Goal: Task Accomplishment & Management: Use online tool/utility

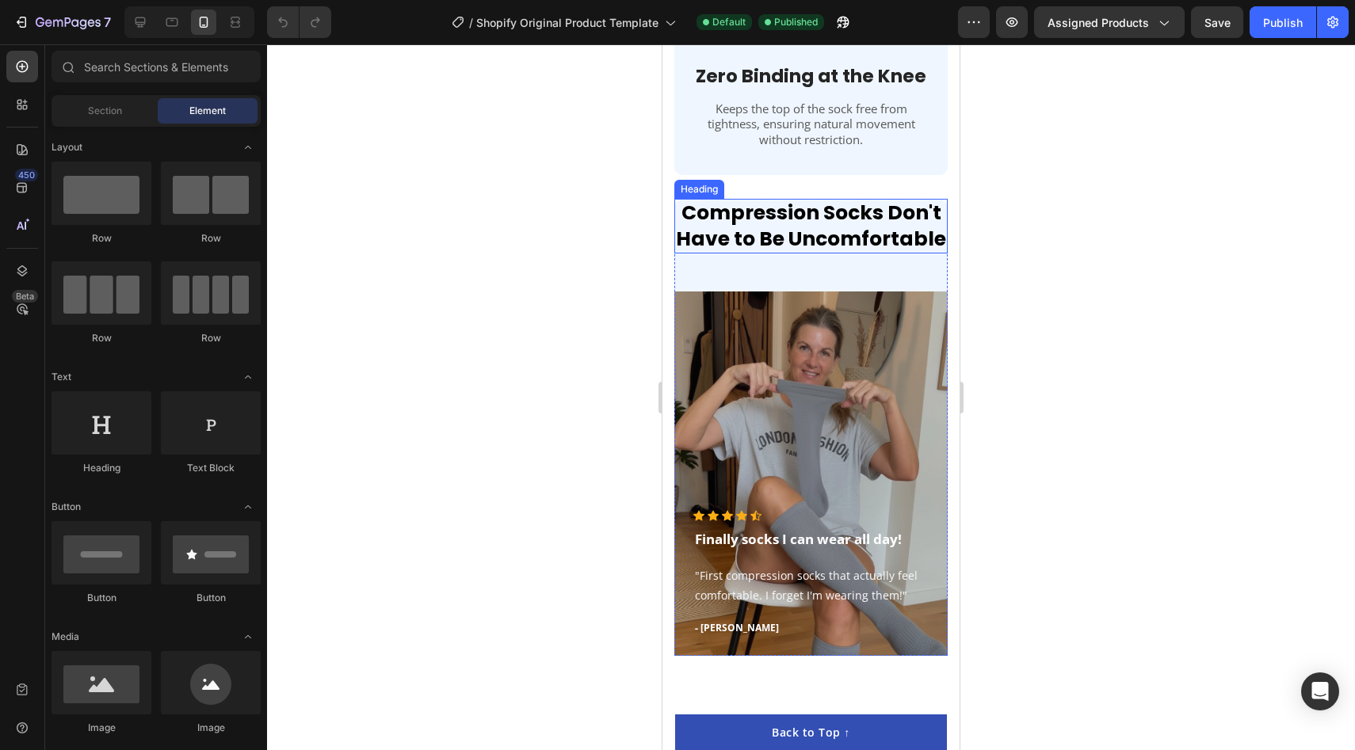
scroll to position [2991, 0]
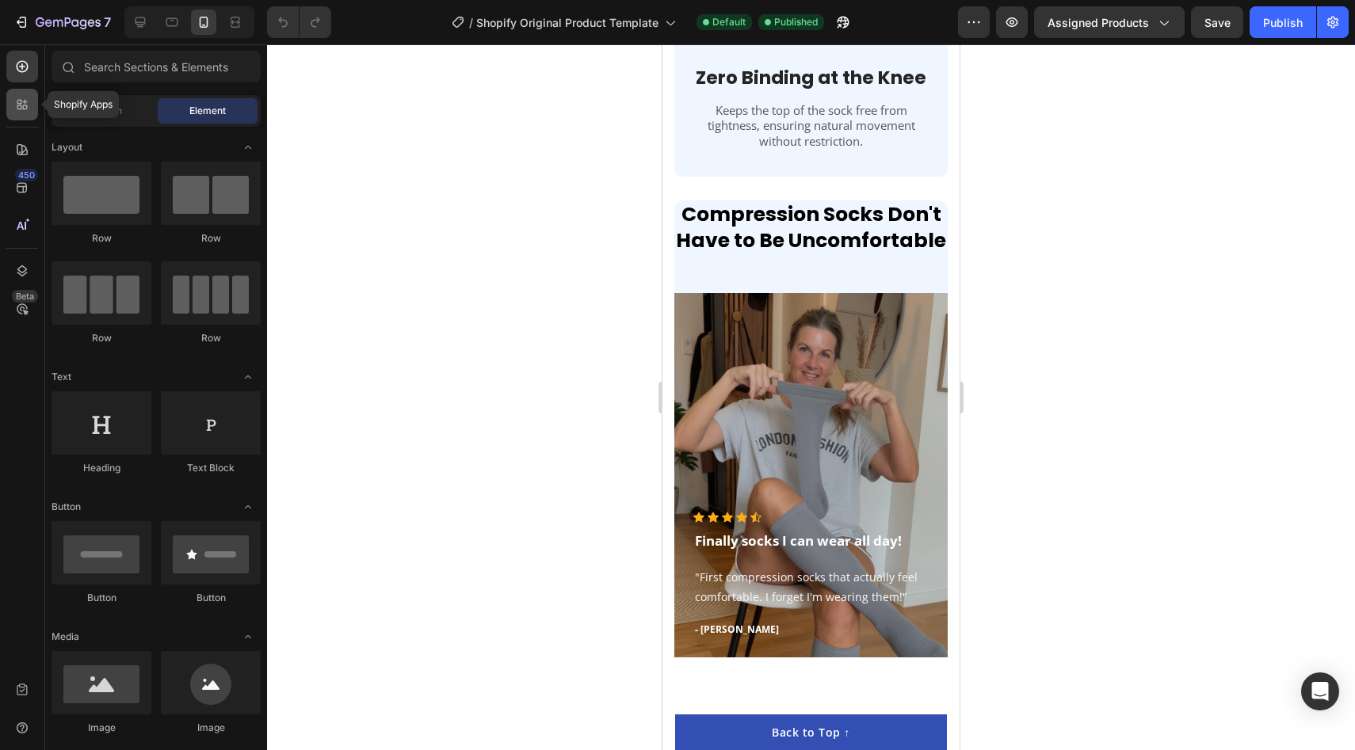
click at [12, 116] on div at bounding box center [22, 105] width 32 height 32
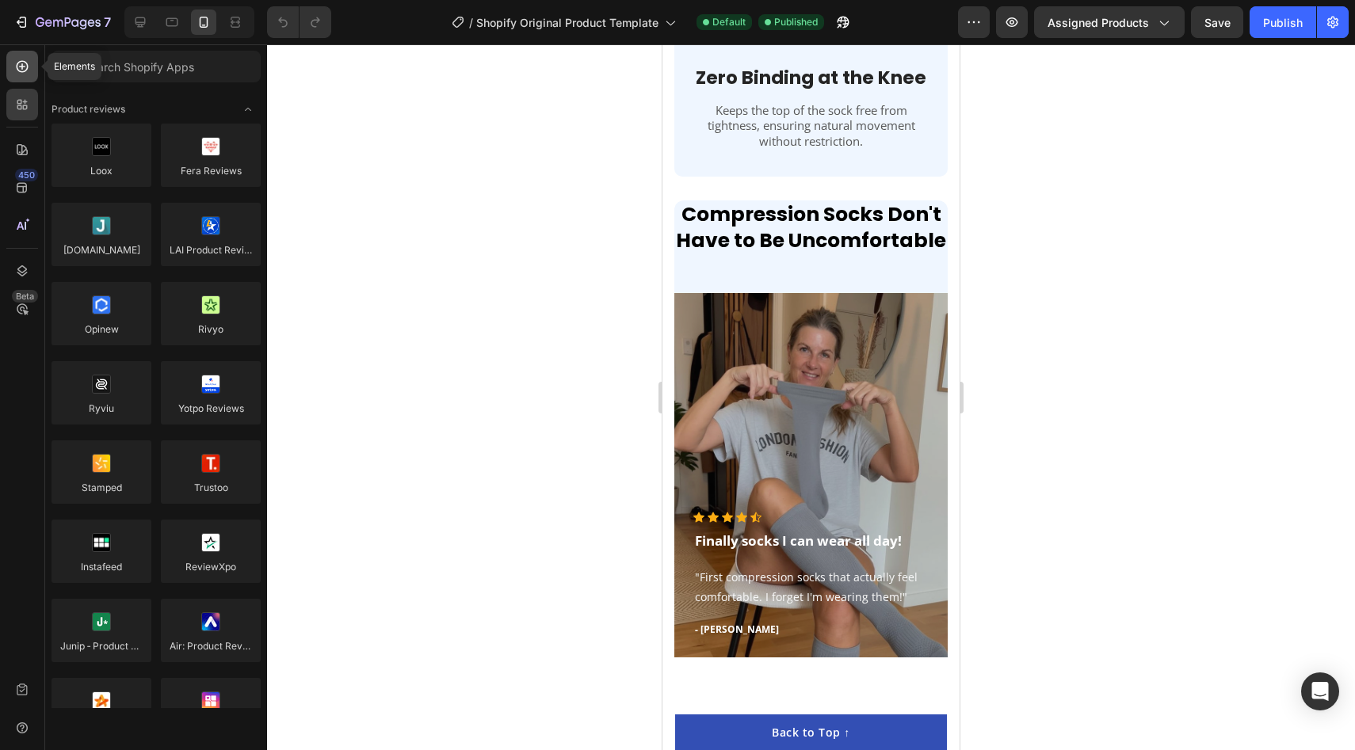
click at [17, 64] on icon at bounding box center [23, 67] width 12 height 12
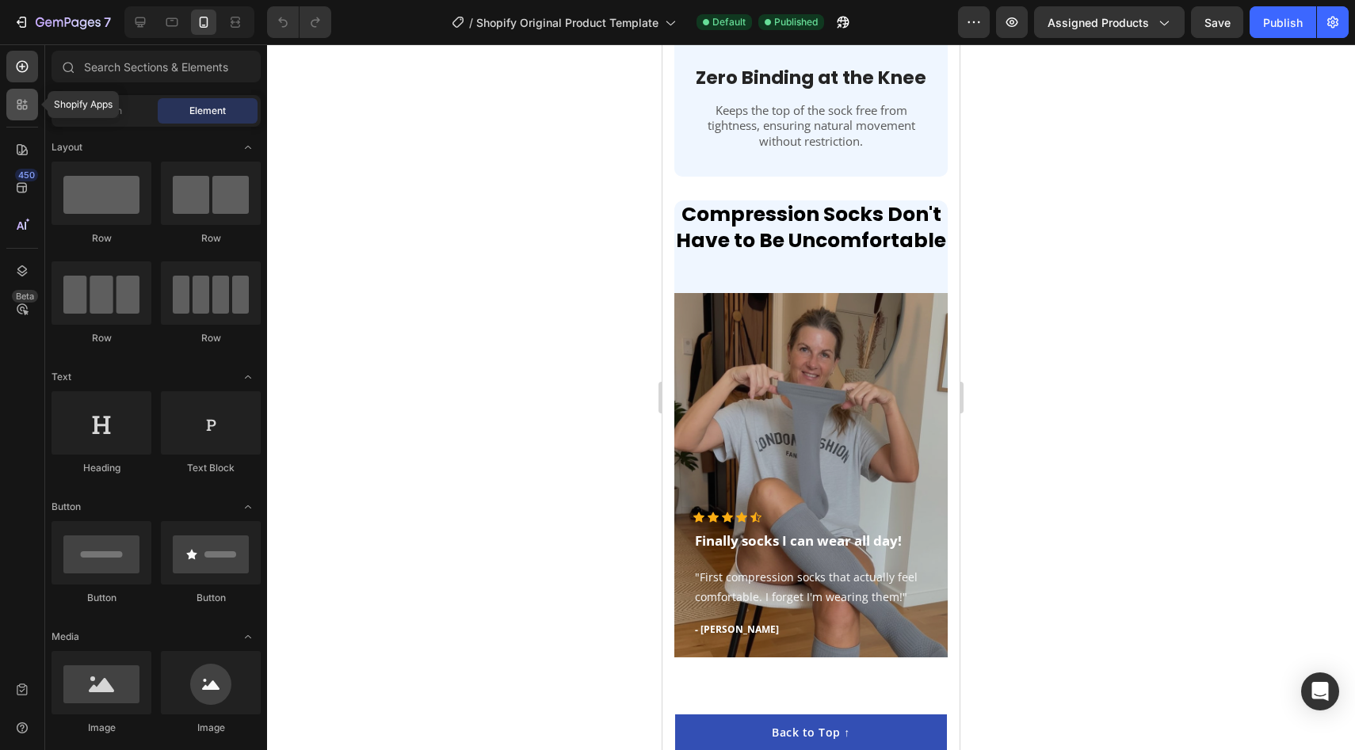
click at [28, 116] on div at bounding box center [22, 105] width 32 height 32
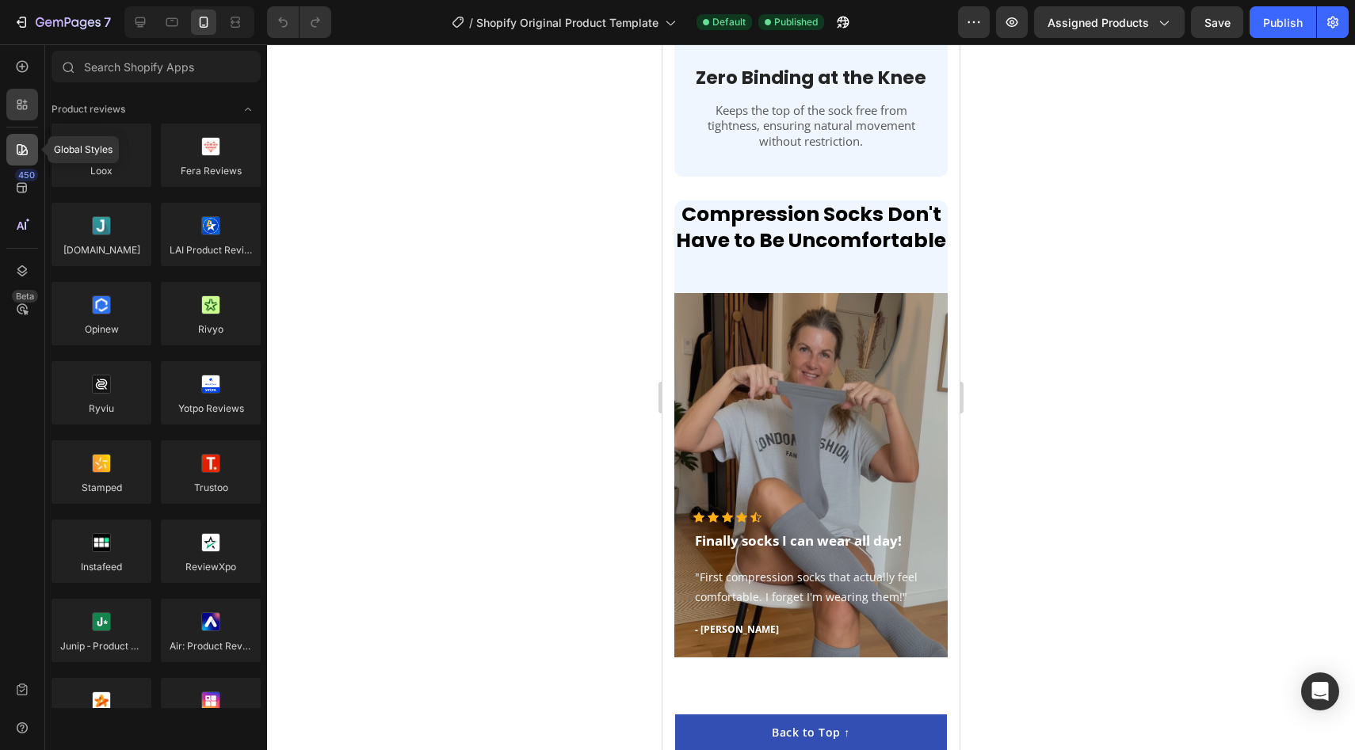
click at [18, 153] on icon at bounding box center [22, 150] width 16 height 16
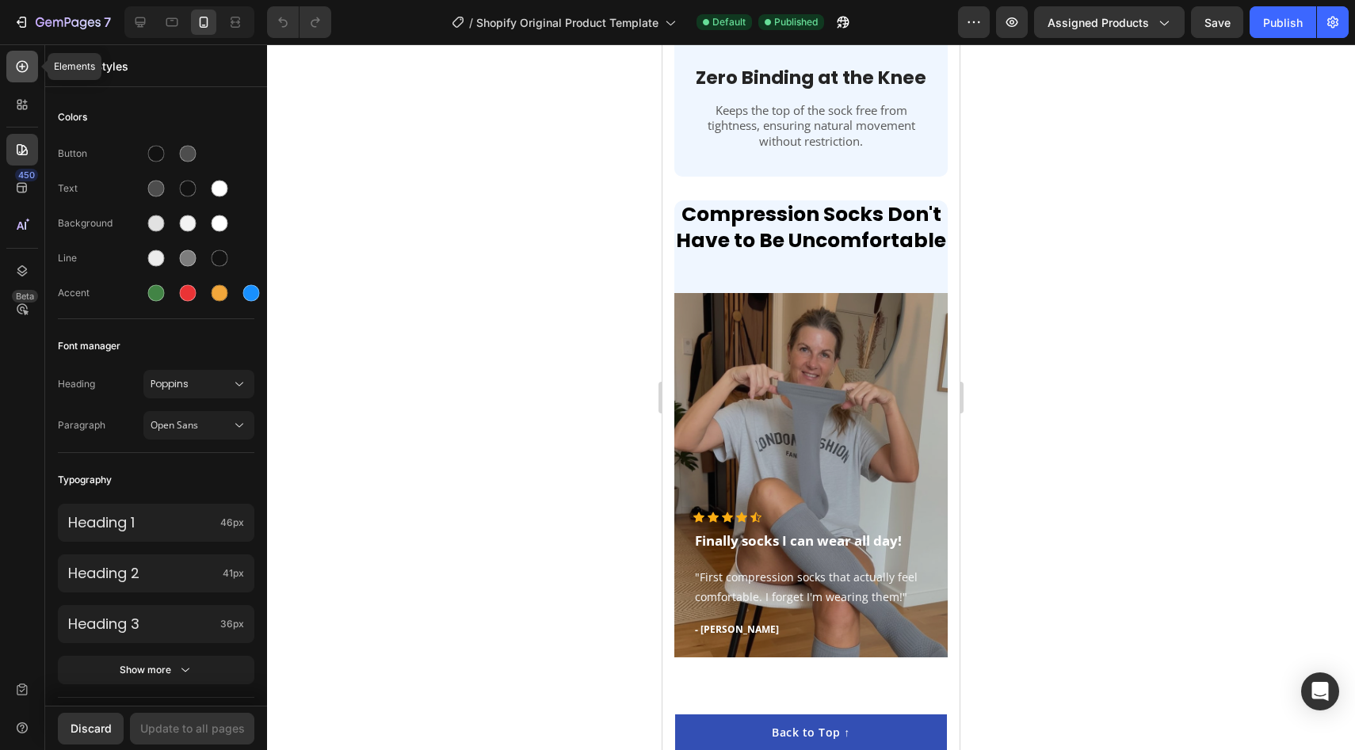
click at [20, 68] on icon at bounding box center [22, 67] width 16 height 16
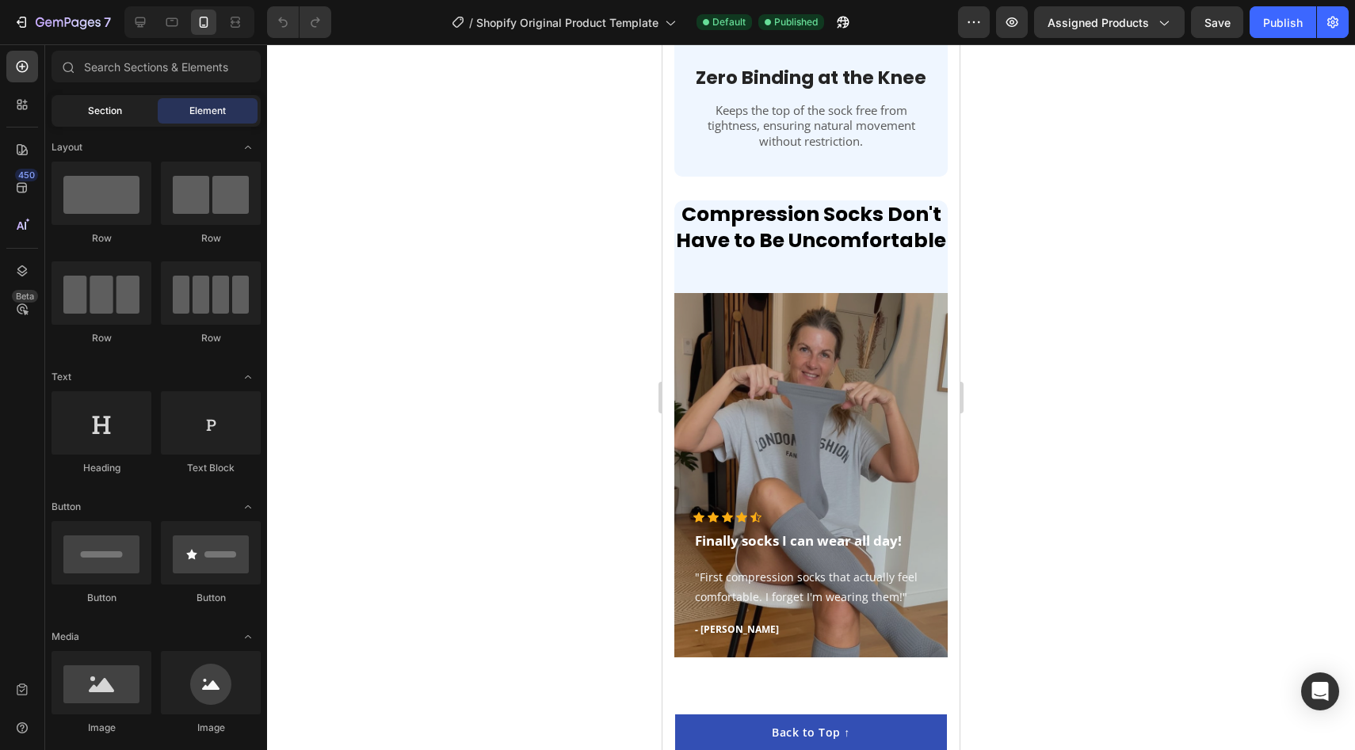
click at [85, 120] on div "Section" at bounding box center [105, 110] width 100 height 25
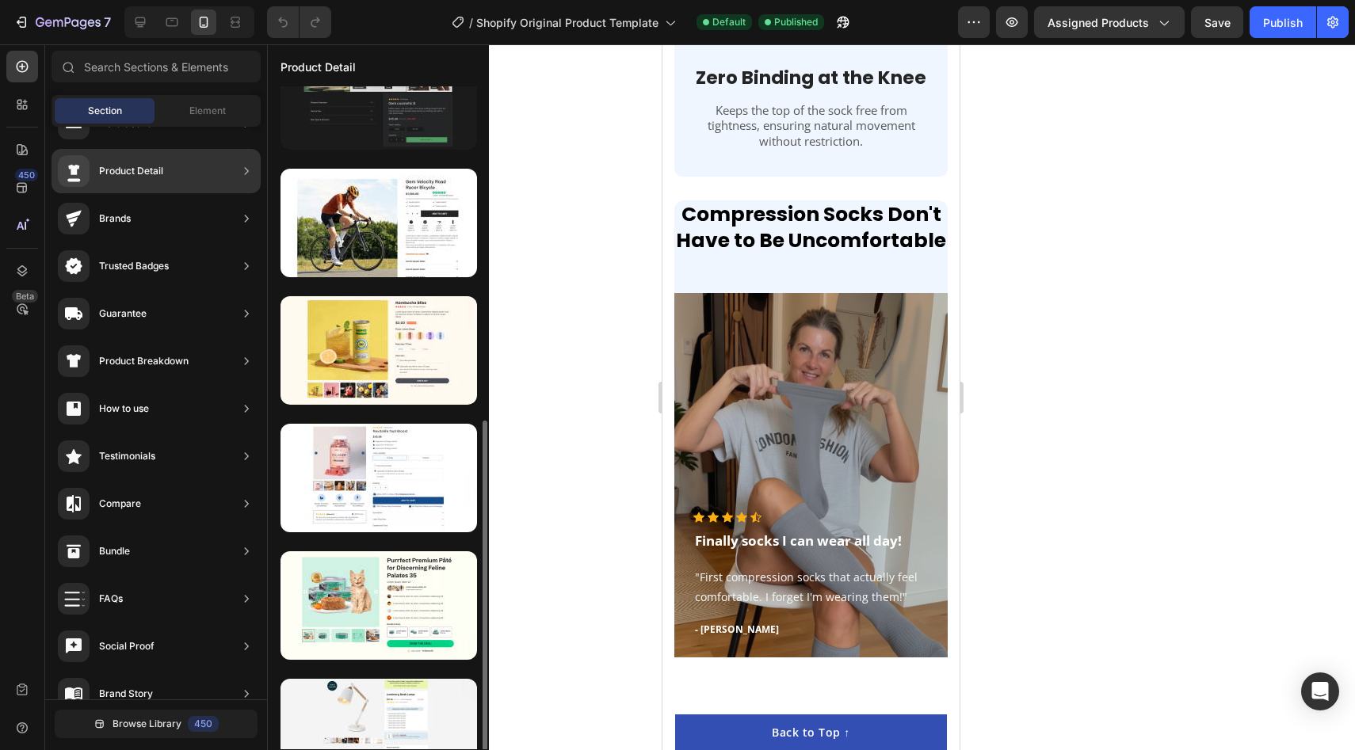
scroll to position [599, 0]
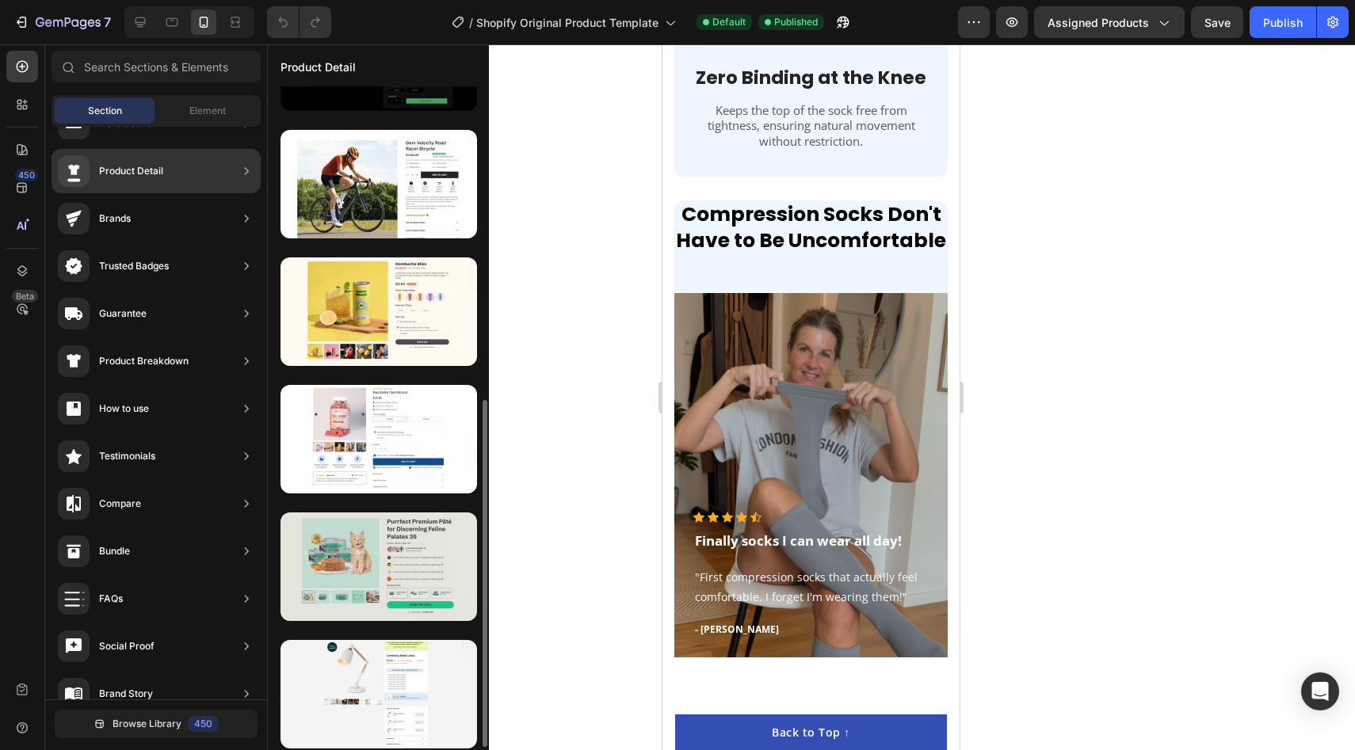
click at [437, 532] on div at bounding box center [378, 567] width 196 height 109
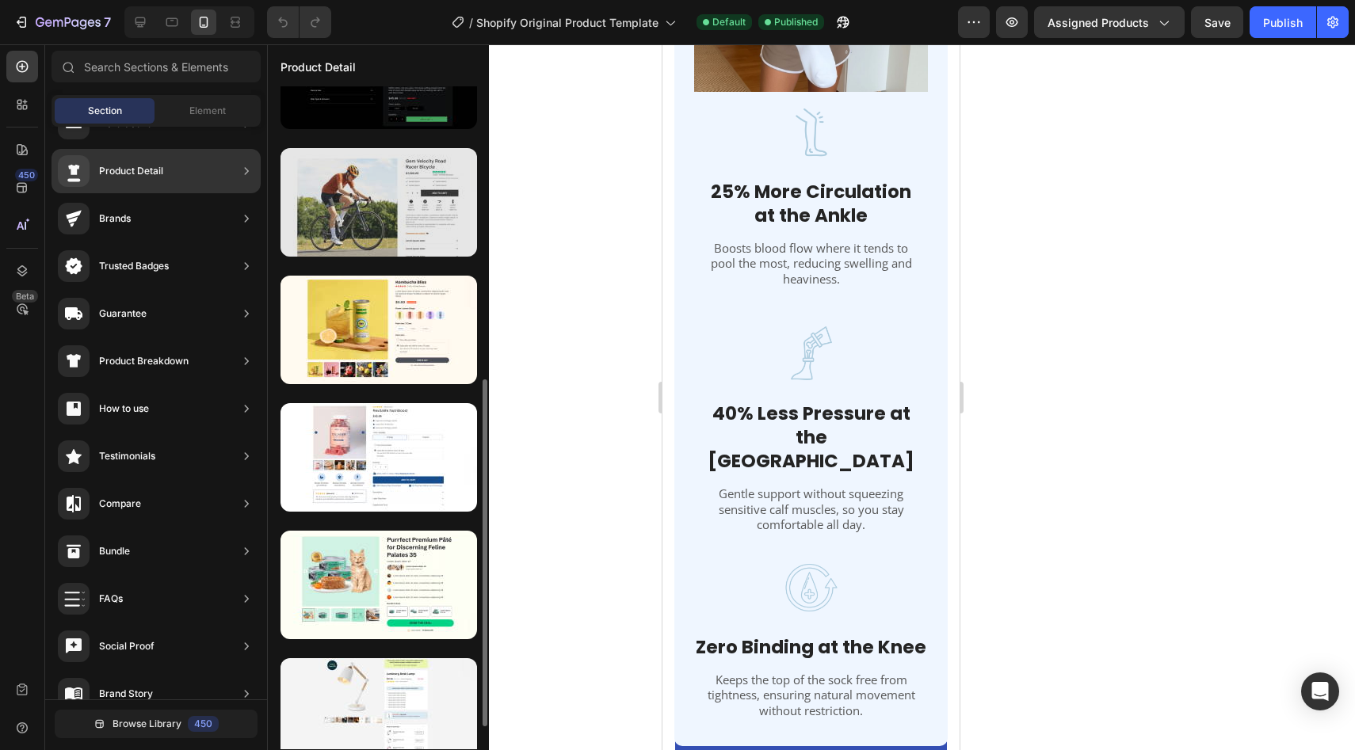
scroll to position [591, 0]
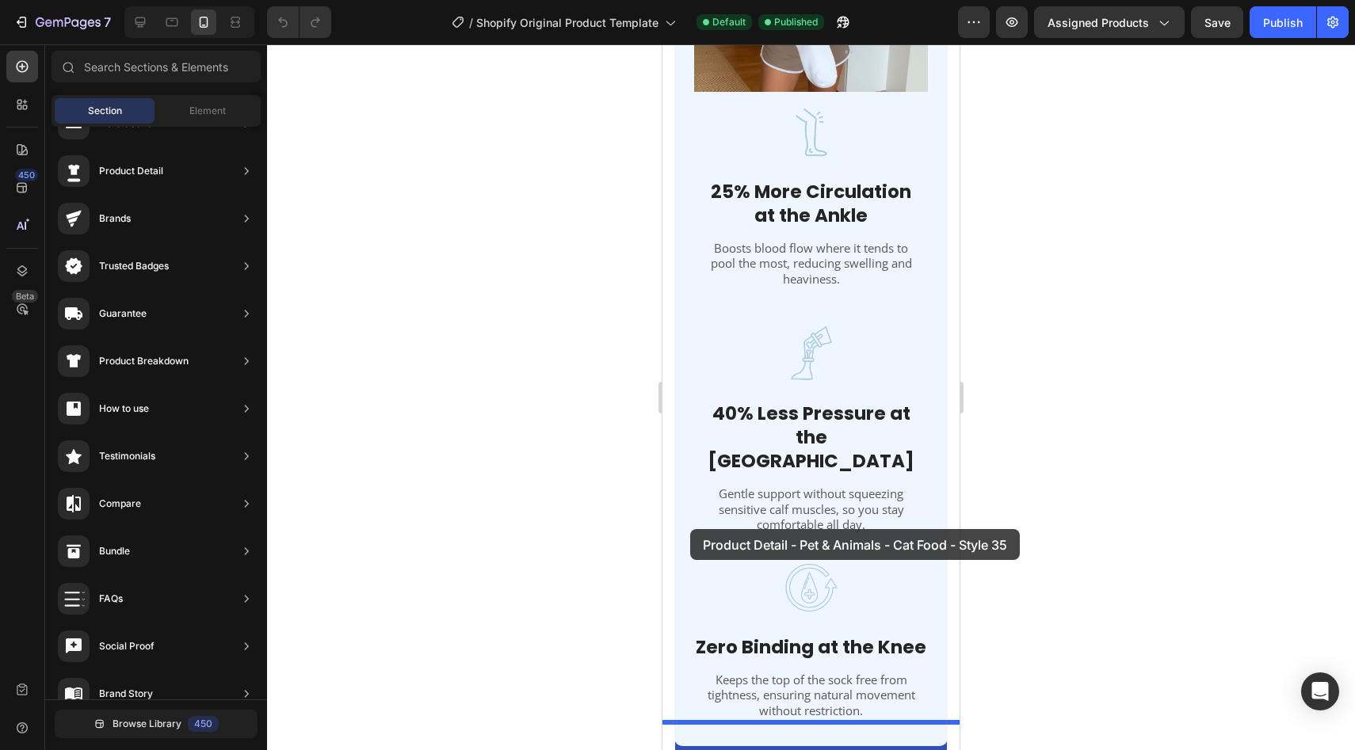
drag, startPoint x: 1045, startPoint y: 622, endPoint x: 688, endPoint y: 529, distance: 369.1
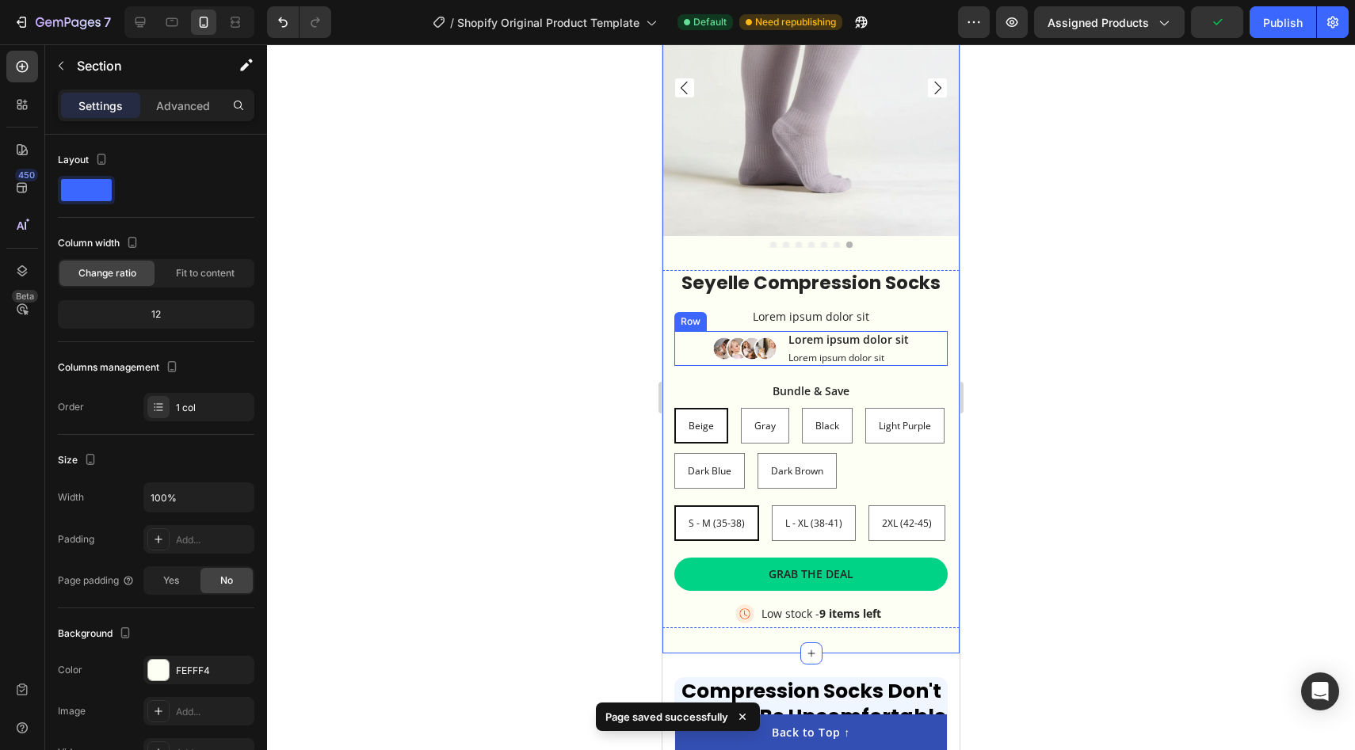
scroll to position [3217, 0]
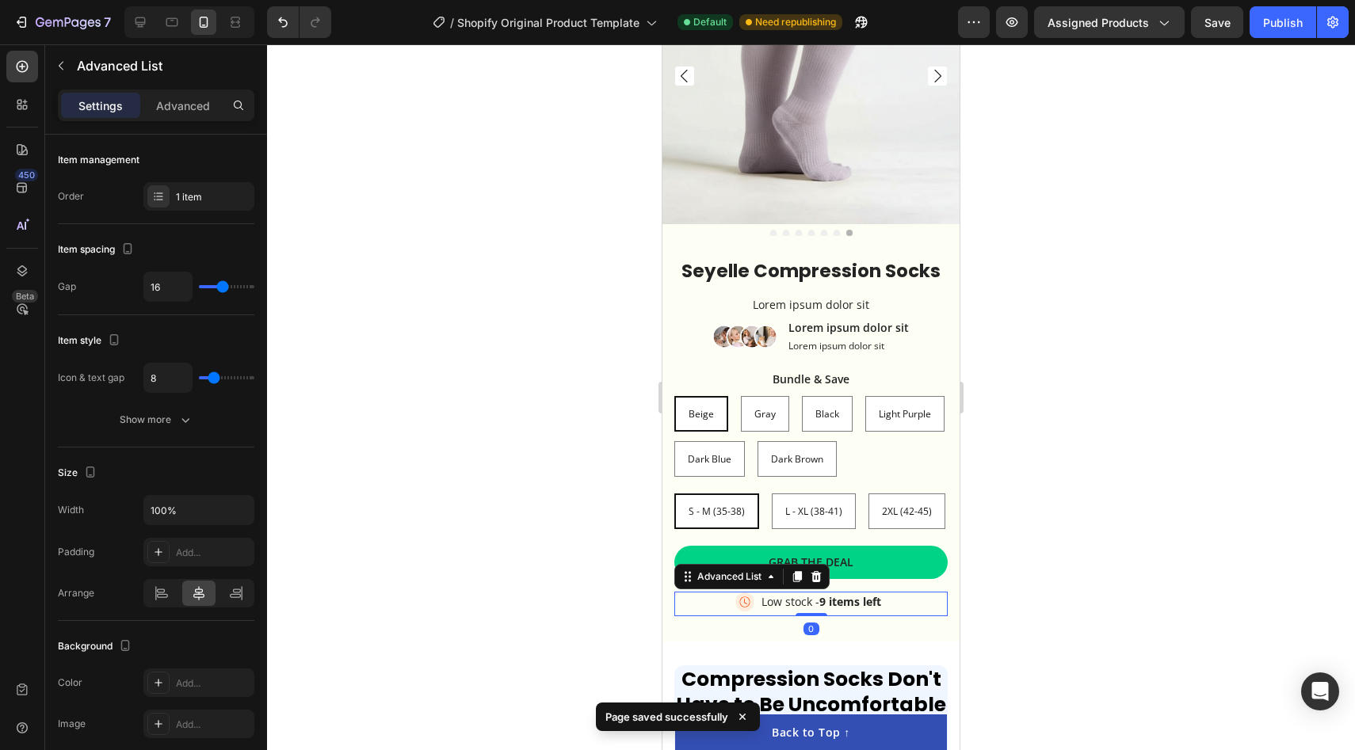
click at [895, 599] on div "Image Low stock - 9 items left Text Block" at bounding box center [810, 604] width 273 height 24
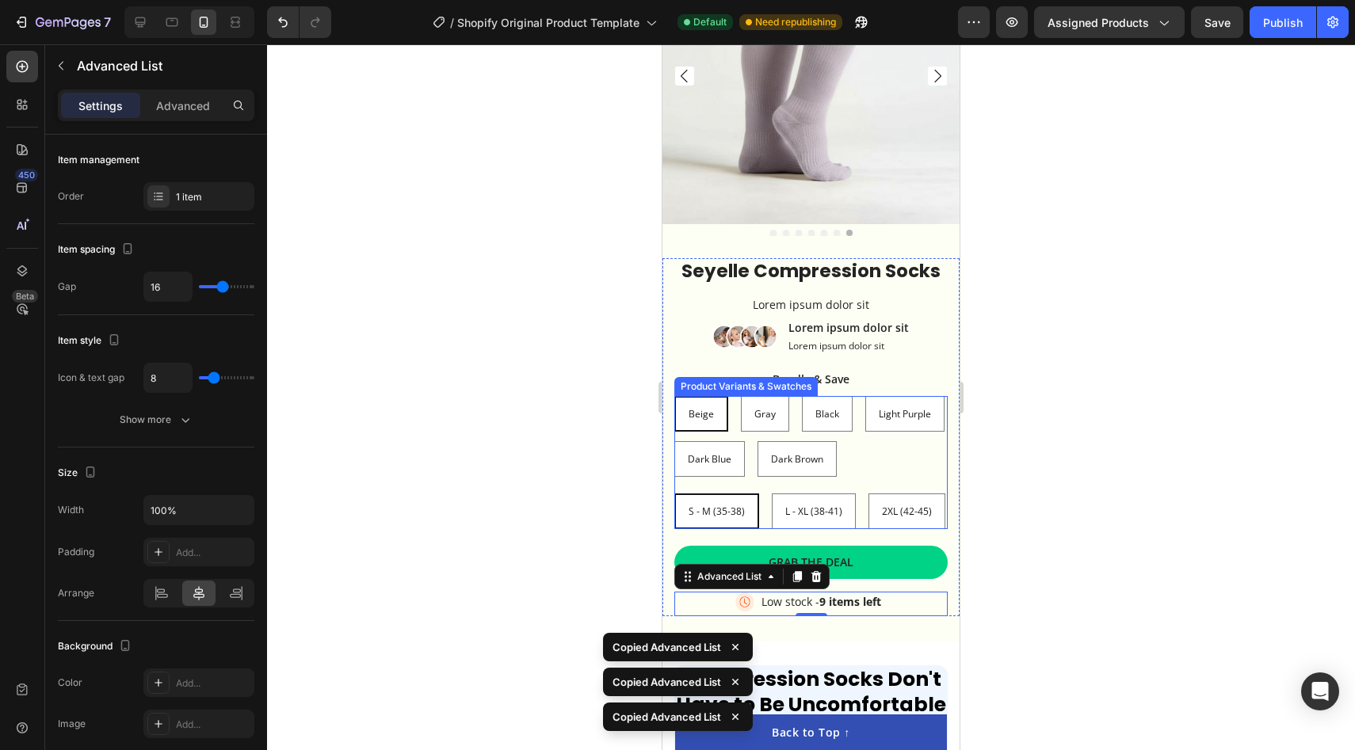
click at [935, 468] on div "Beige Beige Beige Gray [PERSON_NAME] Black Black Black Light Purple Light Purpl…" at bounding box center [810, 436] width 273 height 81
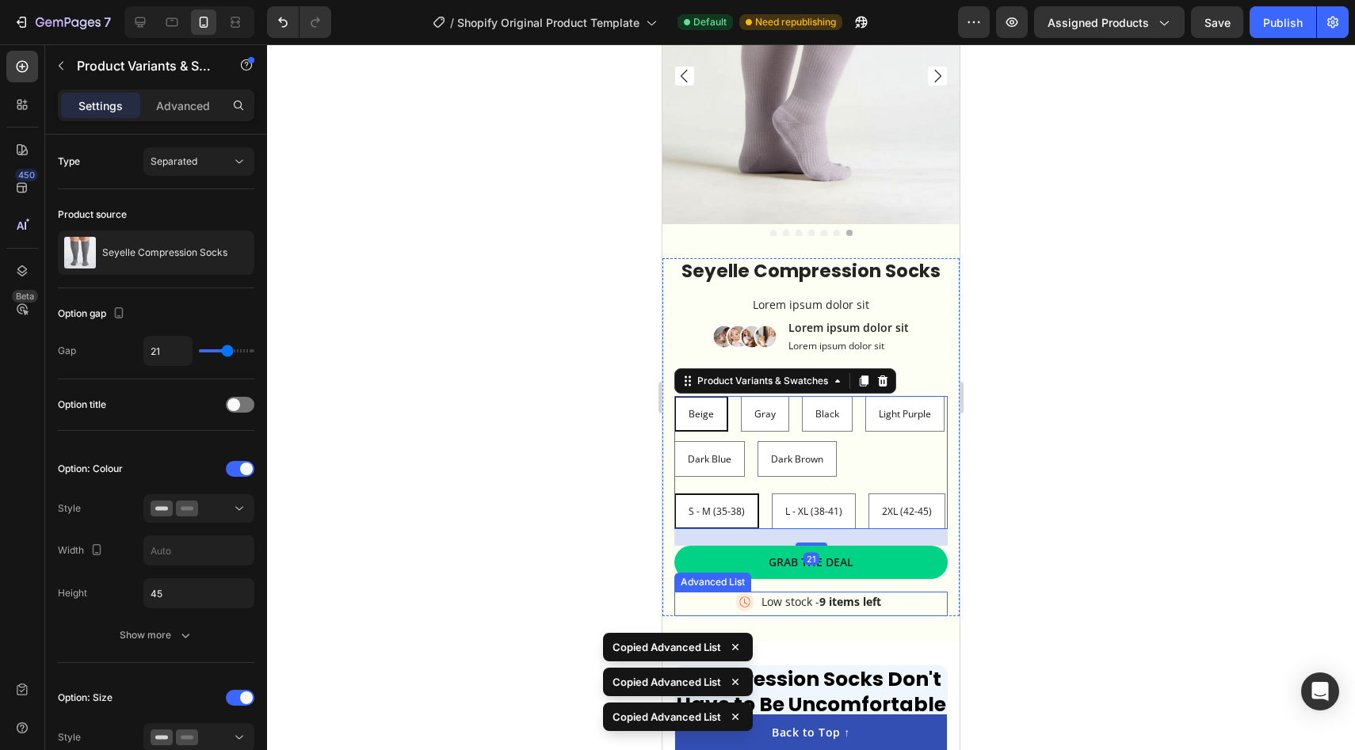
scroll to position [2926, 0]
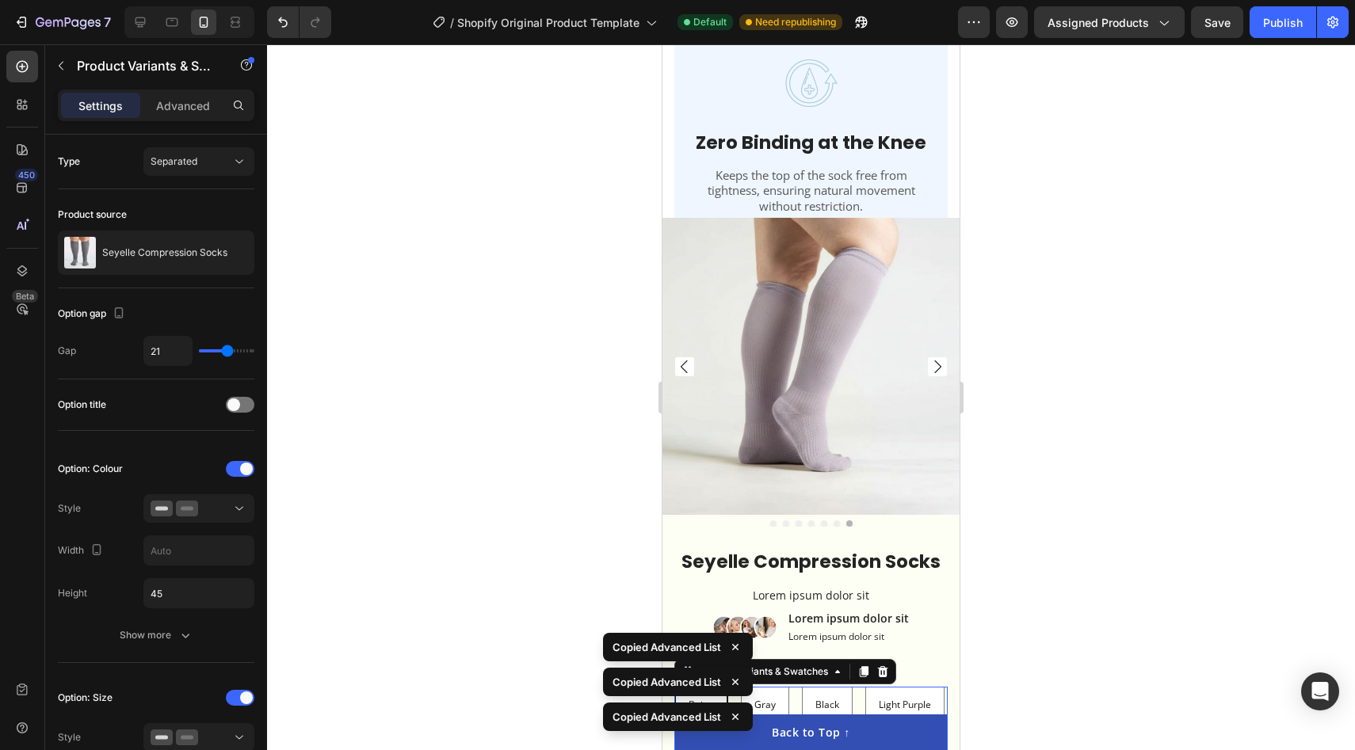
click at [943, 275] on img at bounding box center [810, 366] width 297 height 297
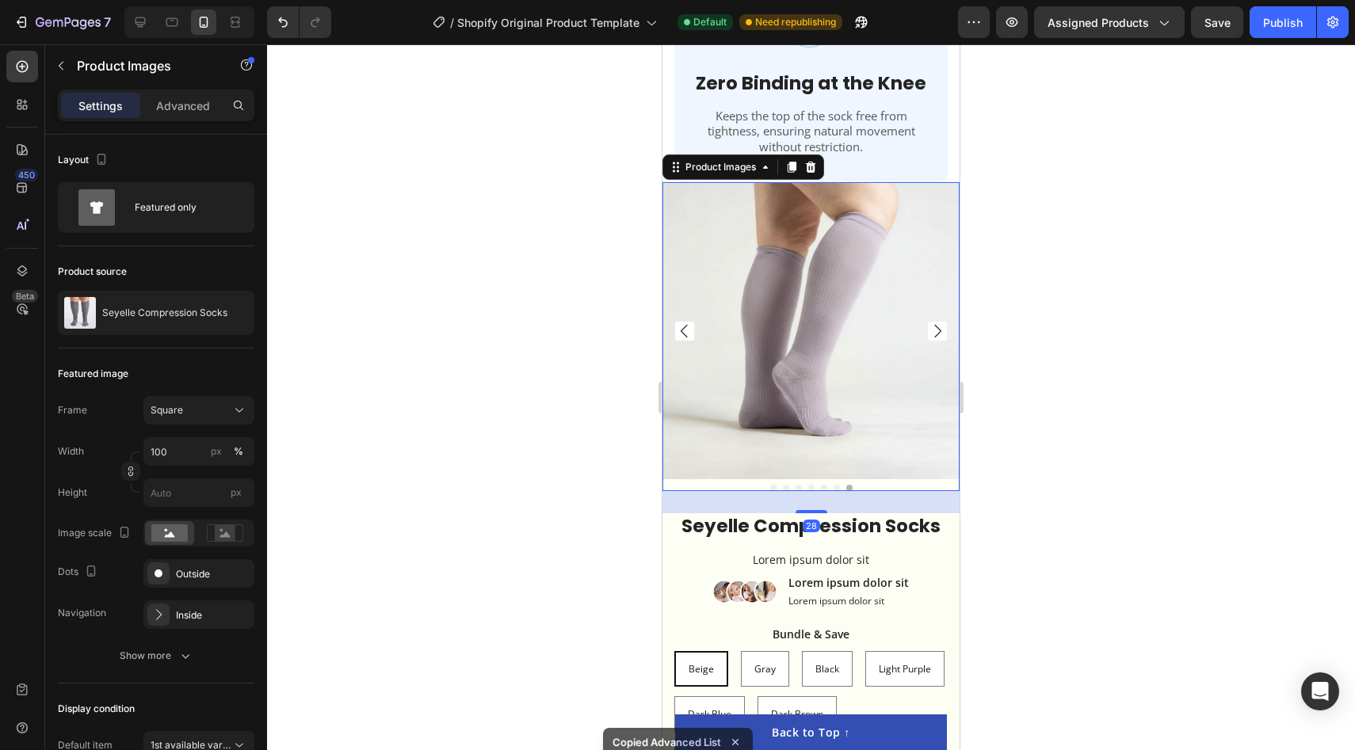
scroll to position [2989, 0]
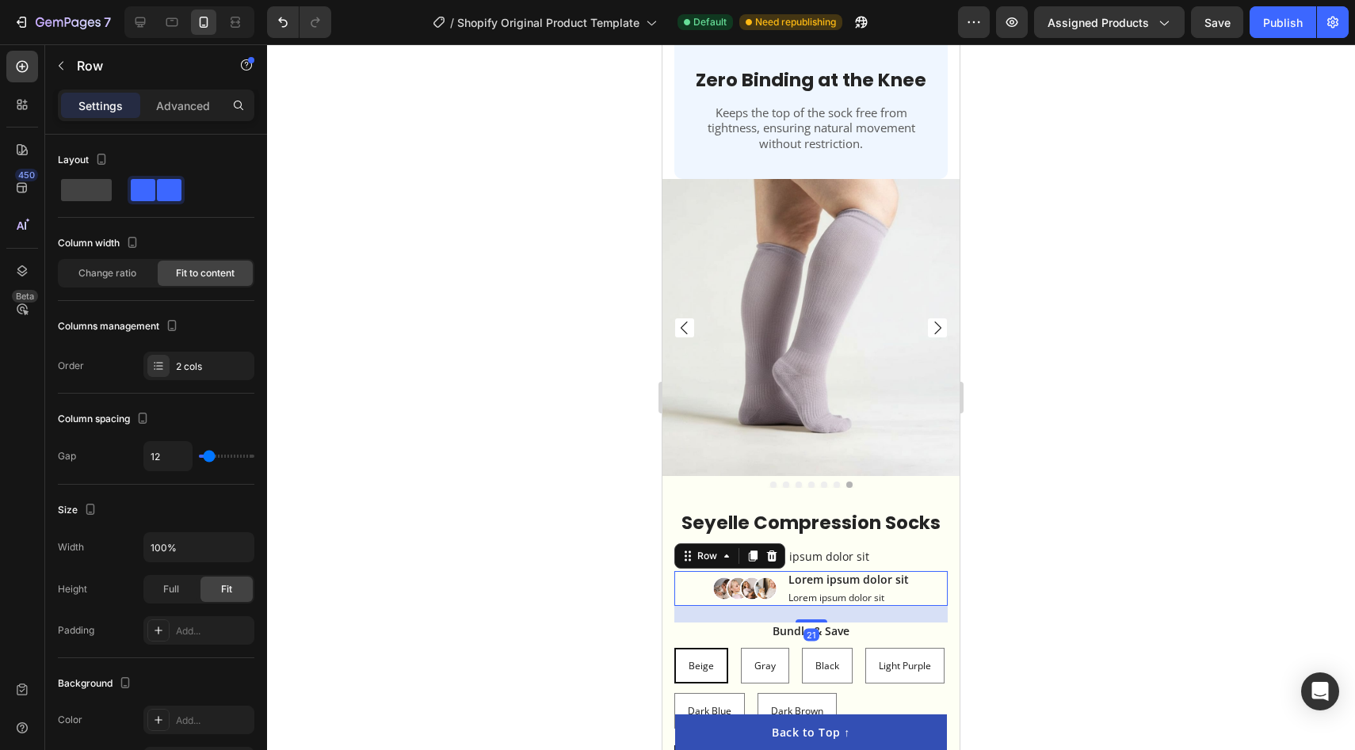
click at [921, 571] on div "Image Lorem ipsum dolor sit Text Block Lorem ipsum dolor sit Text Block Row 21" at bounding box center [810, 588] width 273 height 35
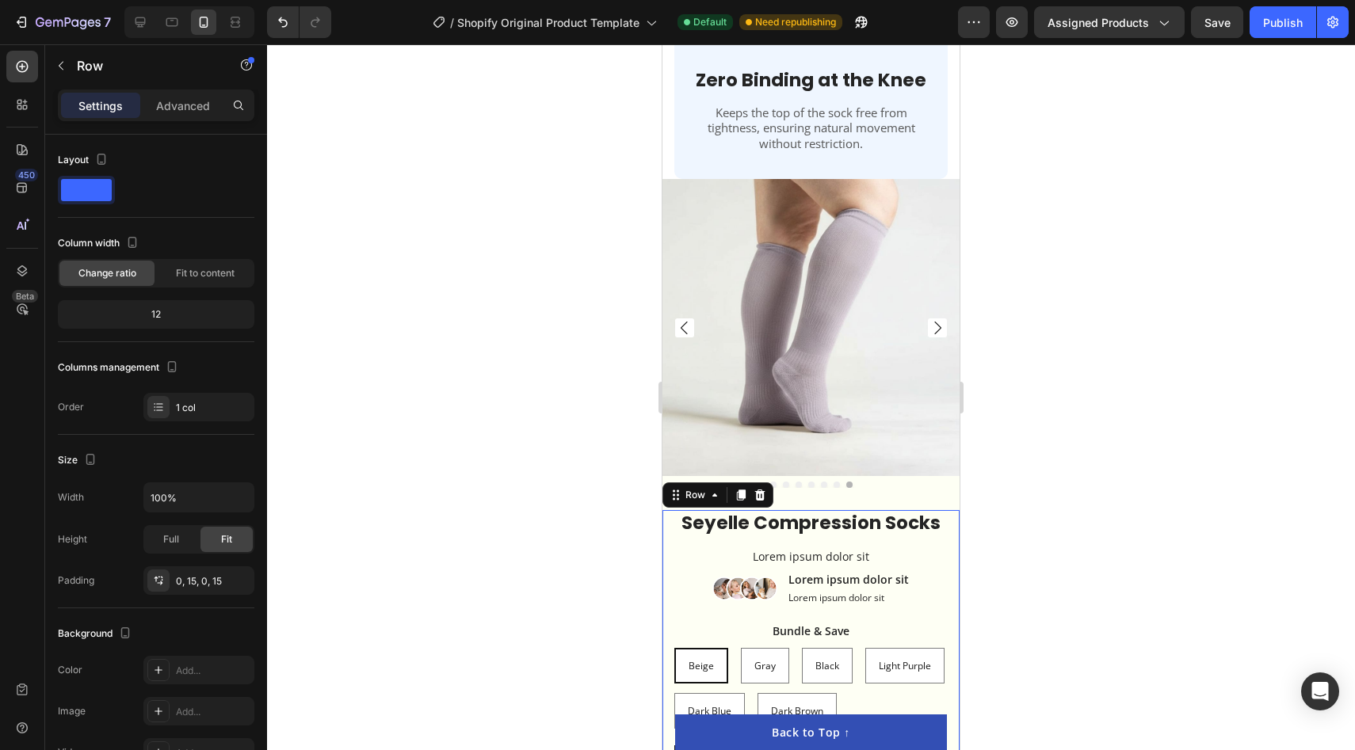
click at [954, 575] on div "Seyelle Compression Socks Product Title Lorem ipsum dolor sit Text Block Image …" at bounding box center [810, 689] width 297 height 358
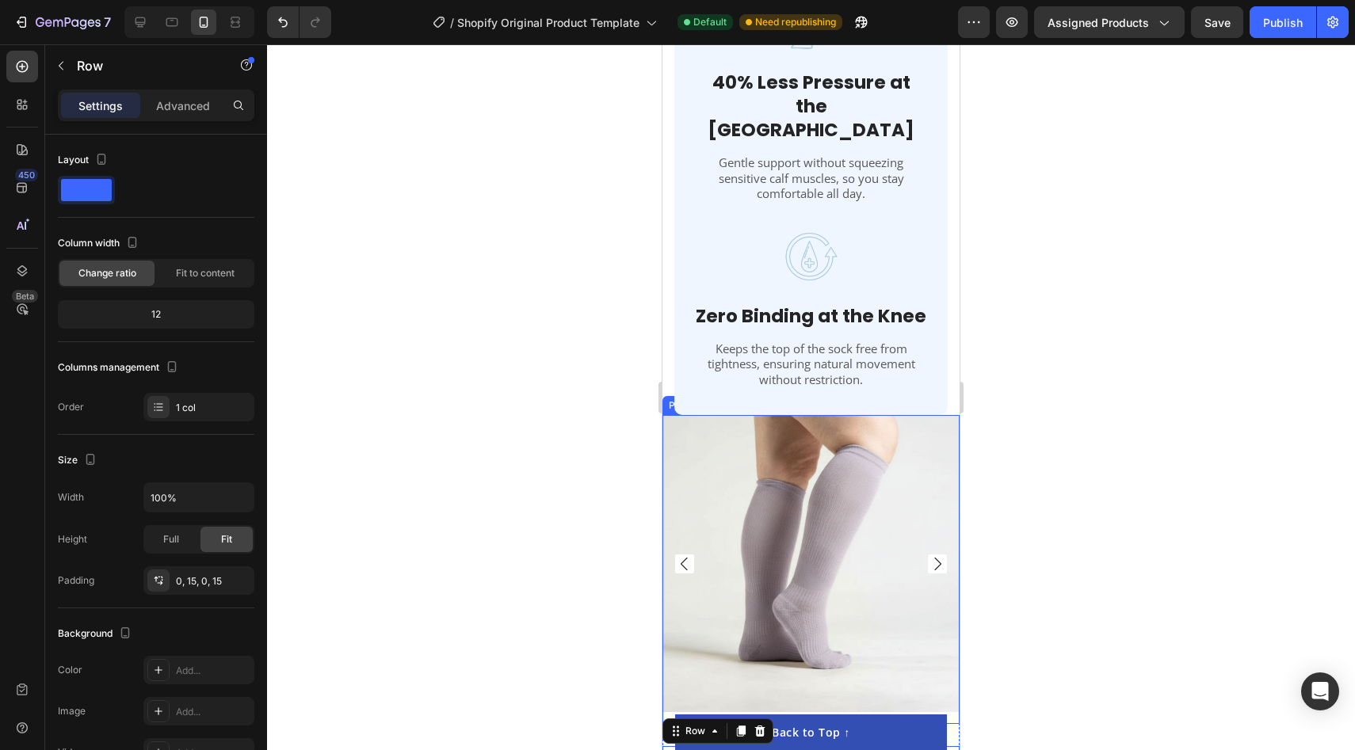
scroll to position [2752, 0]
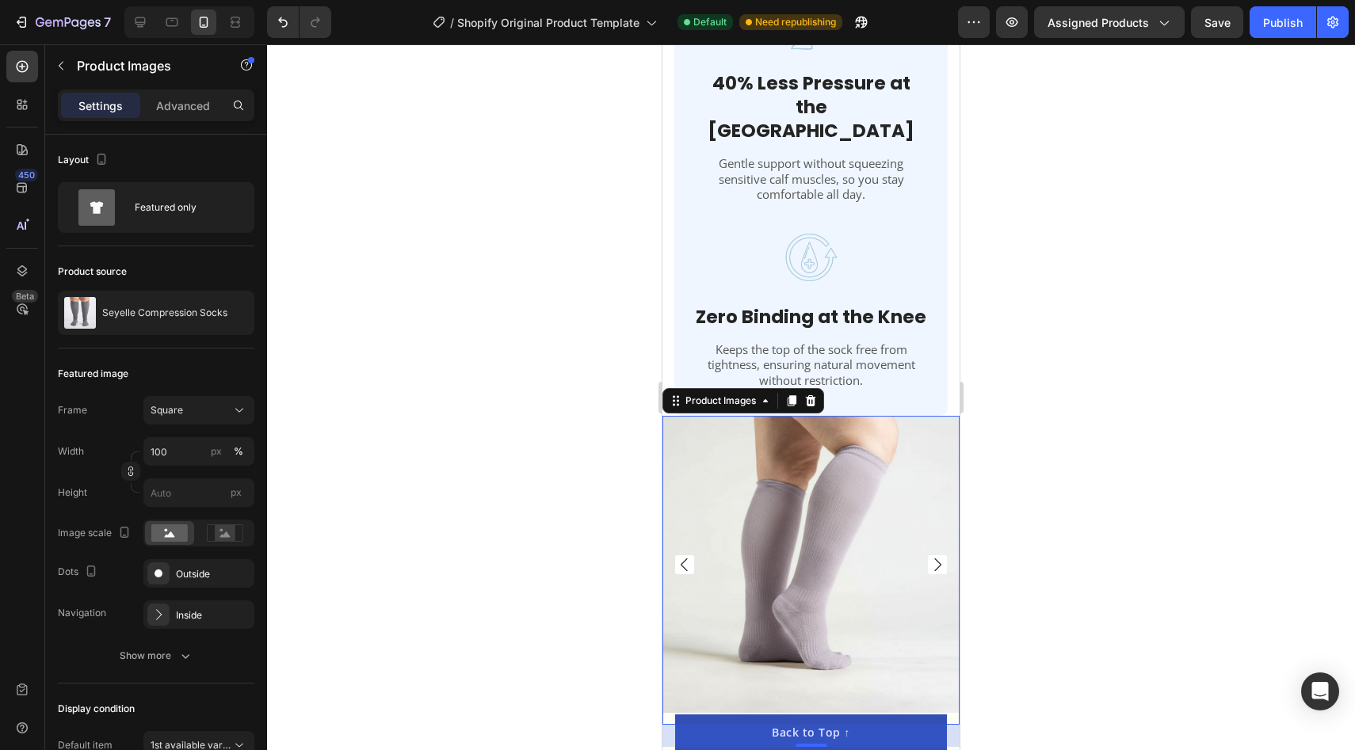
click at [940, 496] on img at bounding box center [810, 564] width 297 height 297
click at [813, 395] on icon at bounding box center [811, 400] width 10 height 11
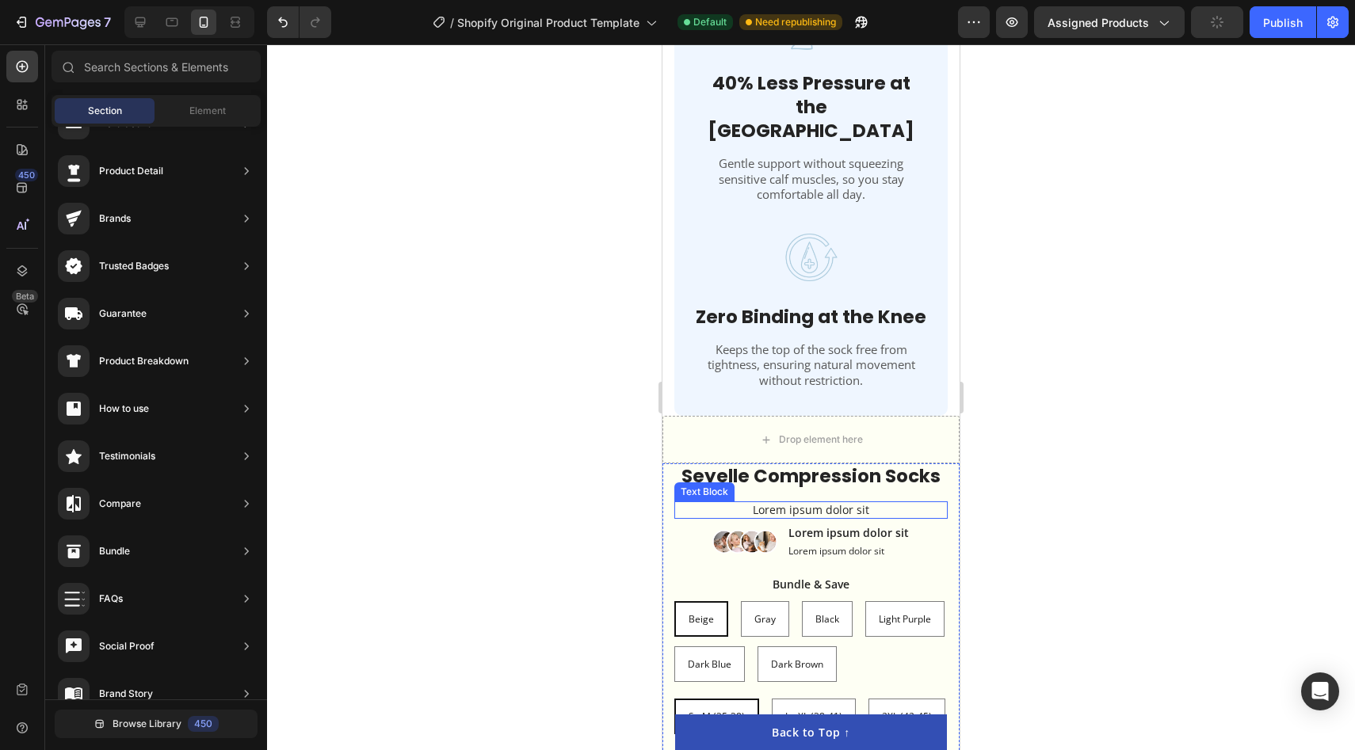
click at [946, 501] on div "Lorem ipsum dolor sit" at bounding box center [810, 509] width 273 height 17
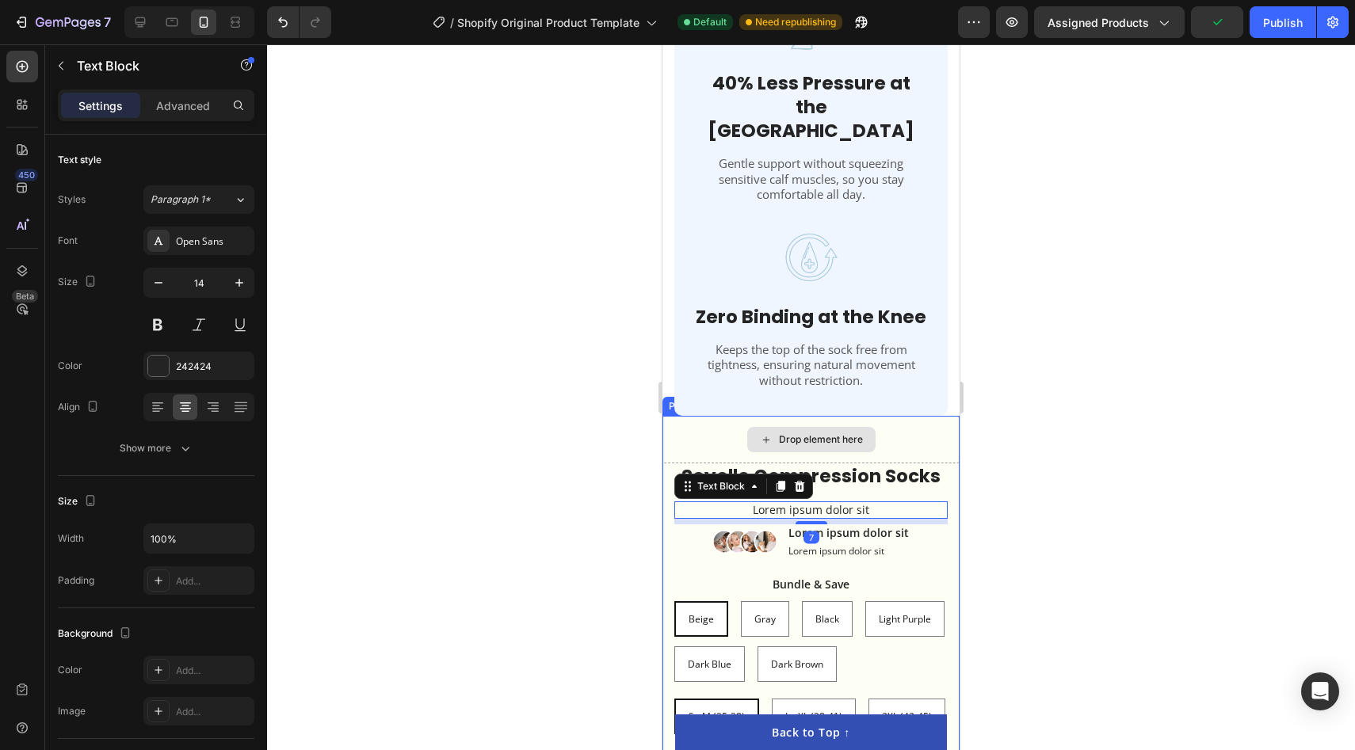
click at [948, 433] on div "Drop element here" at bounding box center [810, 440] width 297 height 48
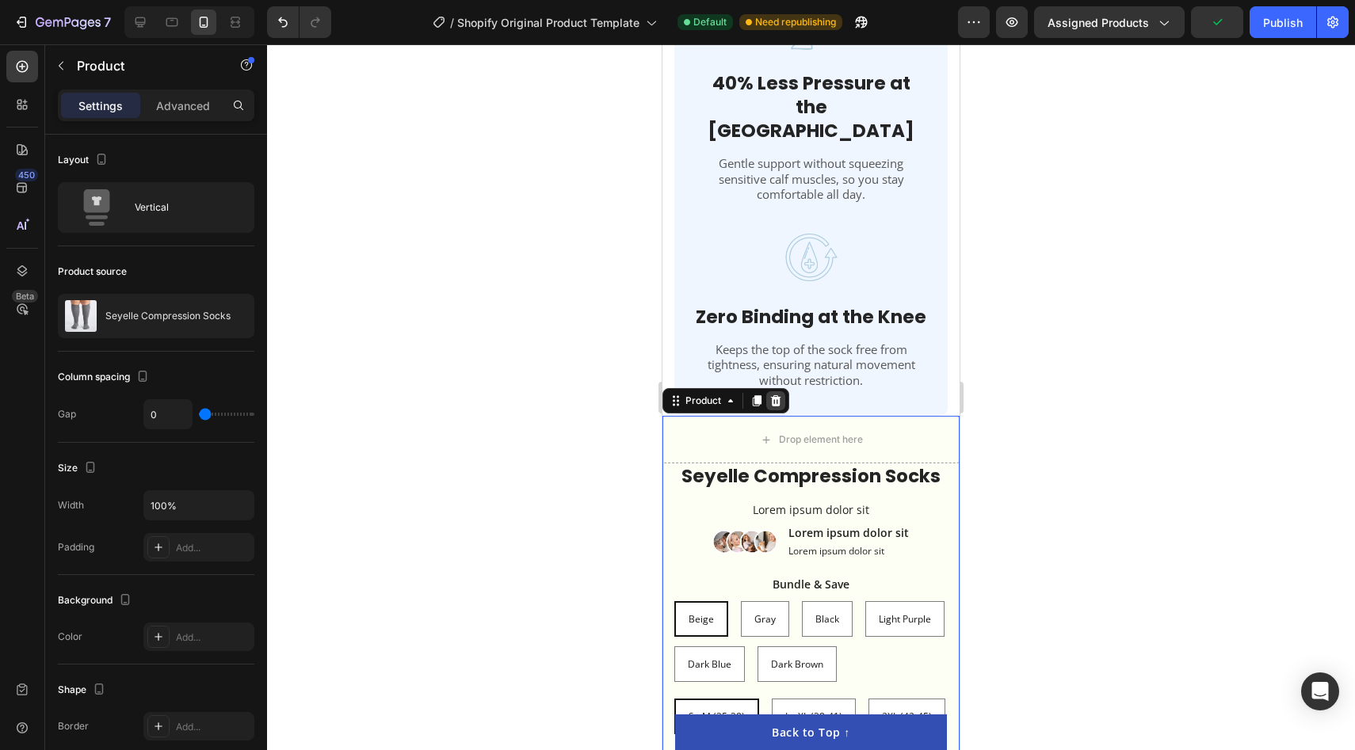
click at [778, 395] on icon at bounding box center [776, 400] width 10 height 11
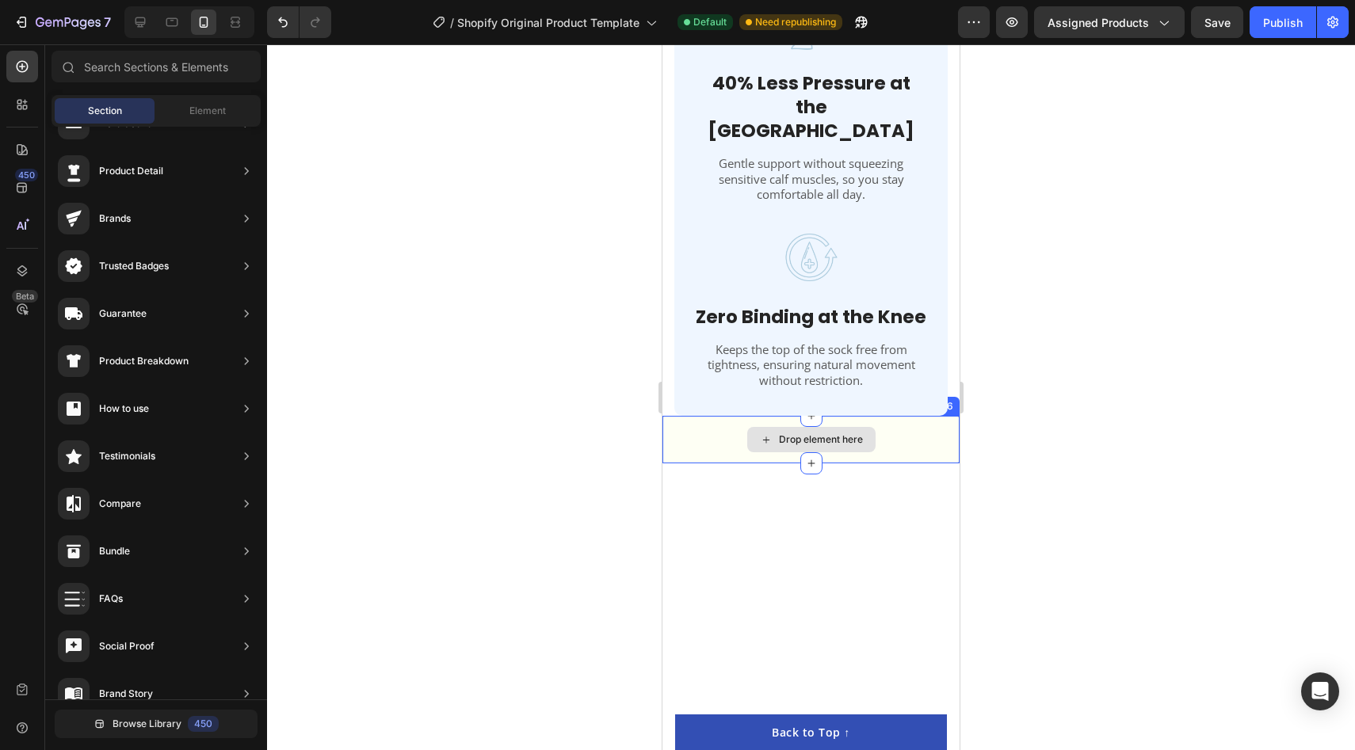
click at [691, 416] on div "Drop element here" at bounding box center [810, 440] width 297 height 48
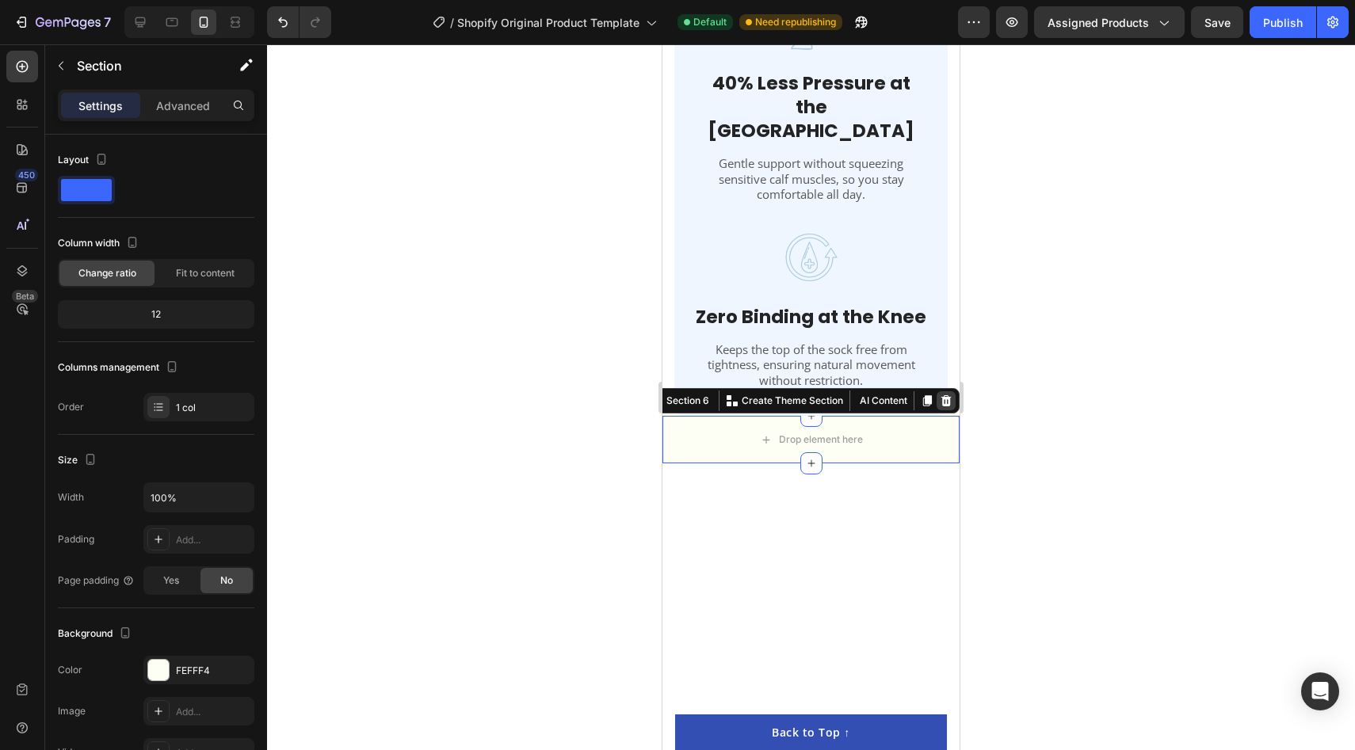
click at [946, 391] on div at bounding box center [945, 400] width 19 height 19
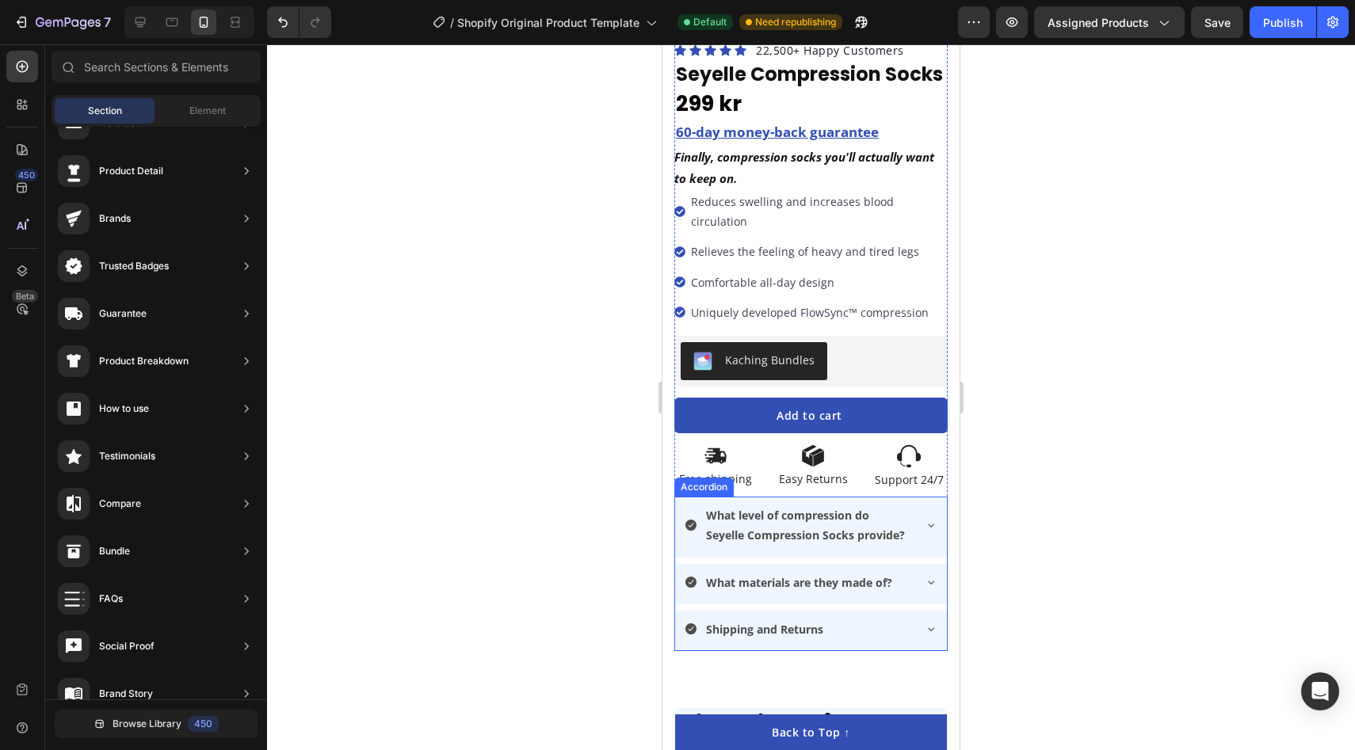
scroll to position [631, 0]
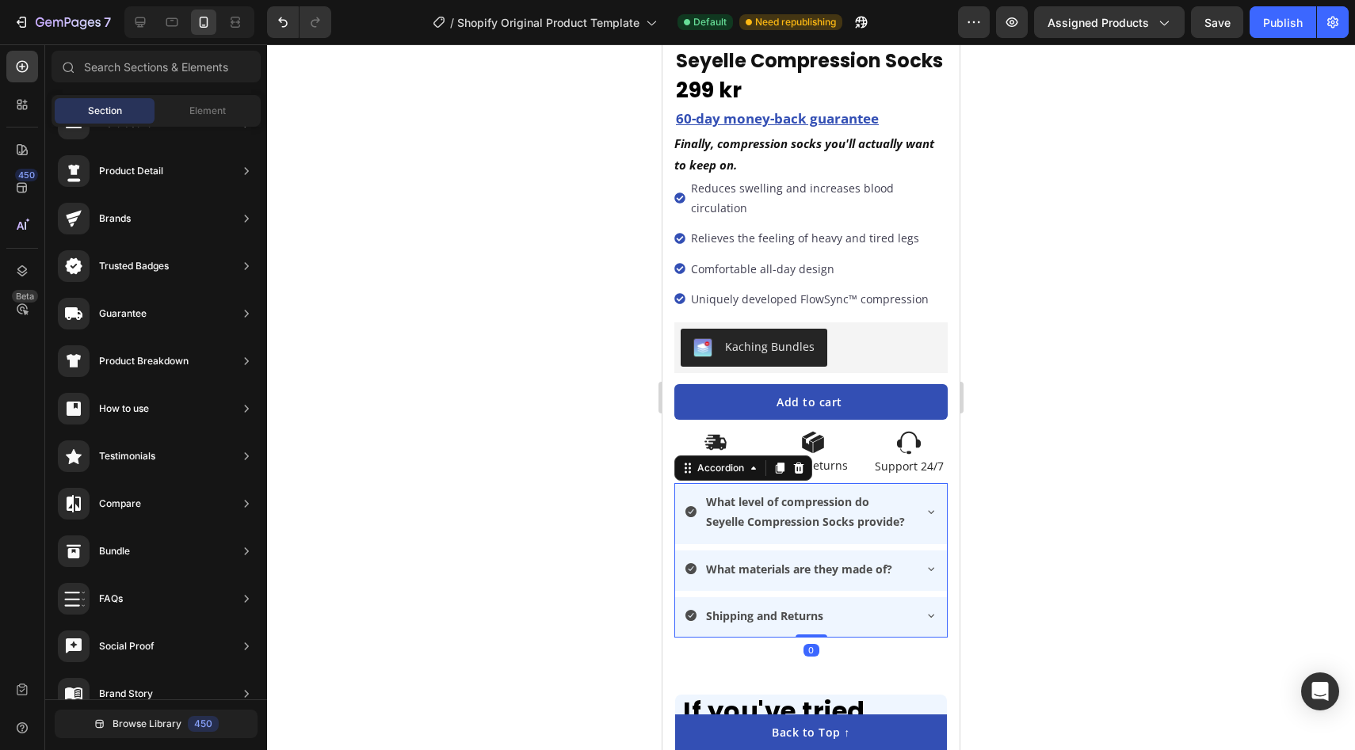
click at [816, 606] on p "Shipping and Returns" at bounding box center [764, 616] width 117 height 20
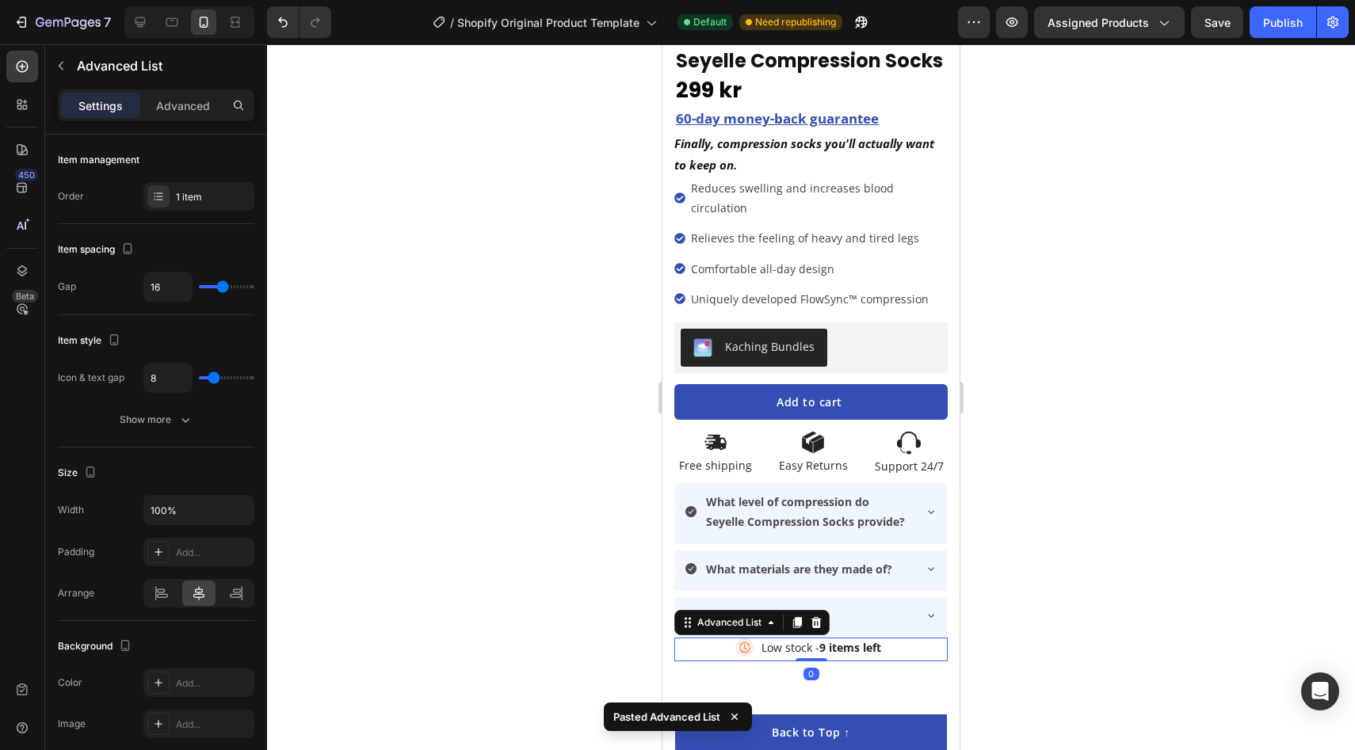
click at [989, 639] on div at bounding box center [811, 397] width 1088 height 706
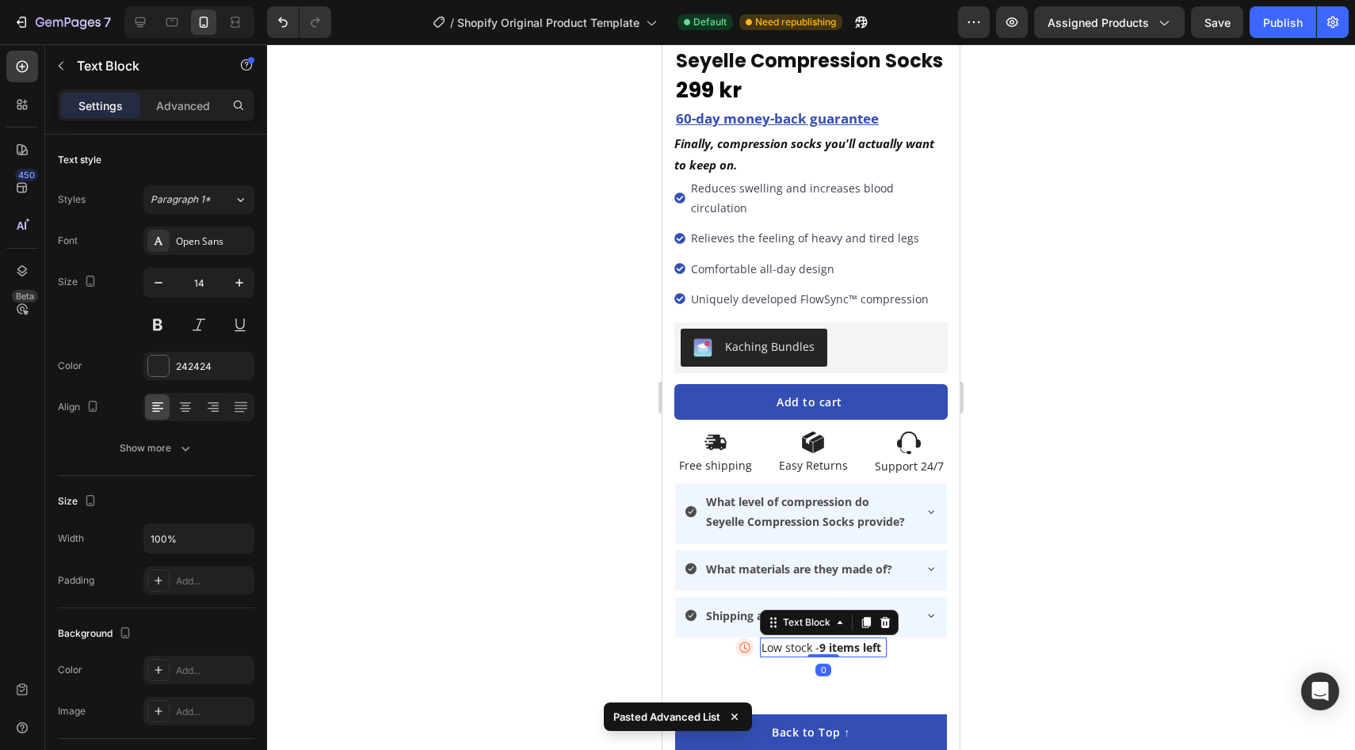
click at [850, 640] on strong "9 items left" at bounding box center [850, 647] width 62 height 15
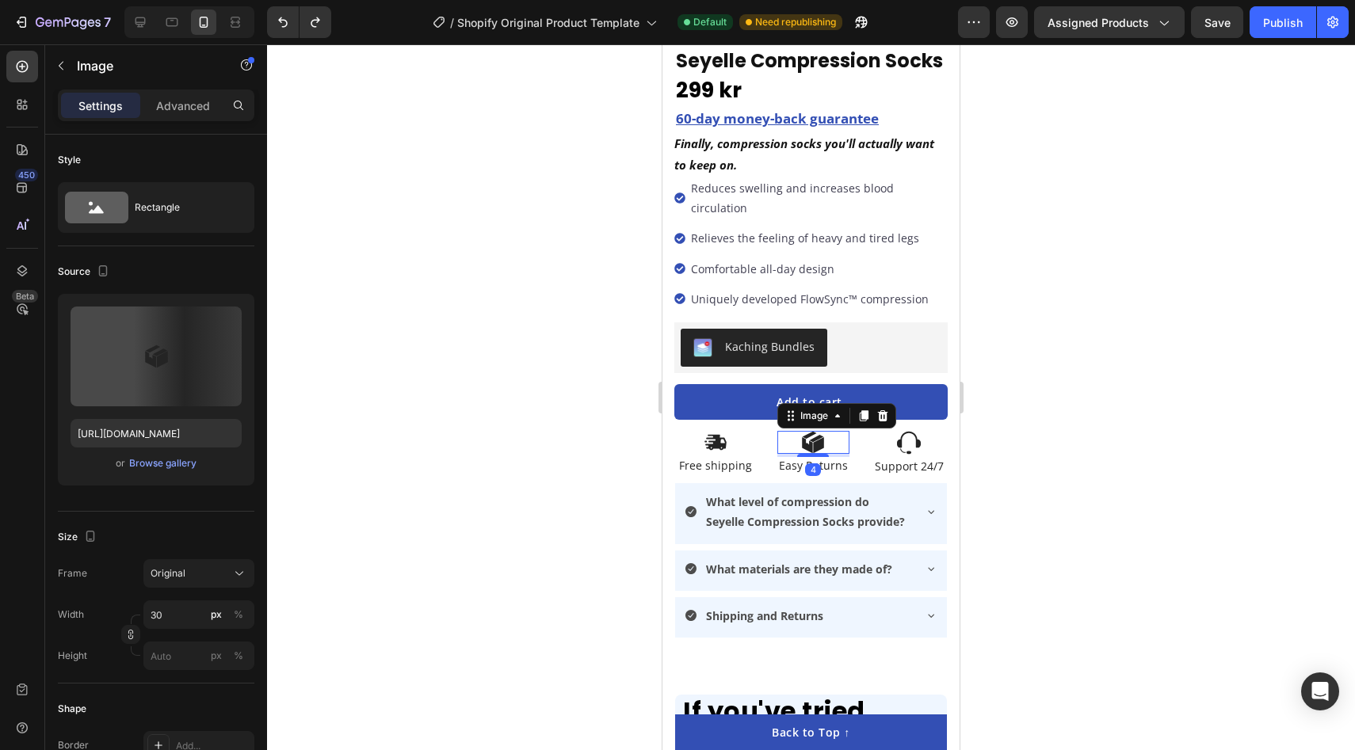
click at [847, 431] on div at bounding box center [813, 442] width 72 height 23
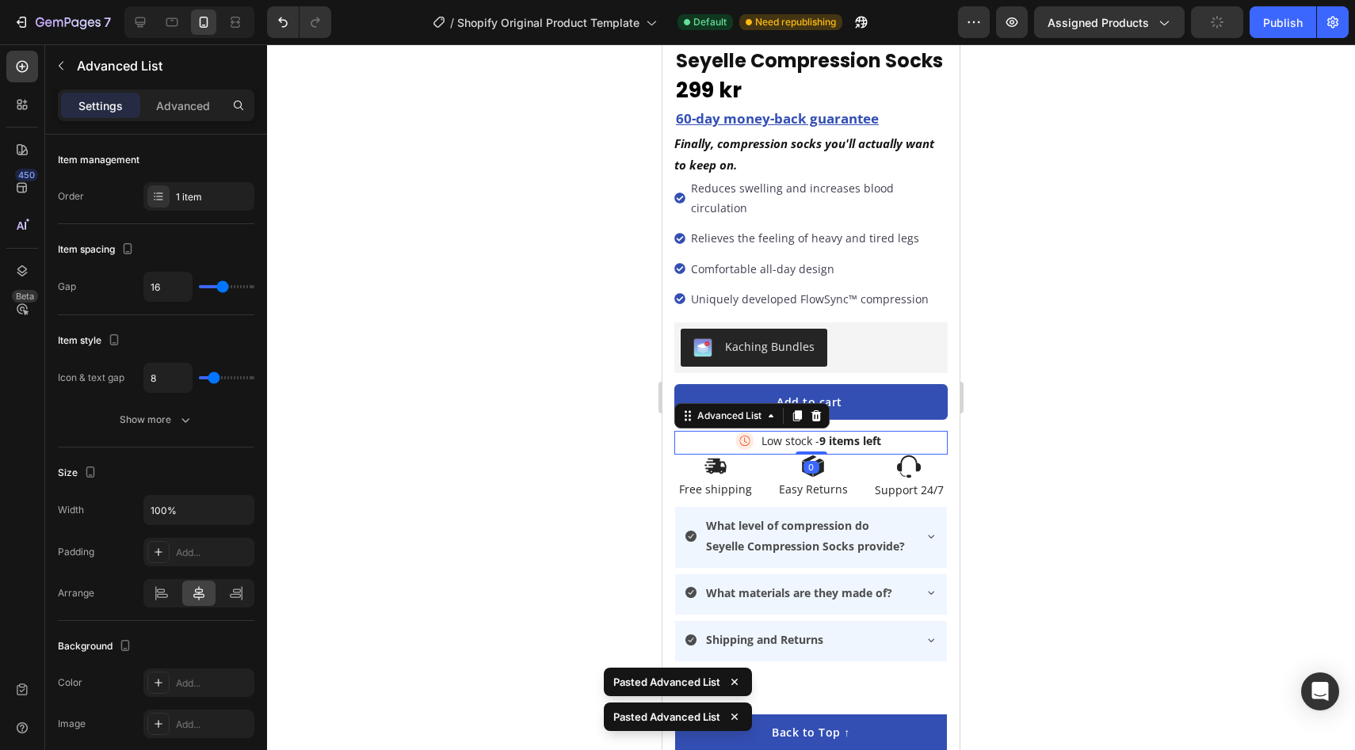
click at [1059, 414] on div at bounding box center [811, 397] width 1088 height 706
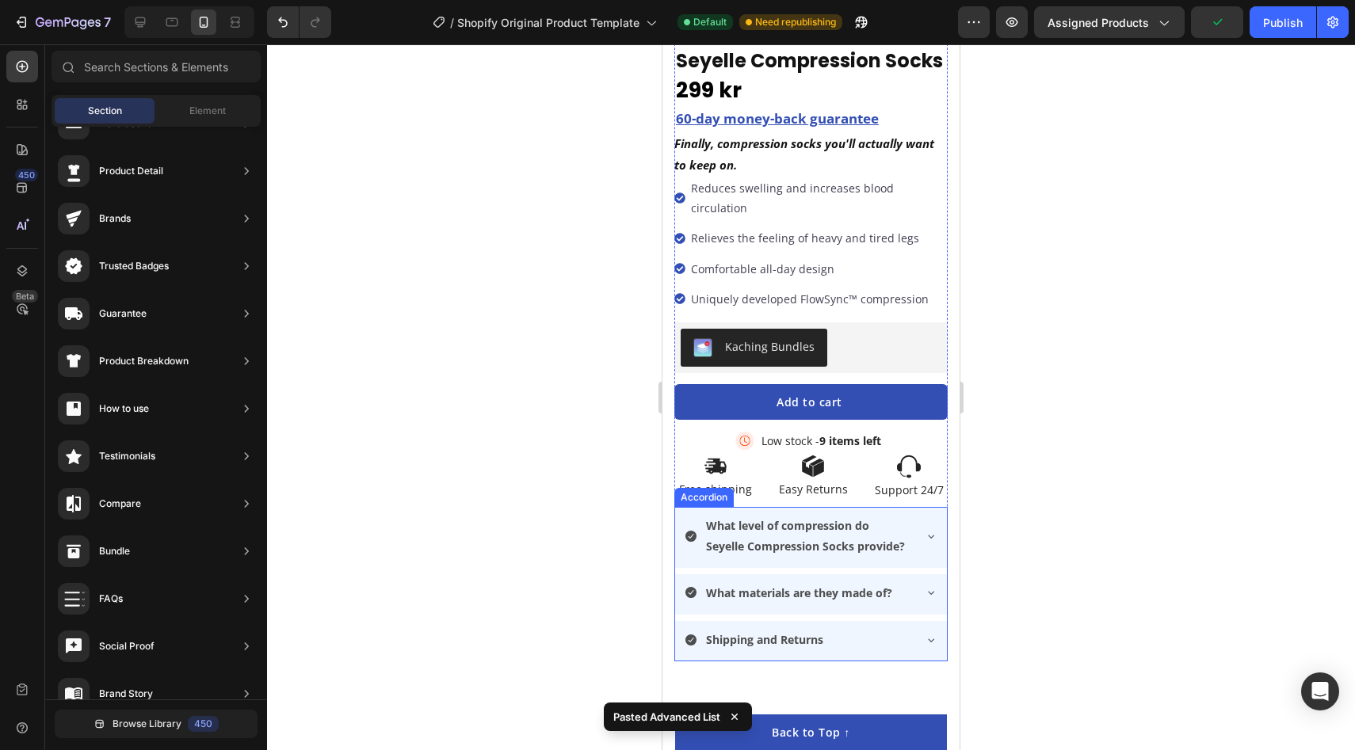
scroll to position [566, 0]
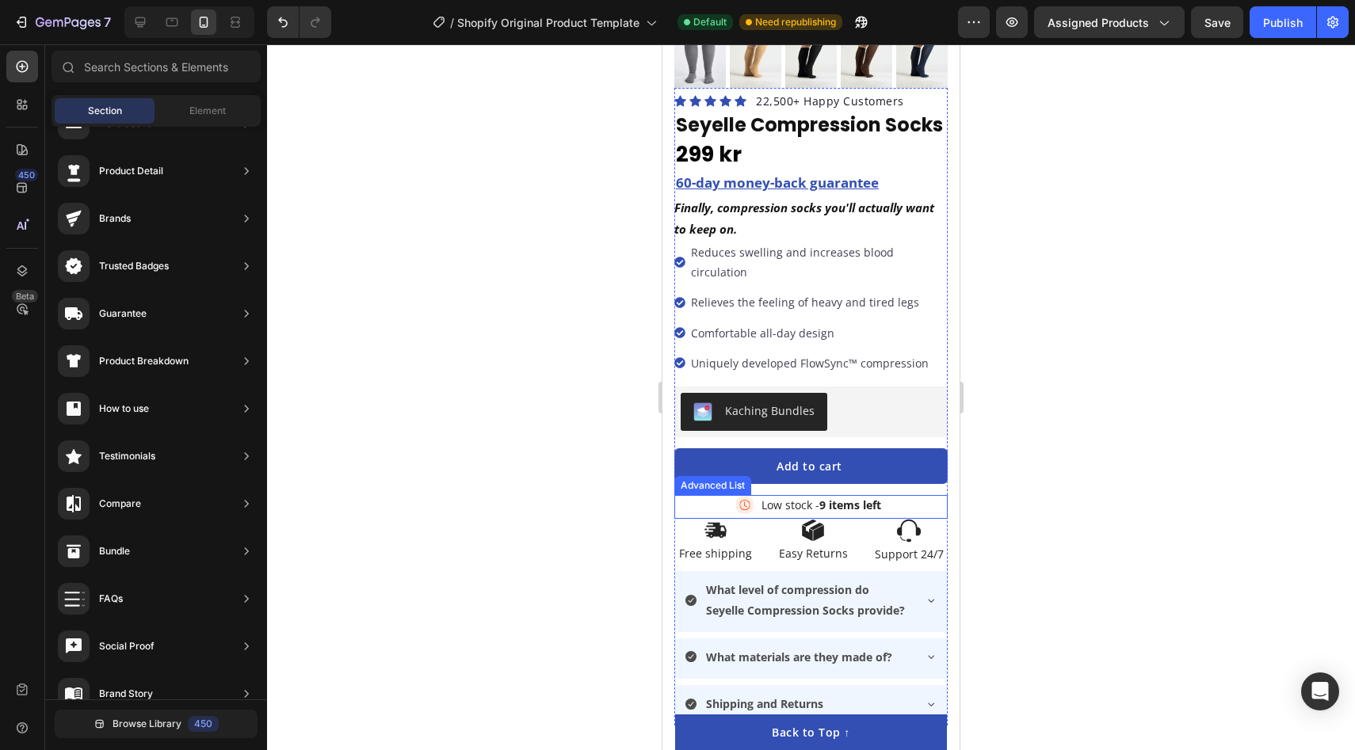
click at [911, 495] on div "Image Low stock - 9 items left Text Block" at bounding box center [810, 507] width 273 height 24
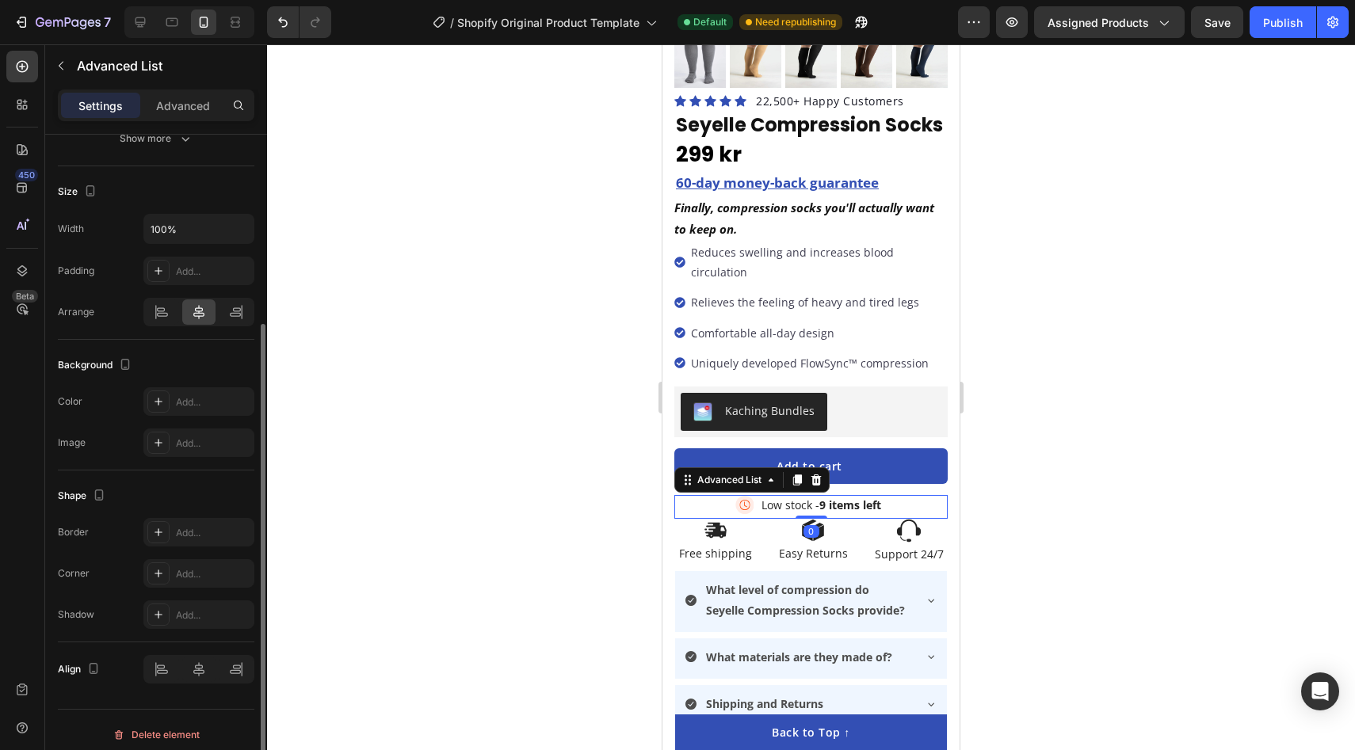
scroll to position [278, 0]
click at [168, 316] on icon at bounding box center [162, 315] width 16 height 16
click at [393, 398] on div at bounding box center [811, 397] width 1088 height 706
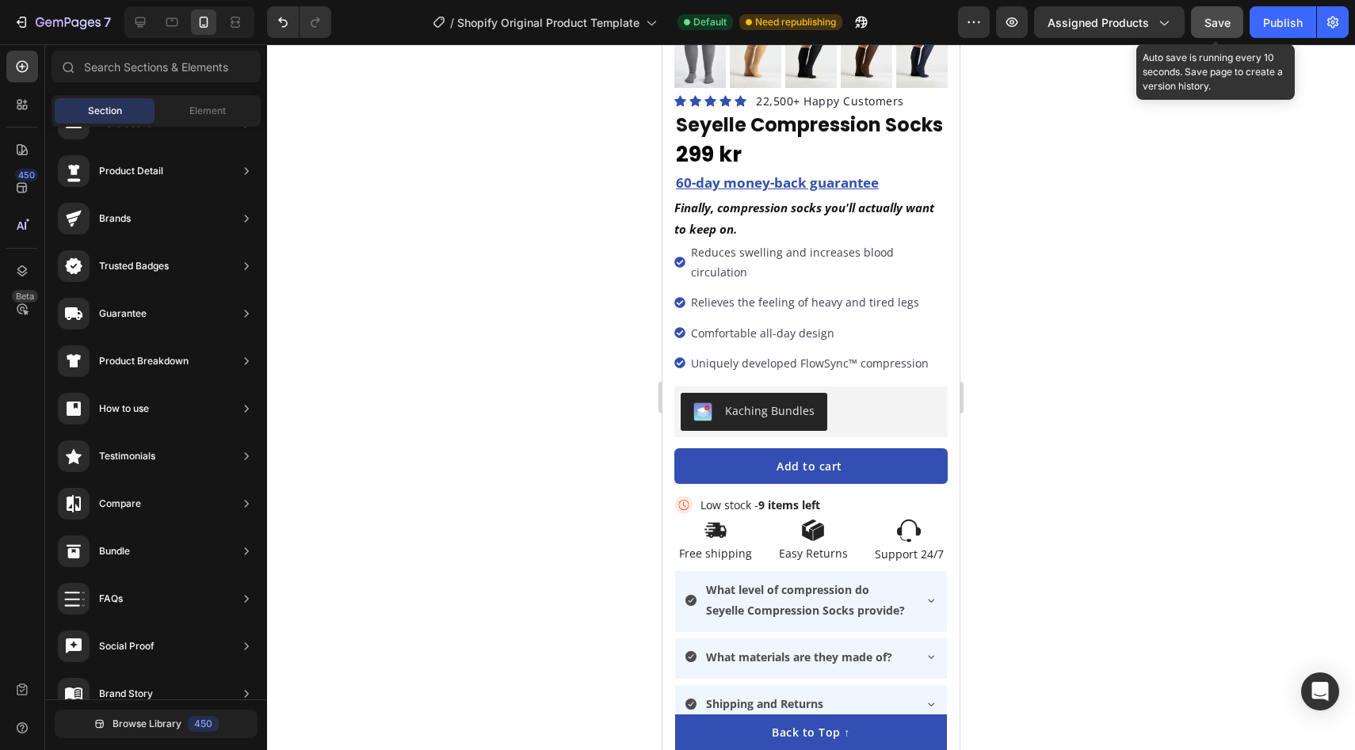
click at [1211, 32] on button "Save" at bounding box center [1217, 22] width 52 height 32
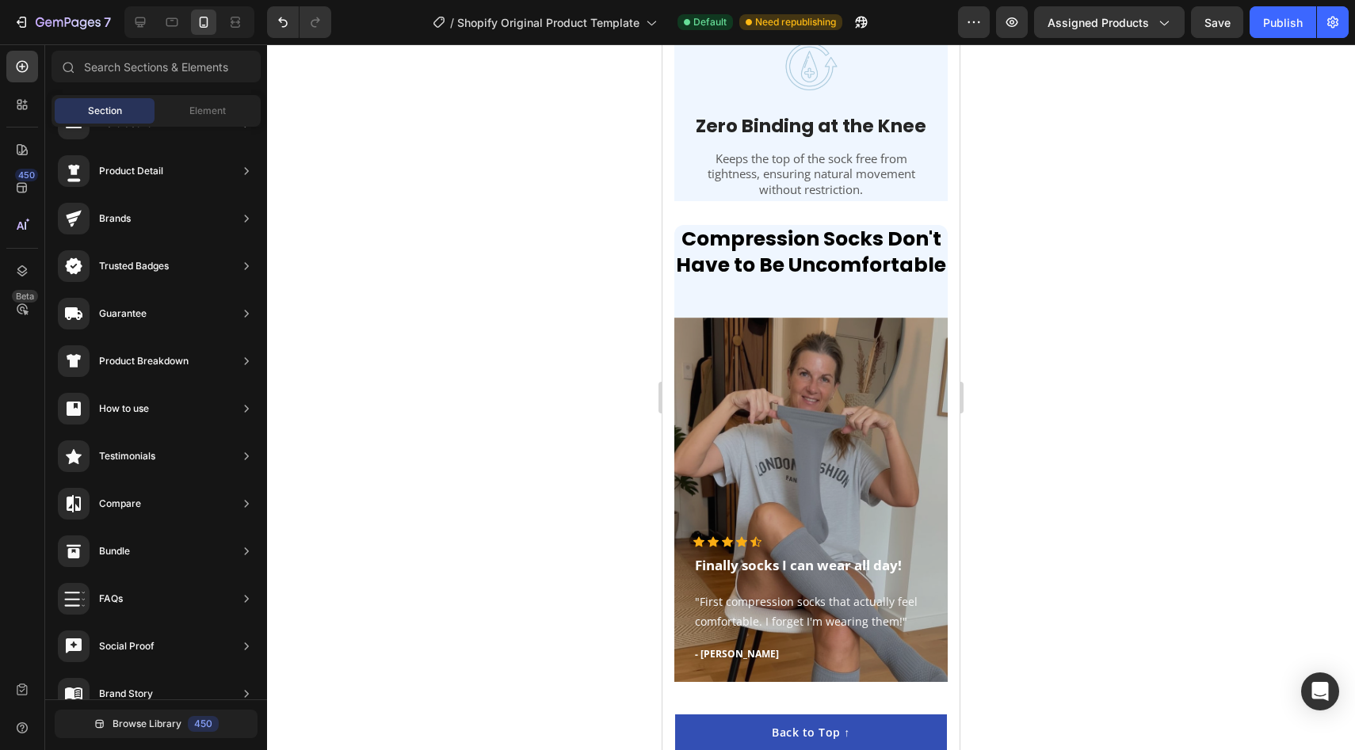
scroll to position [2936, 0]
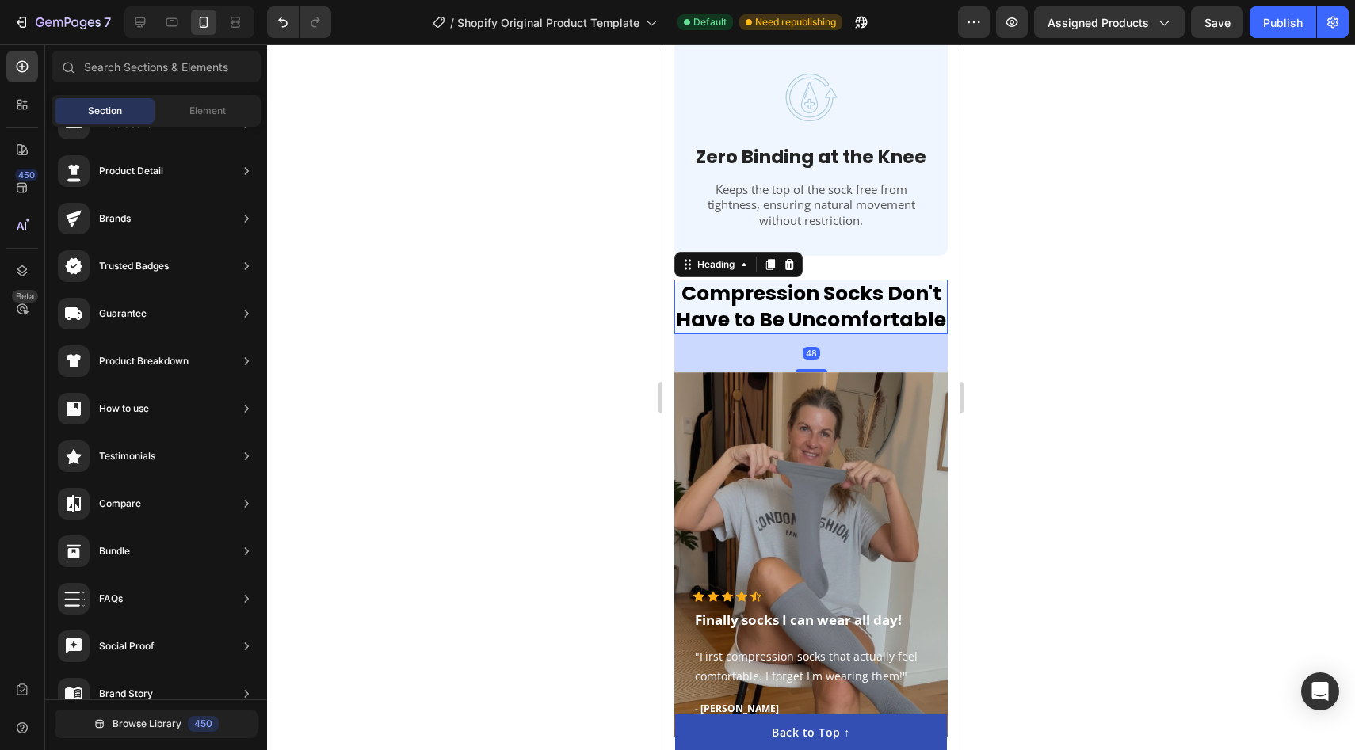
click at [791, 297] on h2 "Compression Socks Don't Have to Be Uncomfortable" at bounding box center [810, 307] width 273 height 55
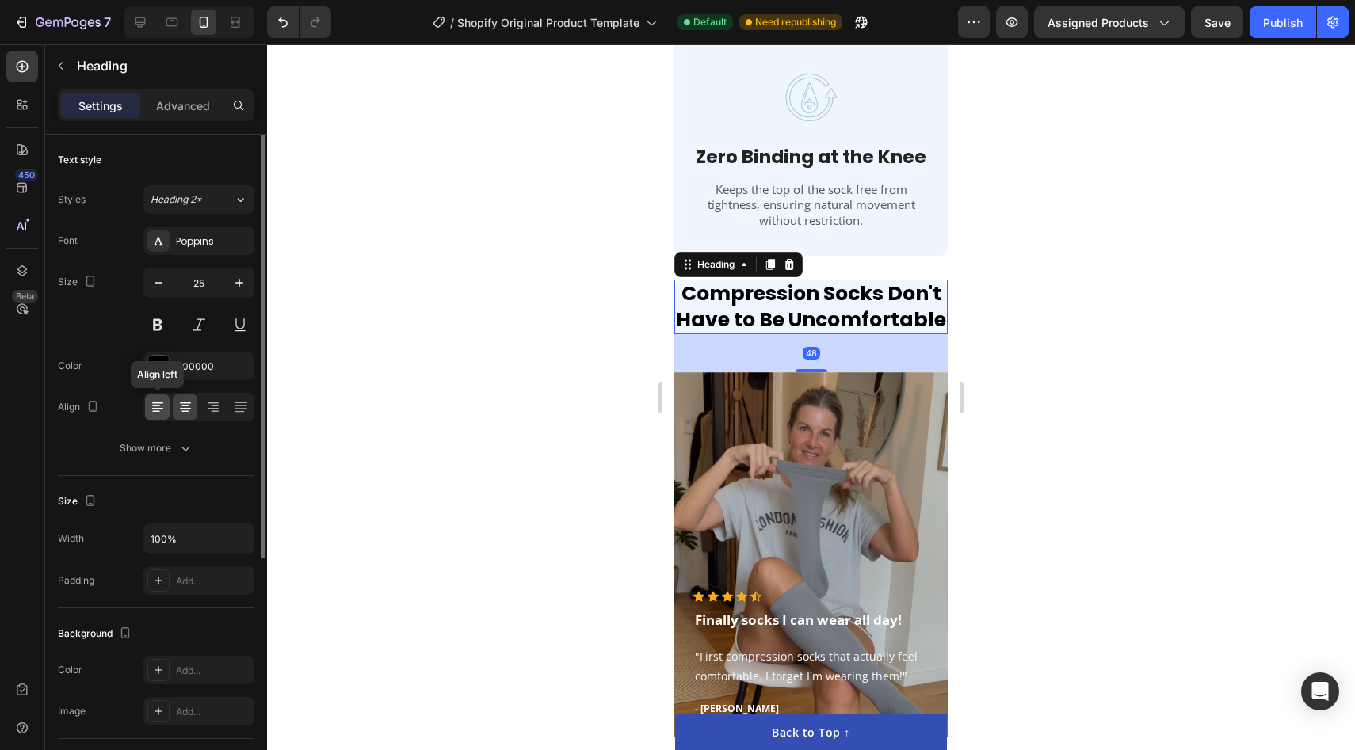
click at [165, 403] on div at bounding box center [157, 407] width 25 height 25
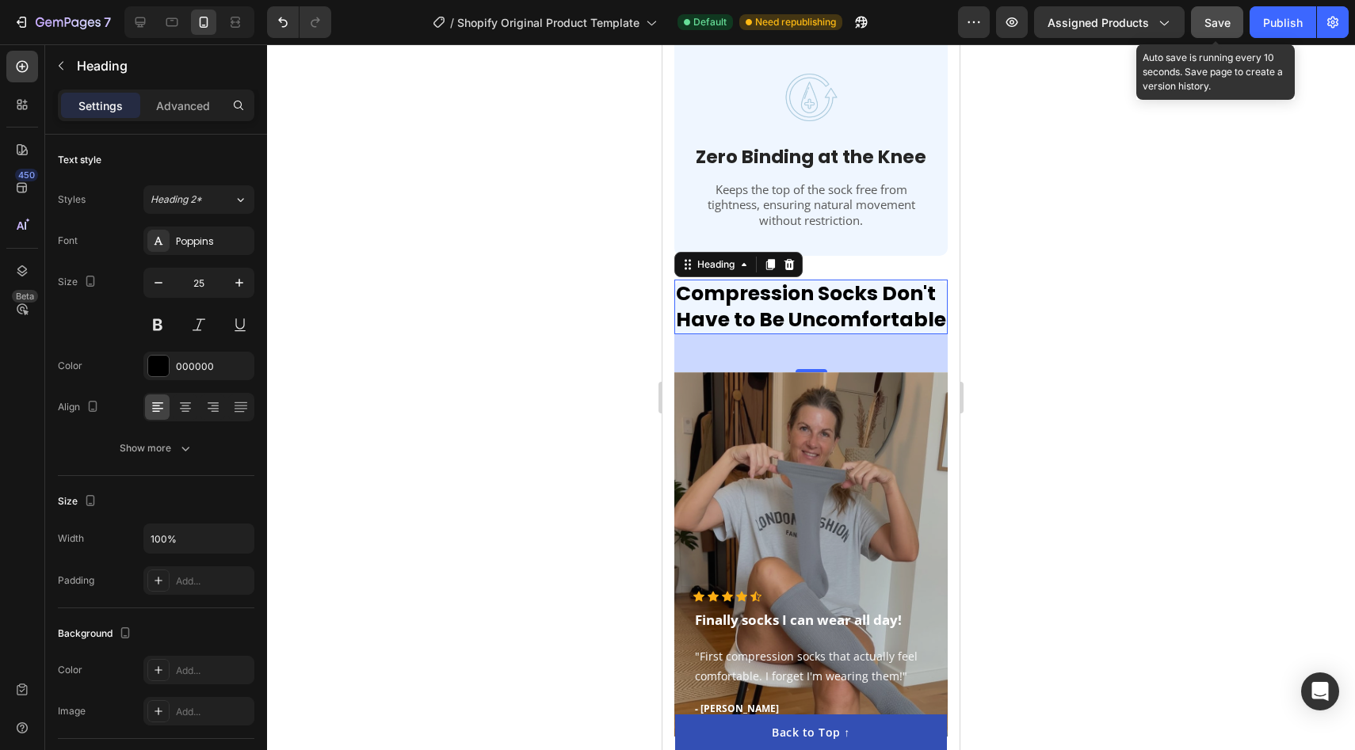
click at [1221, 21] on span "Save" at bounding box center [1217, 22] width 26 height 13
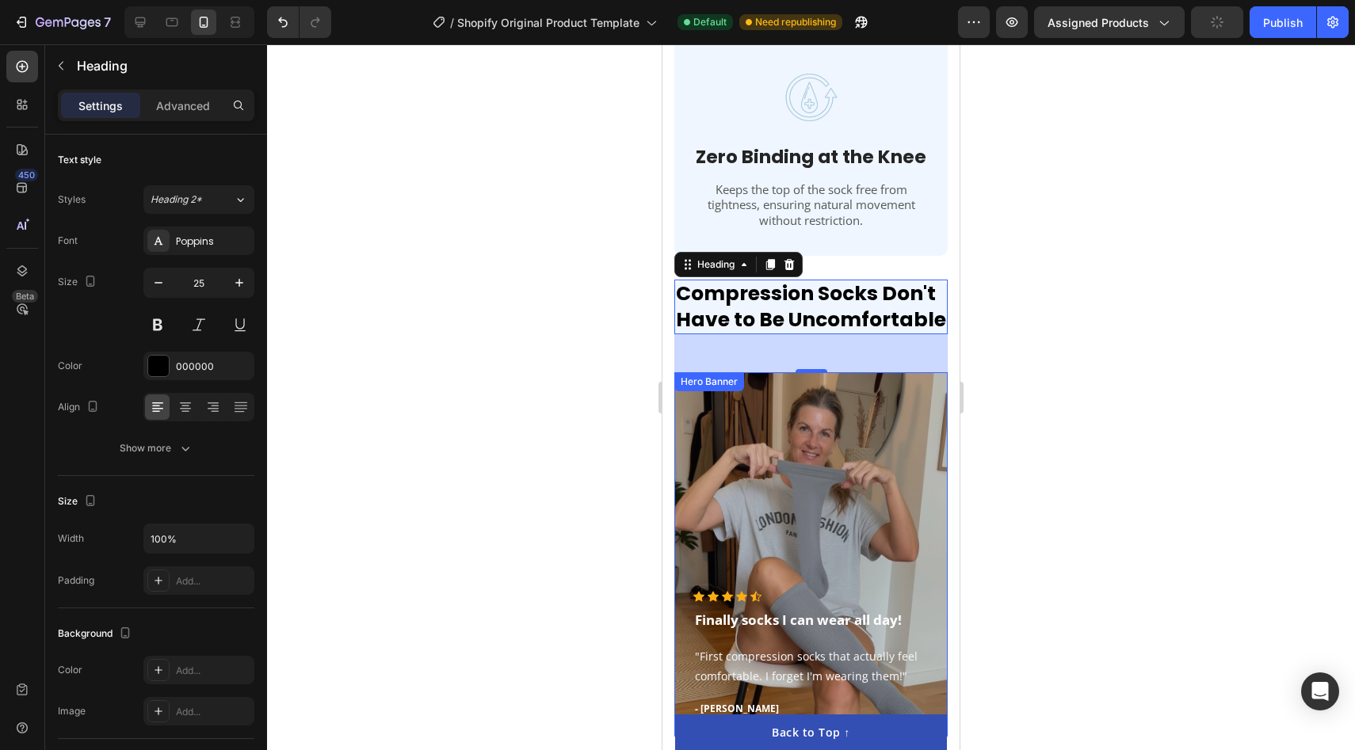
scroll to position [2961, 0]
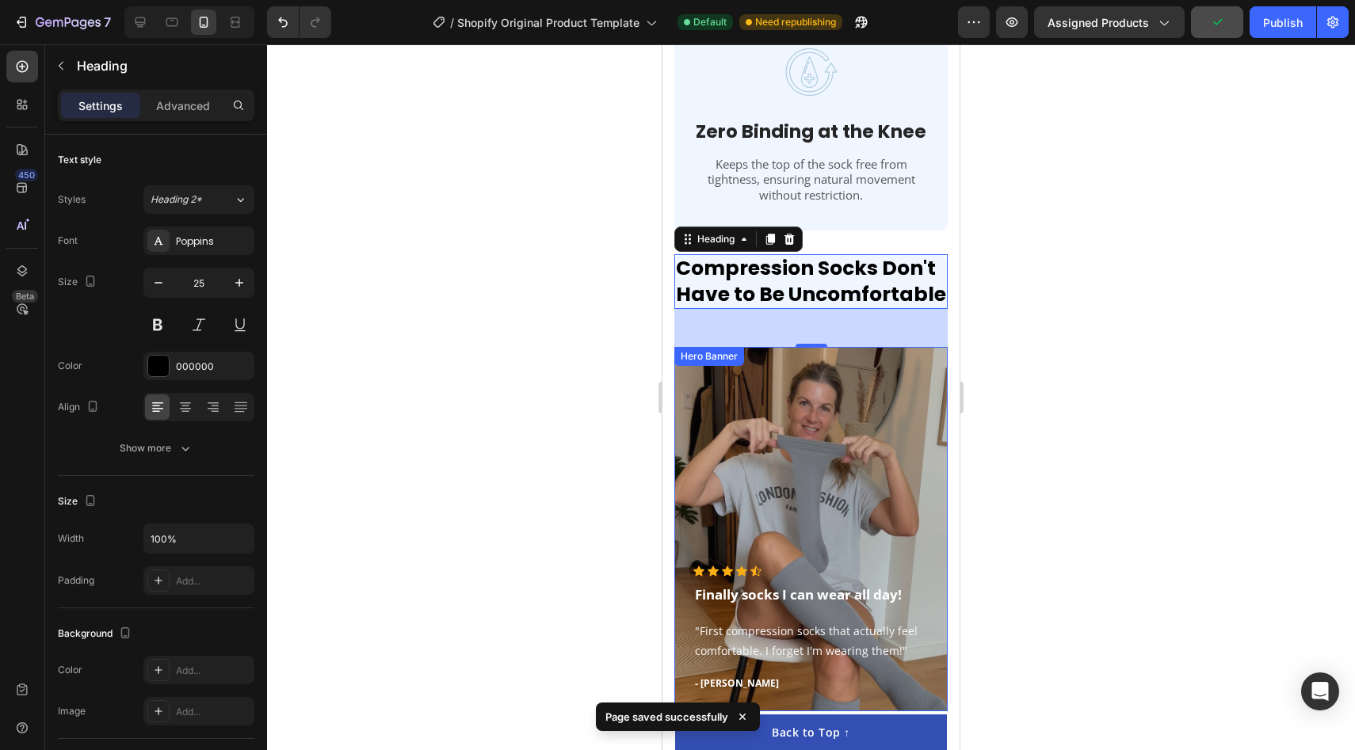
drag, startPoint x: 1642, startPoint y: 395, endPoint x: 939, endPoint y: 362, distance: 704.3
click at [939, 362] on div "Overlay" at bounding box center [810, 529] width 273 height 364
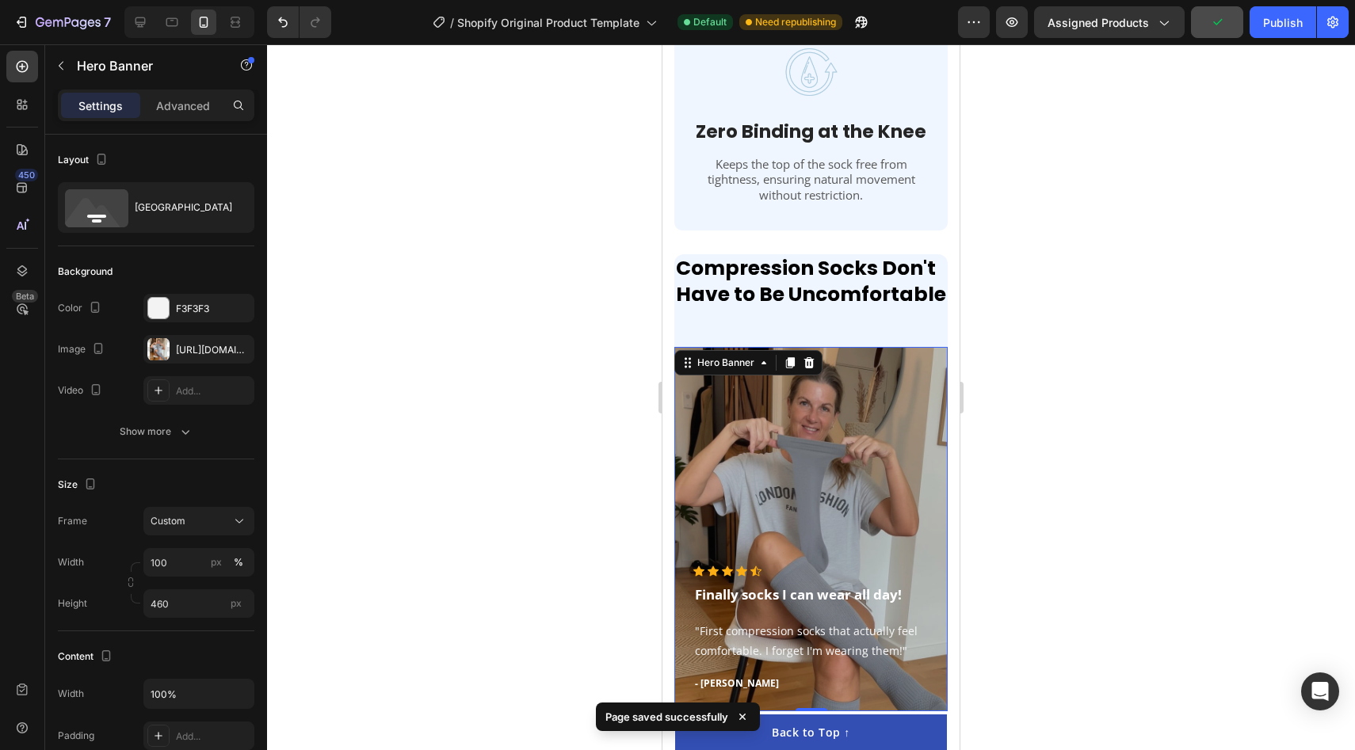
click at [1020, 341] on div at bounding box center [811, 397] width 1088 height 706
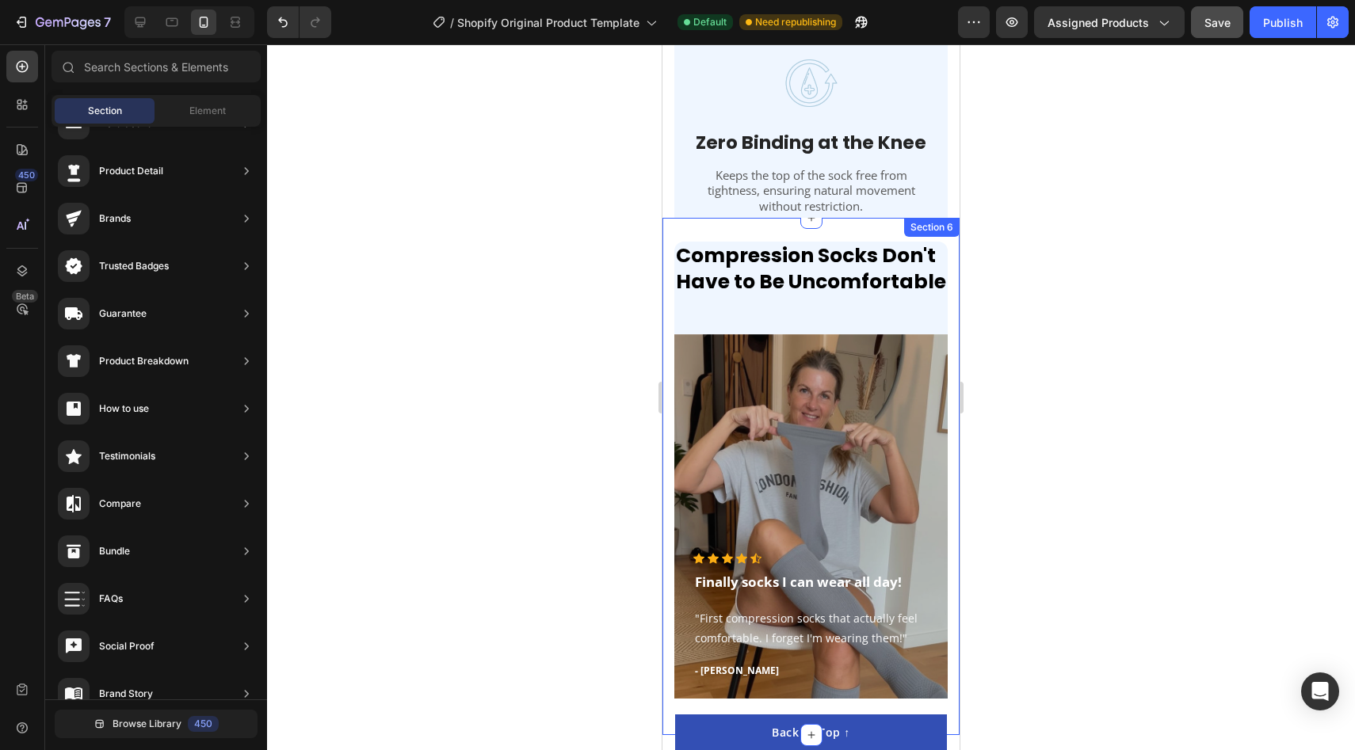
scroll to position [2903, 0]
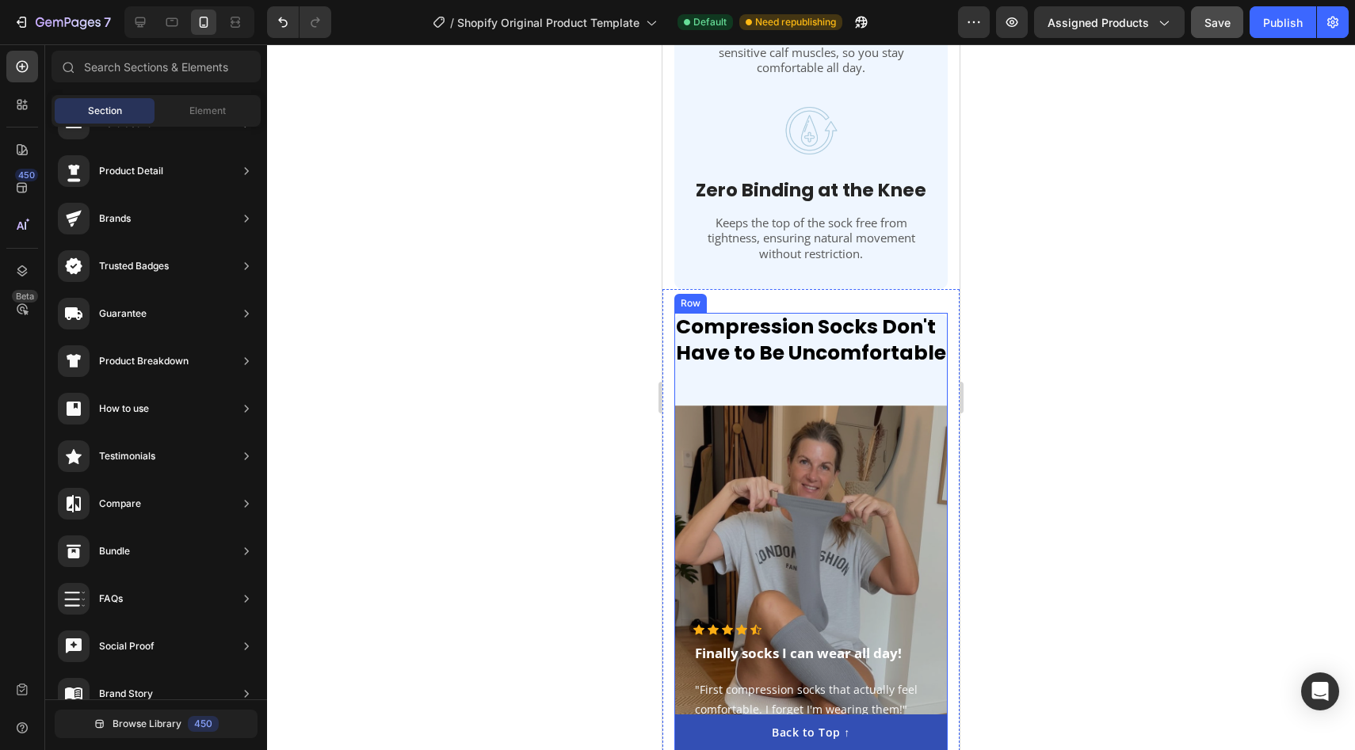
click at [791, 360] on div "Compression Socks Don't Have to Be Uncomfortable Heading Icon Icon Icon Icon Ic…" at bounding box center [810, 541] width 273 height 457
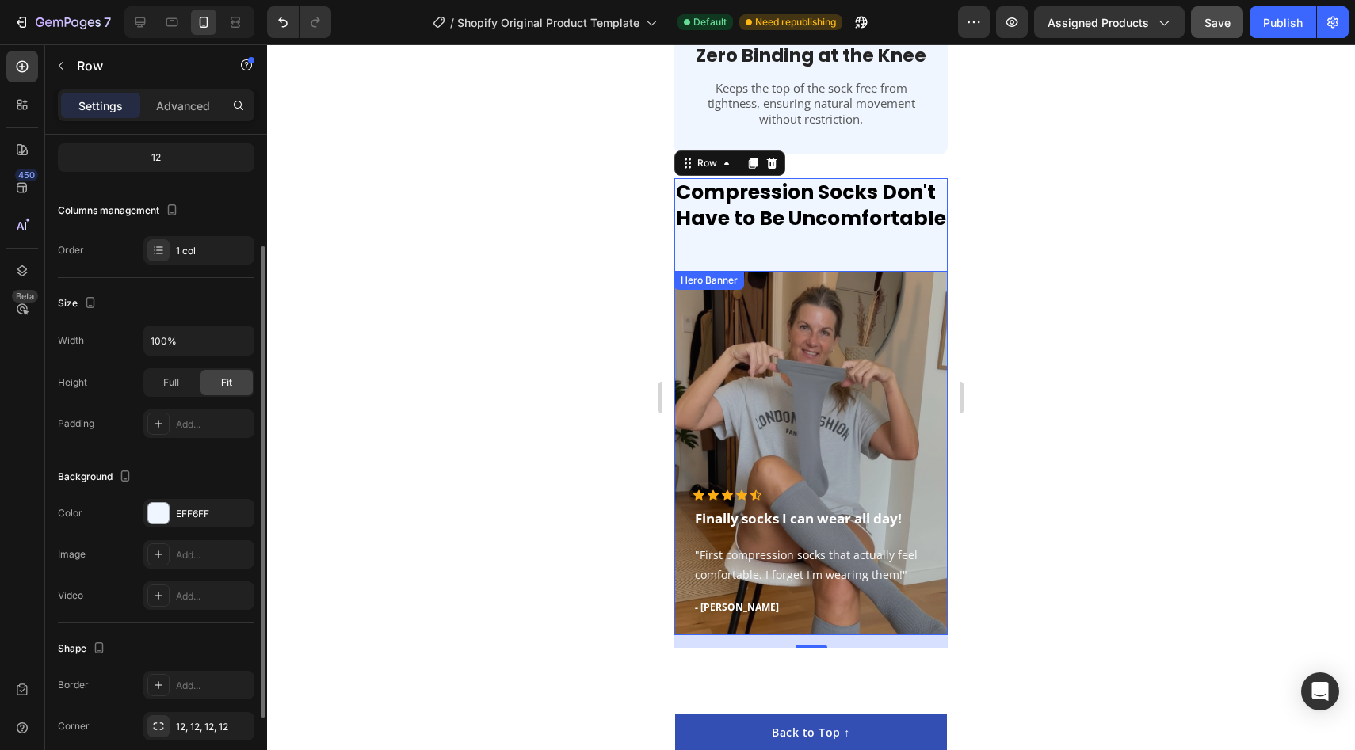
scroll to position [3040, 0]
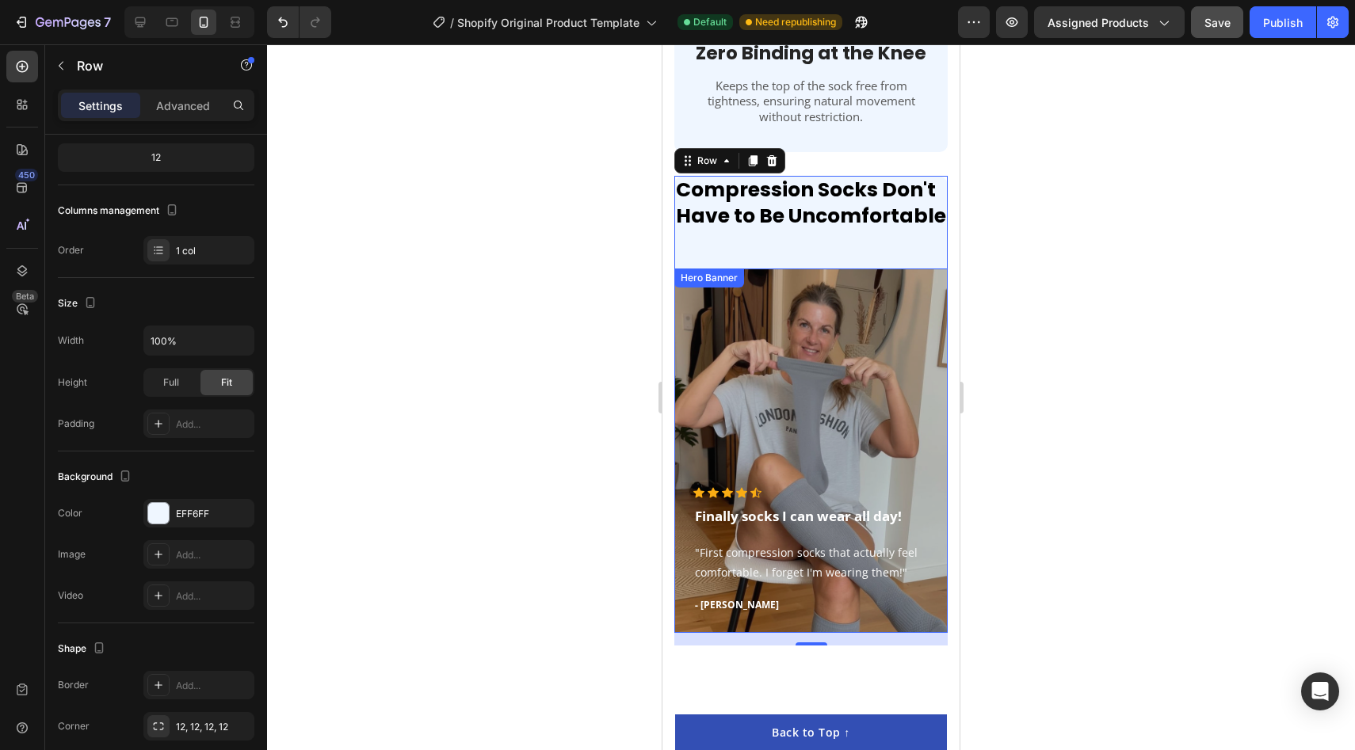
click at [1041, 421] on div at bounding box center [811, 397] width 1088 height 706
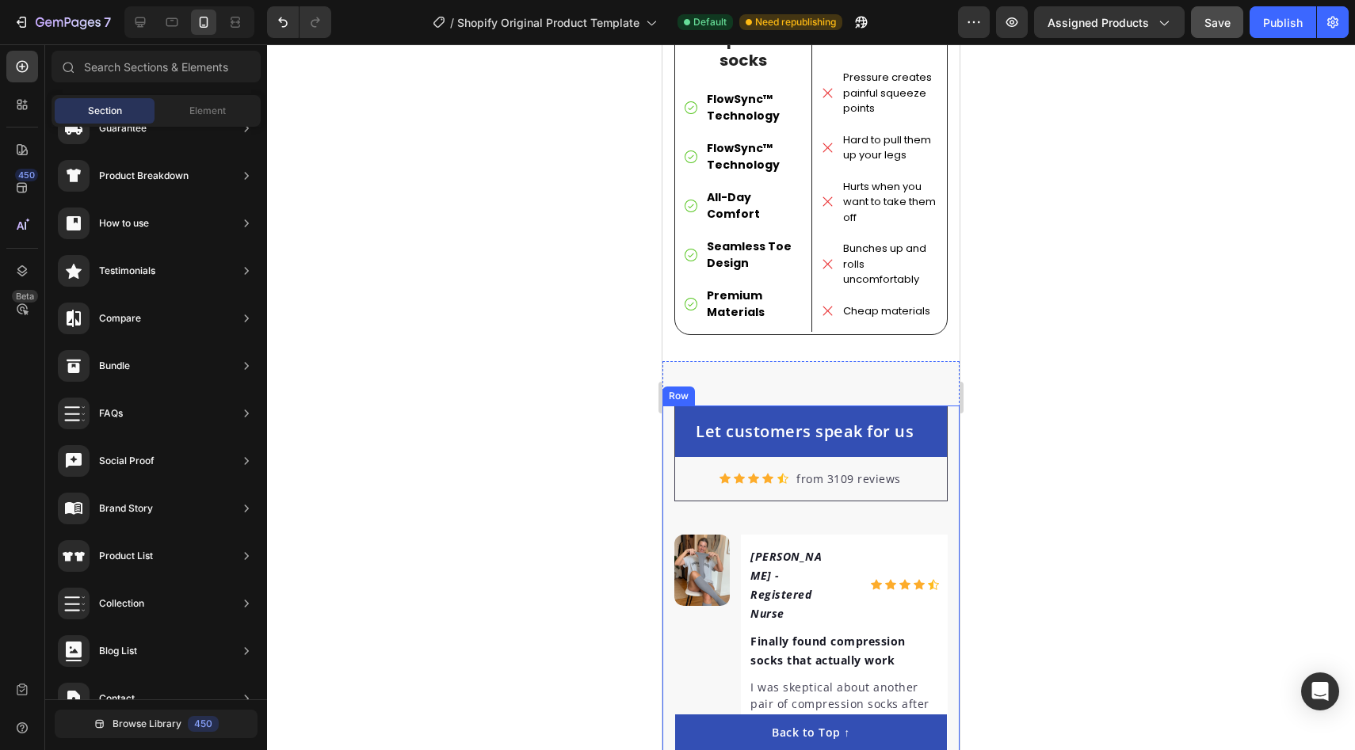
scroll to position [4002, 0]
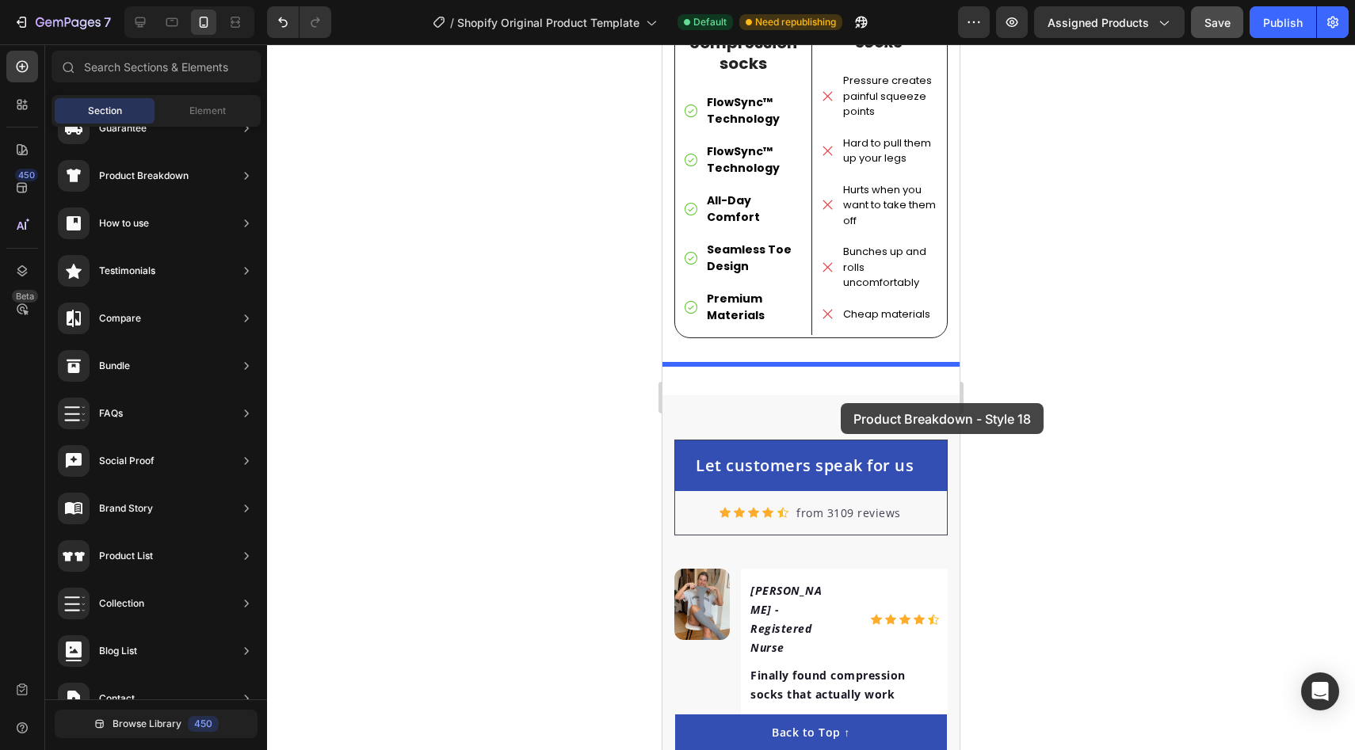
drag, startPoint x: 1062, startPoint y: 585, endPoint x: 841, endPoint y: 403, distance: 286.6
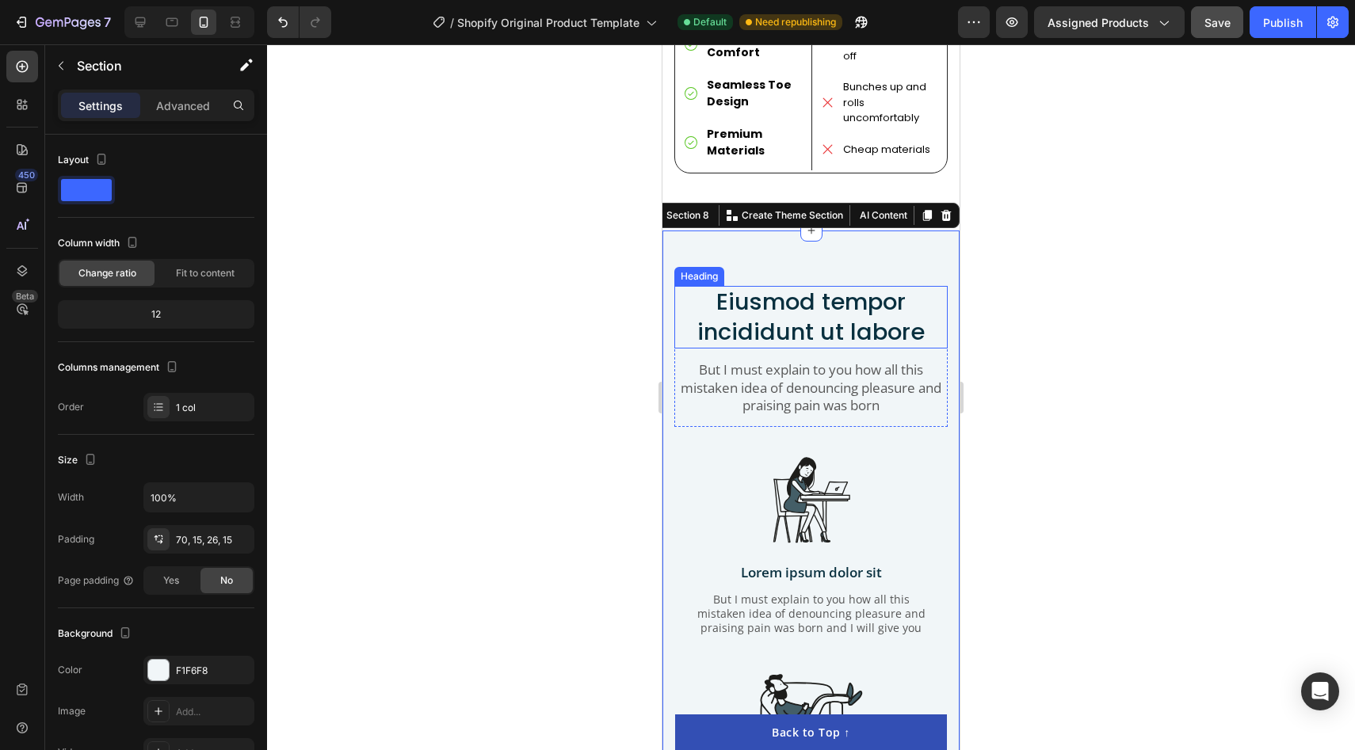
scroll to position [4166, 0]
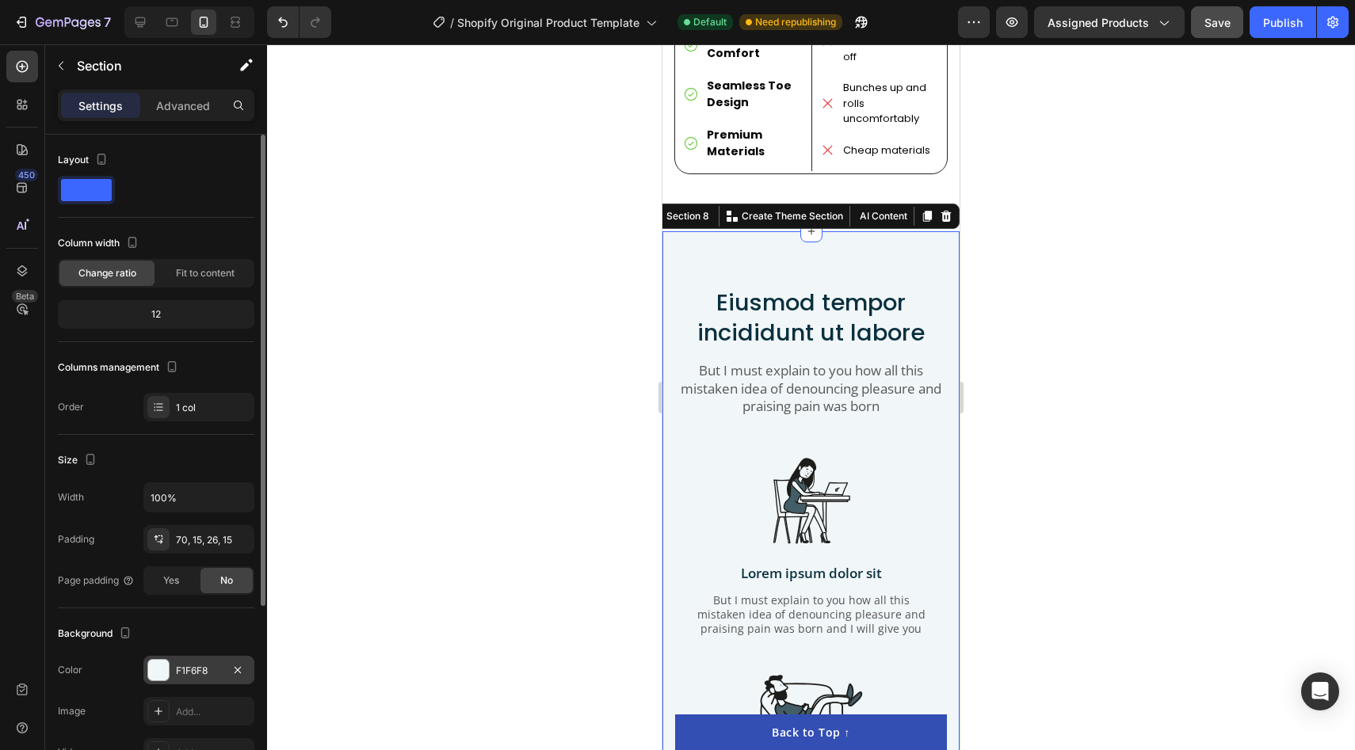
click at [154, 669] on div at bounding box center [158, 670] width 21 height 21
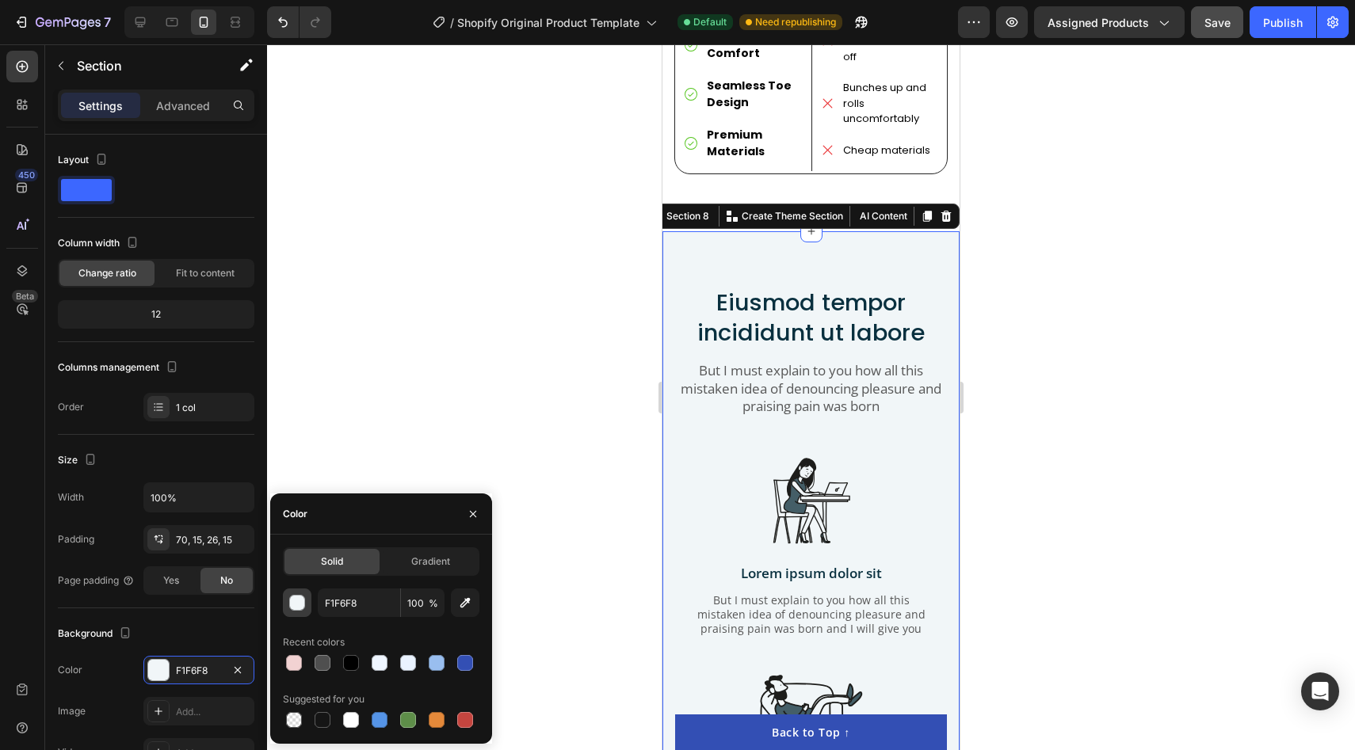
click at [295, 607] on div "button" at bounding box center [298, 604] width 16 height 16
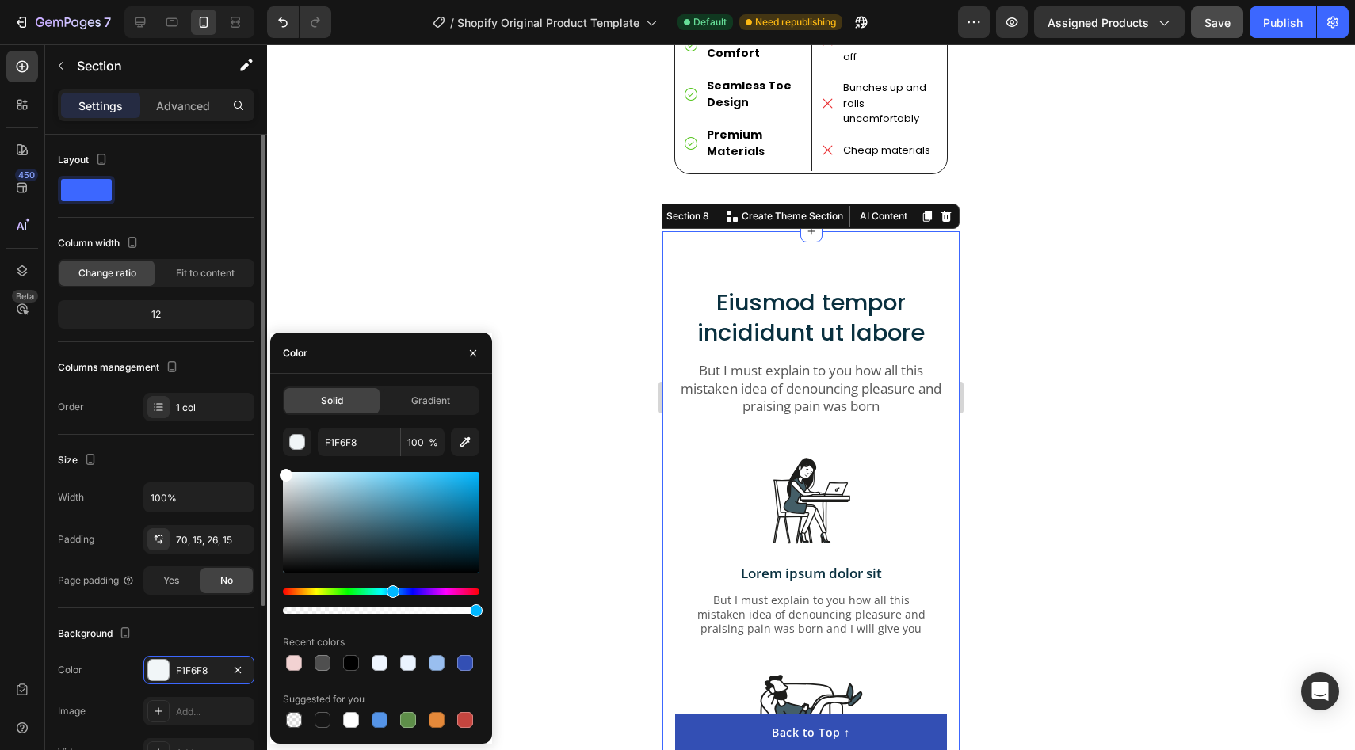
drag, startPoint x: 329, startPoint y: 536, endPoint x: 234, endPoint y: 424, distance: 147.3
click at [234, 424] on div "450 Beta Sections(18) Elements(84) Section Element Hero Section Product Detail …" at bounding box center [133, 397] width 267 height 706
click at [539, 152] on div at bounding box center [811, 397] width 1088 height 706
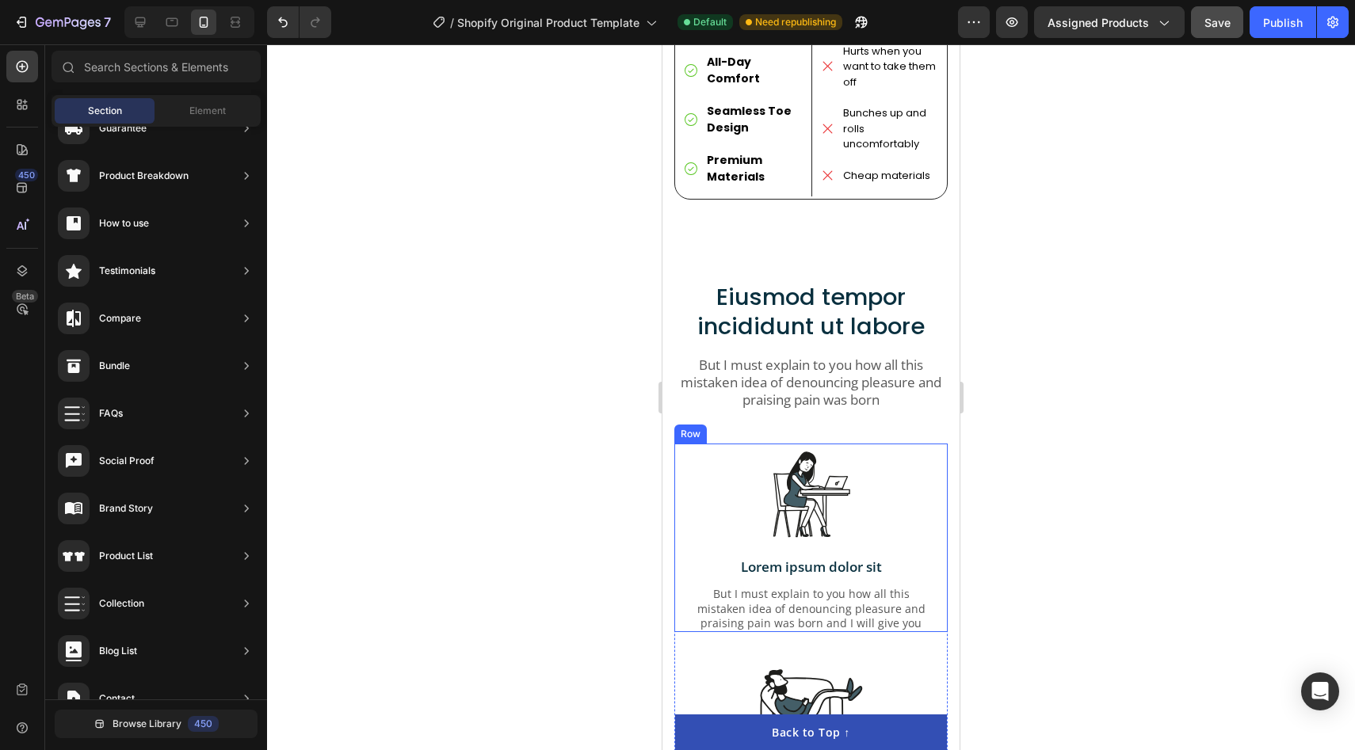
scroll to position [4082, 0]
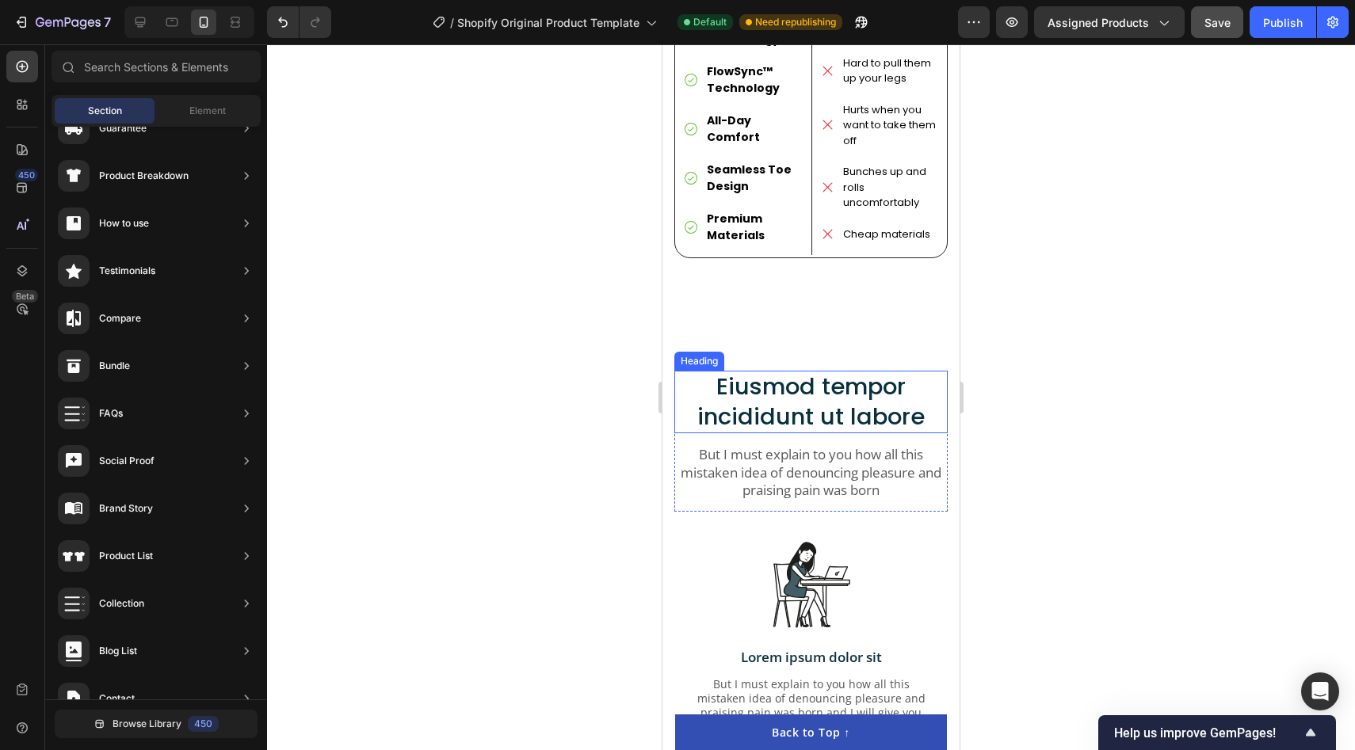
click at [793, 371] on h2 "Eiusmod tempor incididunt ut labore" at bounding box center [810, 402] width 273 height 63
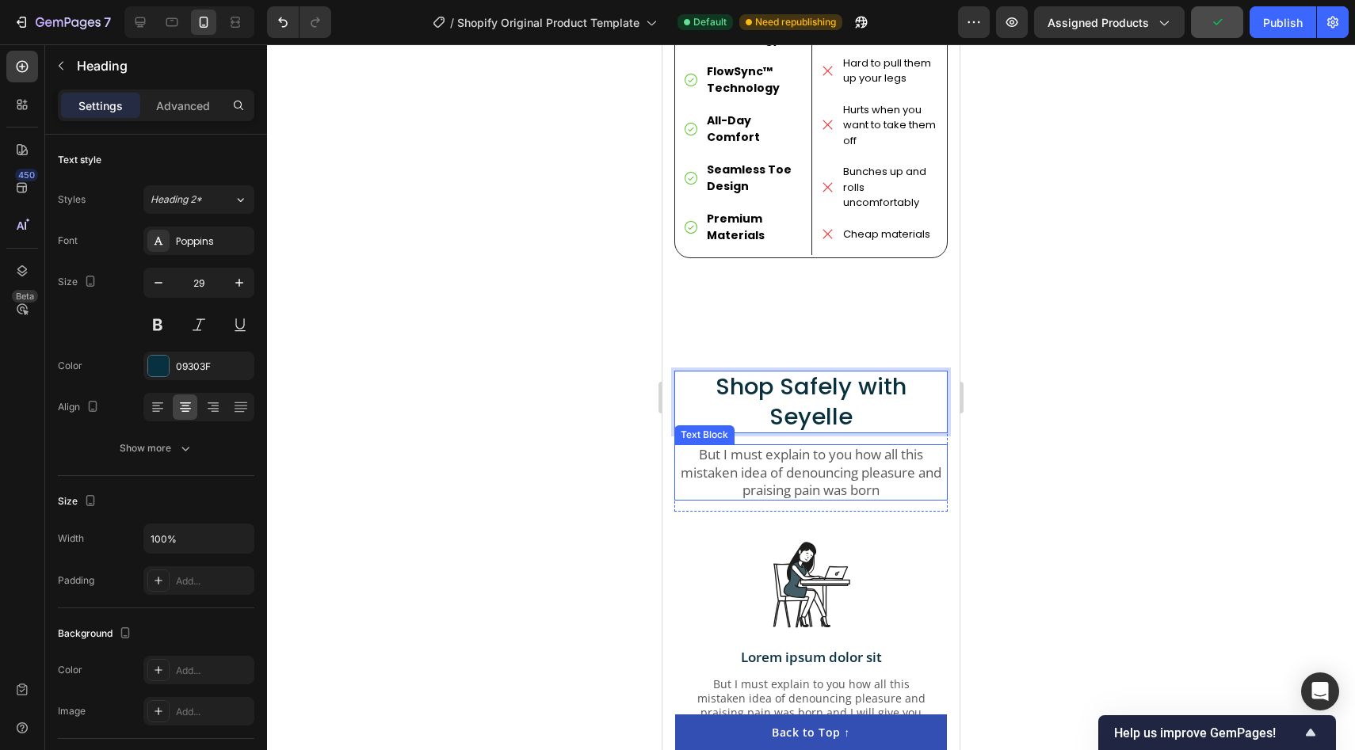
click at [814, 446] on p "But I must explain to you how all this mistaken idea of denouncing pleasure and…" at bounding box center [811, 472] width 270 height 52
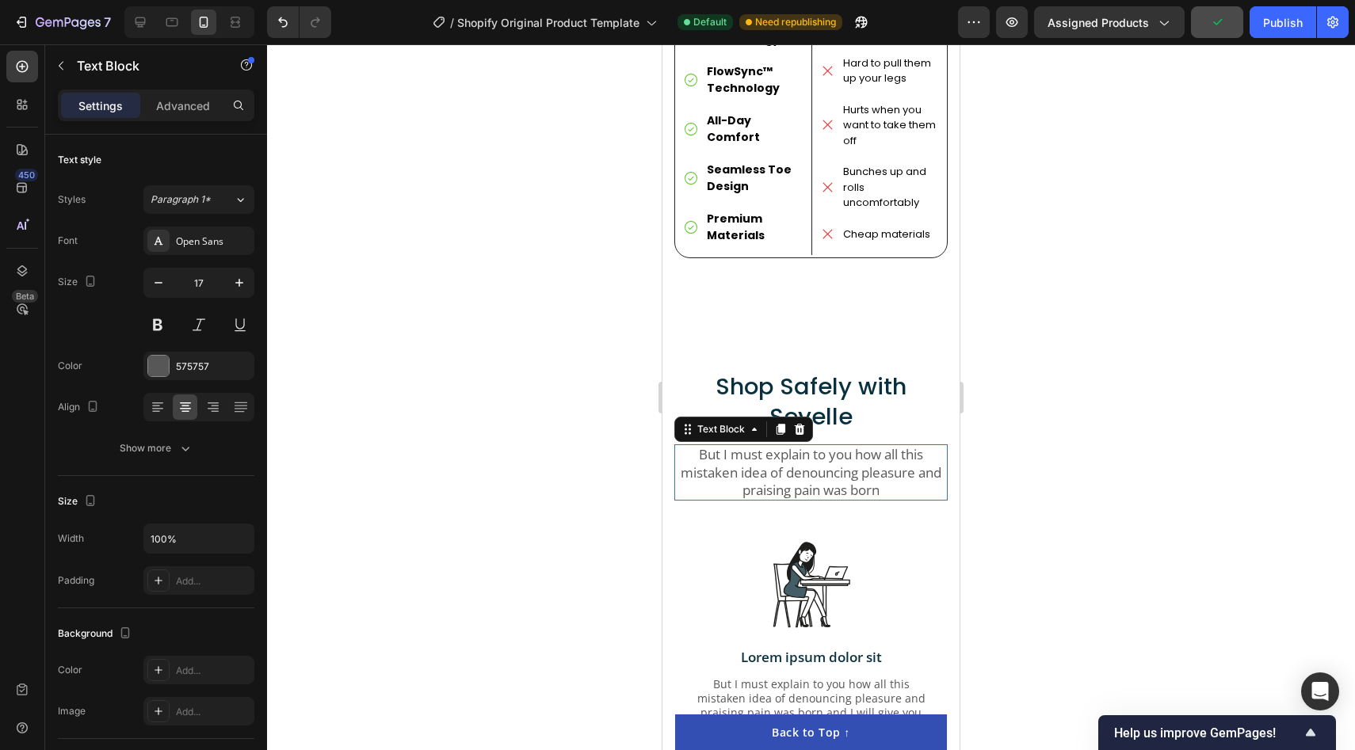
click at [814, 446] on p "But I must explain to you how all this mistaken idea of denouncing pleasure and…" at bounding box center [811, 472] width 270 height 52
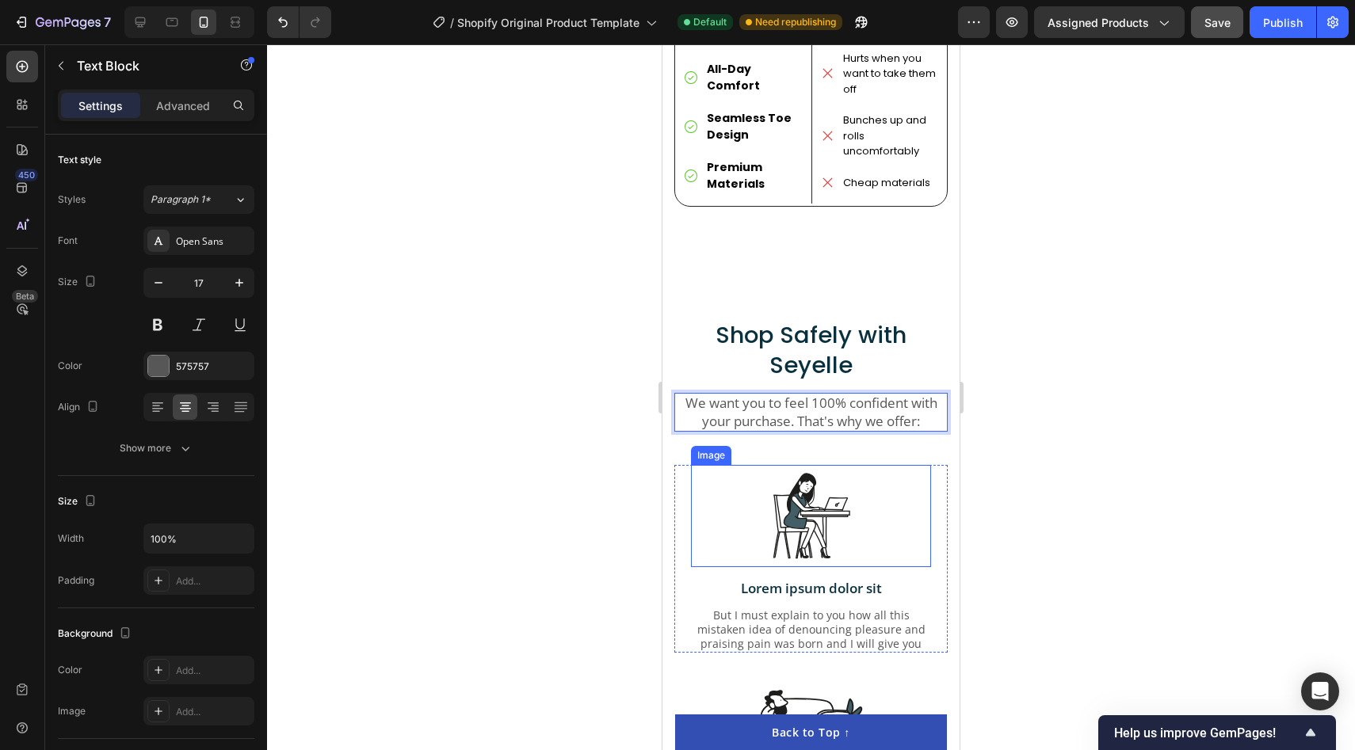
scroll to position [4133, 0]
click at [787, 581] on p "Lorem ipsum dolor sit" at bounding box center [810, 589] width 237 height 17
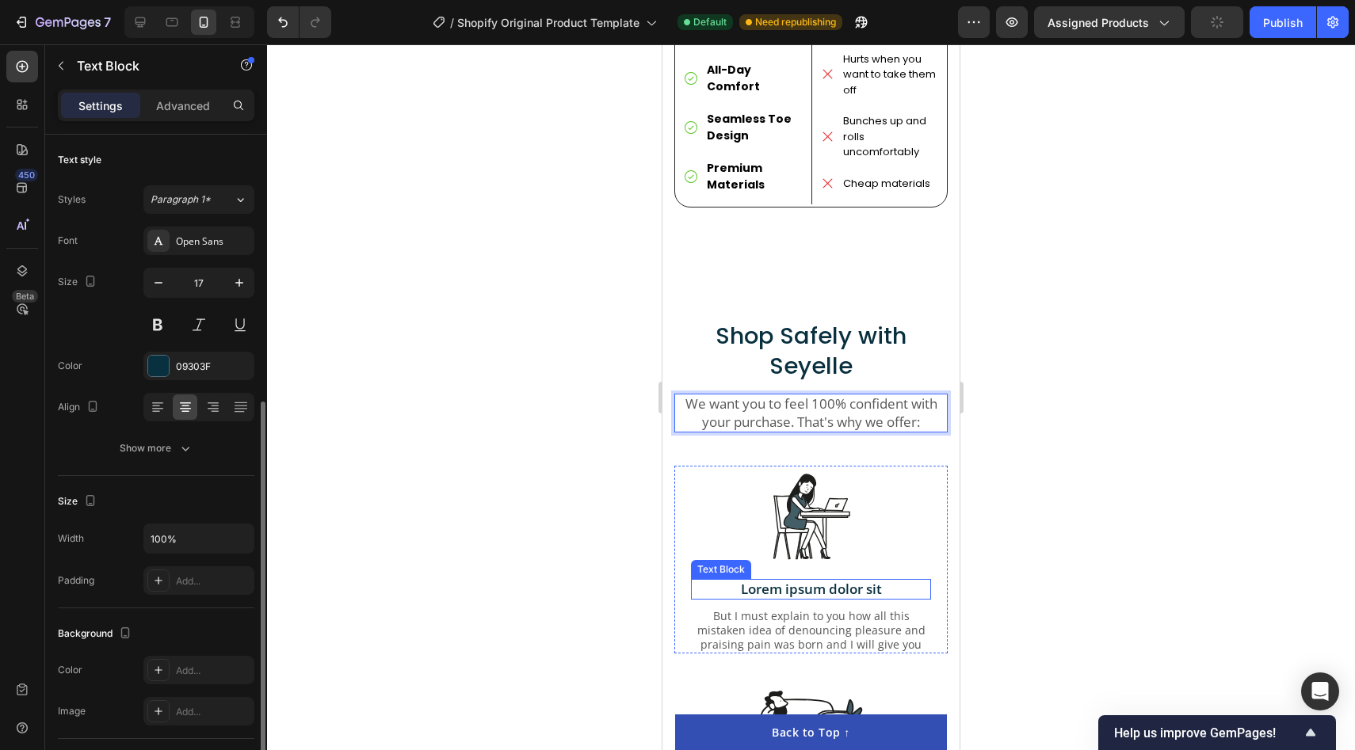
click at [787, 581] on p "Lorem ipsum dolor sit" at bounding box center [810, 589] width 237 height 17
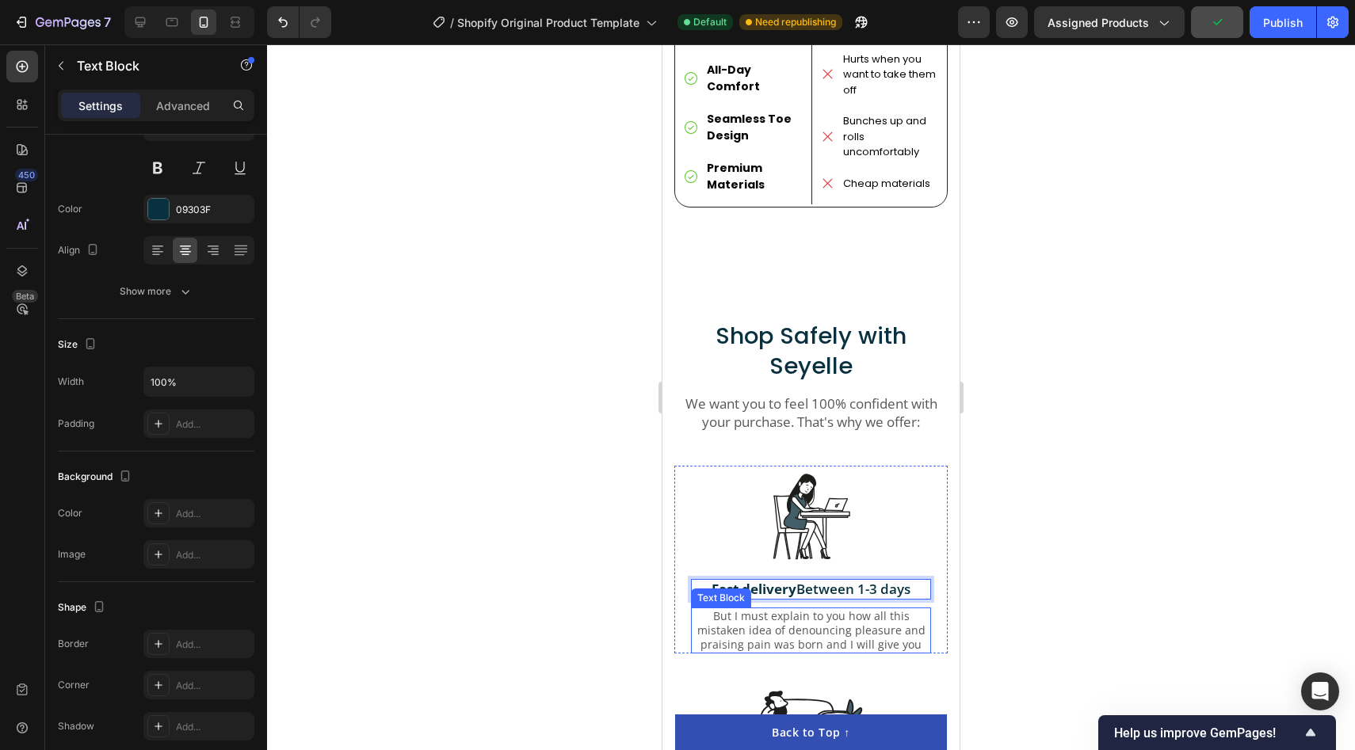
click at [797, 609] on p "But I must explain to you how all this mistaken idea of denouncing pleasure and…" at bounding box center [810, 631] width 237 height 44
click at [812, 587] on icon at bounding box center [816, 592] width 10 height 11
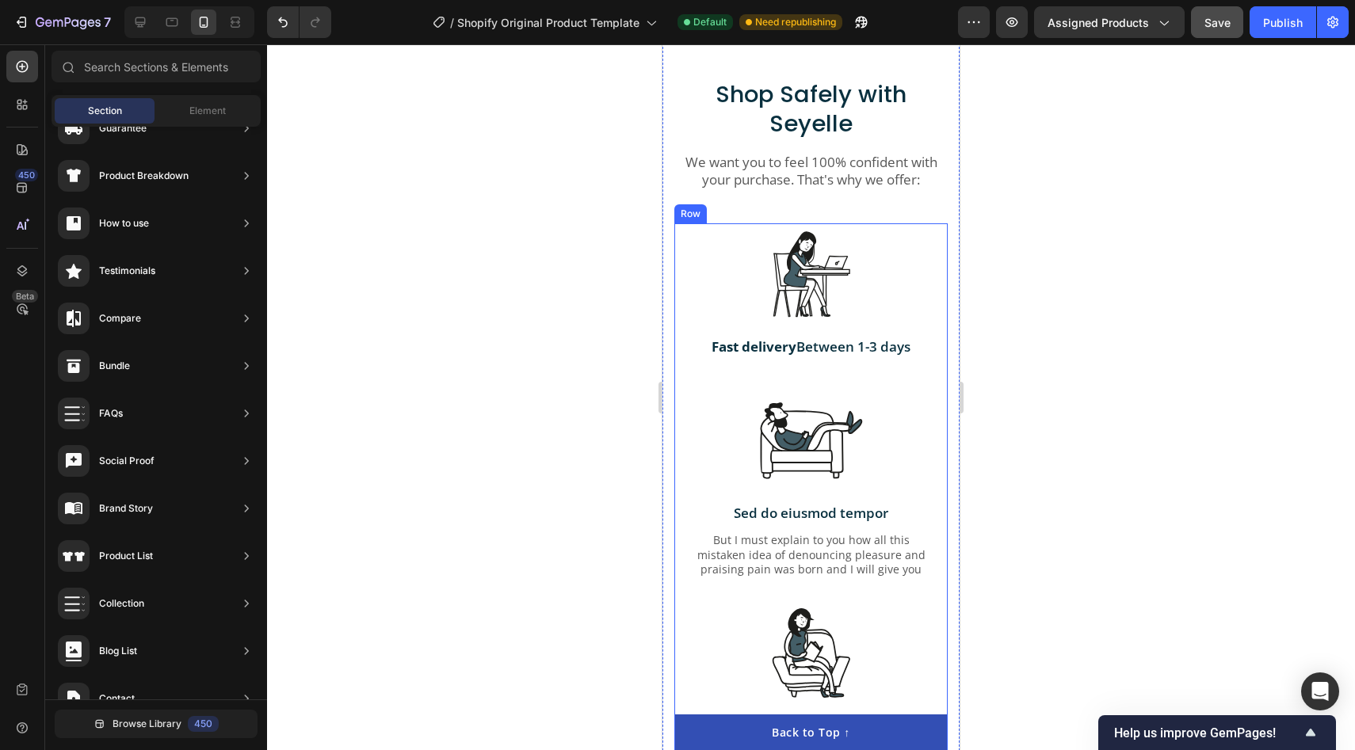
scroll to position [4425, 0]
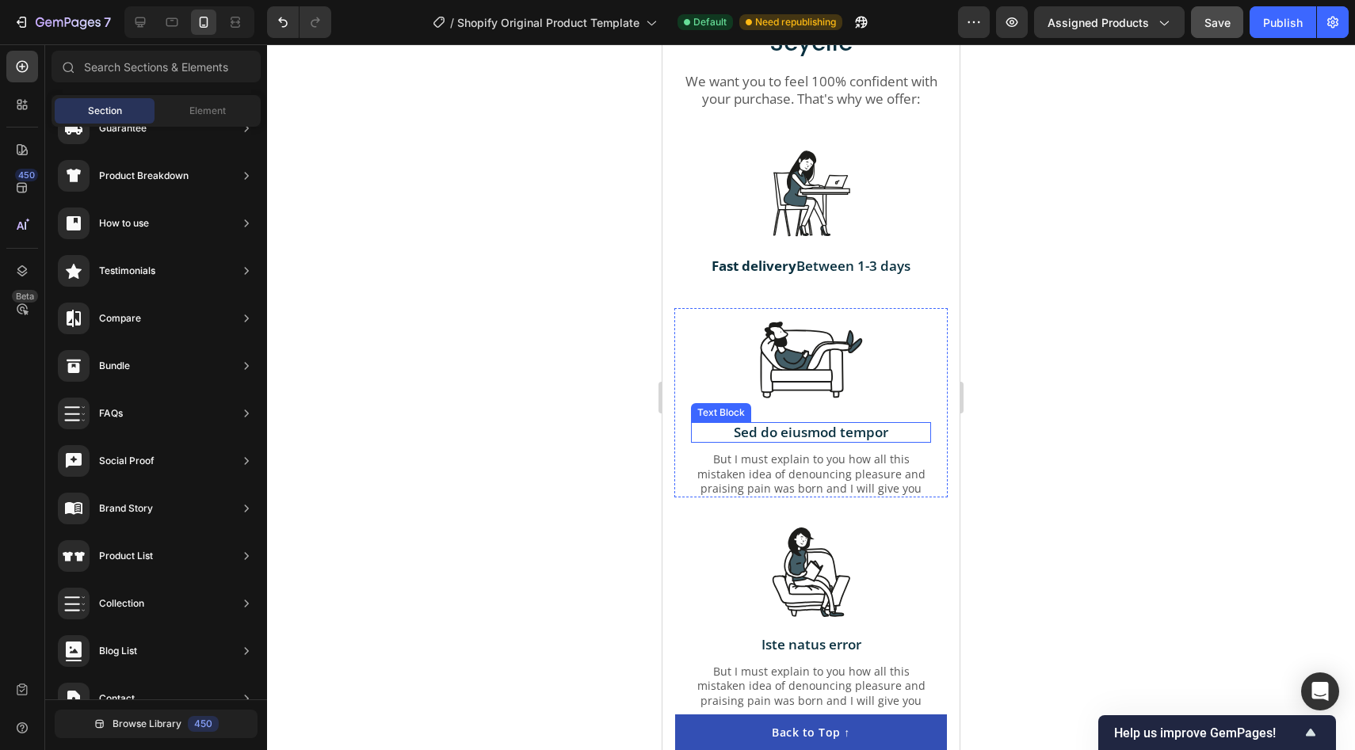
click at [805, 429] on p "Sed do eiusmod tempor" at bounding box center [810, 432] width 237 height 17
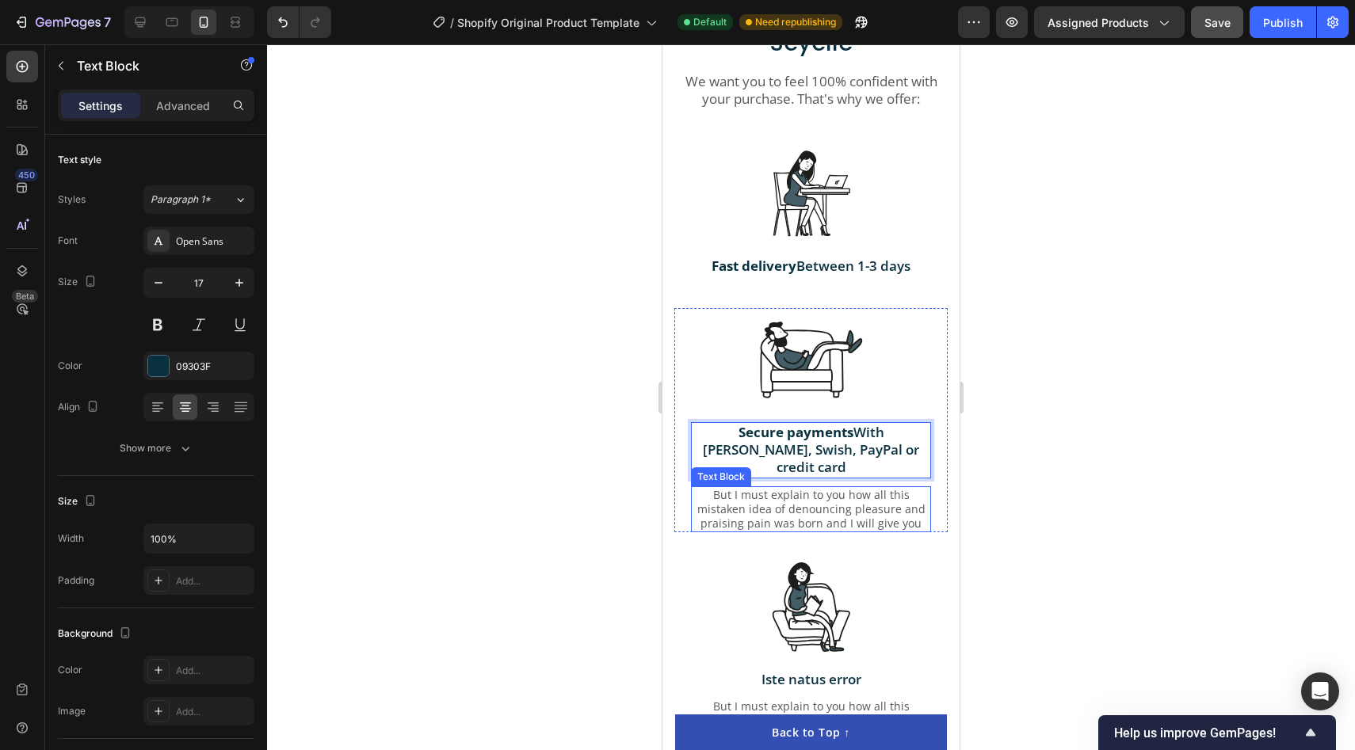
click at [800, 488] on p "But I must explain to you how all this mistaken idea of denouncing pleasure and…" at bounding box center [810, 510] width 237 height 44
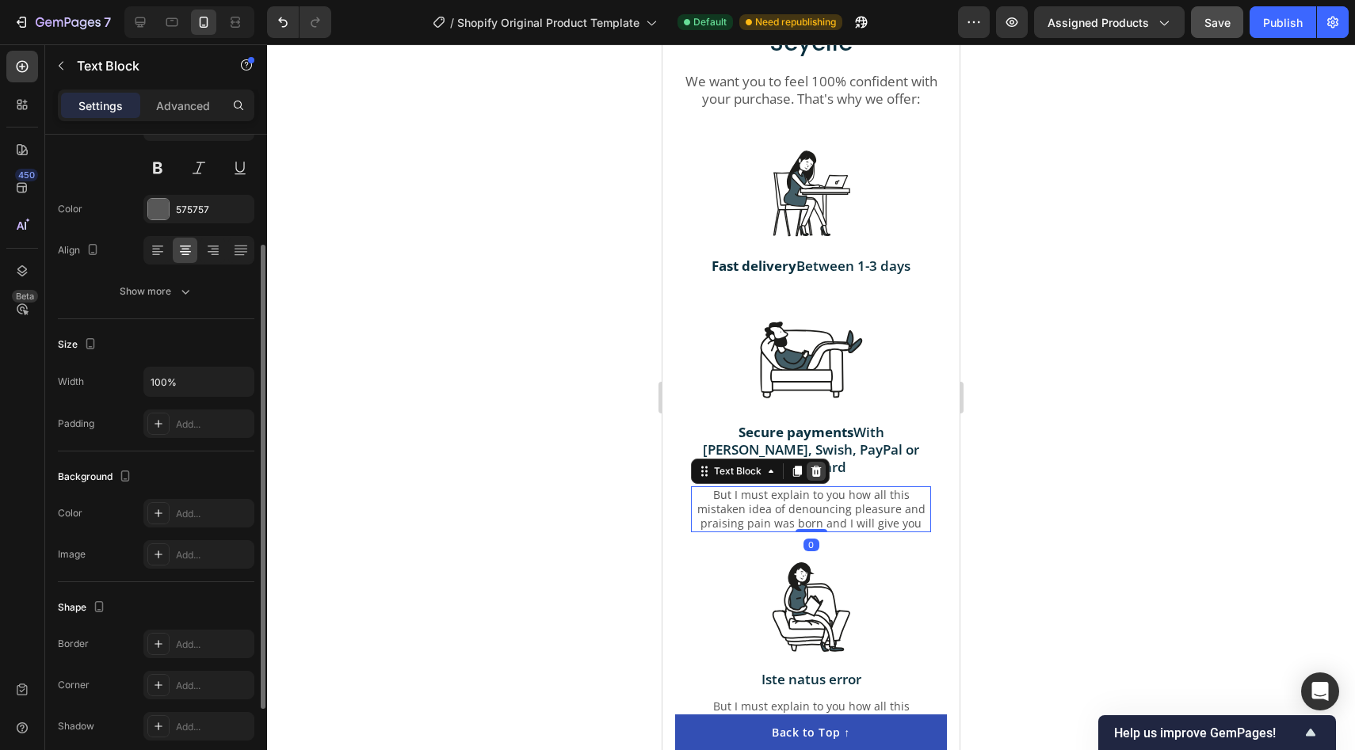
click at [808, 462] on div at bounding box center [815, 471] width 19 height 19
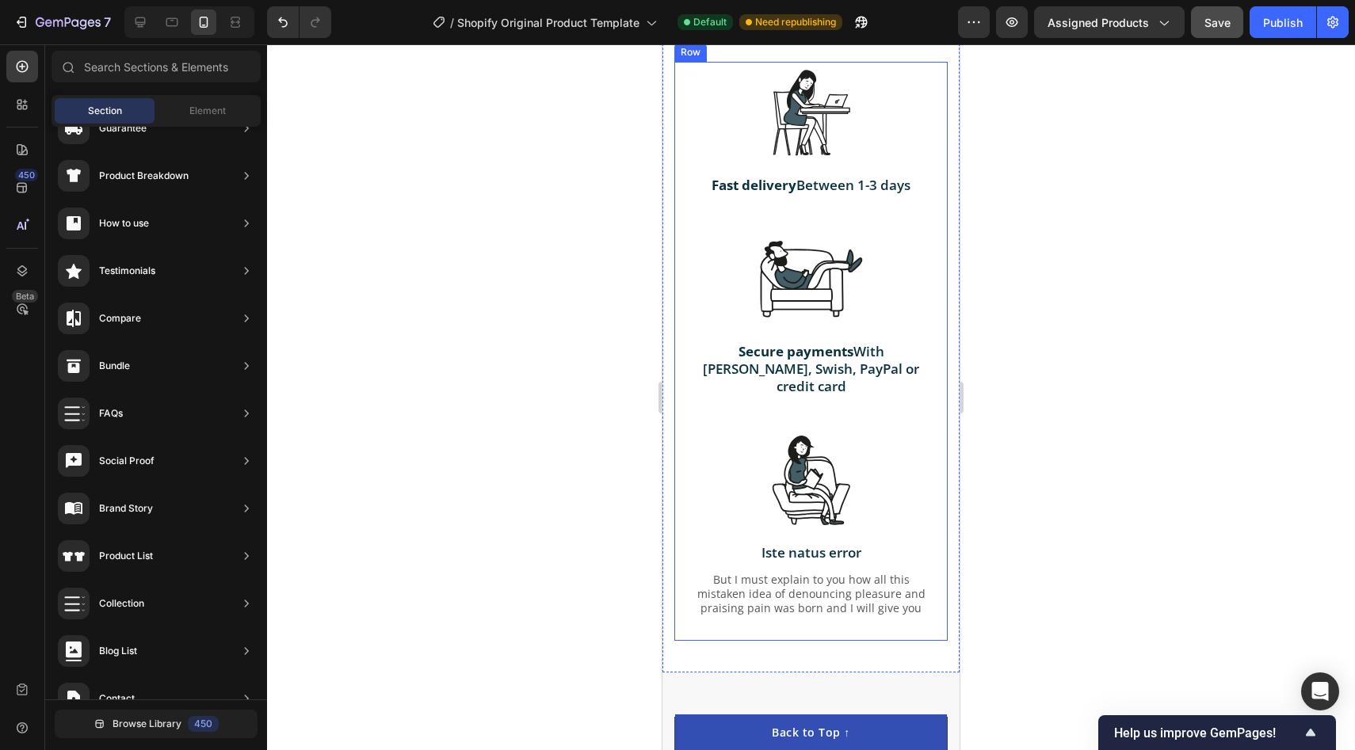
scroll to position [4536, 0]
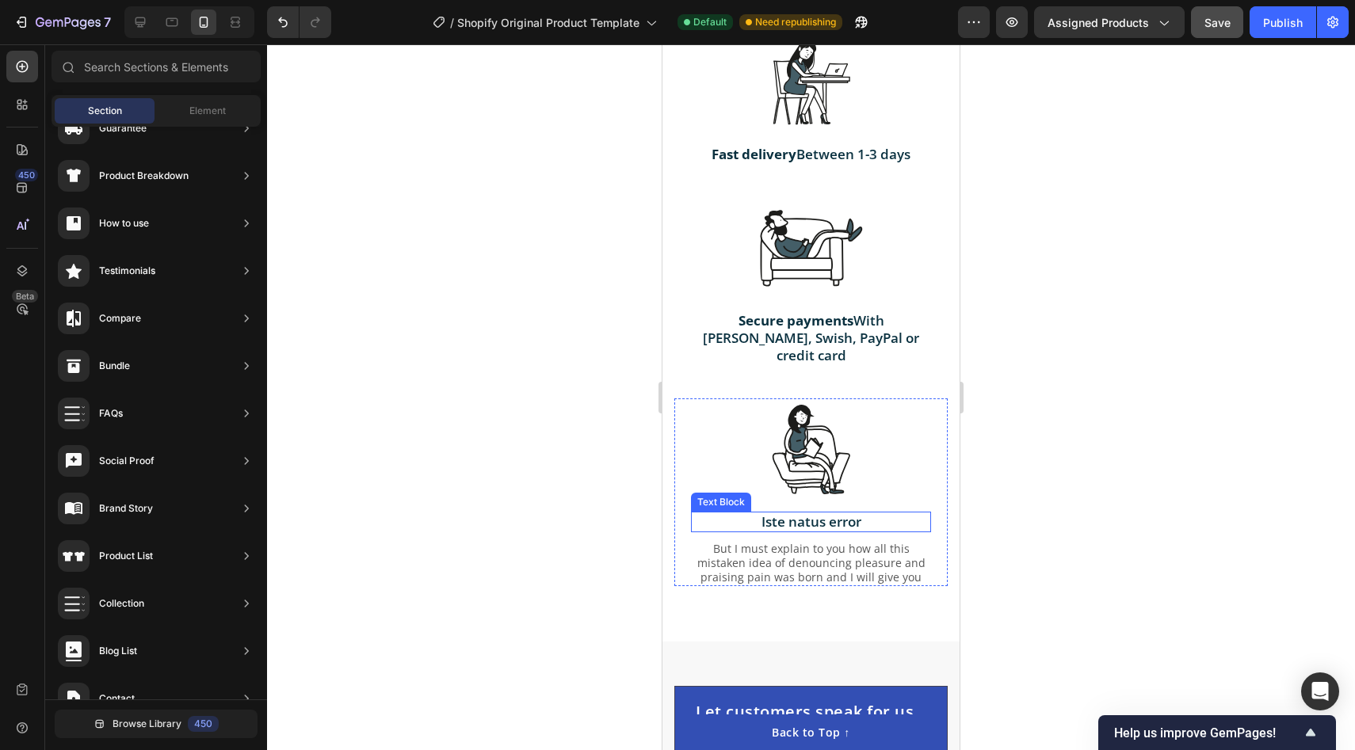
click at [784, 513] on p "Iste natus error" at bounding box center [810, 521] width 237 height 17
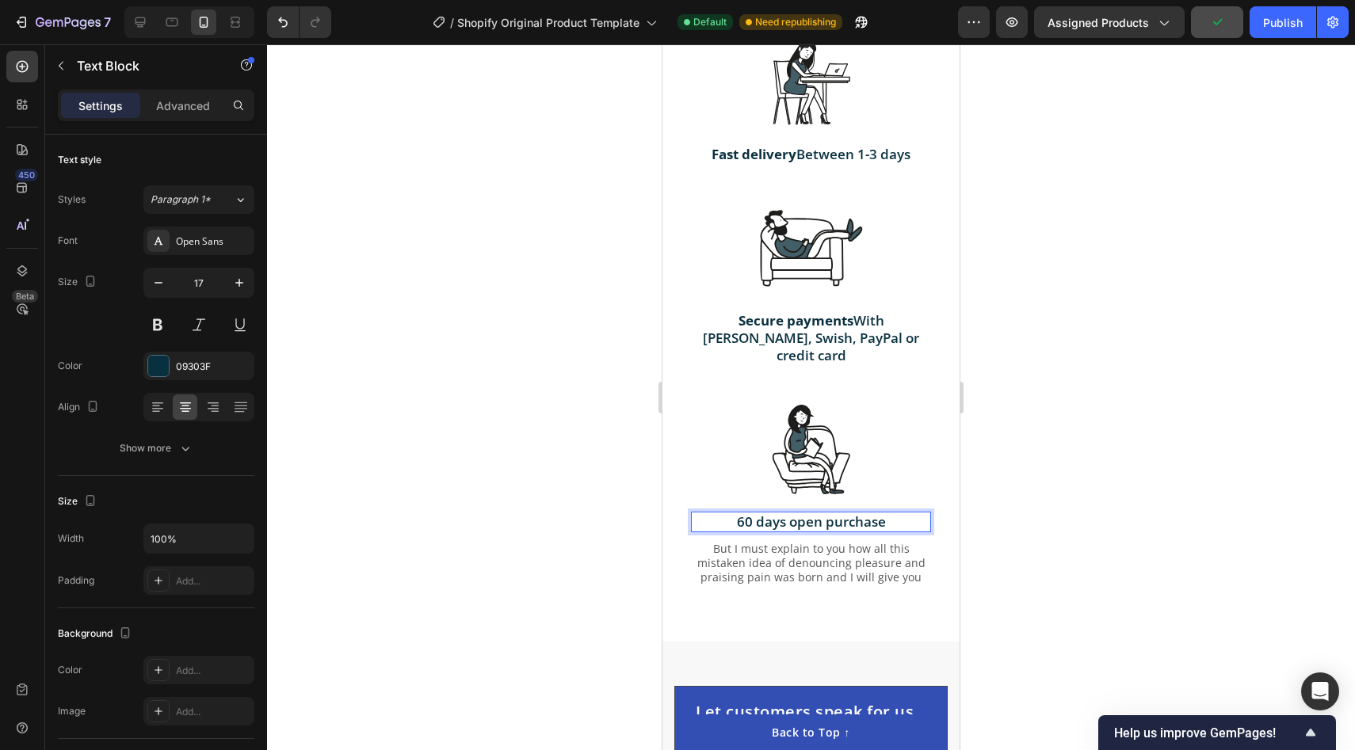
click at [777, 513] on p "60 days open purchase" at bounding box center [810, 521] width 237 height 17
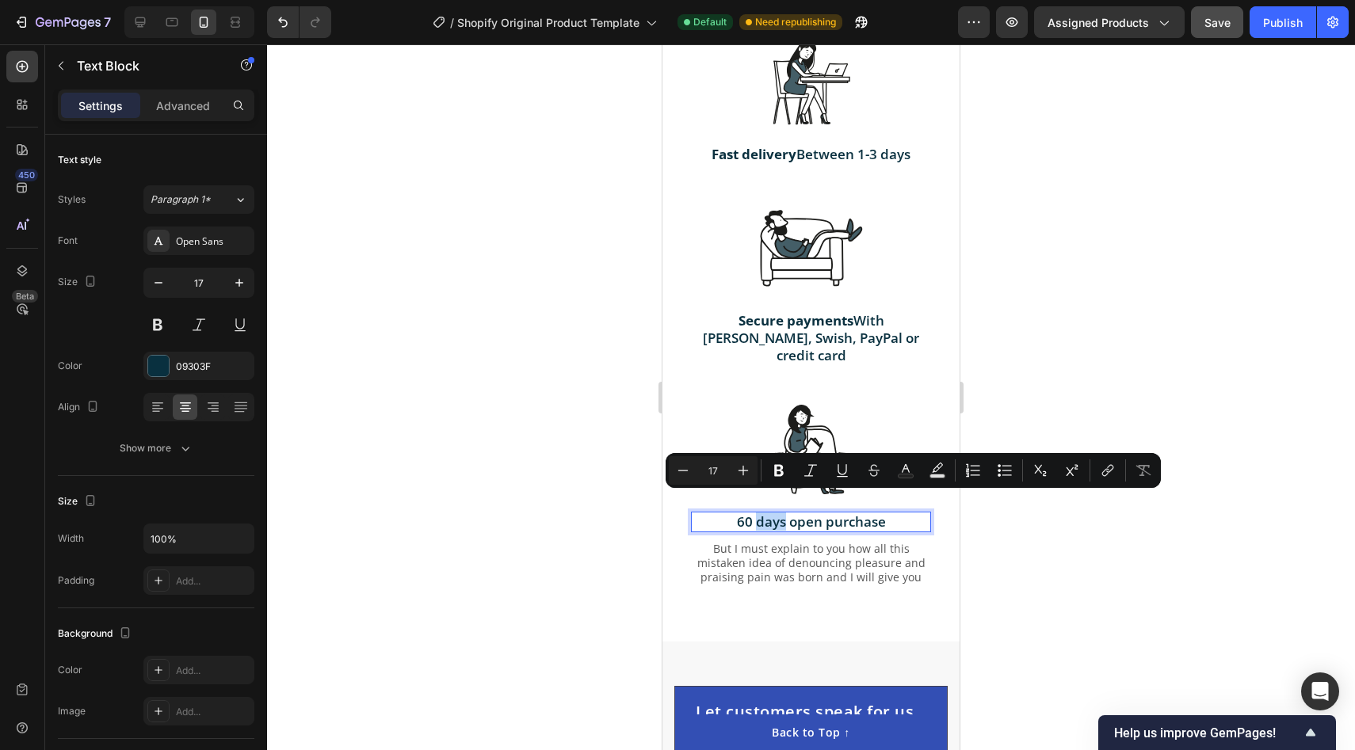
drag, startPoint x: 770, startPoint y: 505, endPoint x: 739, endPoint y: 505, distance: 30.9
click at [770, 513] on p "60 days open purchase" at bounding box center [810, 521] width 237 height 17
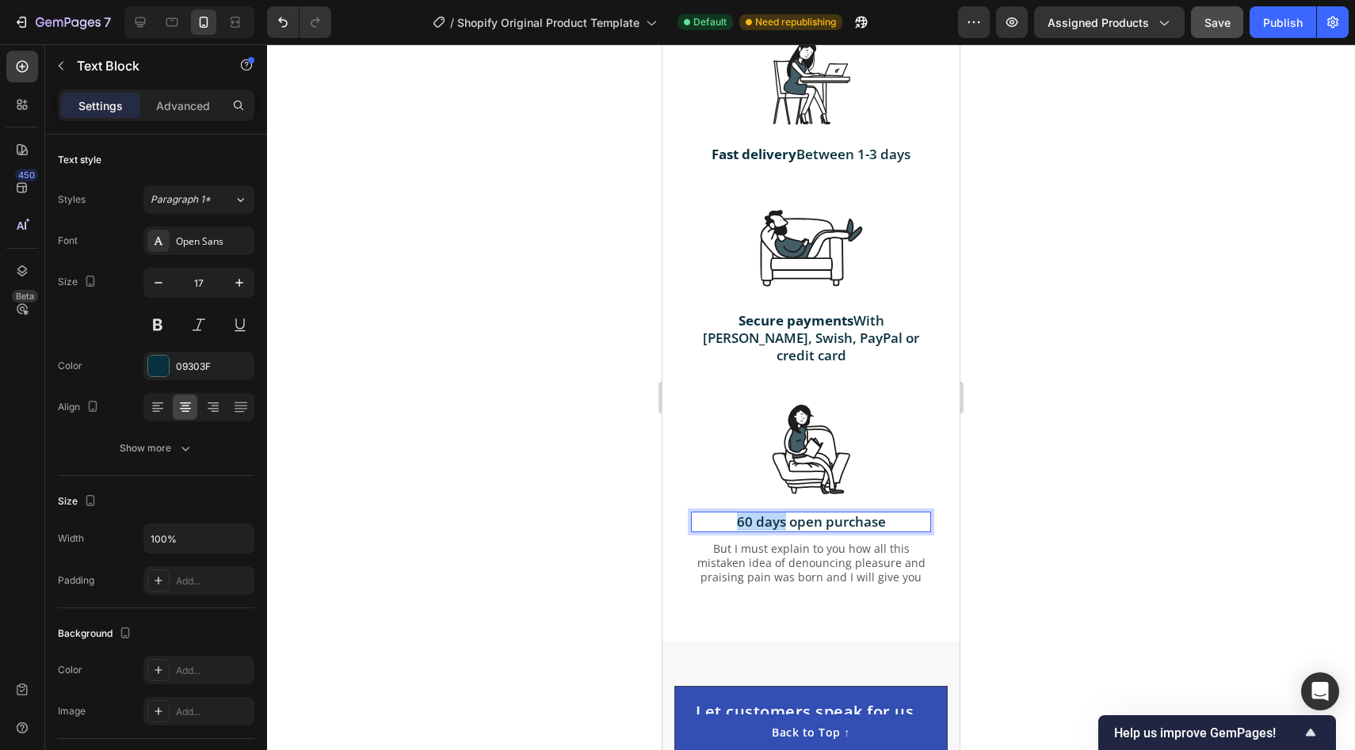
drag, startPoint x: 735, startPoint y: 505, endPoint x: 782, endPoint y: 505, distance: 46.7
click at [782, 513] on p "60 days open purchase" at bounding box center [810, 521] width 237 height 17
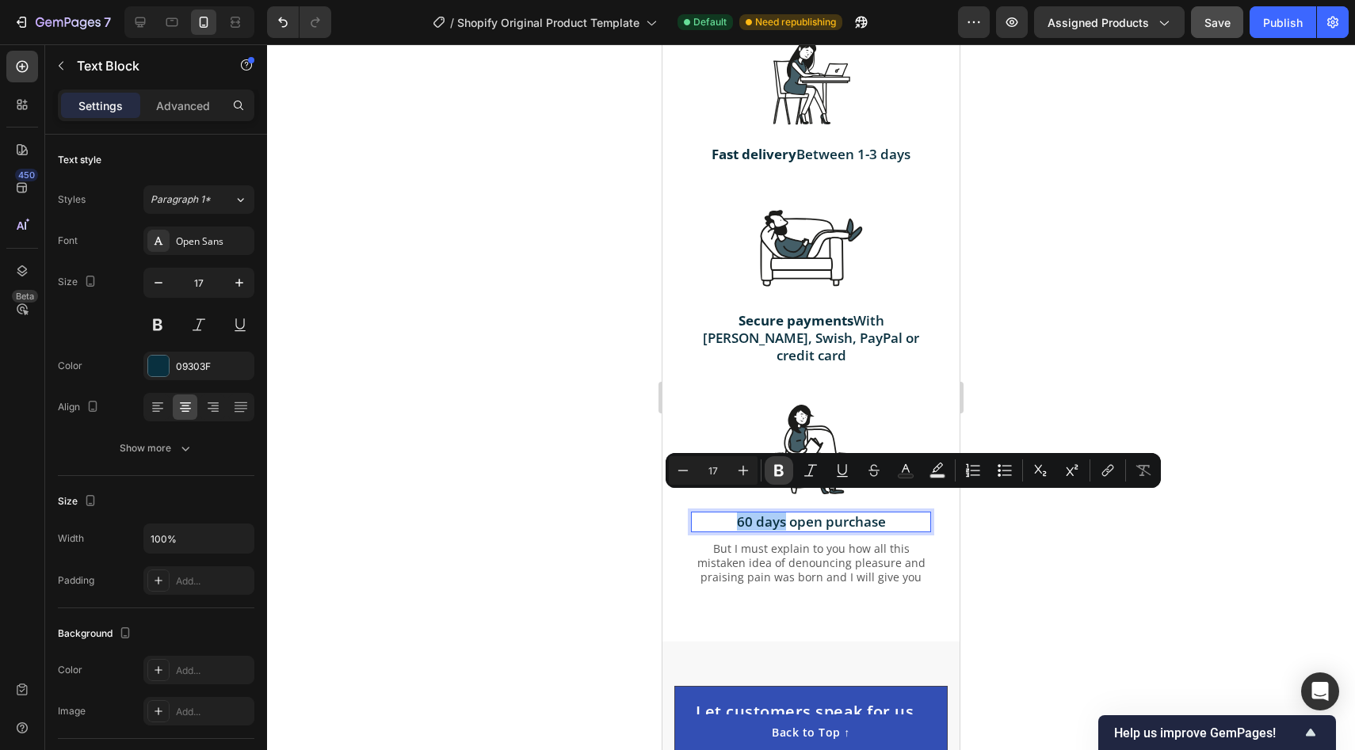
click at [772, 464] on icon "Editor contextual toolbar" at bounding box center [779, 471] width 16 height 16
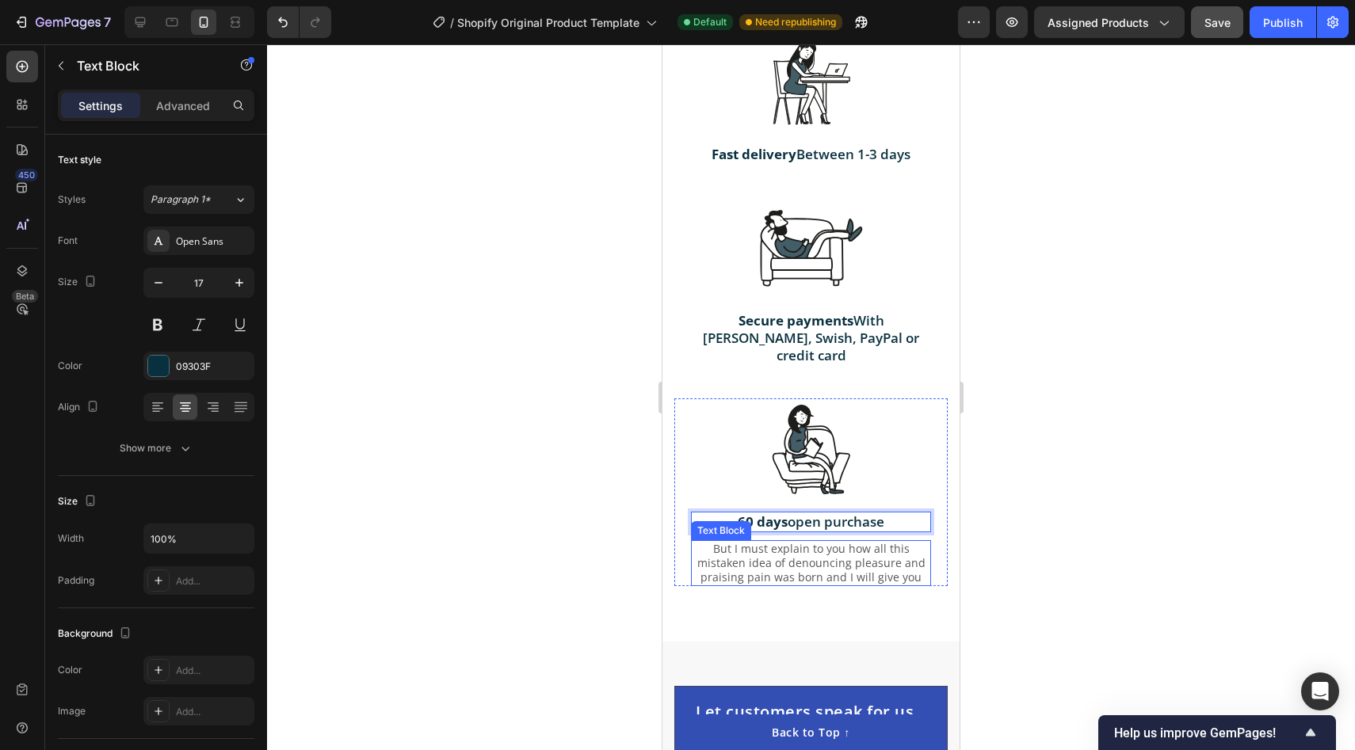
click at [793, 557] on p "But I must explain to you how all this mistaken idea of denouncing pleasure and…" at bounding box center [810, 564] width 237 height 44
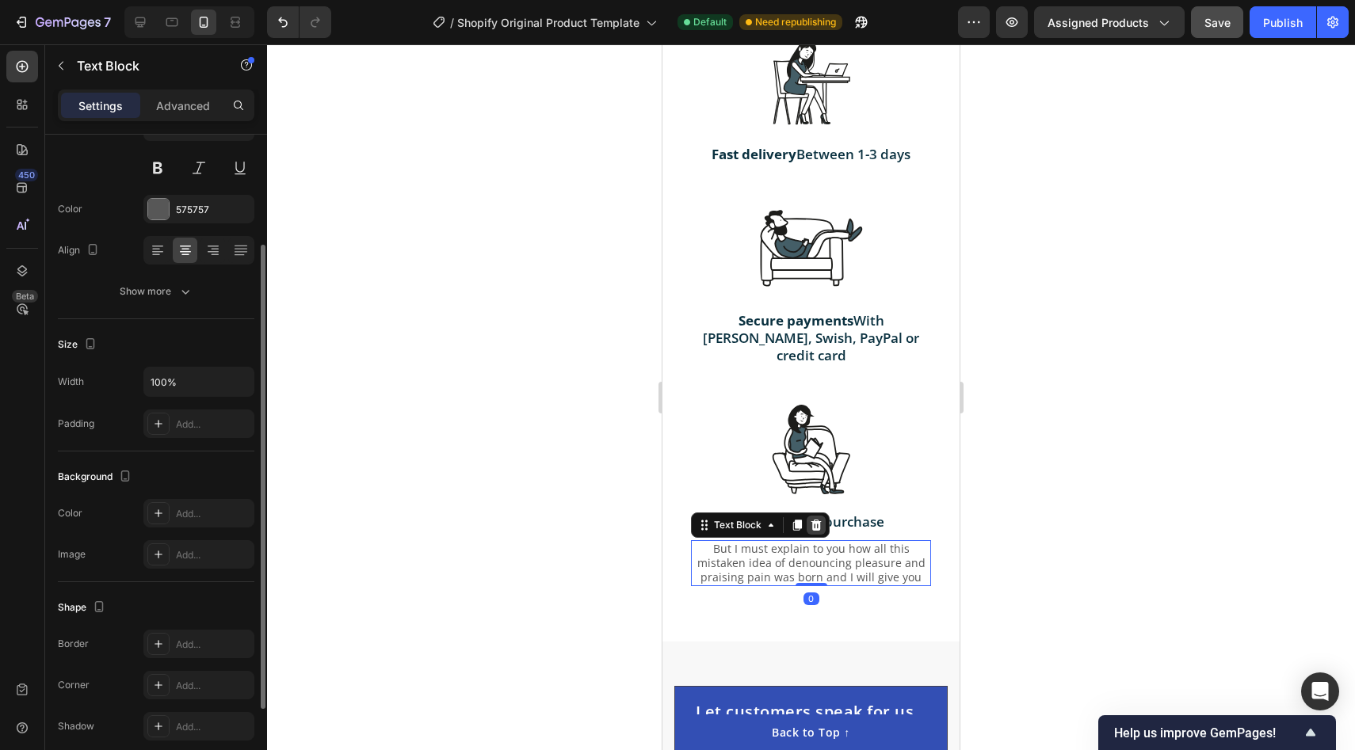
click at [819, 520] on icon at bounding box center [816, 525] width 10 height 11
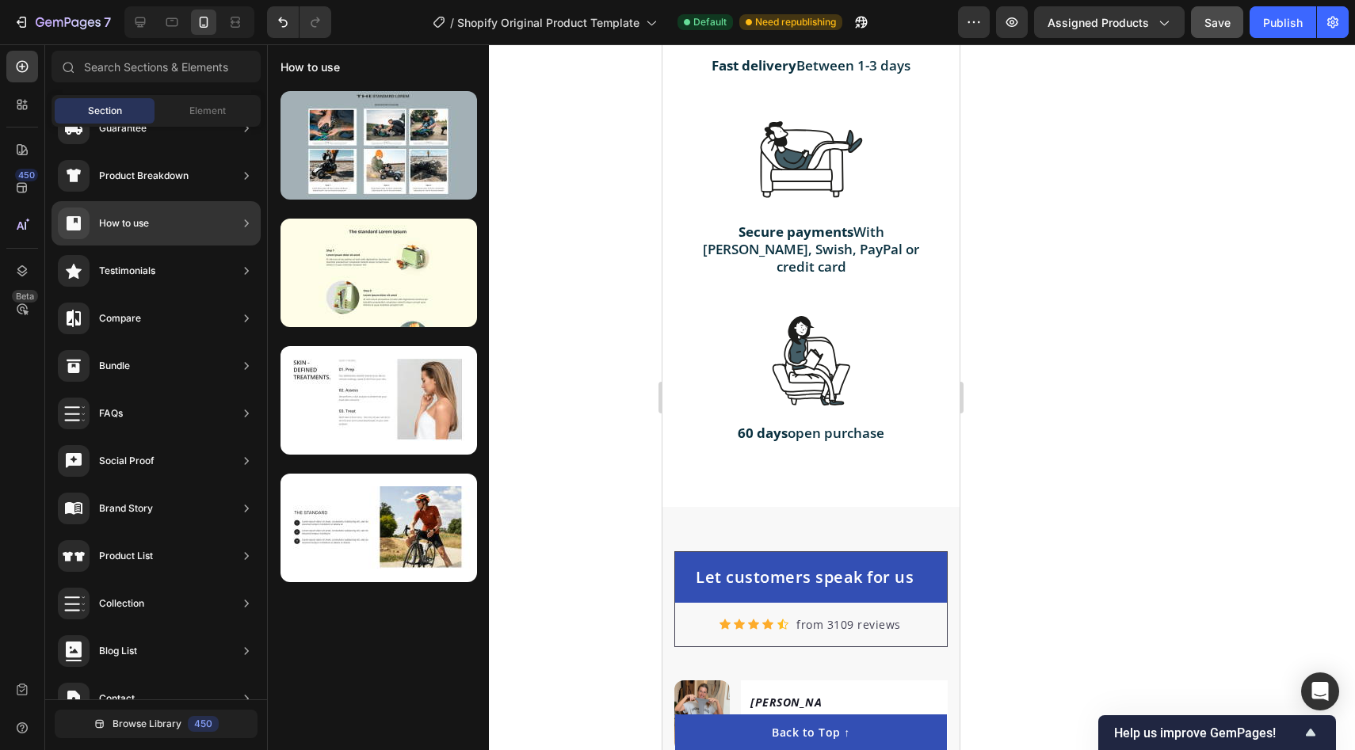
scroll to position [0, 0]
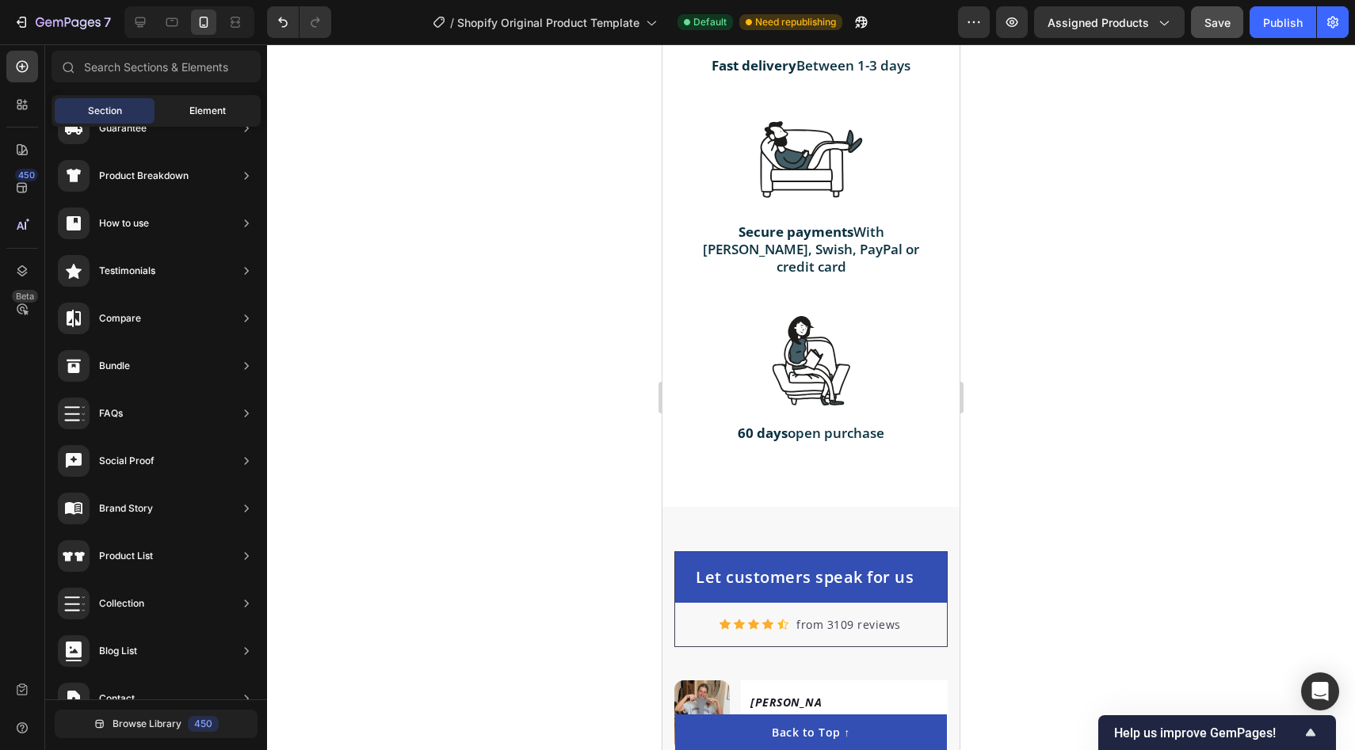
click at [202, 114] on span "Element" at bounding box center [207, 111] width 36 height 14
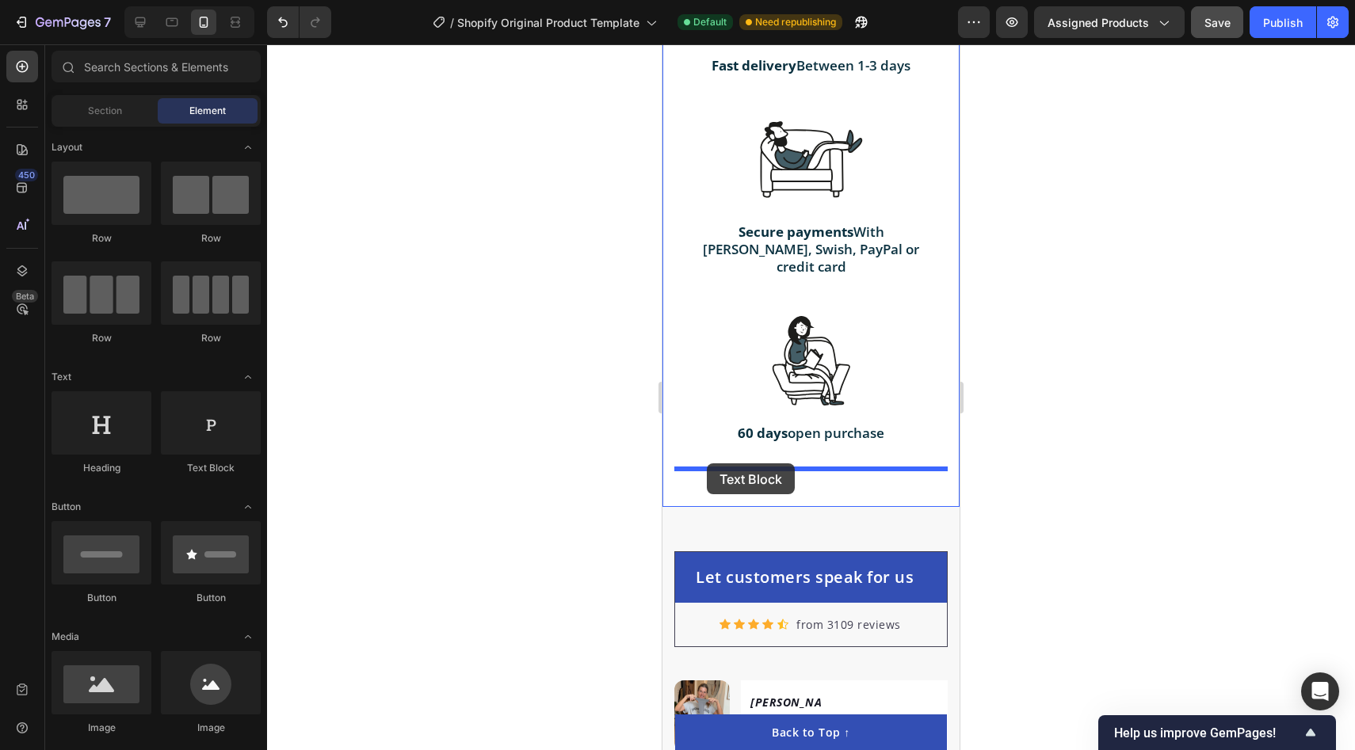
drag, startPoint x: 851, startPoint y: 476, endPoint x: 707, endPoint y: 463, distance: 144.7
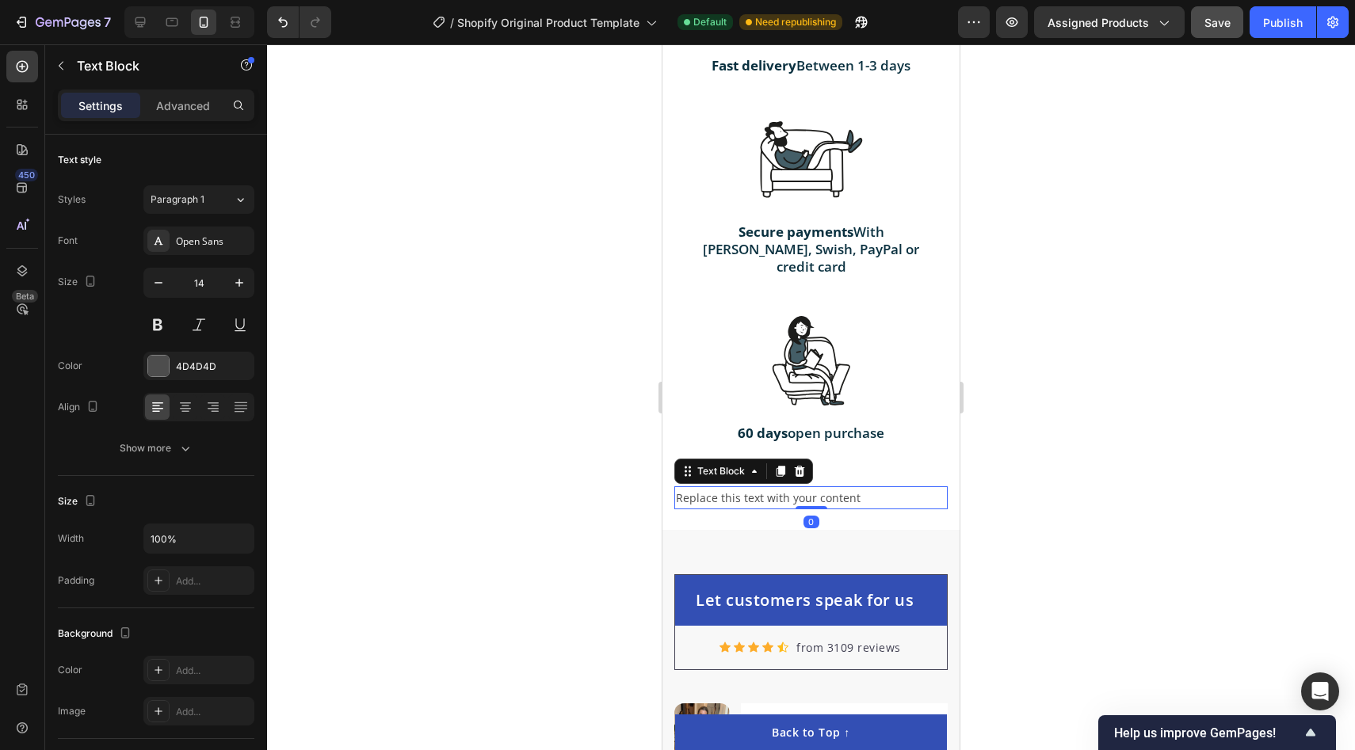
click at [704, 486] on div "Replace this text with your content" at bounding box center [810, 497] width 273 height 23
click at [704, 488] on p "Replace this text with your content" at bounding box center [811, 498] width 270 height 20
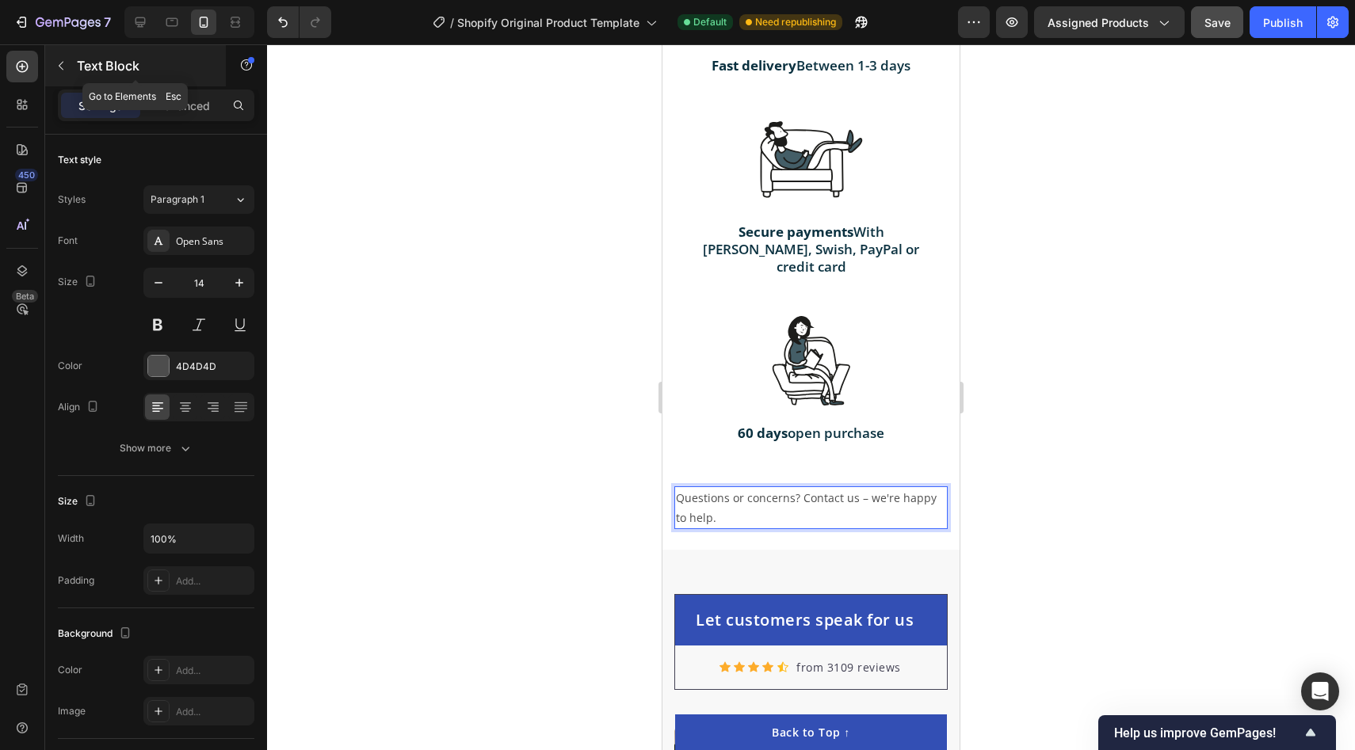
click at [61, 66] on icon "button" at bounding box center [61, 65] width 13 height 13
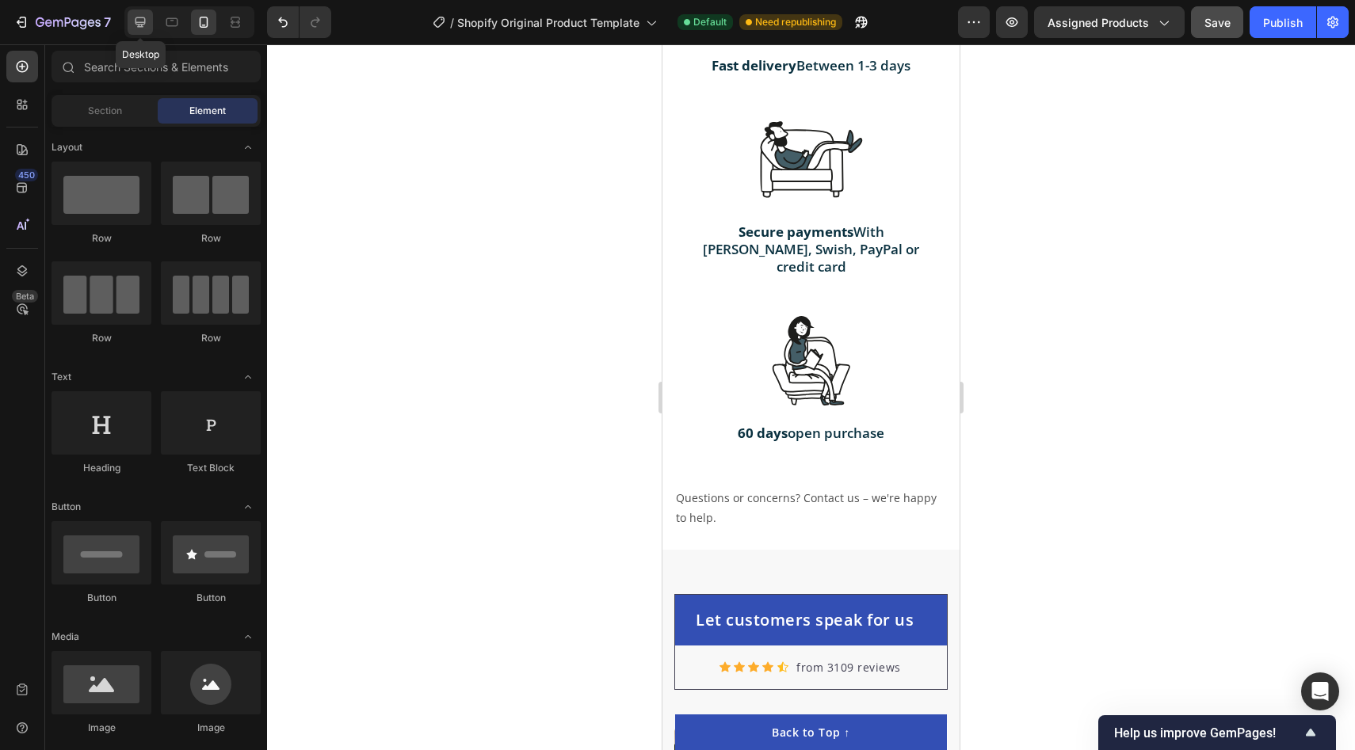
click at [135, 30] on div at bounding box center [140, 22] width 25 height 25
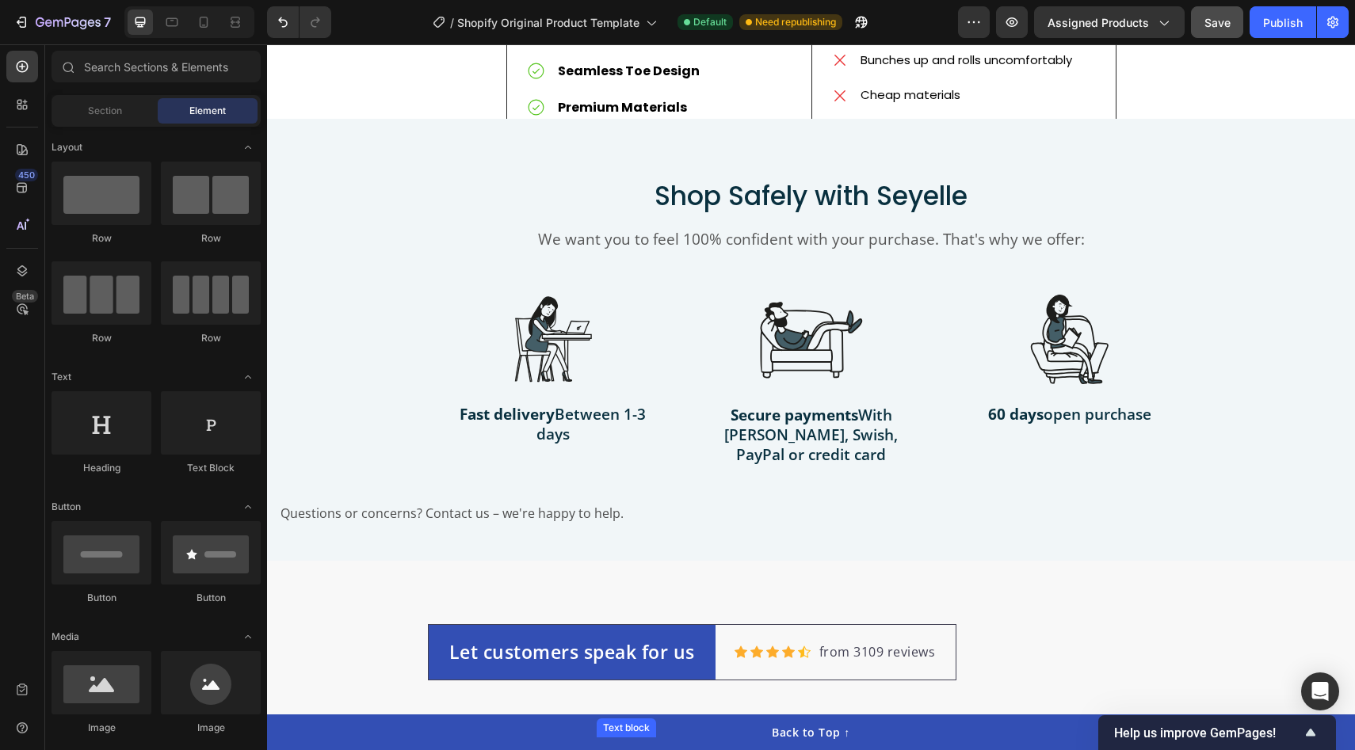
scroll to position [4196, 0]
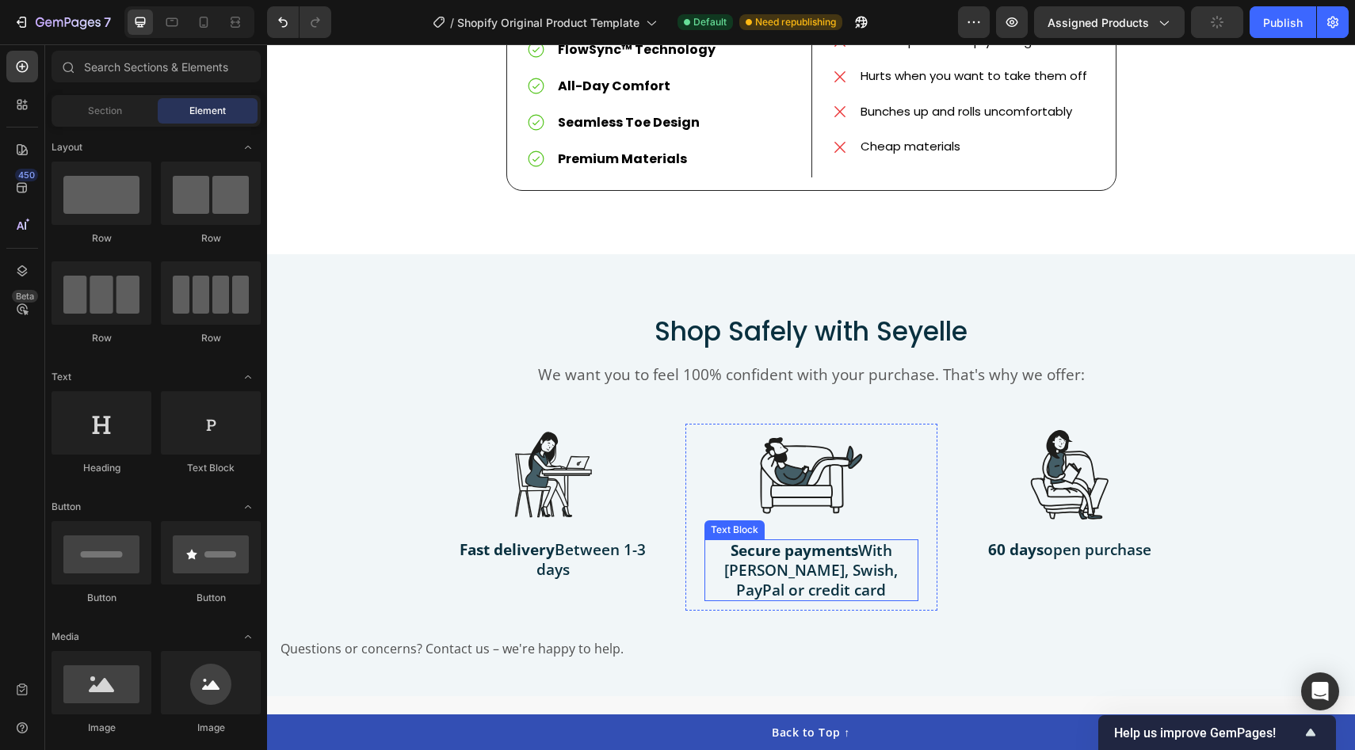
click at [784, 558] on p "Secure payments With Klarna, Swish, PayPal or credit card" at bounding box center [811, 570] width 211 height 59
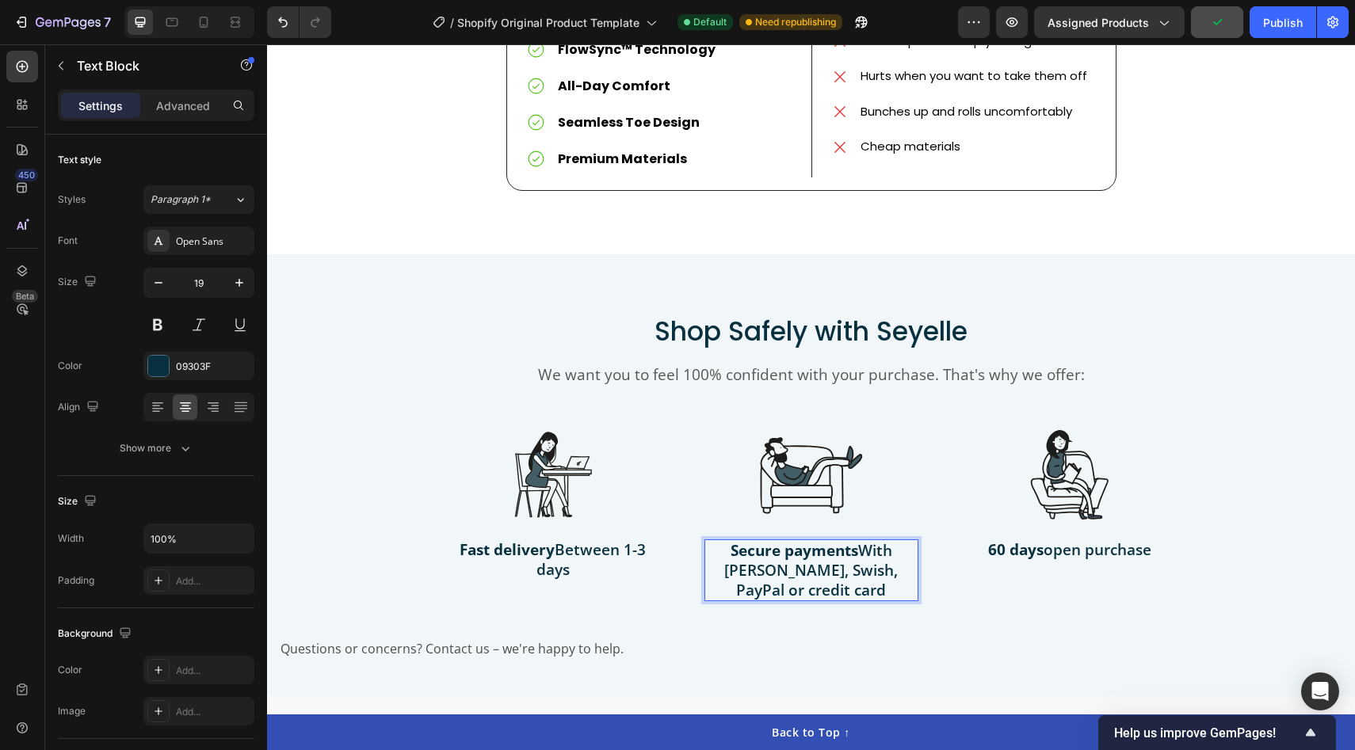
click at [776, 561] on p "Secure payments With Klarna, Swish, PayPal or credit card" at bounding box center [811, 570] width 211 height 59
drag, startPoint x: 774, startPoint y: 561, endPoint x: 854, endPoint y: 585, distance: 83.7
click at [854, 586] on p "Secure payments With Klarna, Swish, PayPal or credit card" at bounding box center [811, 570] width 211 height 59
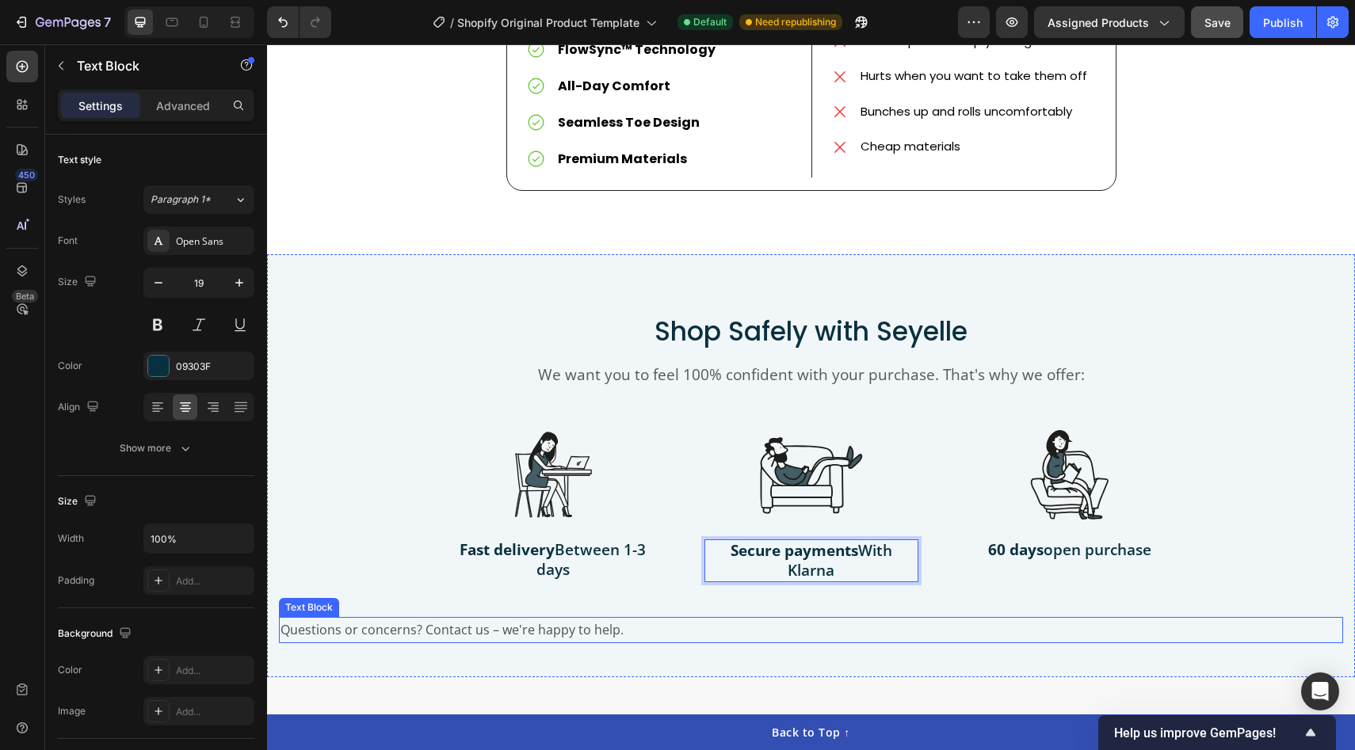
scroll to position [4215, 0]
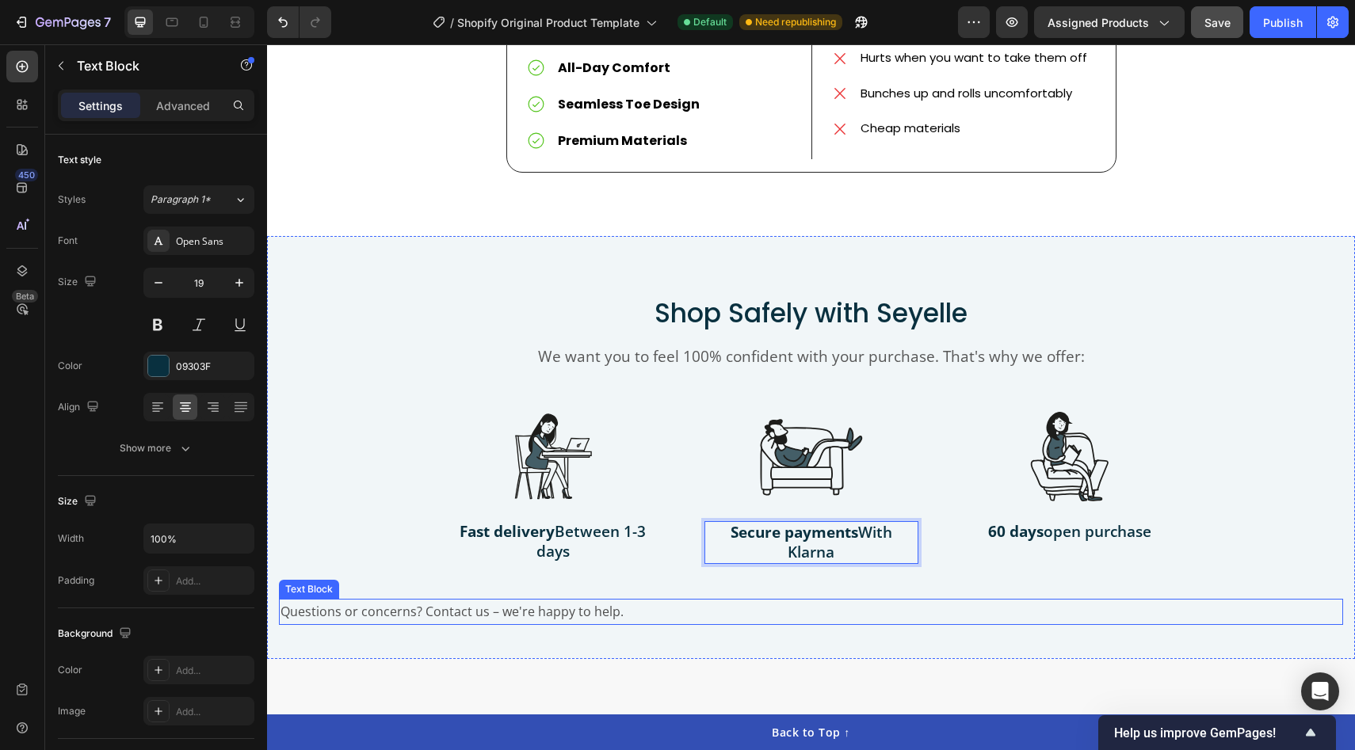
click at [692, 601] on p "Questions or concerns? Contact us – we're happy to help." at bounding box center [810, 612] width 1061 height 23
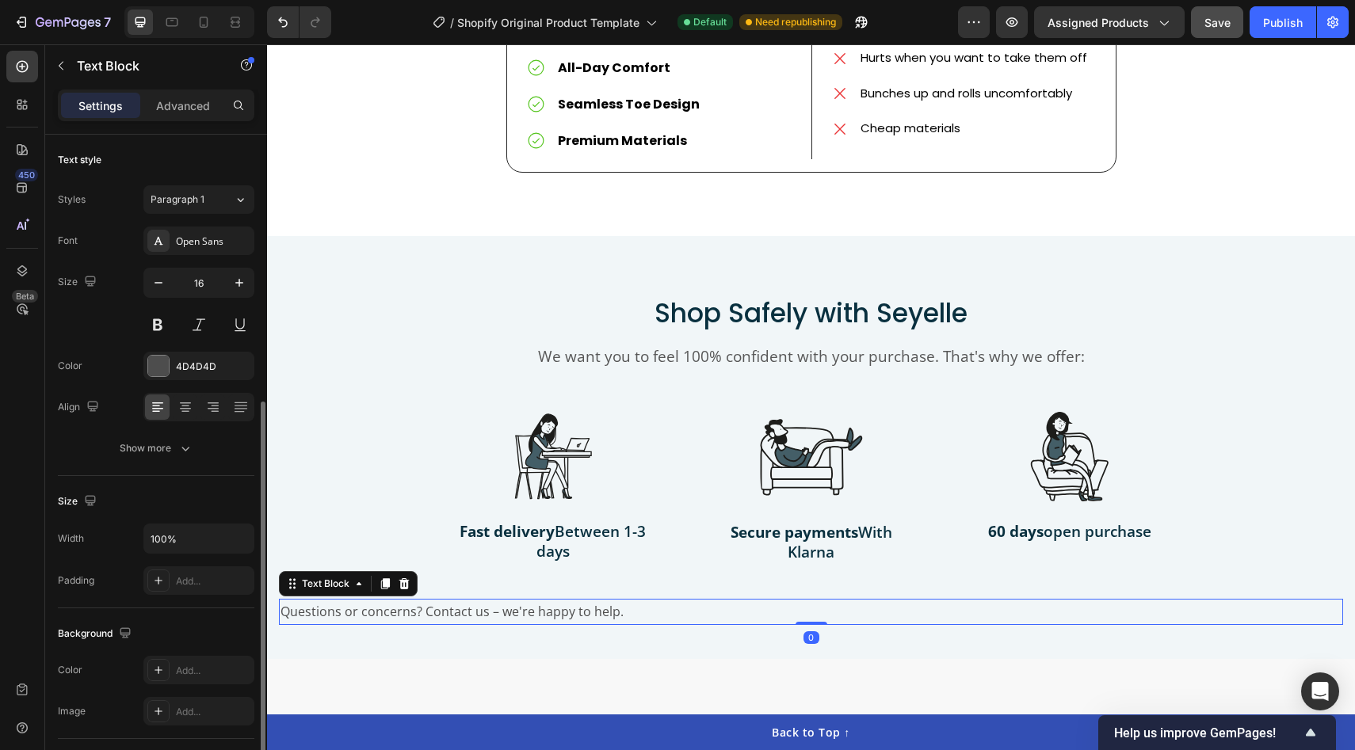
scroll to position [157, 0]
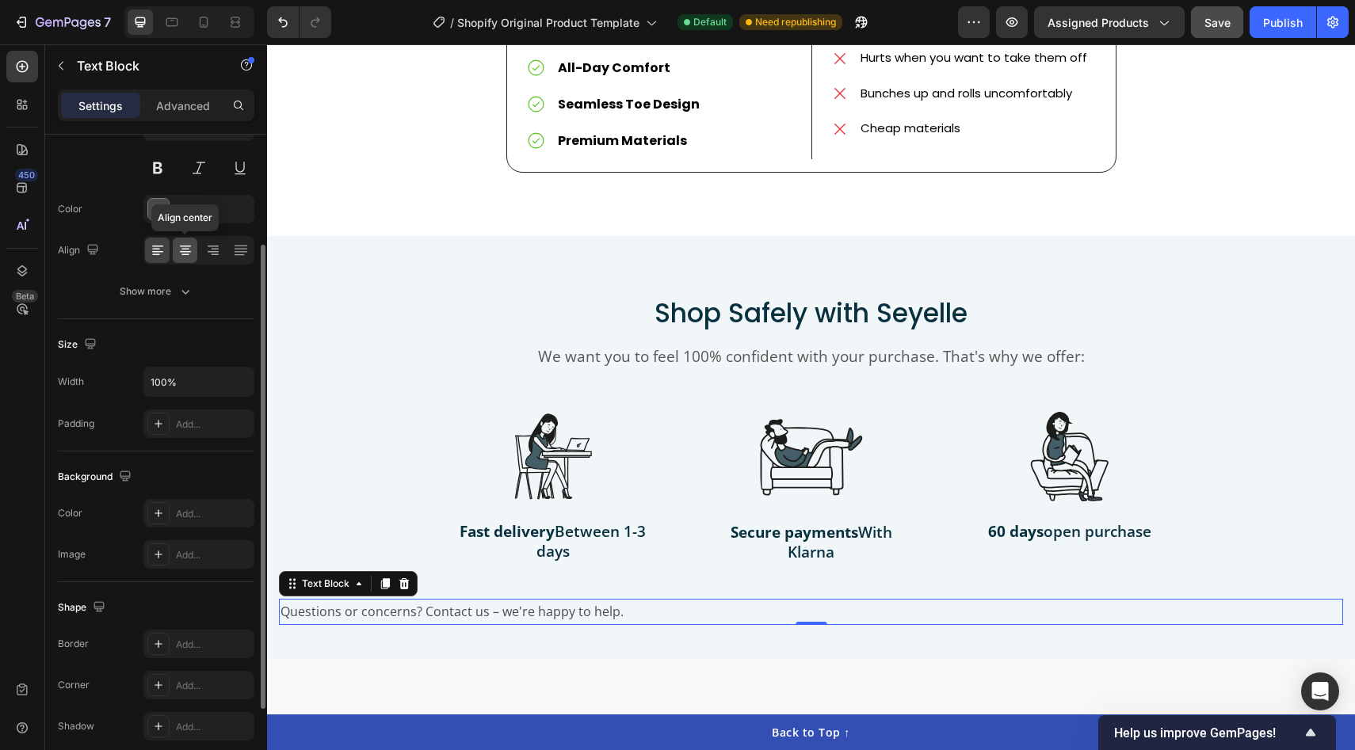
click at [184, 249] on icon at bounding box center [185, 250] width 8 height 2
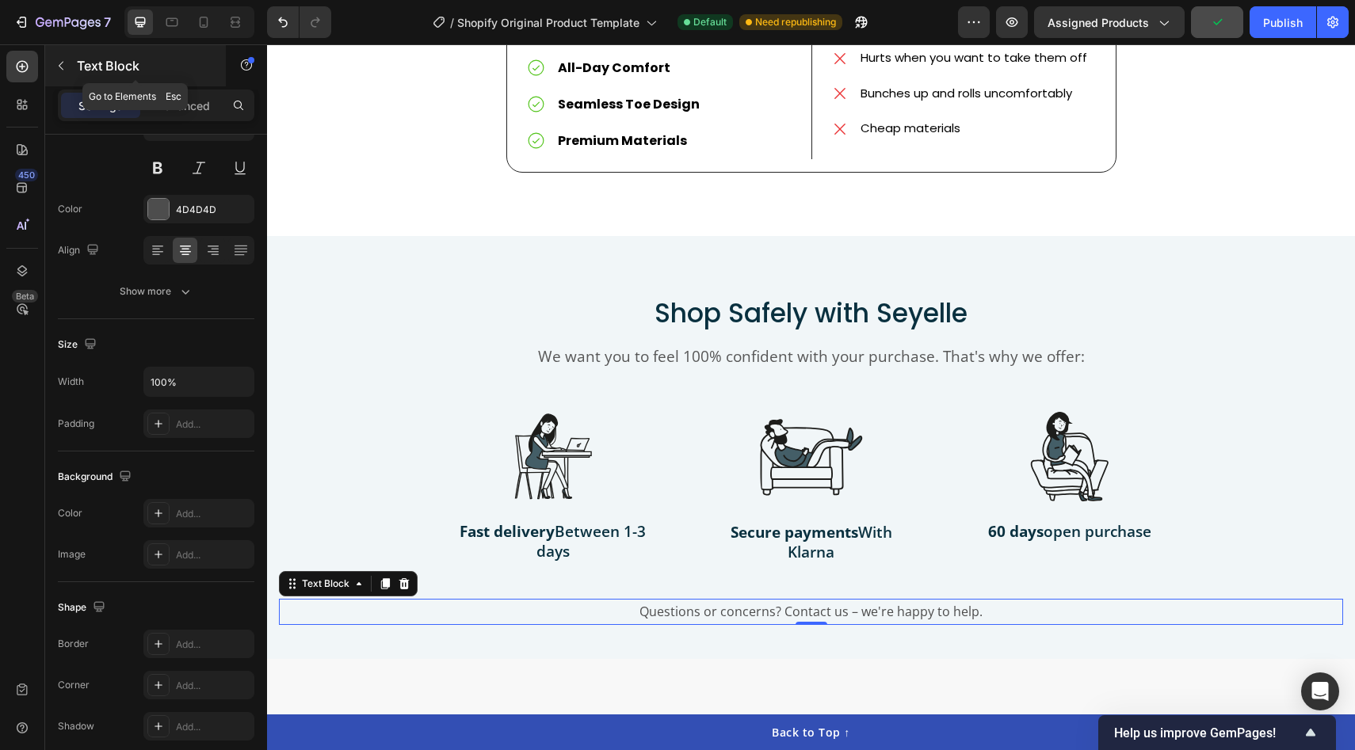
click at [58, 65] on icon "button" at bounding box center [61, 65] width 13 height 13
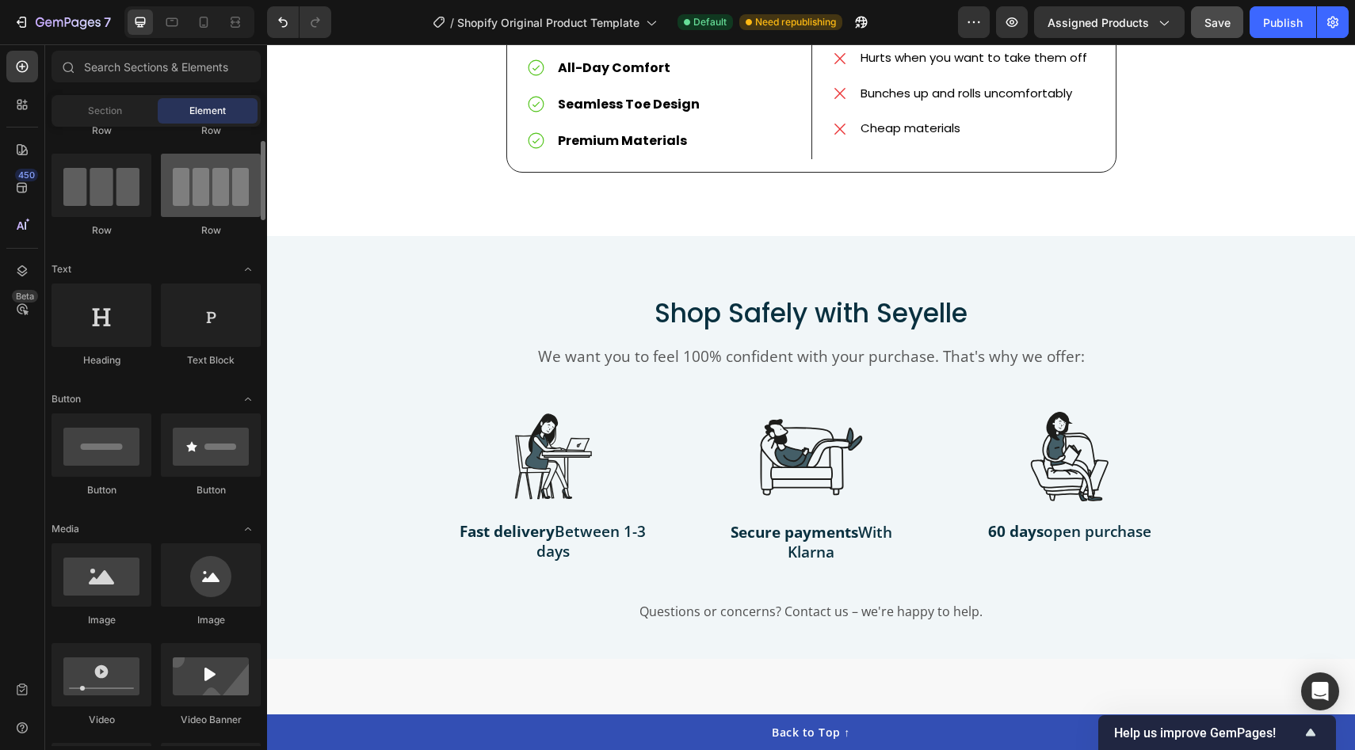
scroll to position [109, 0]
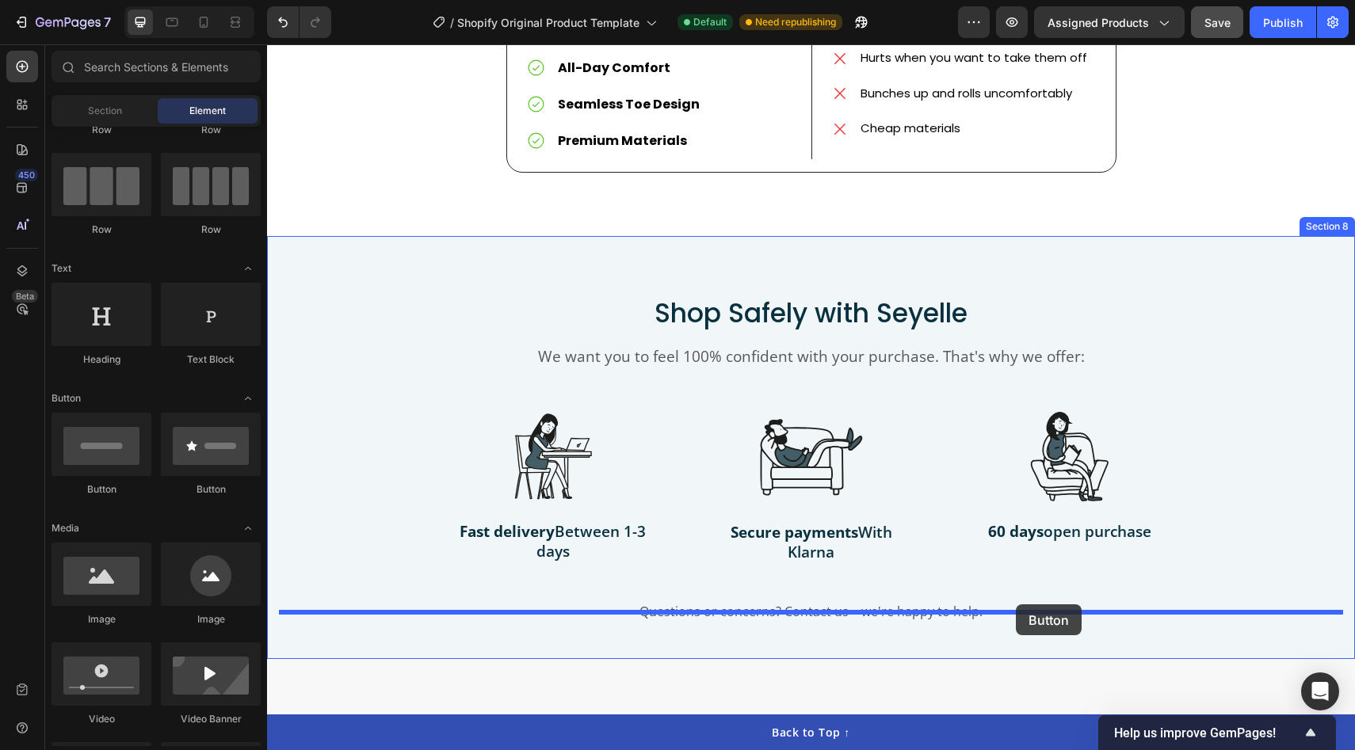
drag, startPoint x: 349, startPoint y: 494, endPoint x: 1016, endPoint y: 604, distance: 675.3
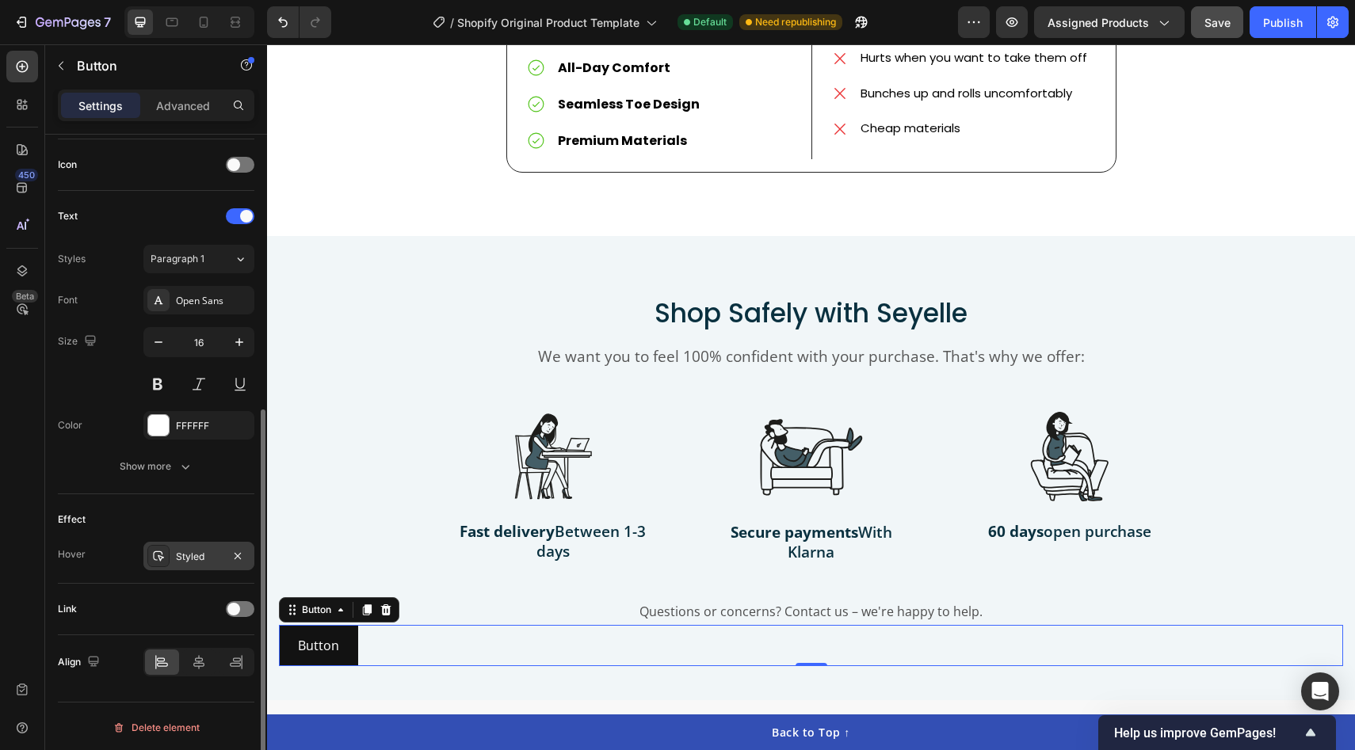
scroll to position [475, 0]
click at [199, 664] on icon at bounding box center [198, 660] width 11 height 14
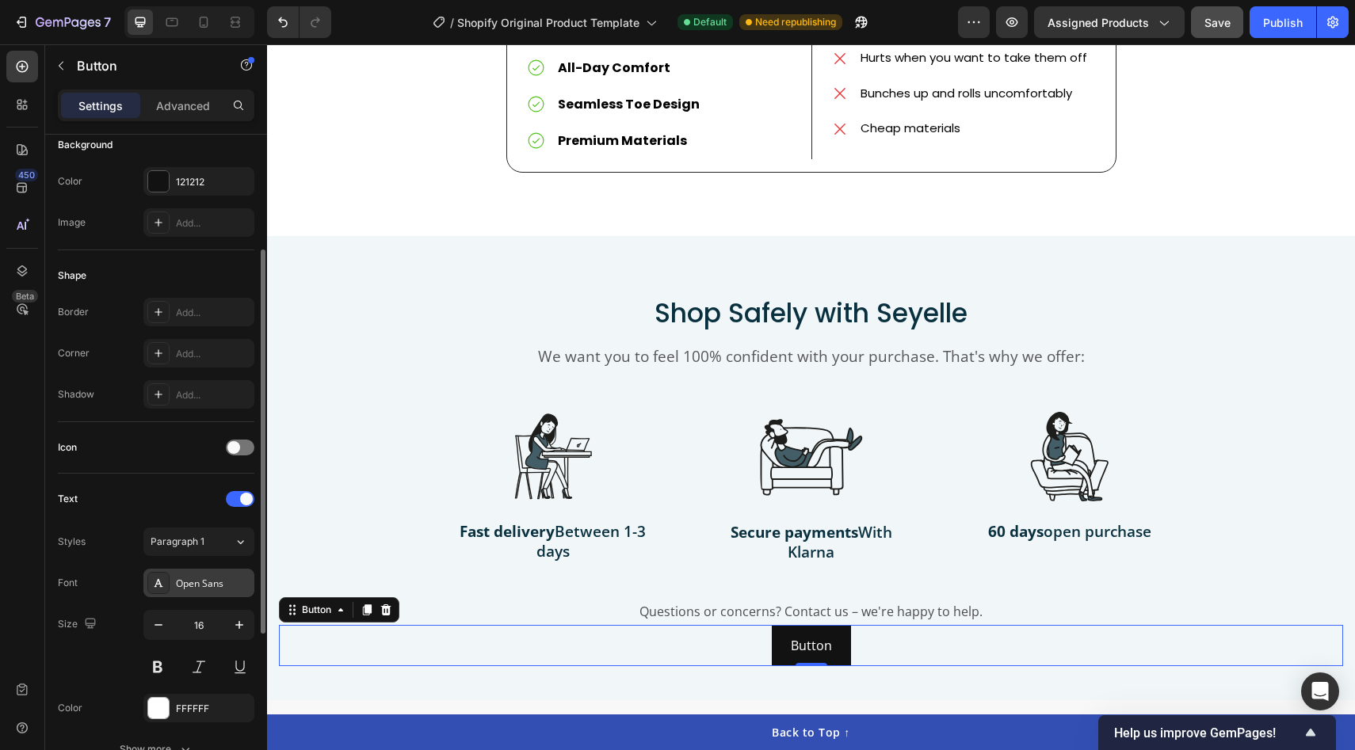
scroll to position [199, 0]
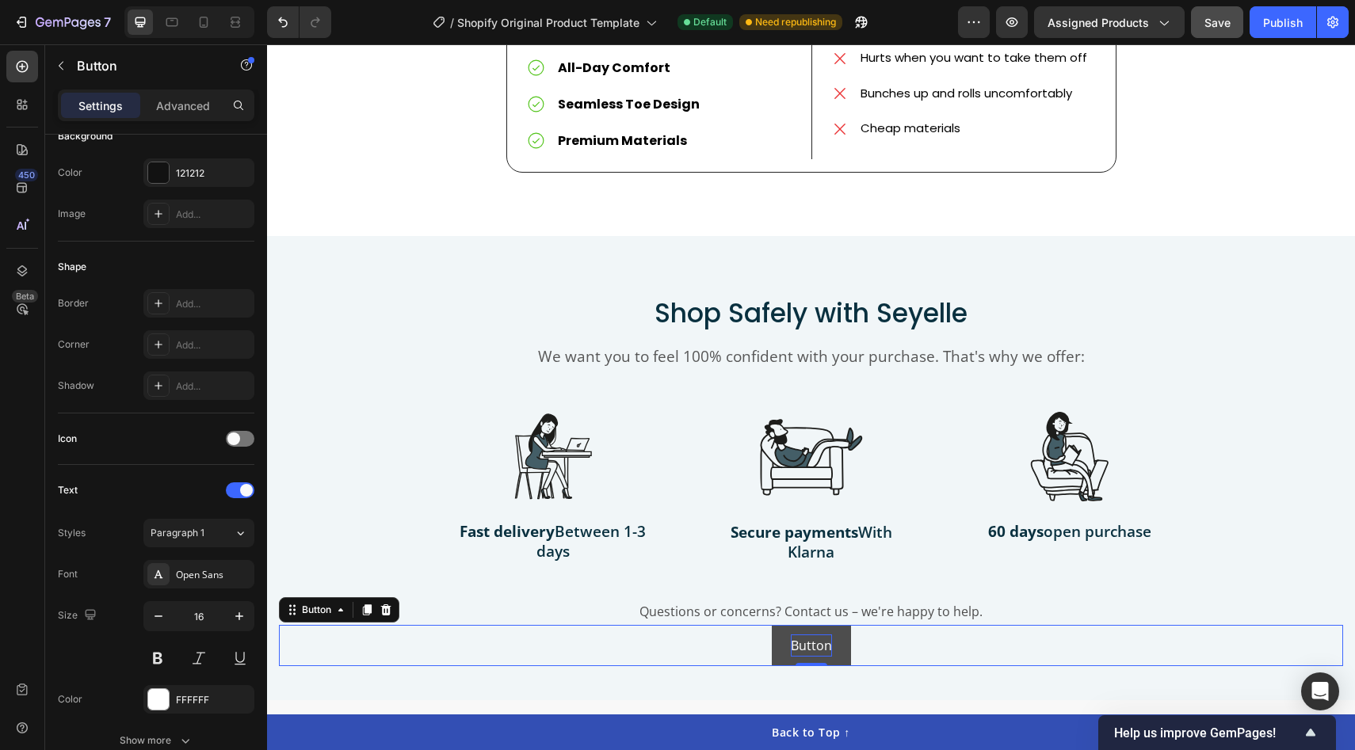
click at [799, 635] on p "Button" at bounding box center [811, 646] width 41 height 23
click at [780, 625] on button "BUY" at bounding box center [811, 646] width 63 height 42
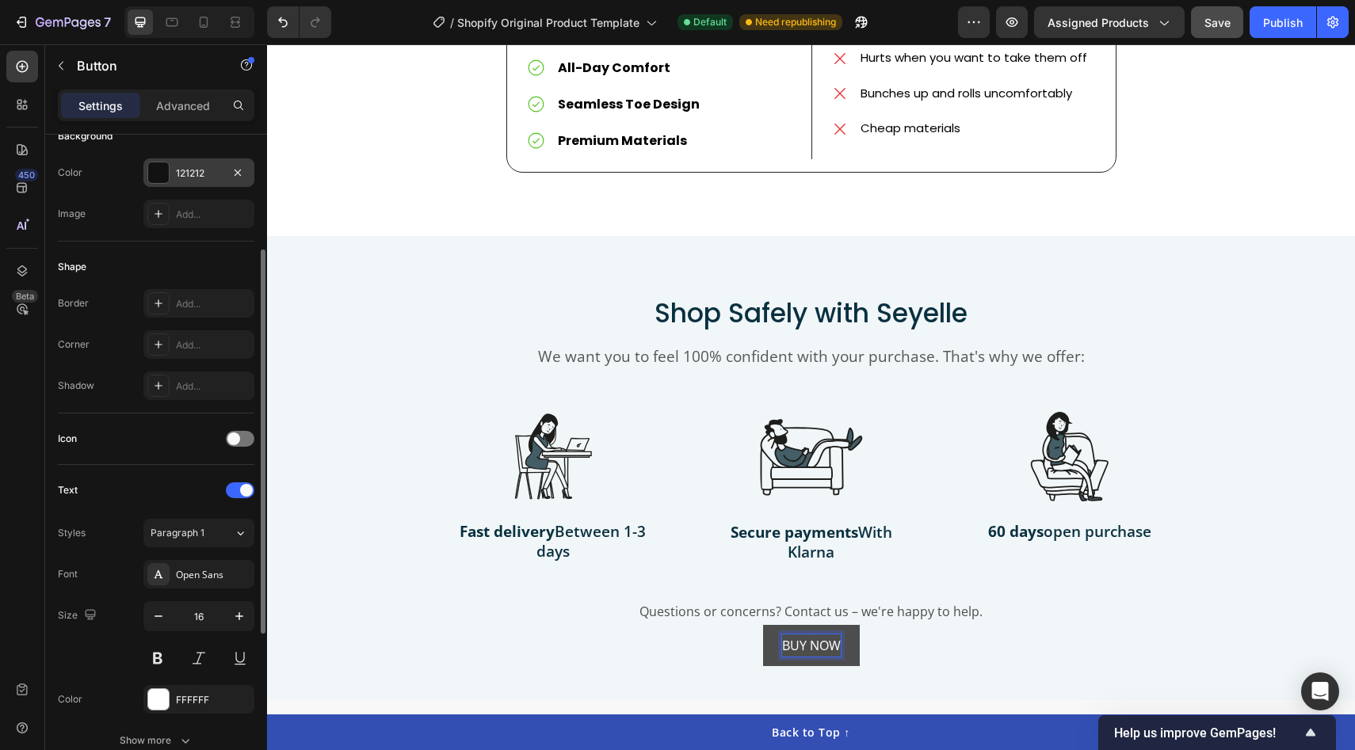
click at [153, 169] on div at bounding box center [158, 172] width 21 height 21
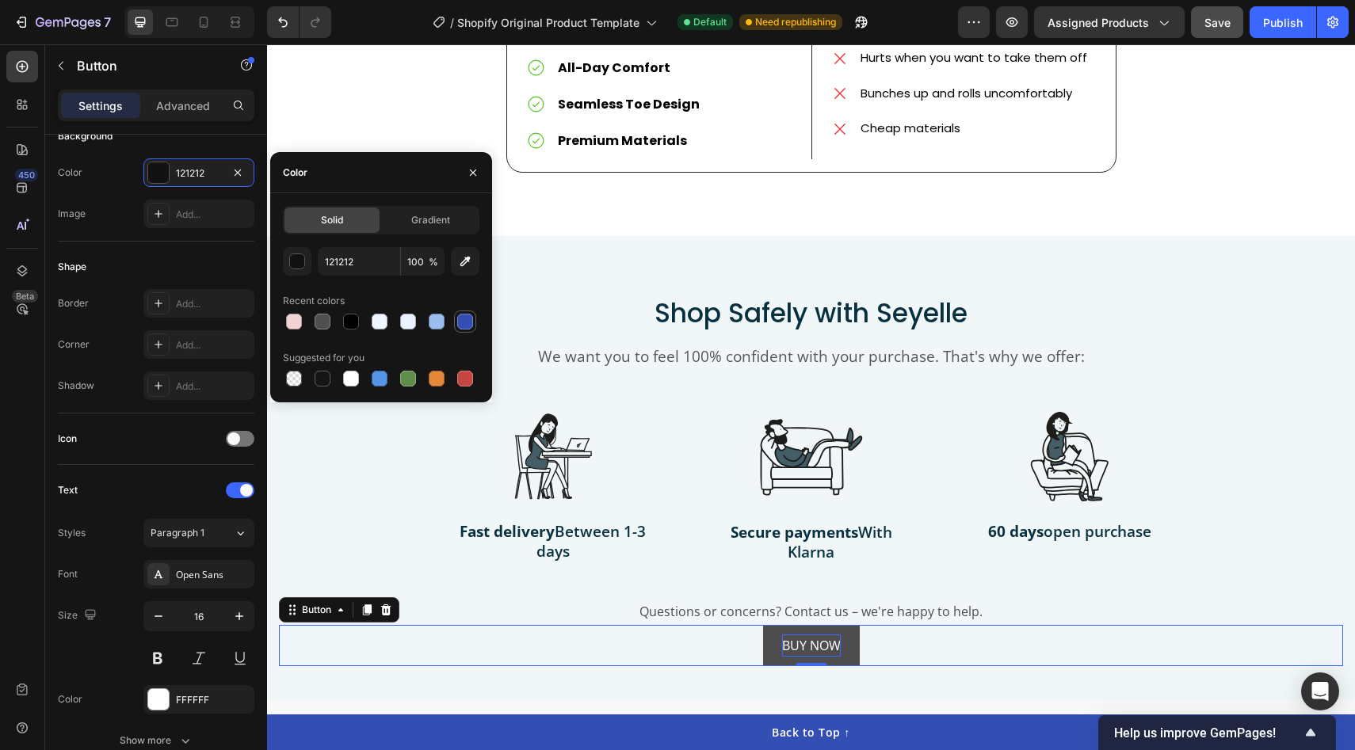
click at [471, 326] on div at bounding box center [465, 322] width 16 height 16
type input "334FB4"
click at [88, 669] on div "Size 16" at bounding box center [156, 636] width 196 height 71
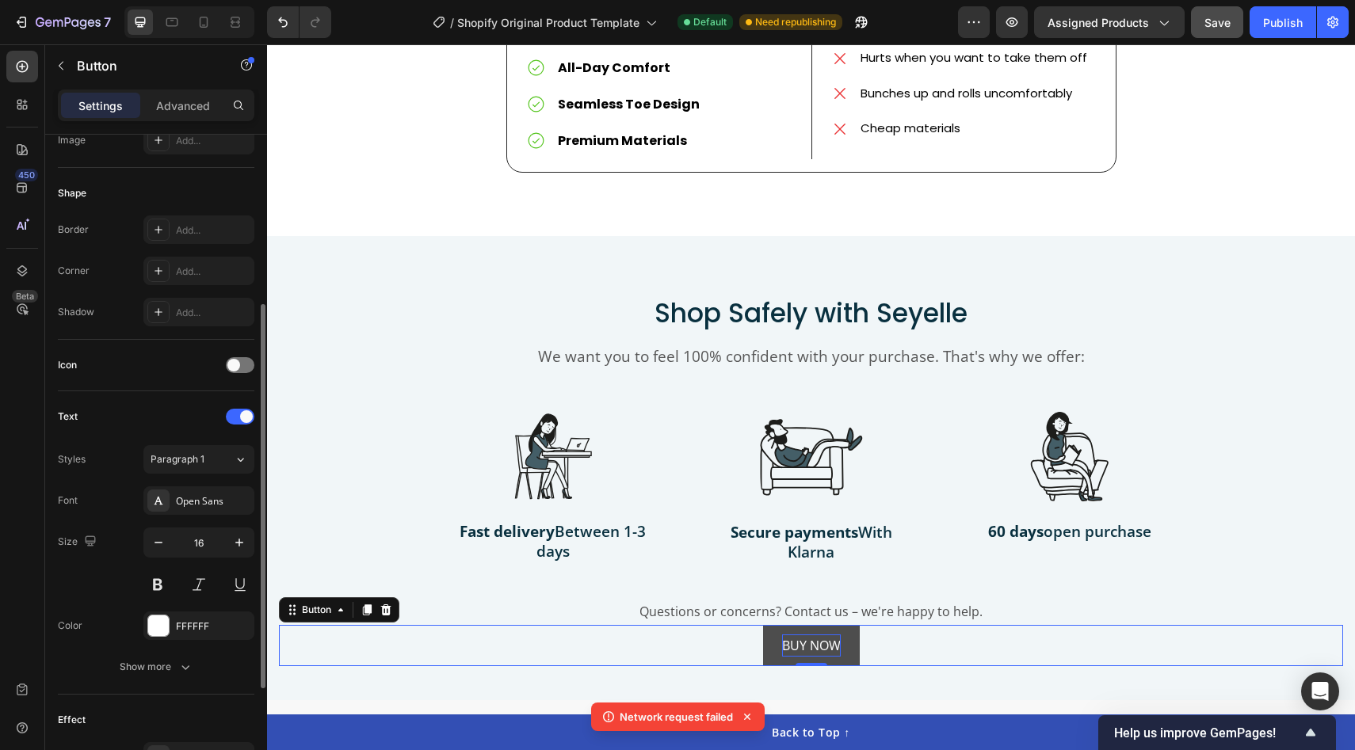
scroll to position [280, 0]
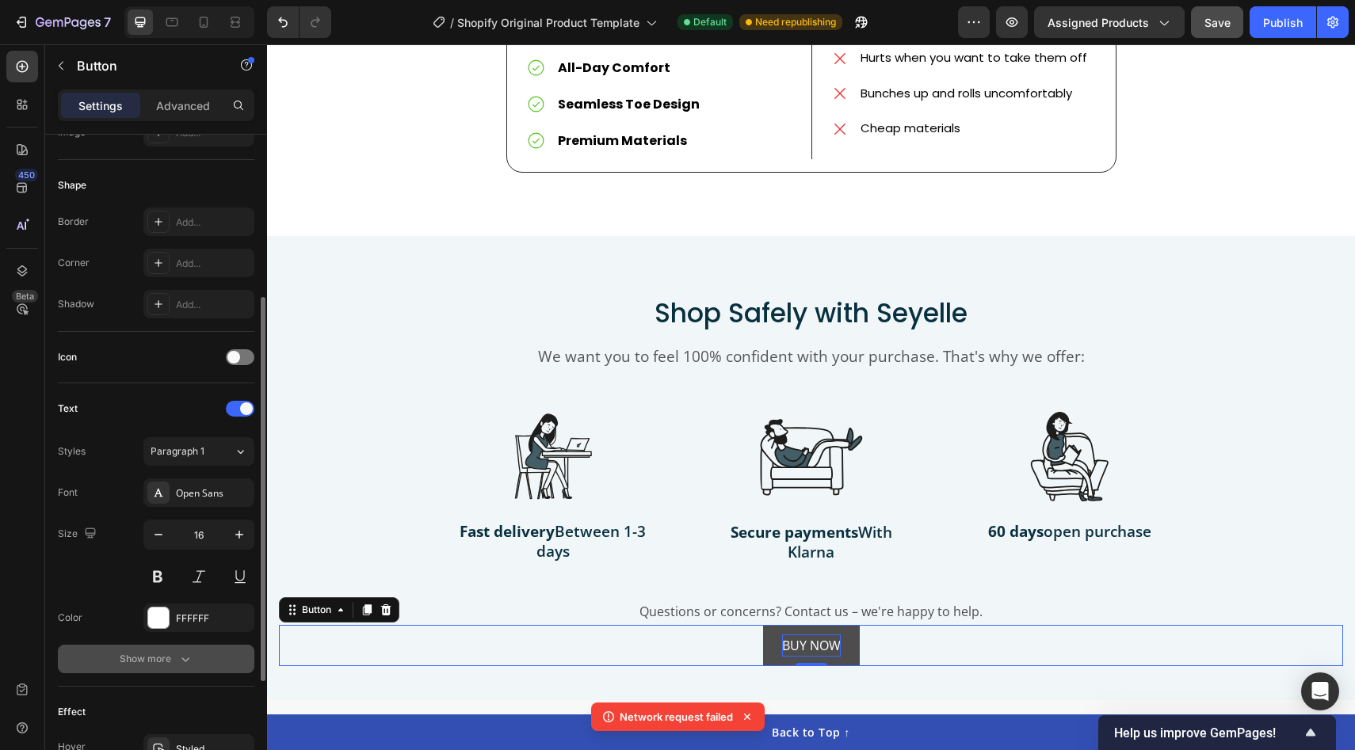
click at [168, 661] on div "Show more" at bounding box center [157, 659] width 74 height 16
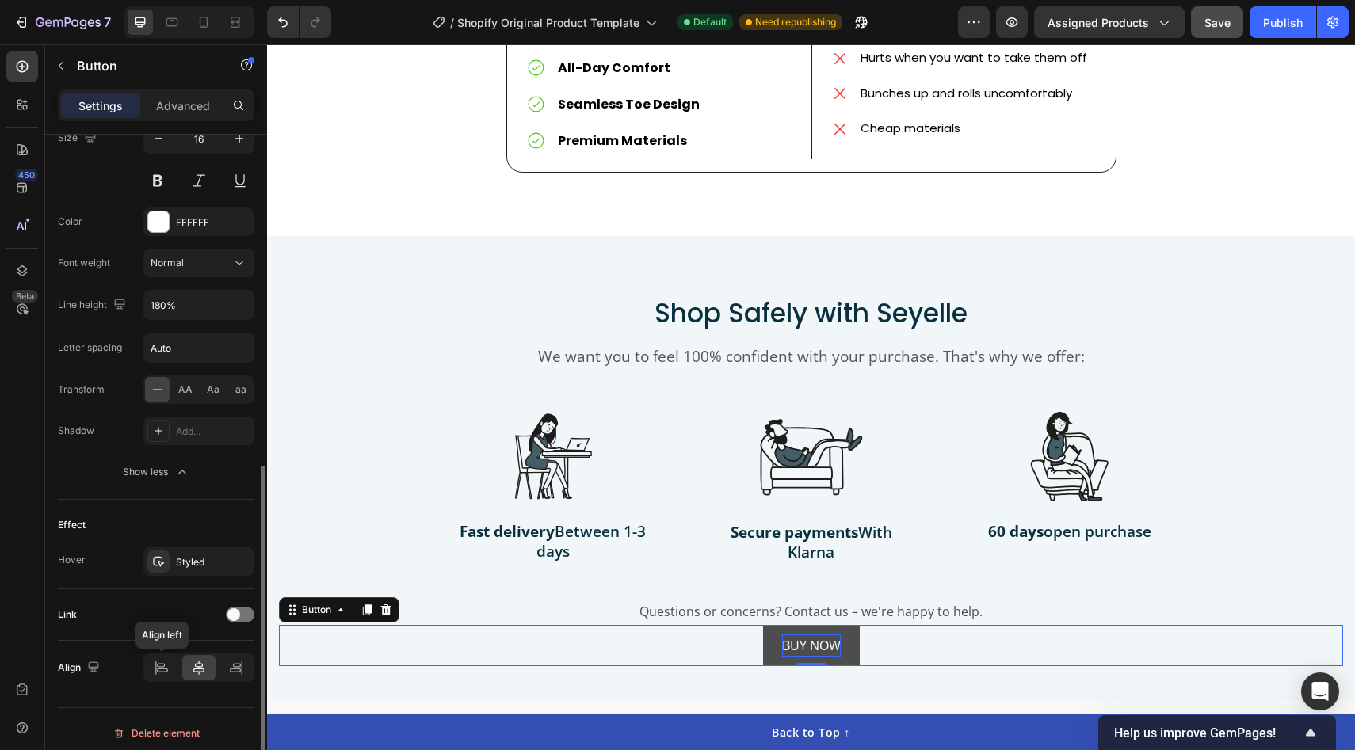
scroll to position [676, 0]
click at [199, 560] on div "Styled" at bounding box center [199, 563] width 46 height 14
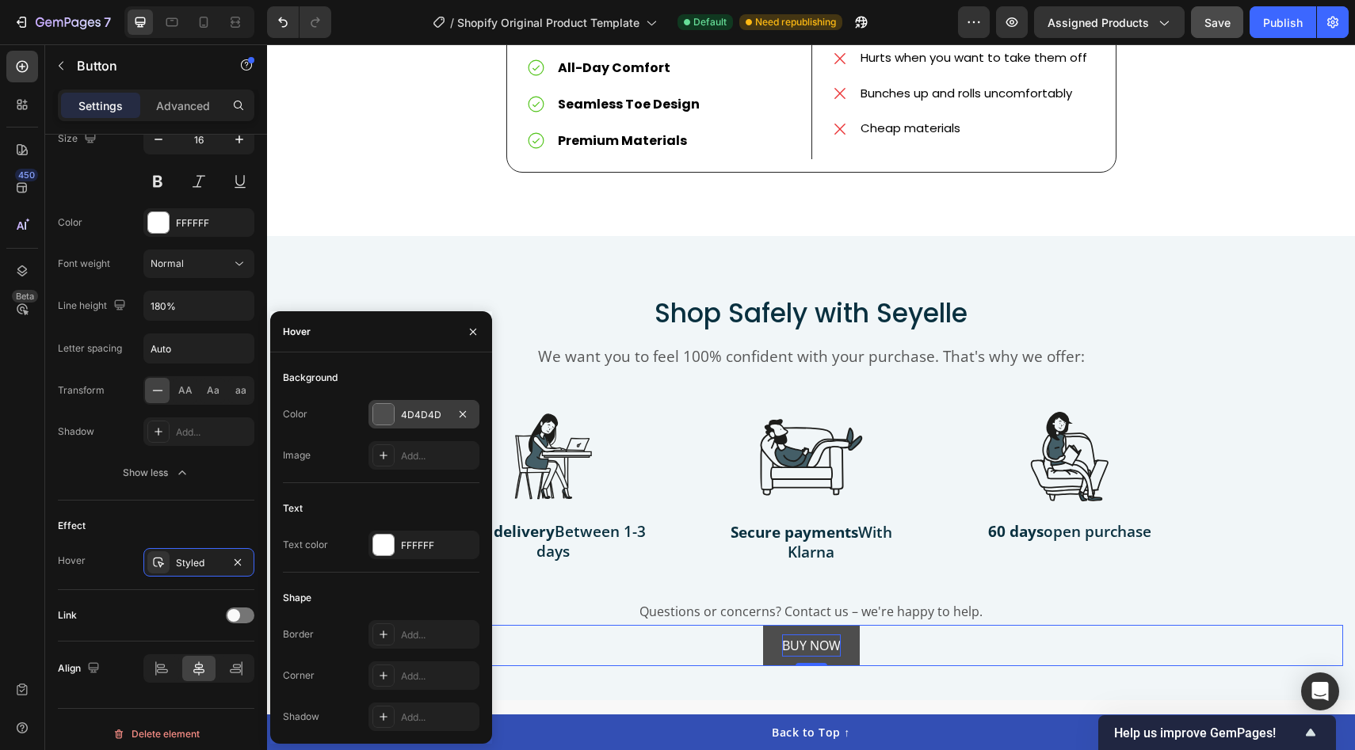
click at [376, 416] on div at bounding box center [383, 414] width 21 height 21
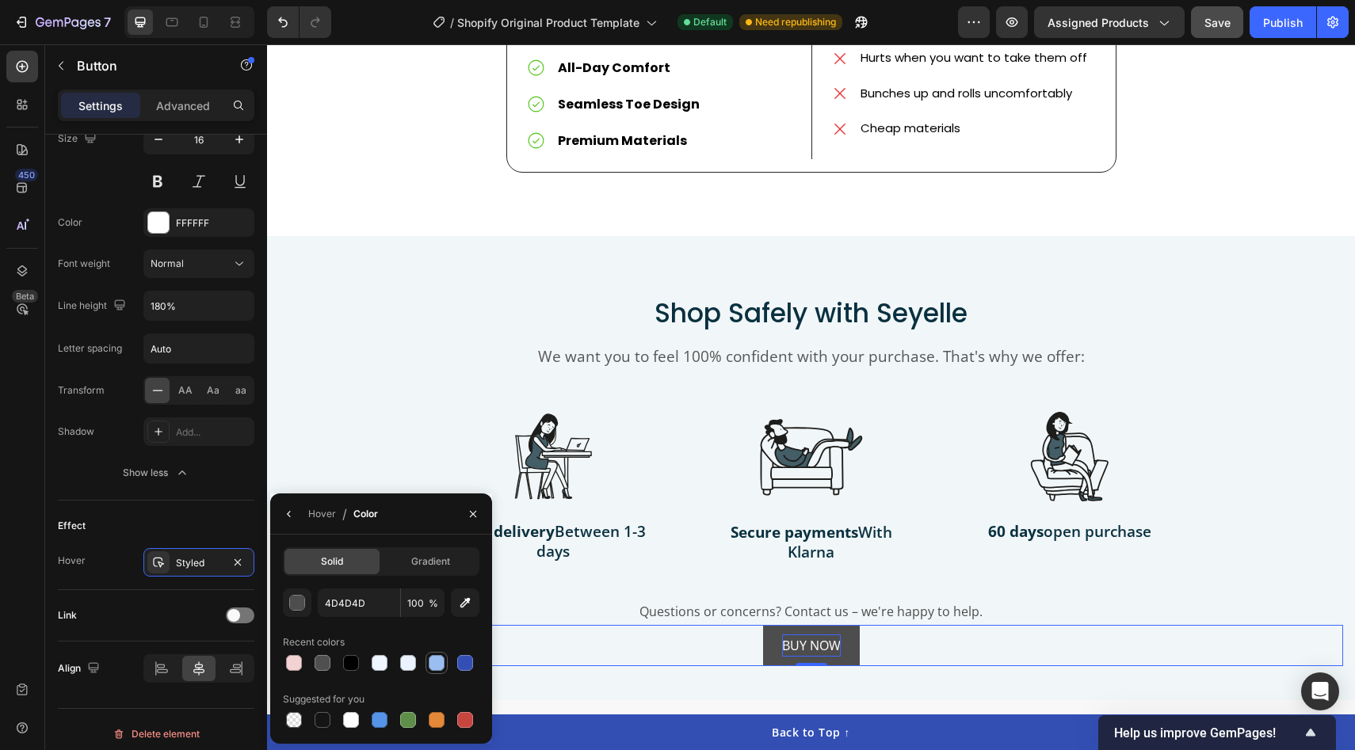
click at [433, 667] on div at bounding box center [437, 663] width 16 height 16
type input "99BEEF"
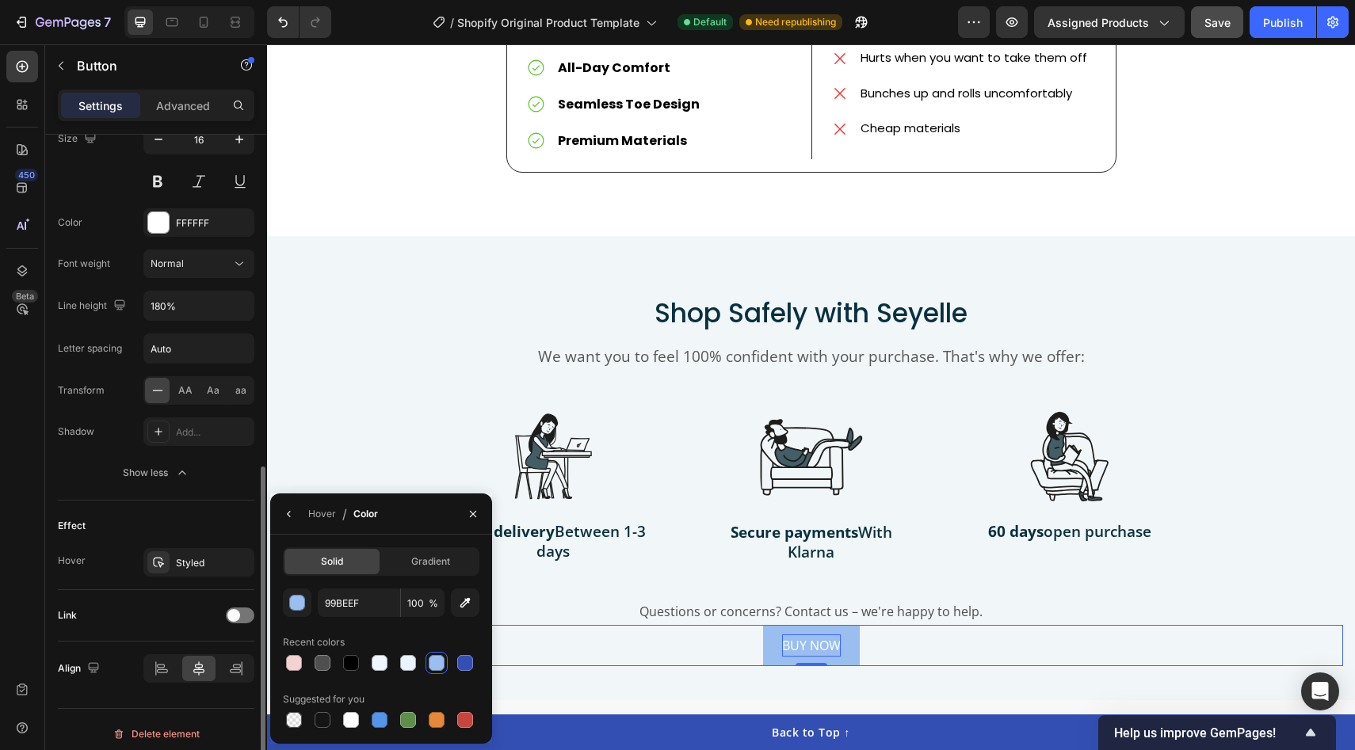
click at [183, 517] on div "Effect" at bounding box center [156, 525] width 196 height 25
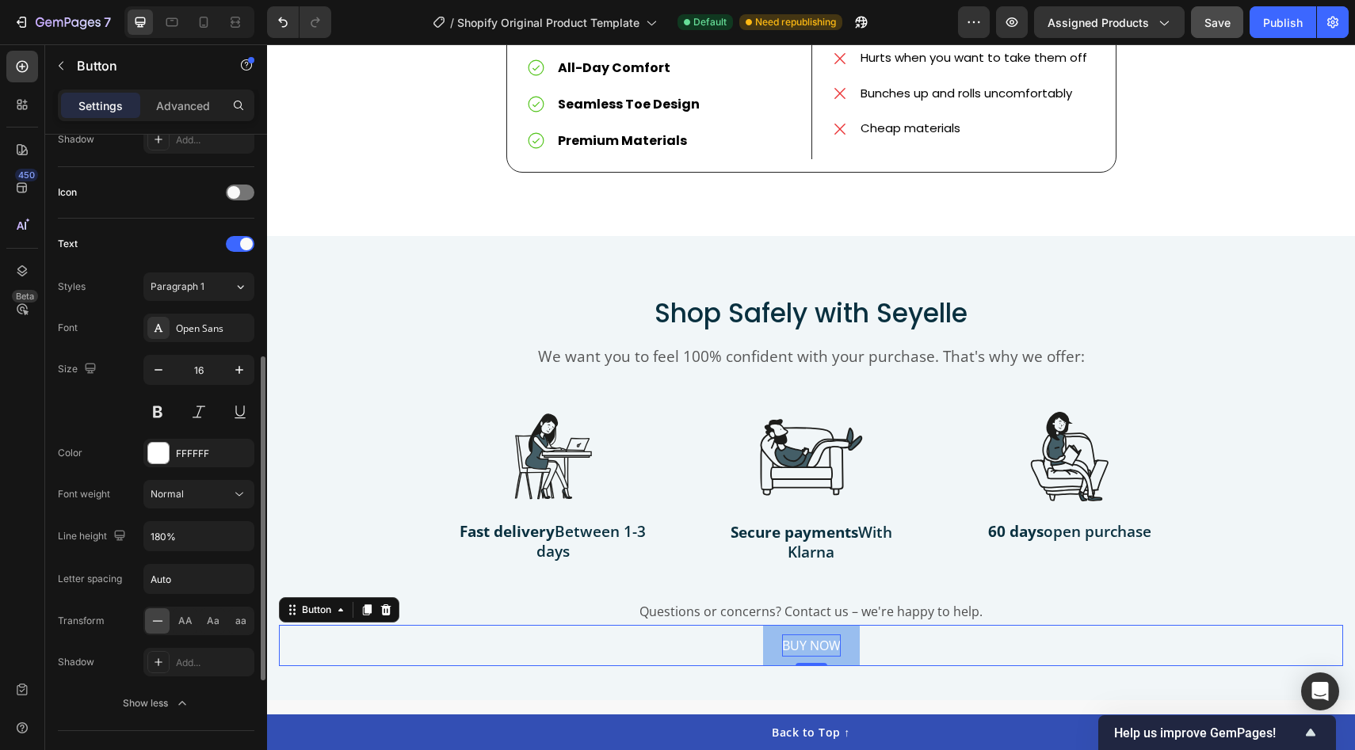
scroll to position [444, 0]
click at [150, 410] on button at bounding box center [157, 413] width 29 height 29
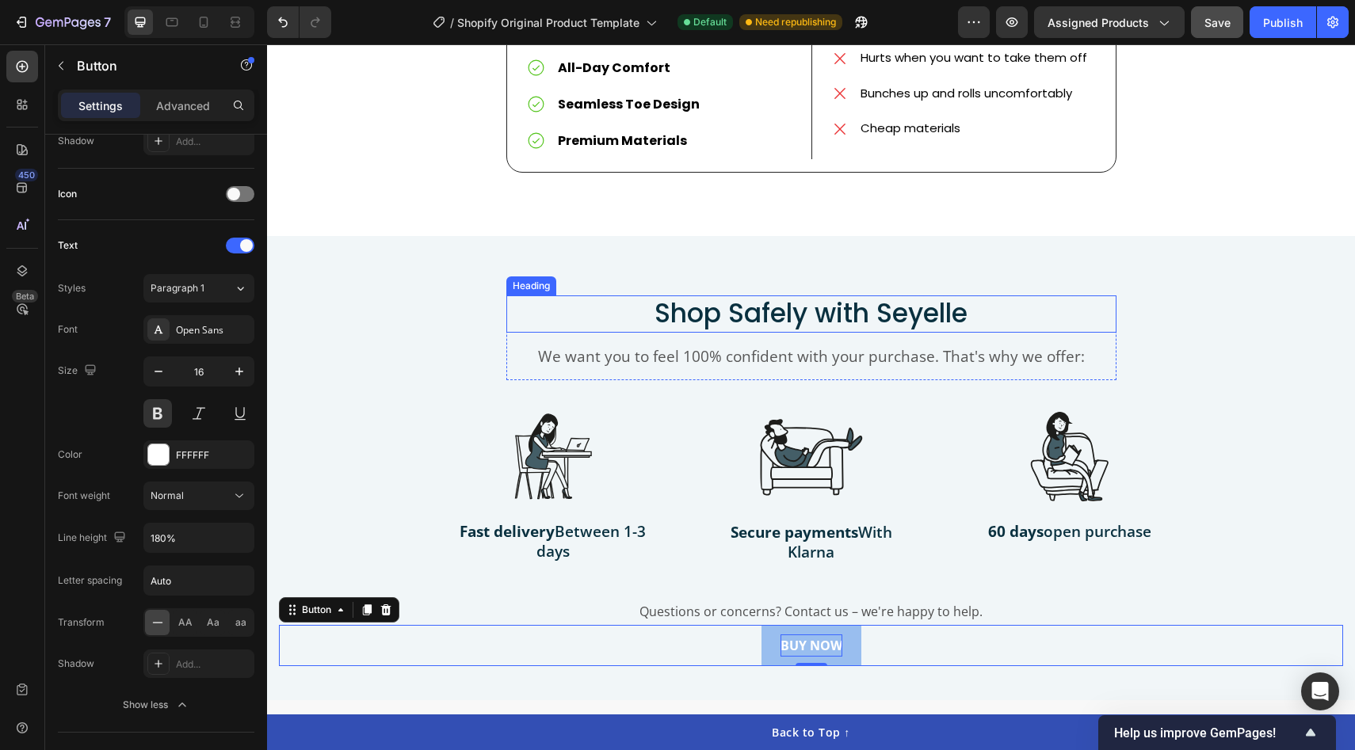
click at [976, 301] on p "Shop Safely with Seyelle" at bounding box center [811, 314] width 607 height 34
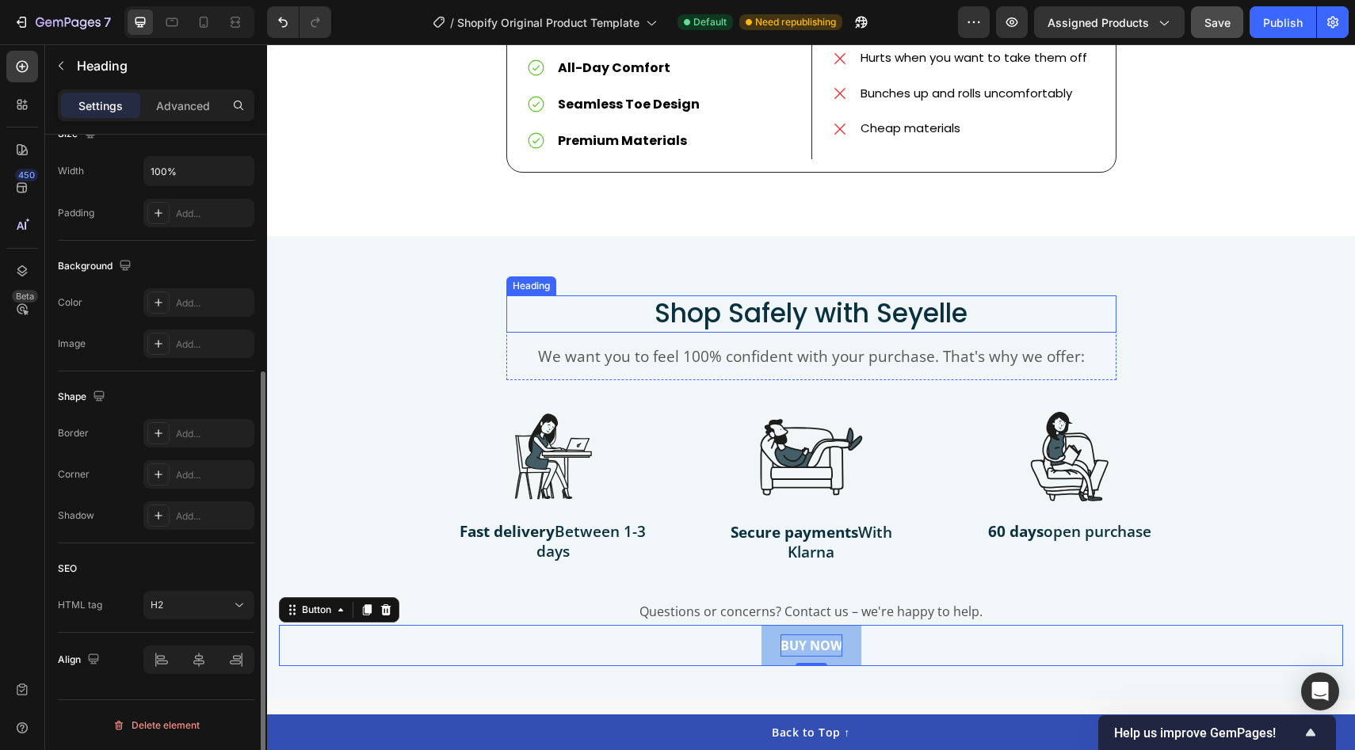
scroll to position [0, 0]
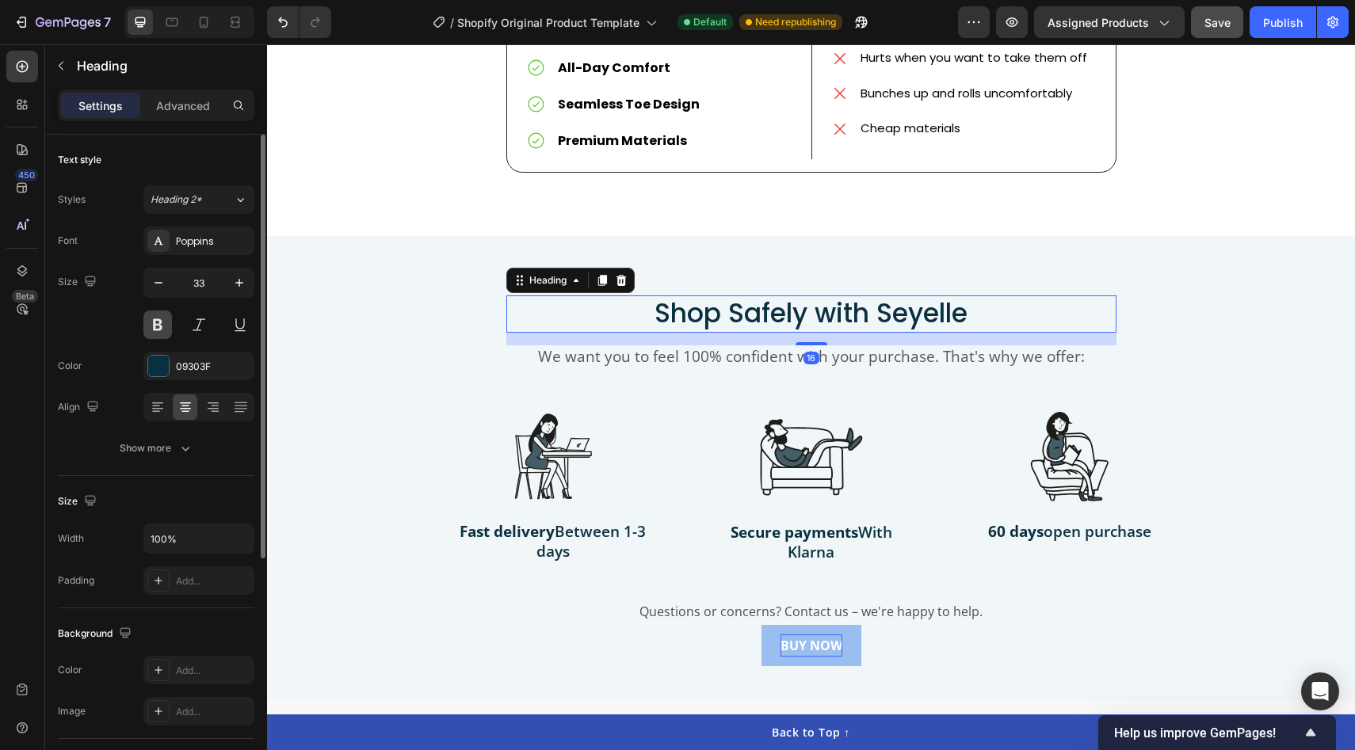
click at [152, 323] on button at bounding box center [157, 325] width 29 height 29
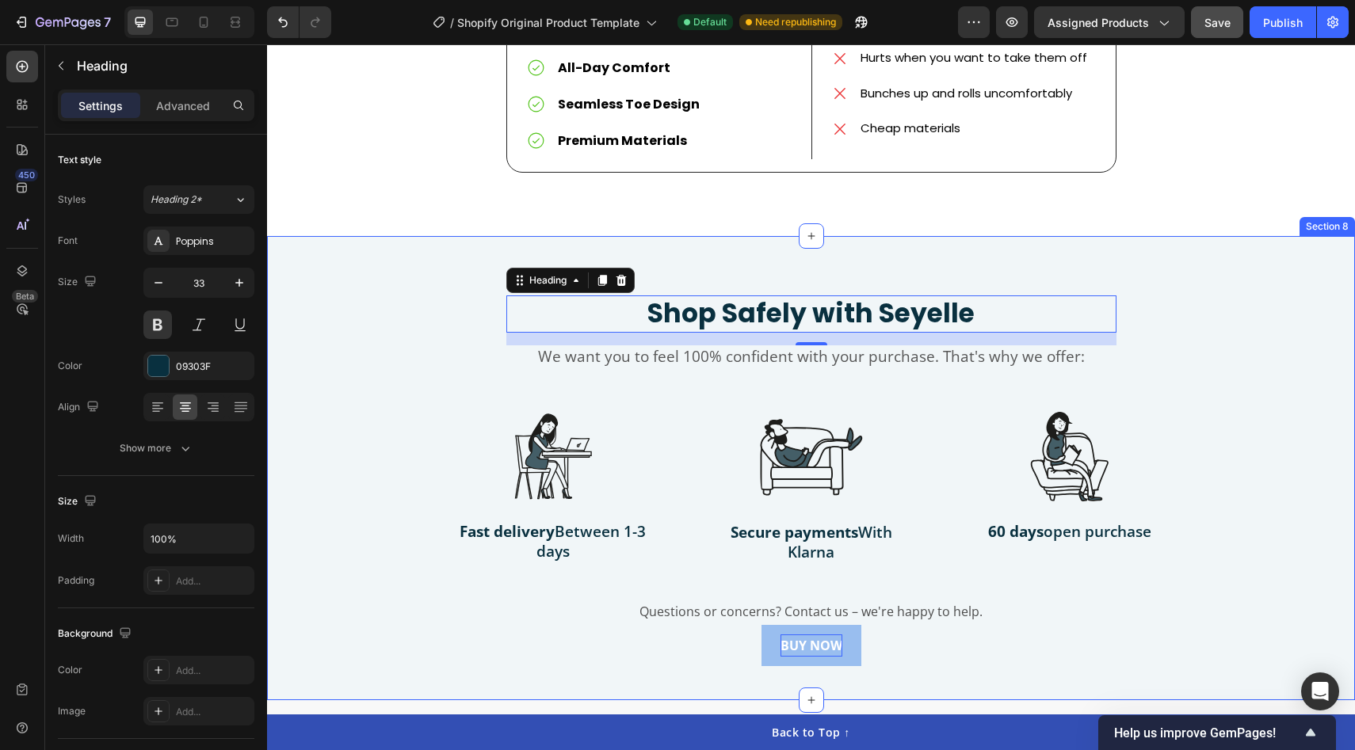
click at [758, 247] on div "Shop Safely with Seyelle Heading 16 We want you to feel 100% confident with you…" at bounding box center [811, 468] width 1088 height 465
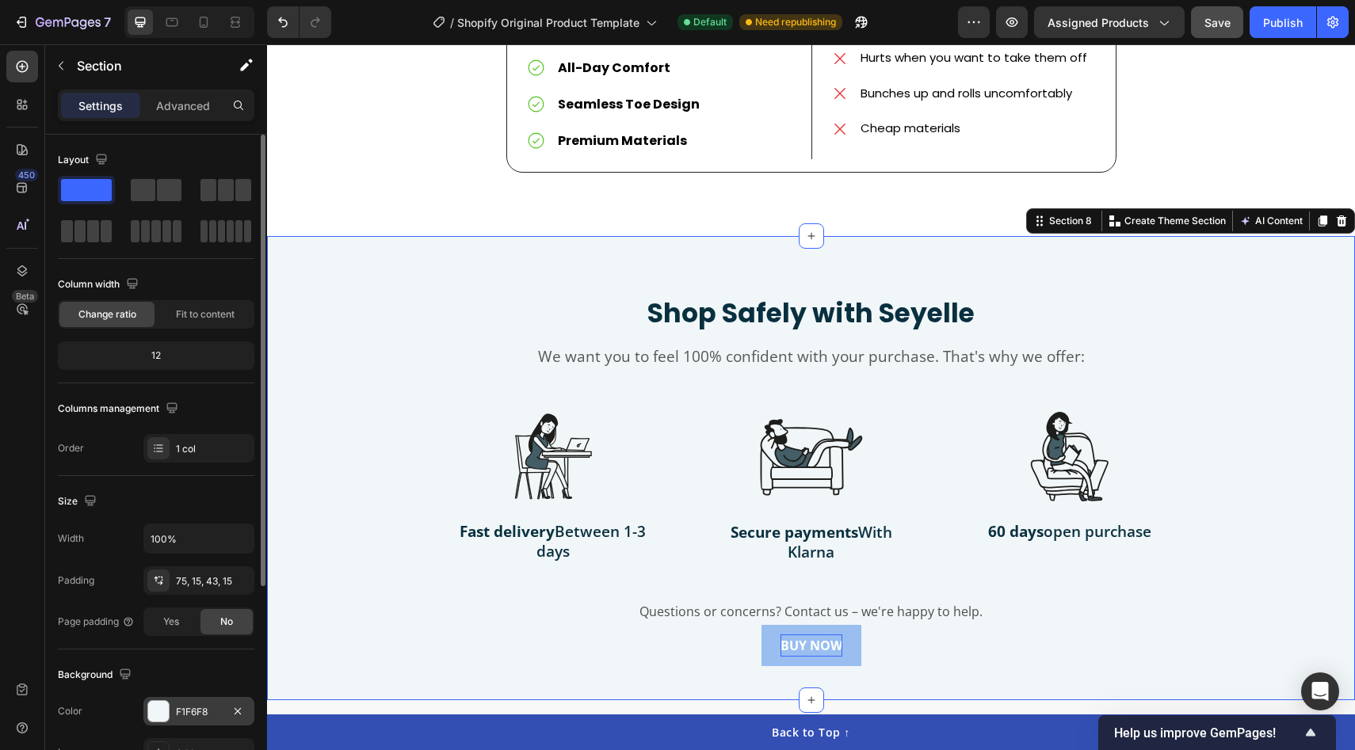
click at [154, 705] on div at bounding box center [158, 711] width 21 height 21
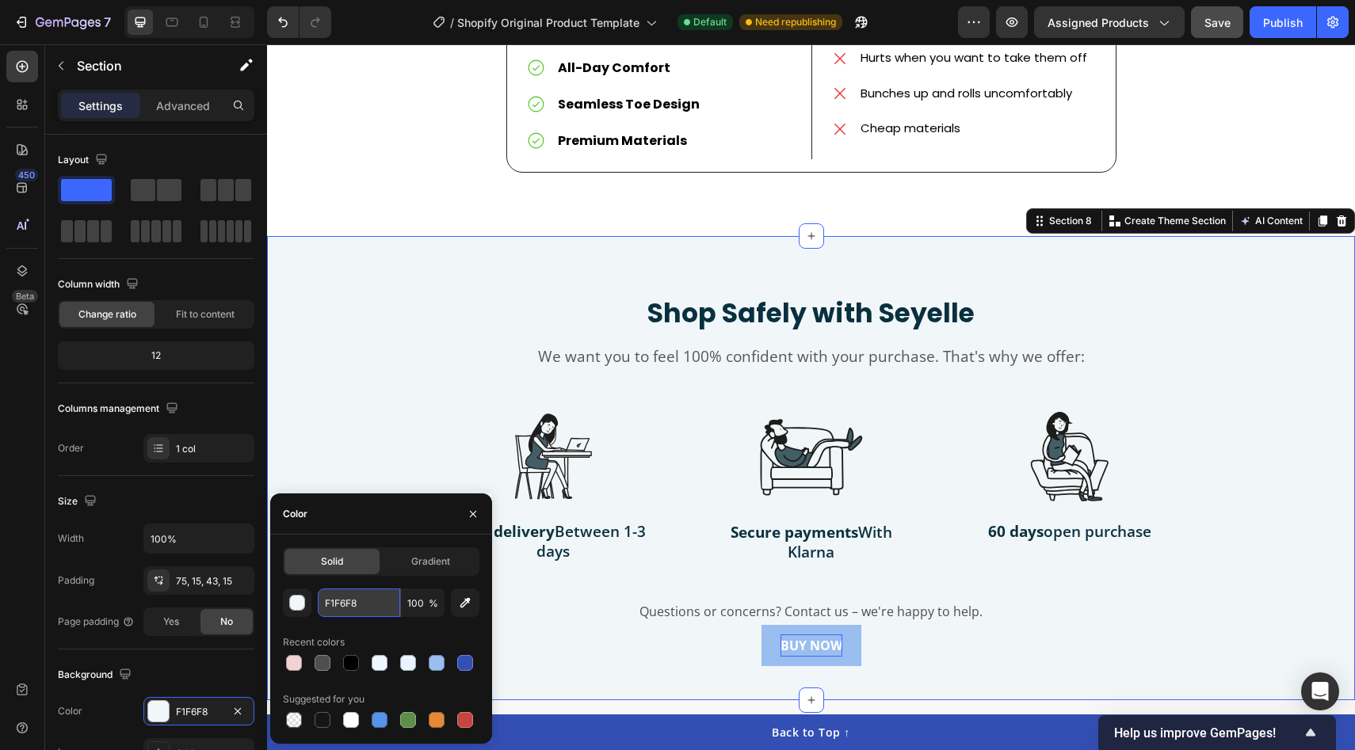
click at [334, 608] on input "F1F6F8" at bounding box center [359, 603] width 82 height 29
click at [357, 607] on input "F1F6F8" at bounding box center [359, 603] width 82 height 29
click at [291, 604] on div "button" at bounding box center [298, 604] width 16 height 16
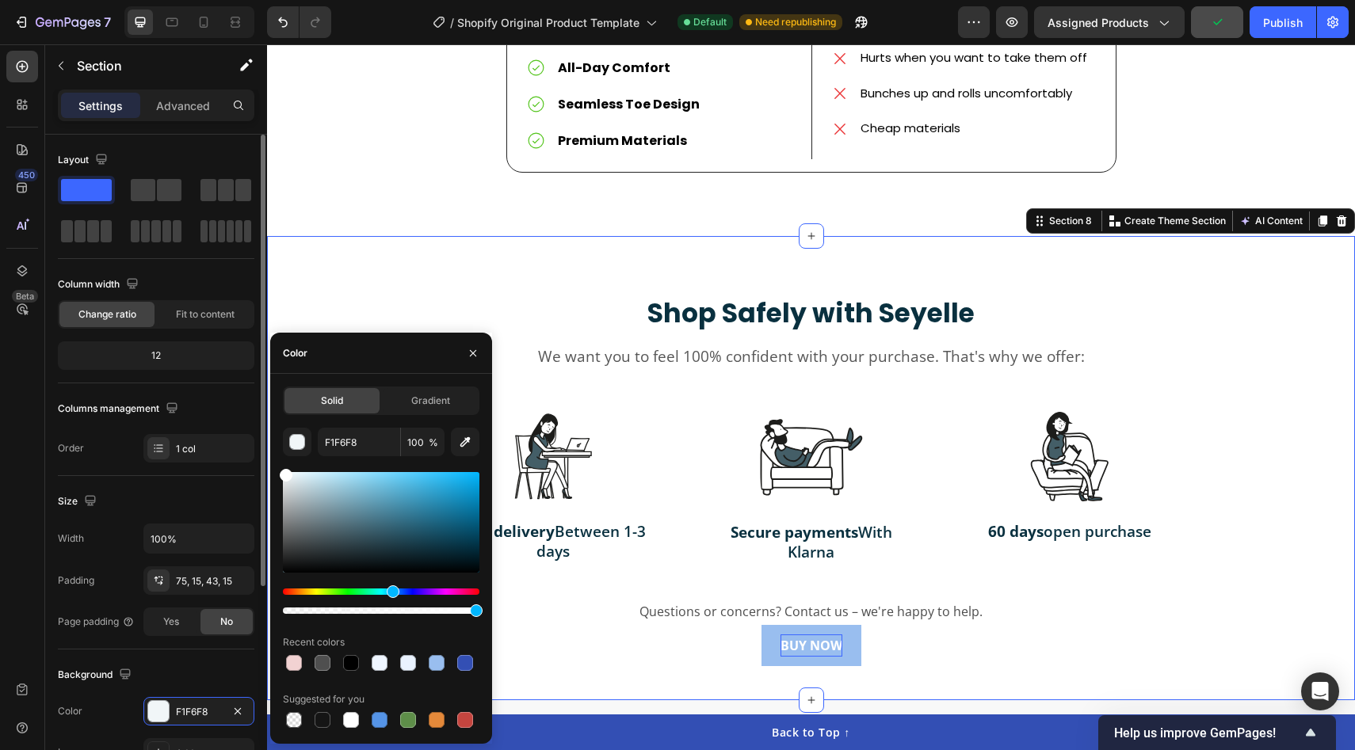
drag, startPoint x: 292, startPoint y: 520, endPoint x: 223, endPoint y: 396, distance: 141.5
click at [223, 396] on div "450 Beta Sections(18) Elements(84) Section Element Hero Section Product Detail …" at bounding box center [133, 397] width 267 height 706
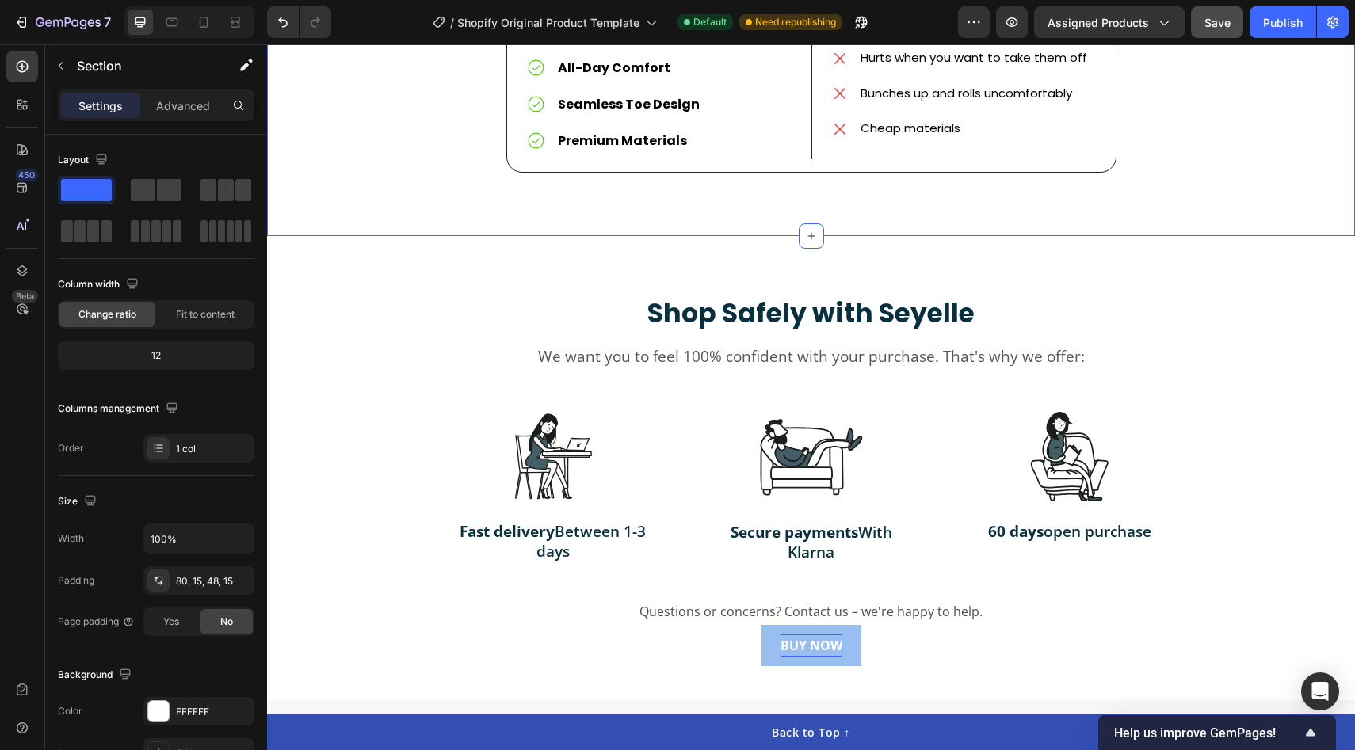
click at [158, 711] on div at bounding box center [158, 711] width 21 height 21
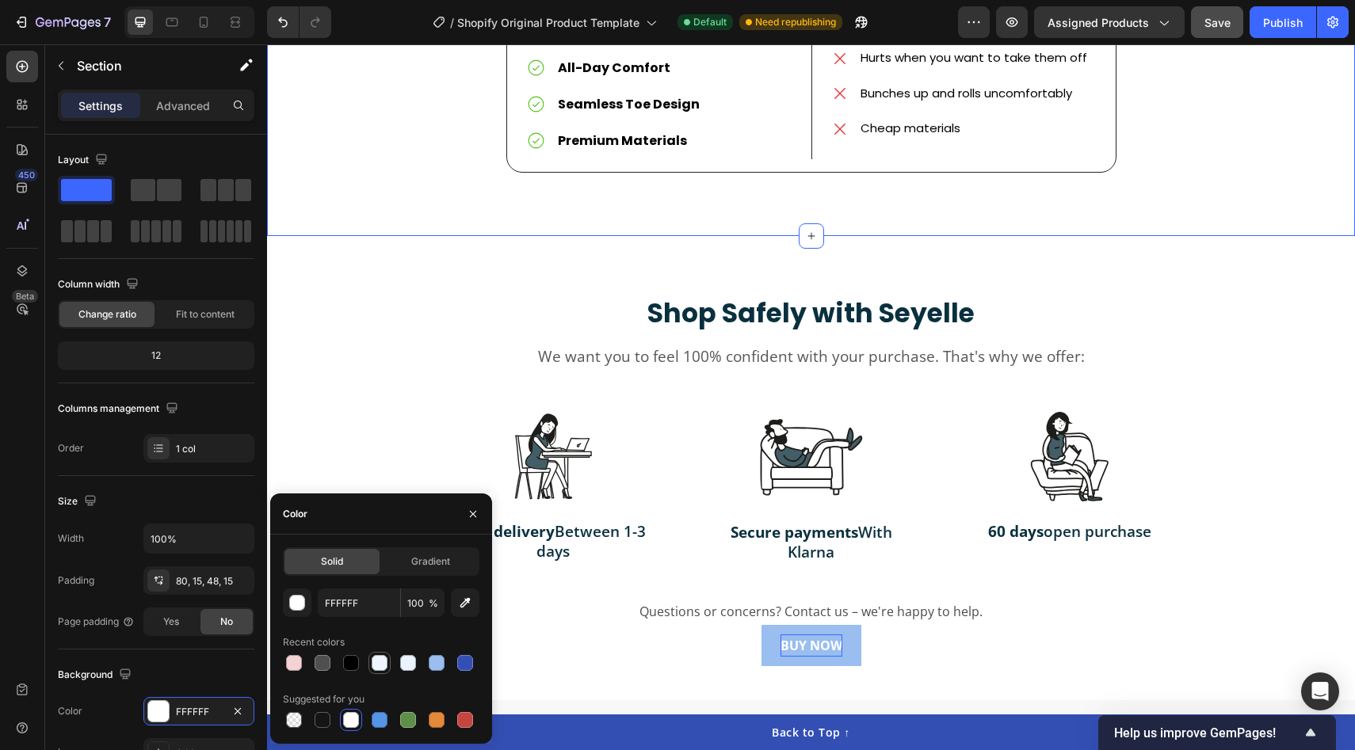
click at [385, 670] on div at bounding box center [379, 663] width 19 height 19
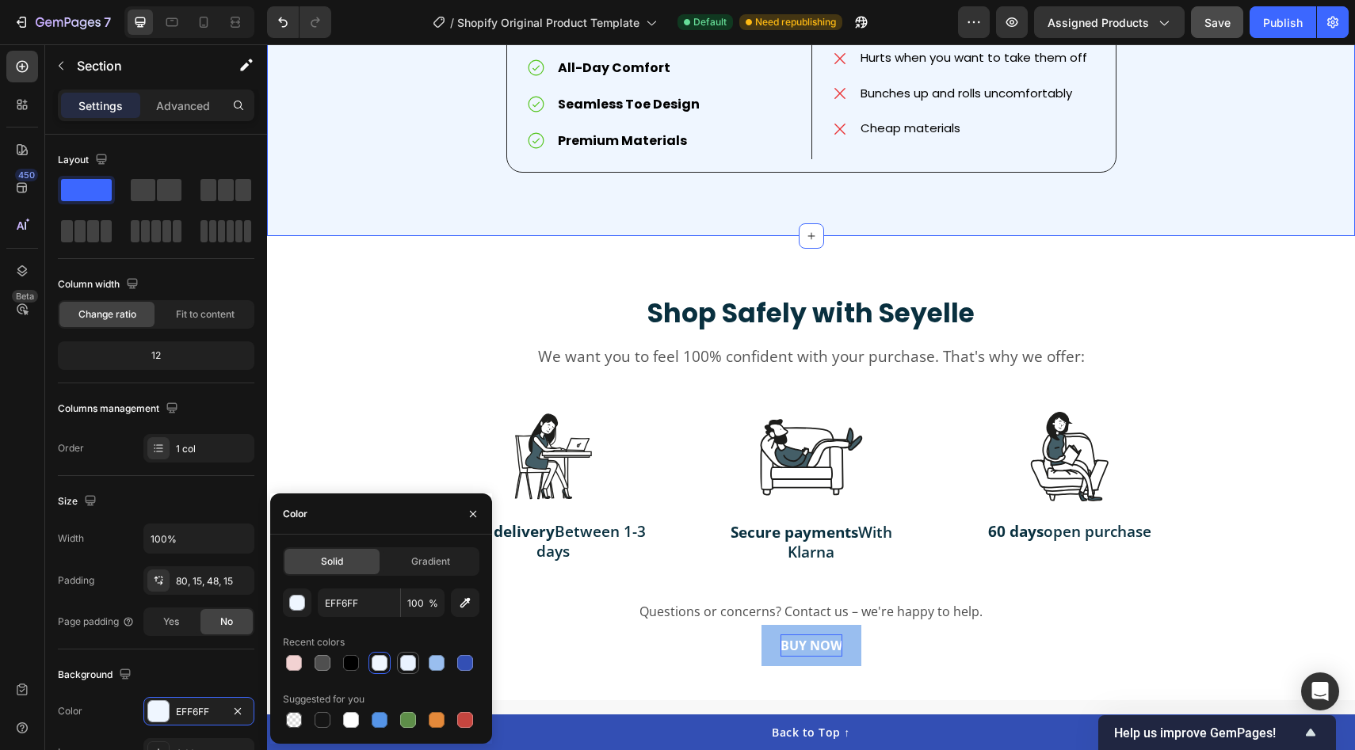
click at [409, 665] on div at bounding box center [408, 663] width 16 height 16
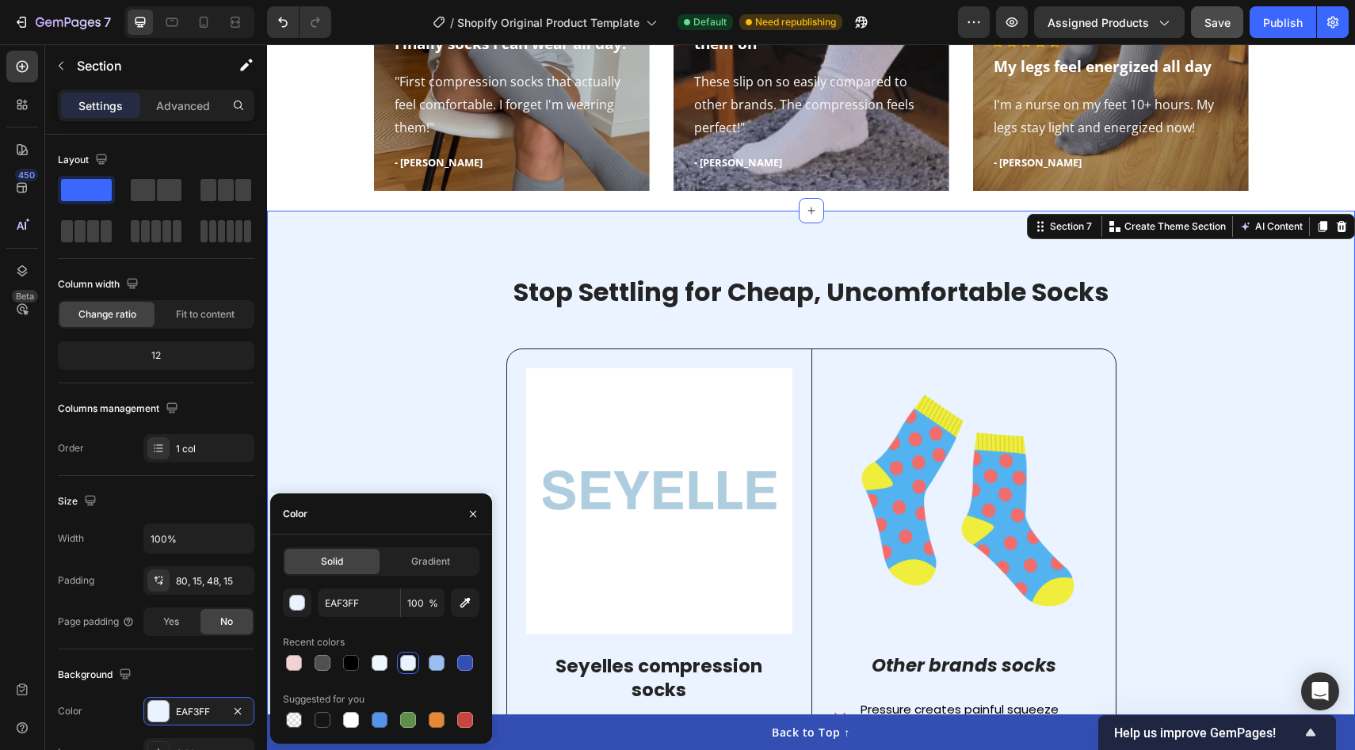
scroll to position [3476, 0]
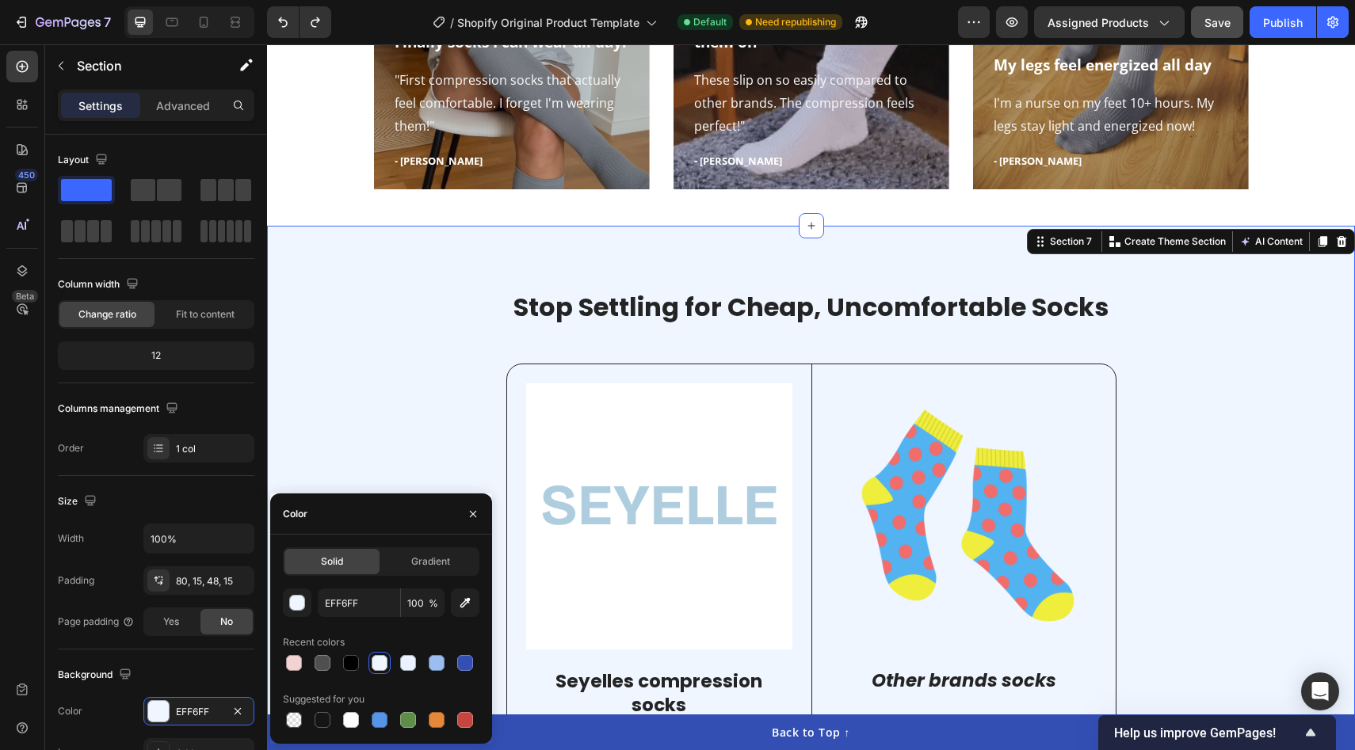
type input "FFFFFF"
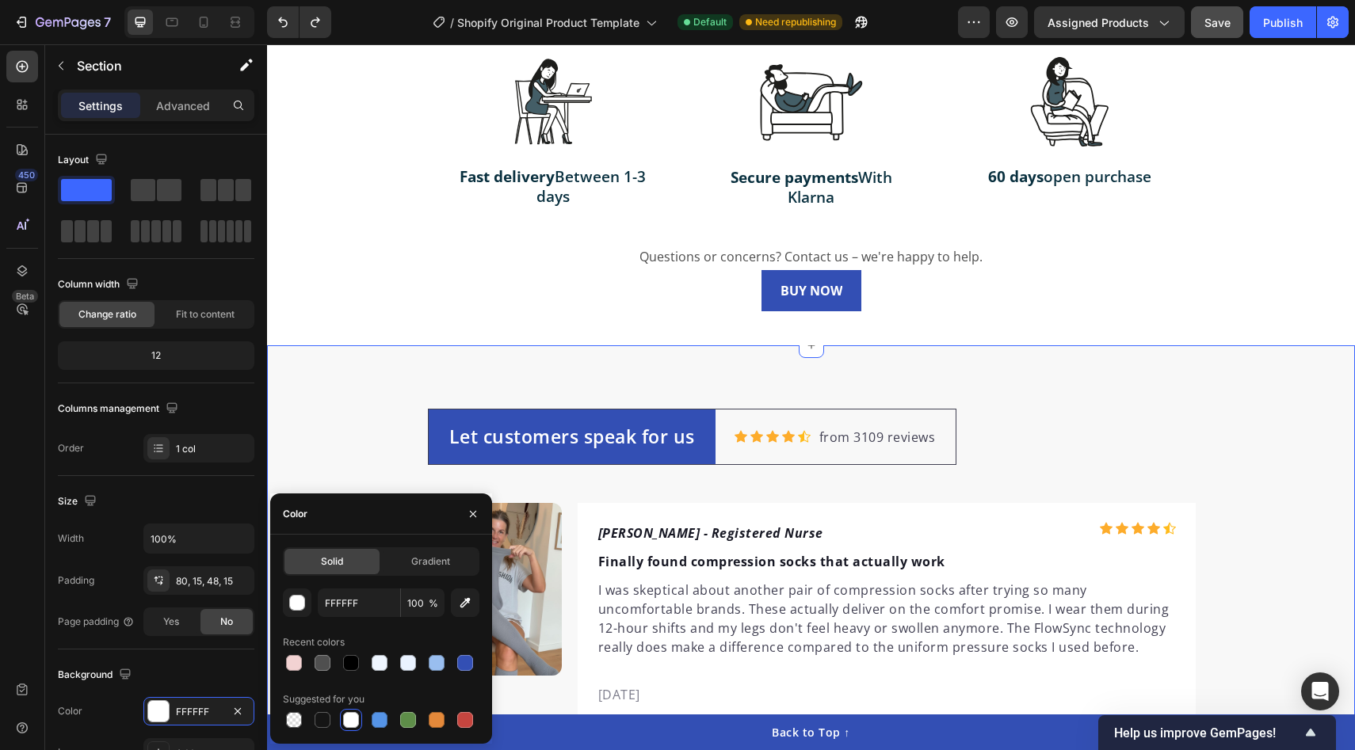
scroll to position [4373, 0]
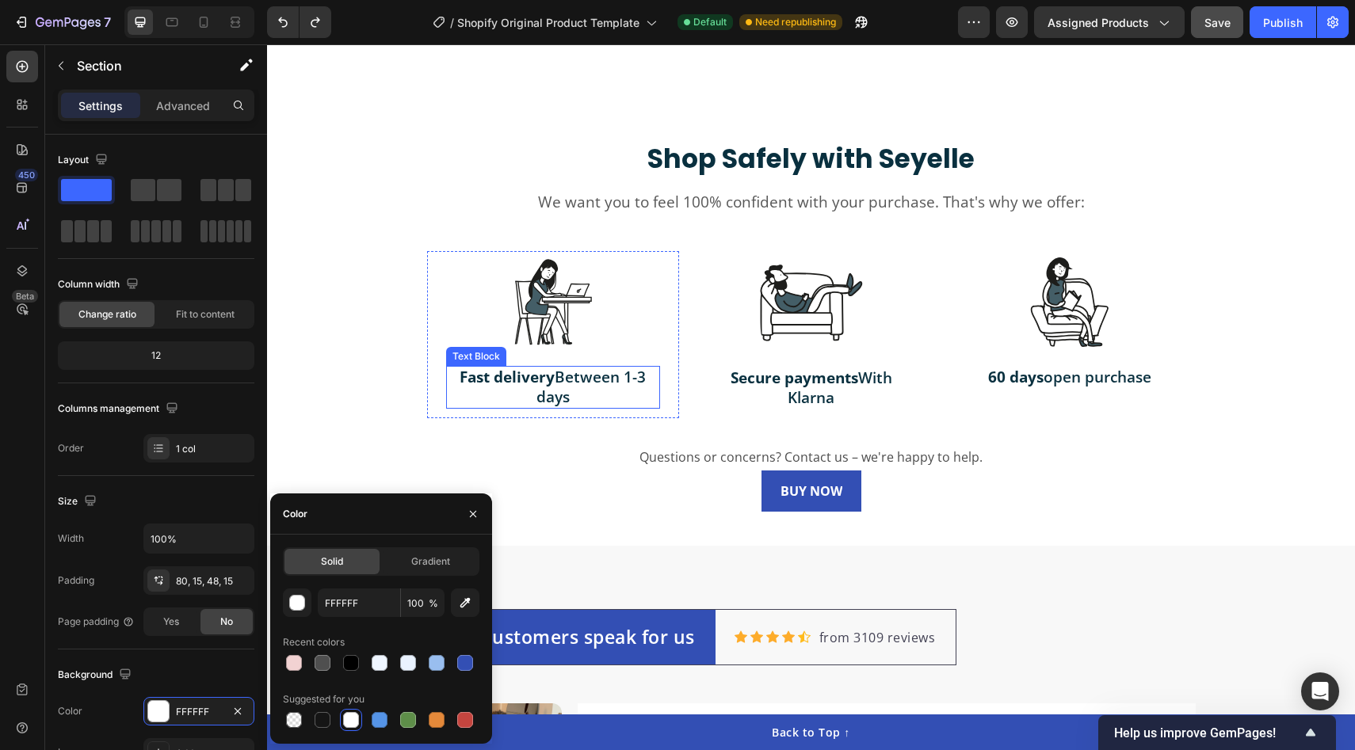
click at [391, 292] on div "Shop Safely with Seyelle Heading We want you to feel 100% confident with your p…" at bounding box center [811, 327] width 1064 height 372
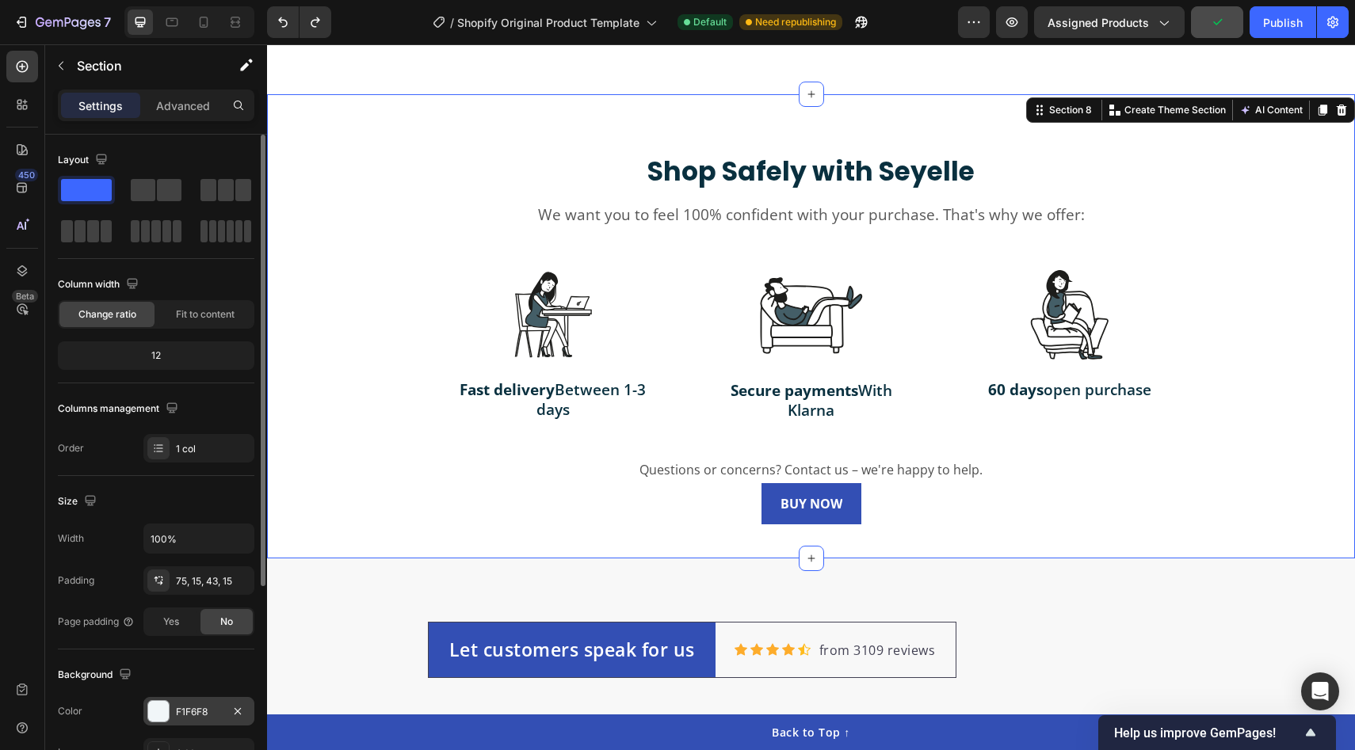
click at [154, 704] on div at bounding box center [158, 711] width 21 height 21
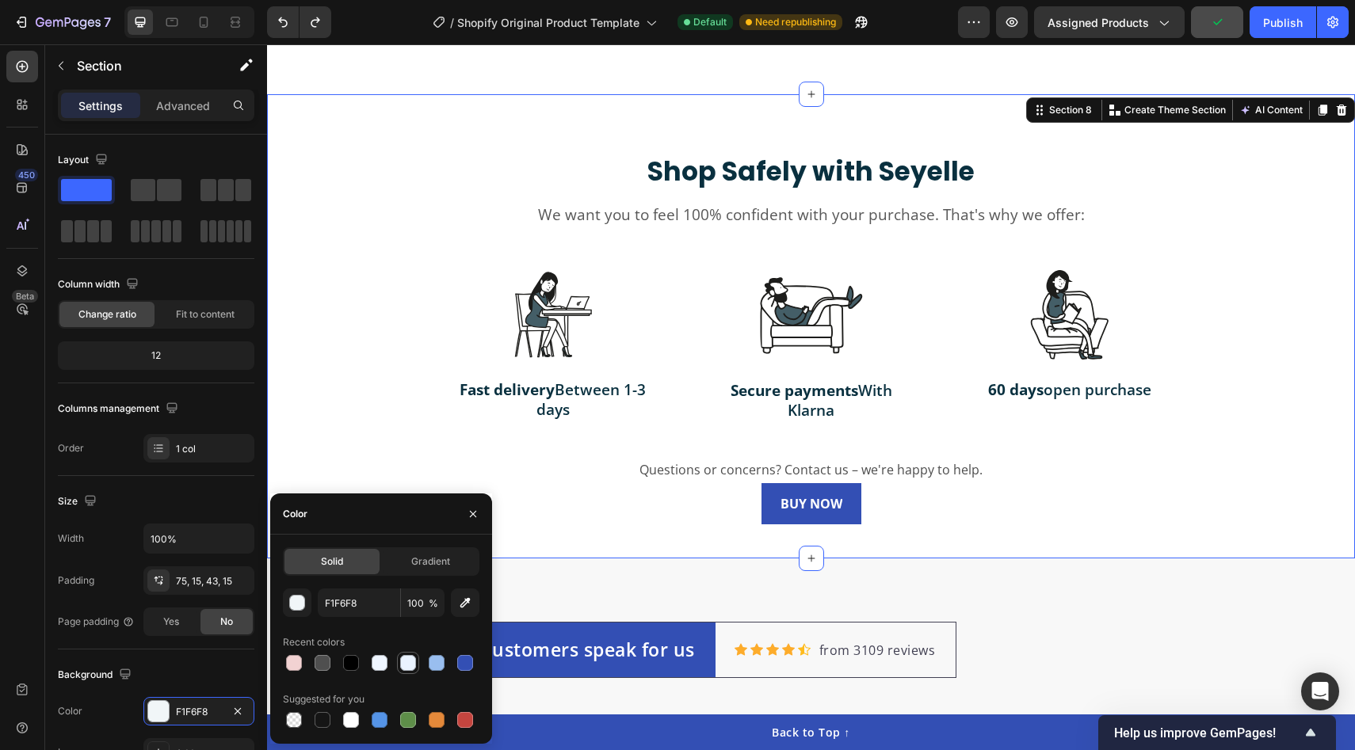
click at [407, 663] on div at bounding box center [408, 663] width 16 height 16
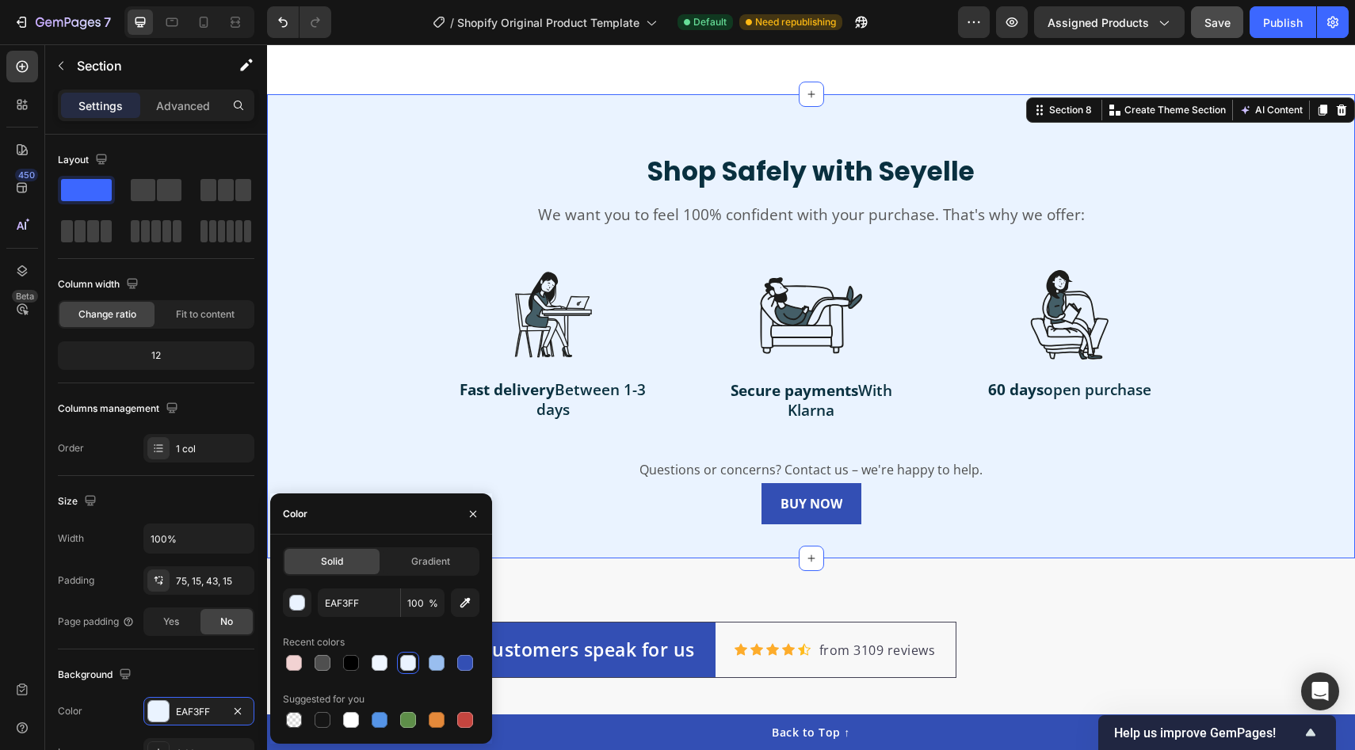
click at [425, 664] on div at bounding box center [381, 663] width 196 height 22
click at [432, 669] on div at bounding box center [437, 663] width 16 height 16
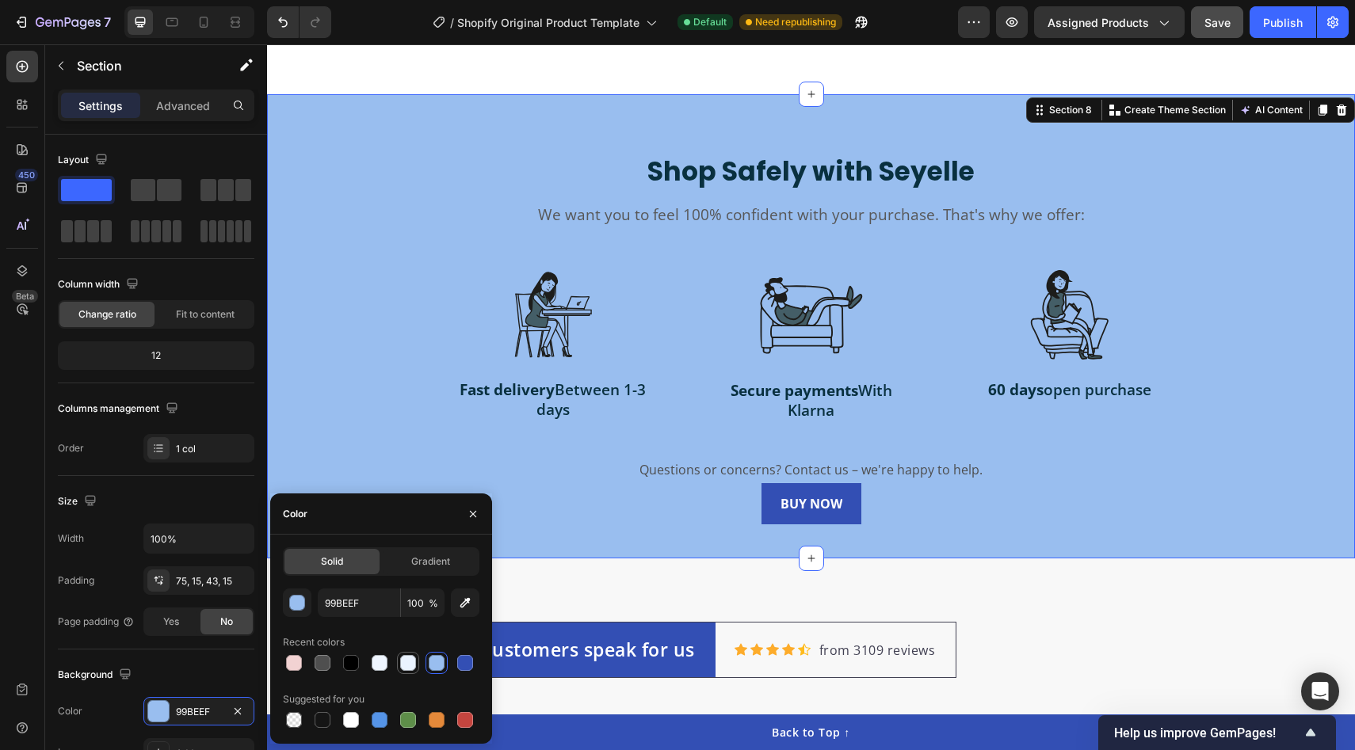
click at [405, 665] on div at bounding box center [408, 663] width 16 height 16
type input "EAF3FF"
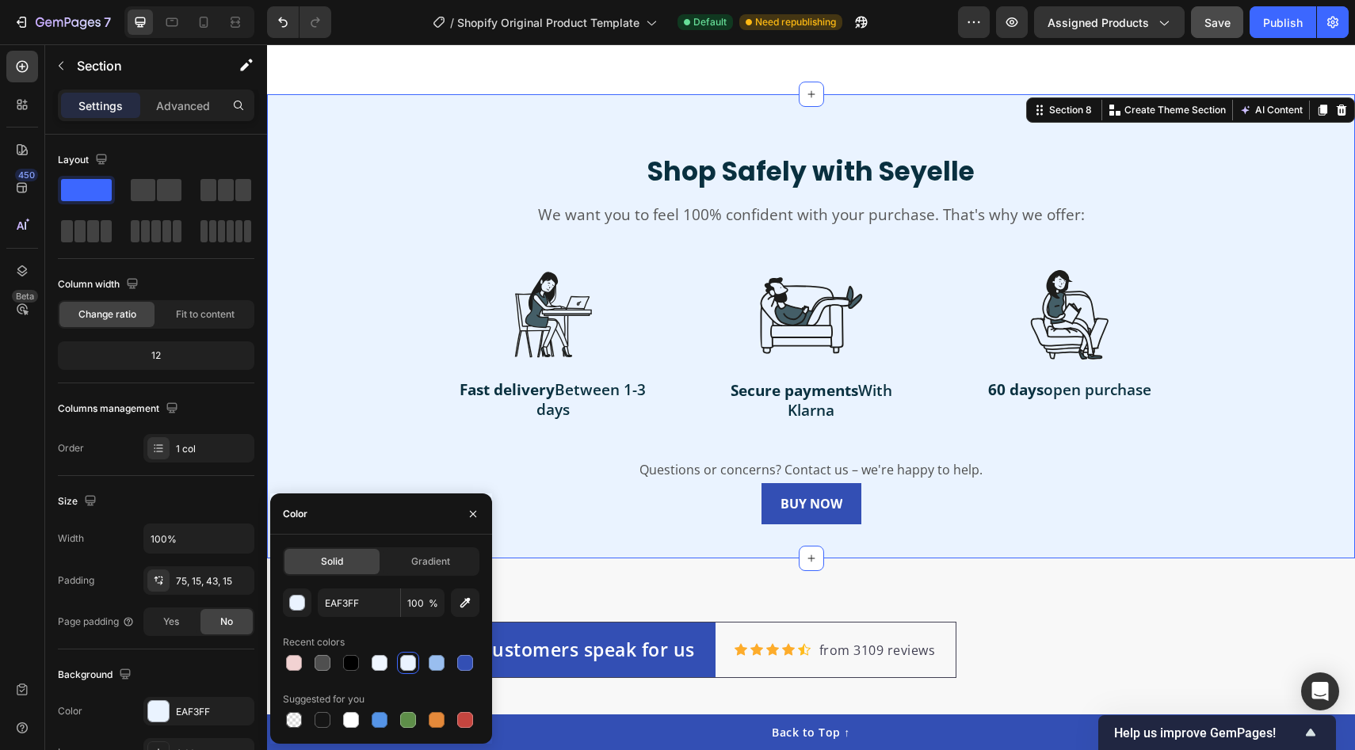
click at [309, 298] on div "Shop Safely with Seyelle Heading We want you to feel 100% confident with your p…" at bounding box center [811, 340] width 1064 height 372
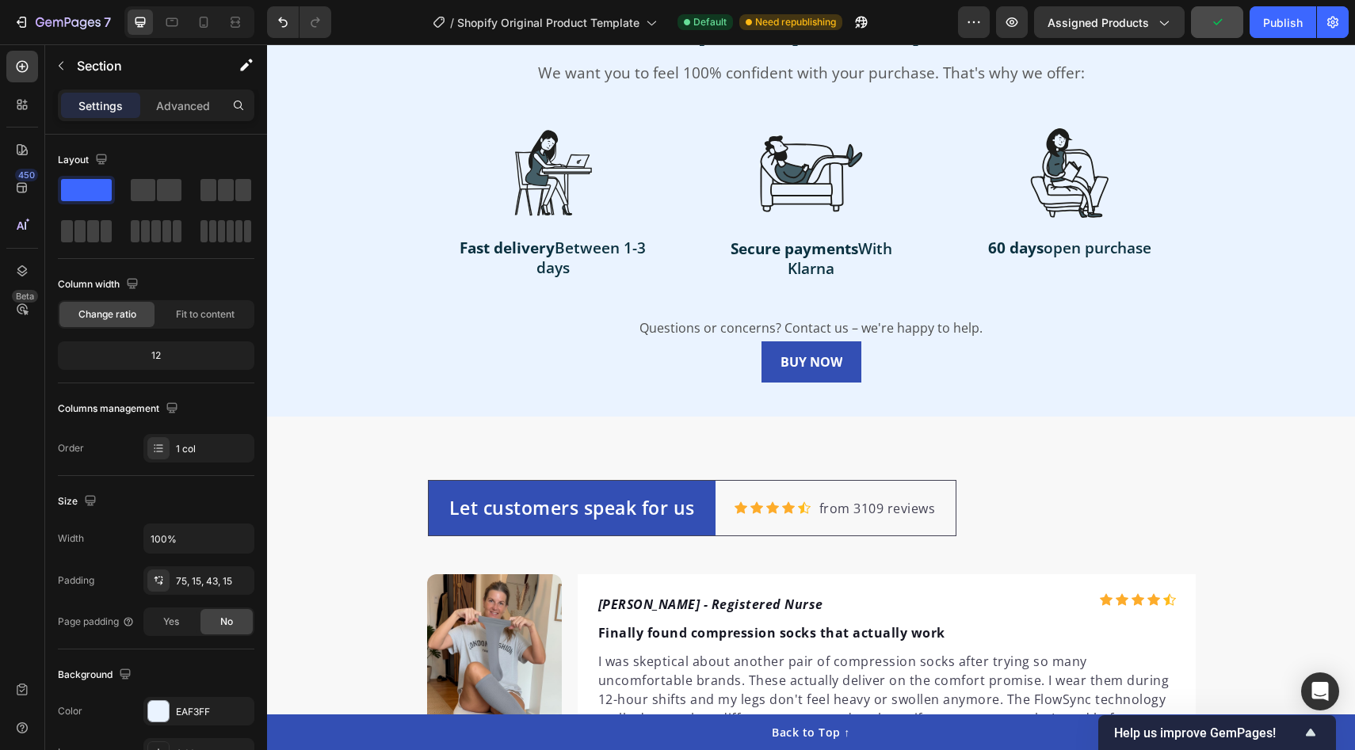
scroll to position [4350, 0]
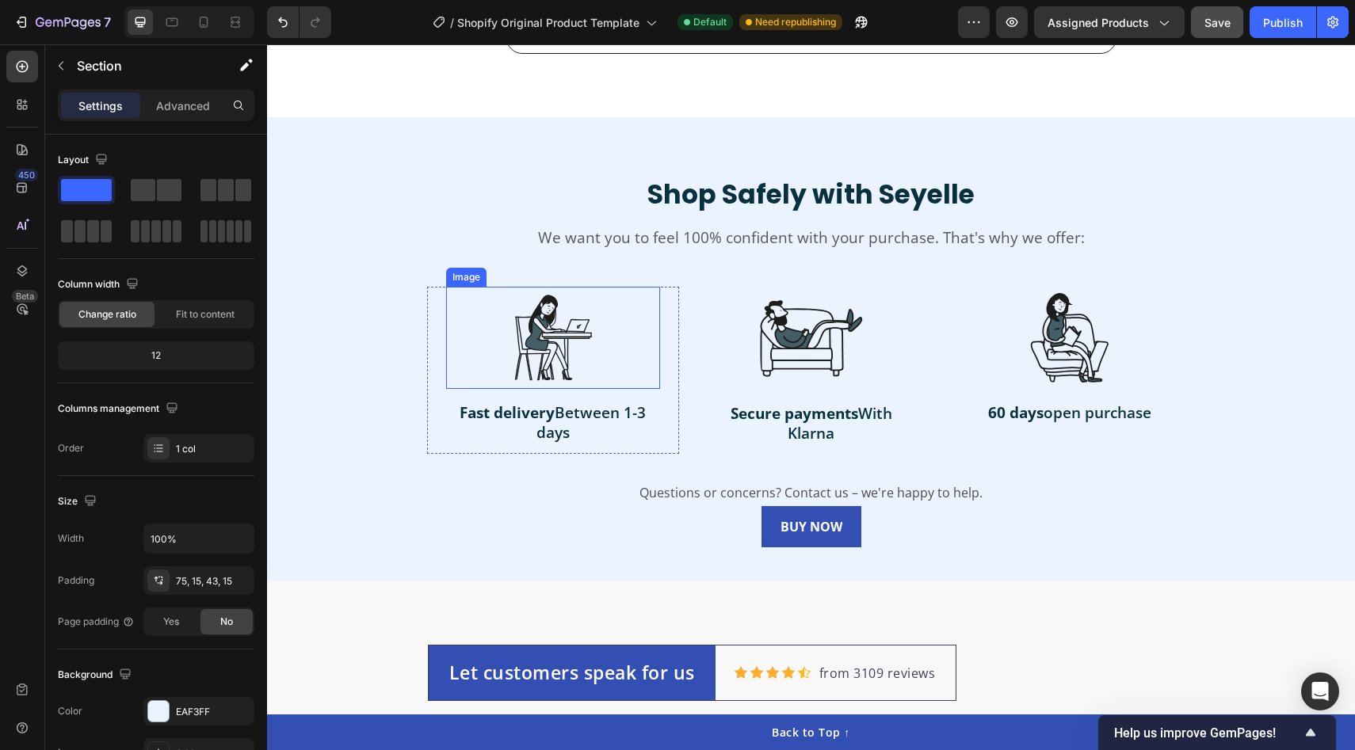
click at [528, 318] on img at bounding box center [552, 338] width 103 height 102
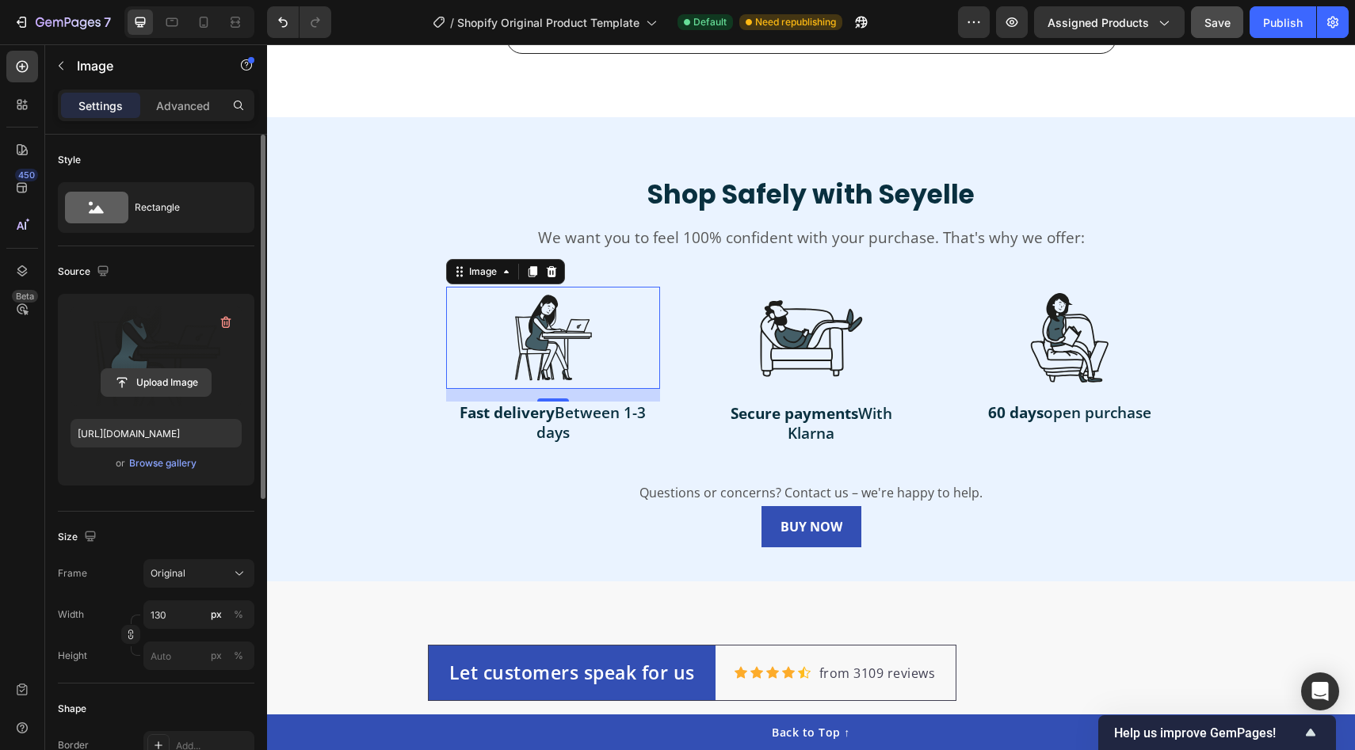
click at [146, 378] on input "file" at bounding box center [155, 382] width 109 height 27
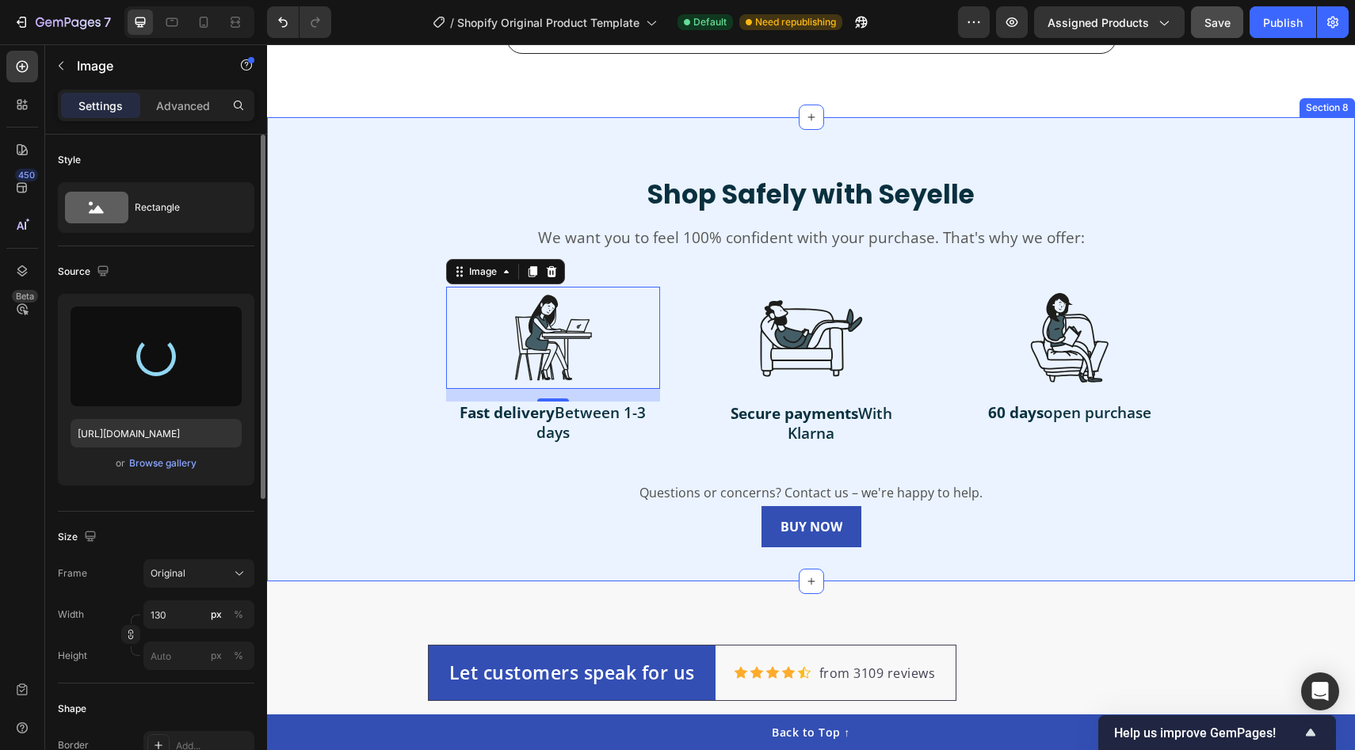
type input "[URL][DOMAIN_NAME]"
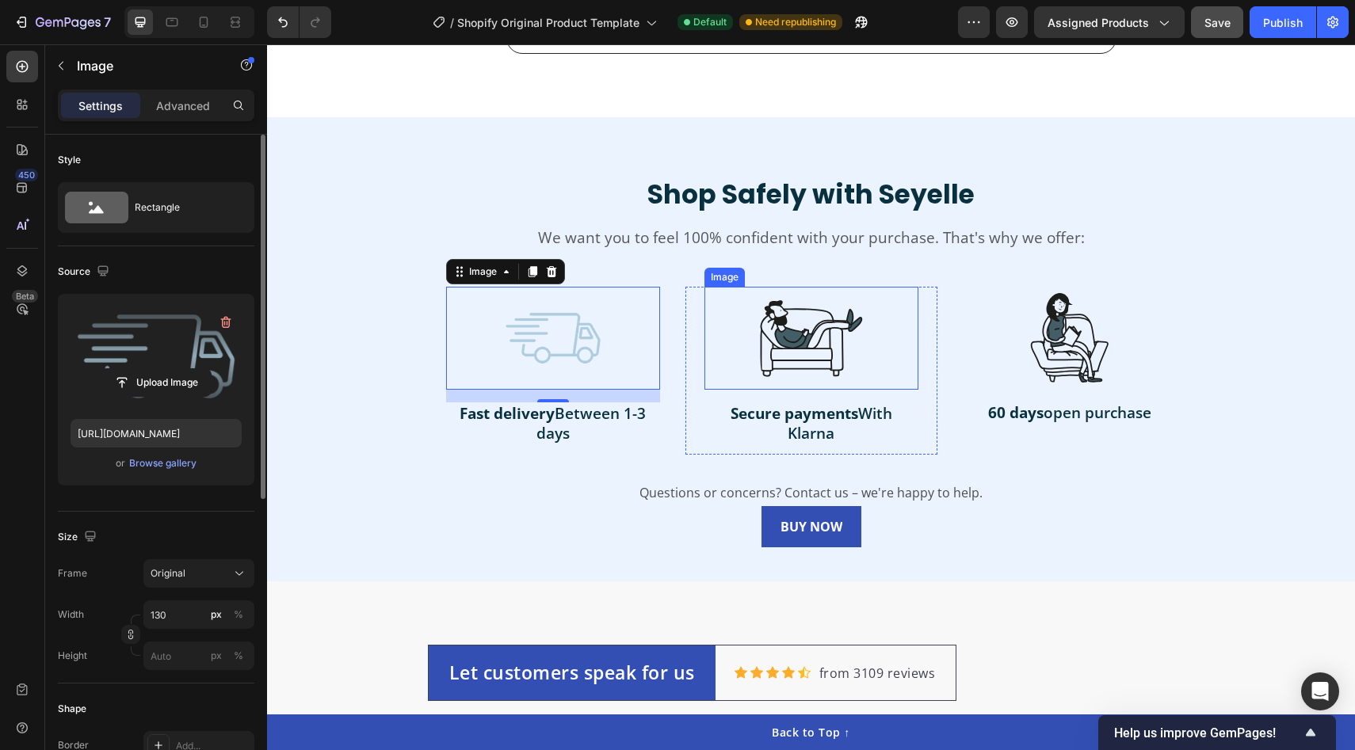
click at [840, 350] on img at bounding box center [811, 338] width 103 height 103
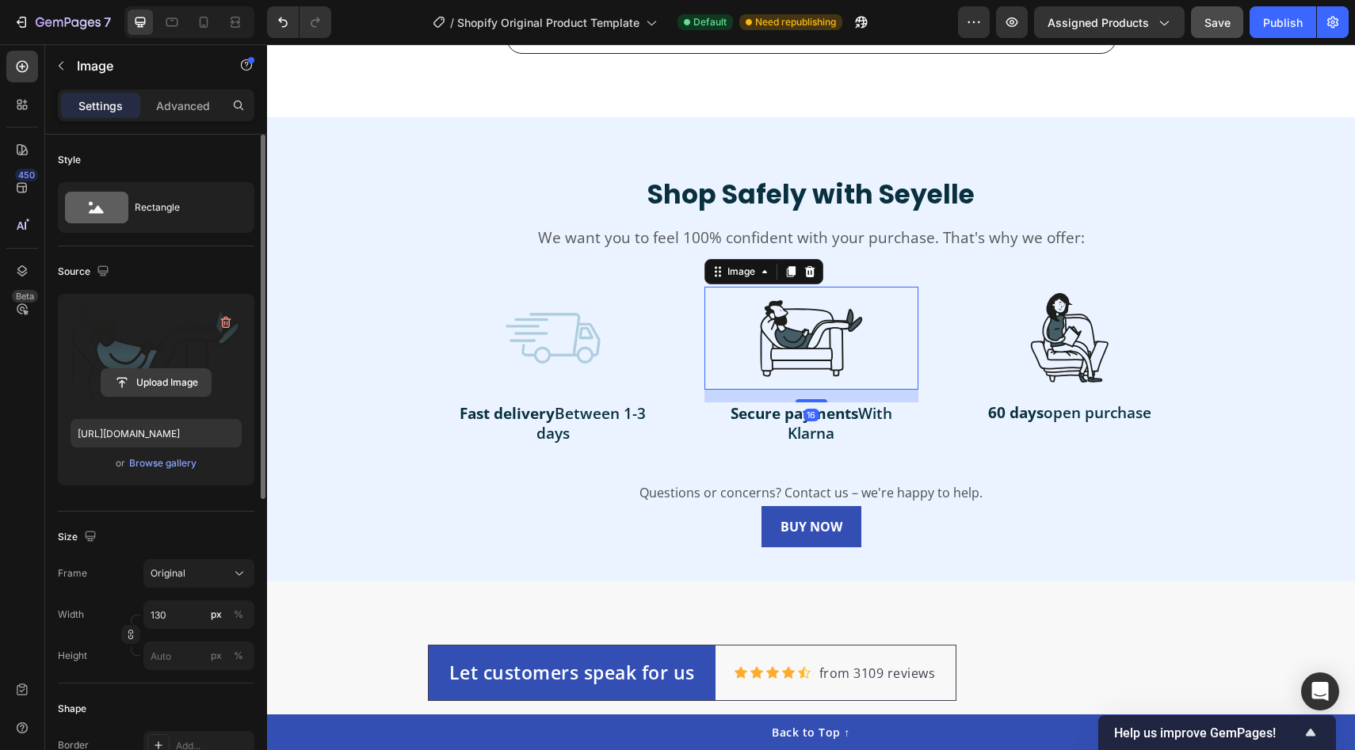
click at [140, 389] on input "file" at bounding box center [155, 382] width 109 height 27
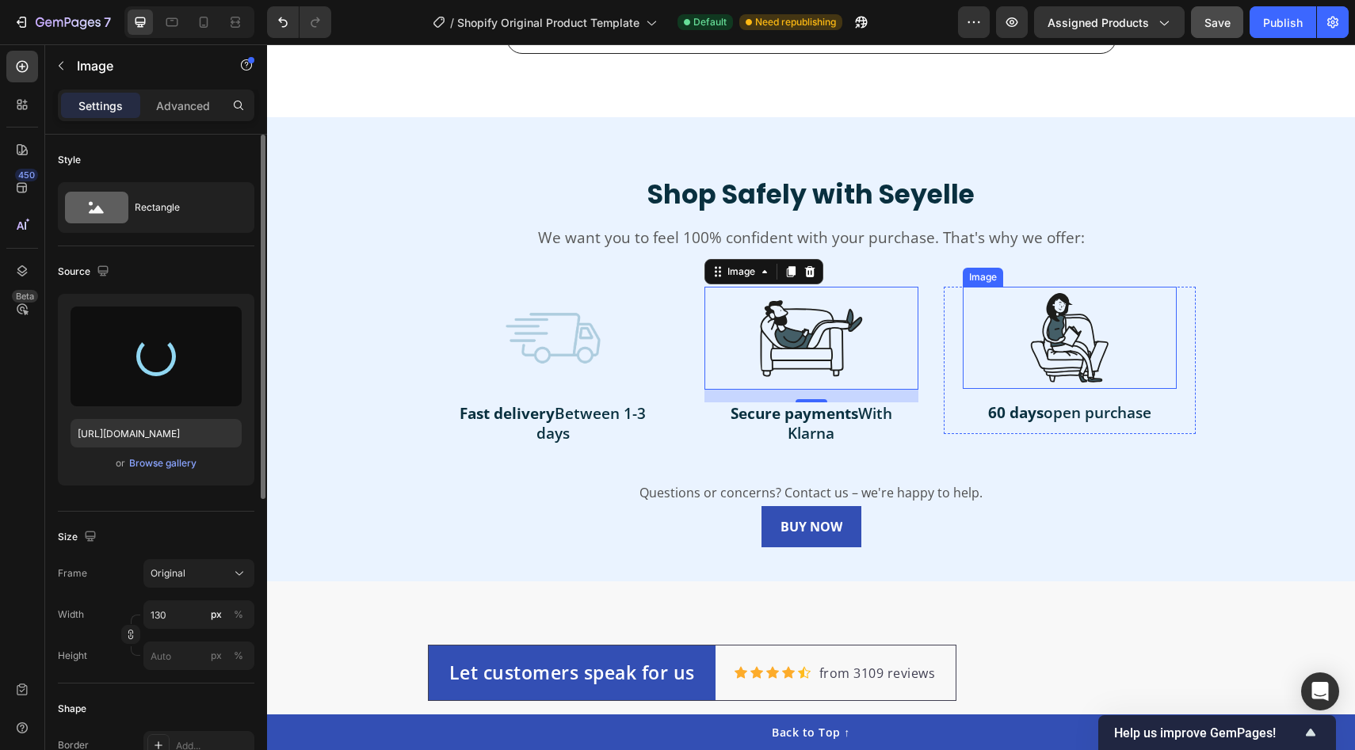
type input "[URL][DOMAIN_NAME]"
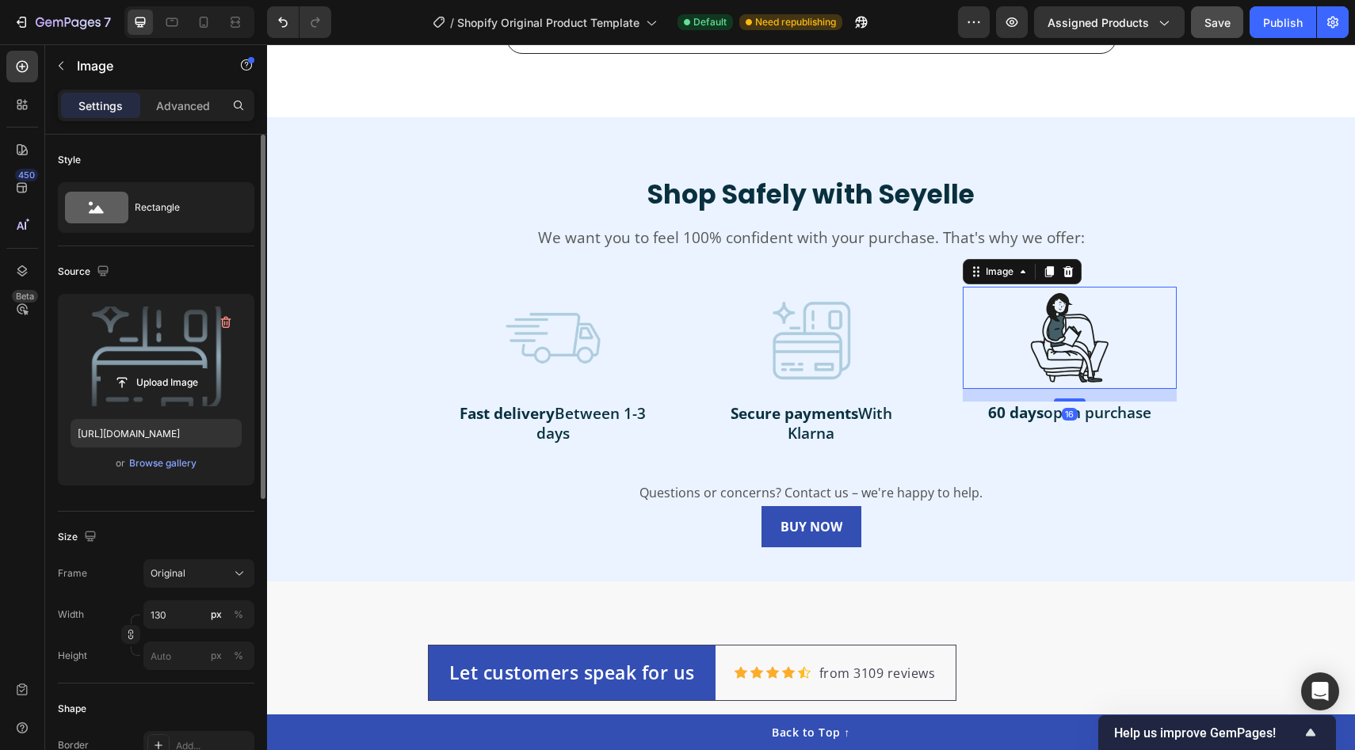
click at [1079, 323] on img at bounding box center [1069, 338] width 103 height 102
click at [154, 386] on input "file" at bounding box center [155, 382] width 109 height 27
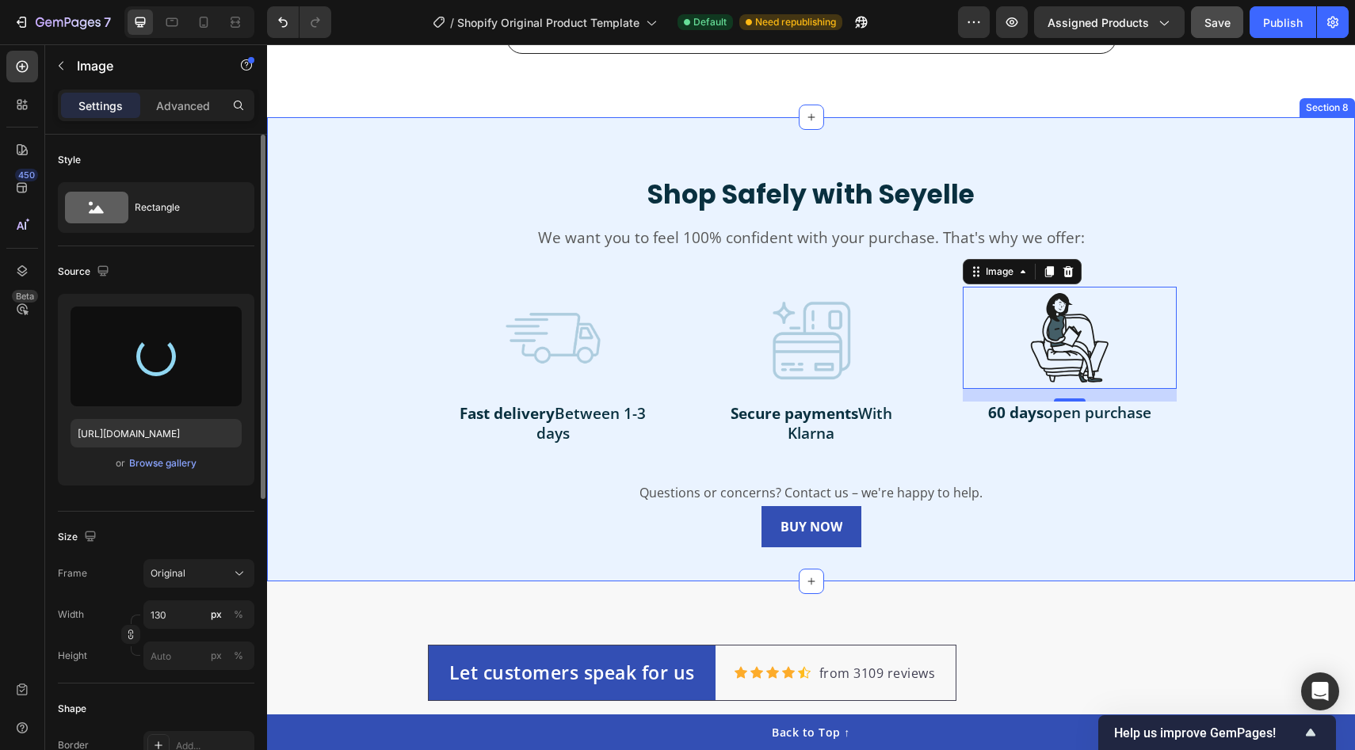
type input "[URL][DOMAIN_NAME]"
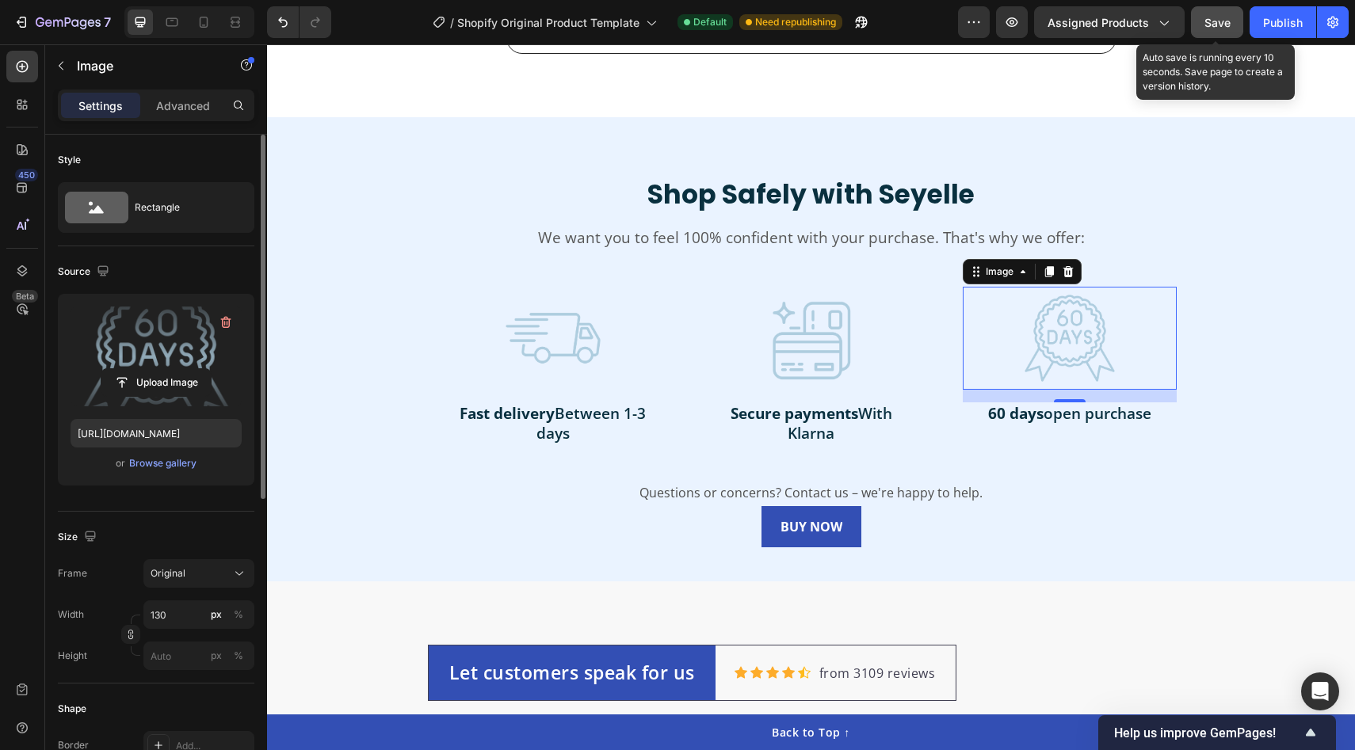
click at [1223, 21] on span "Save" at bounding box center [1217, 22] width 26 height 13
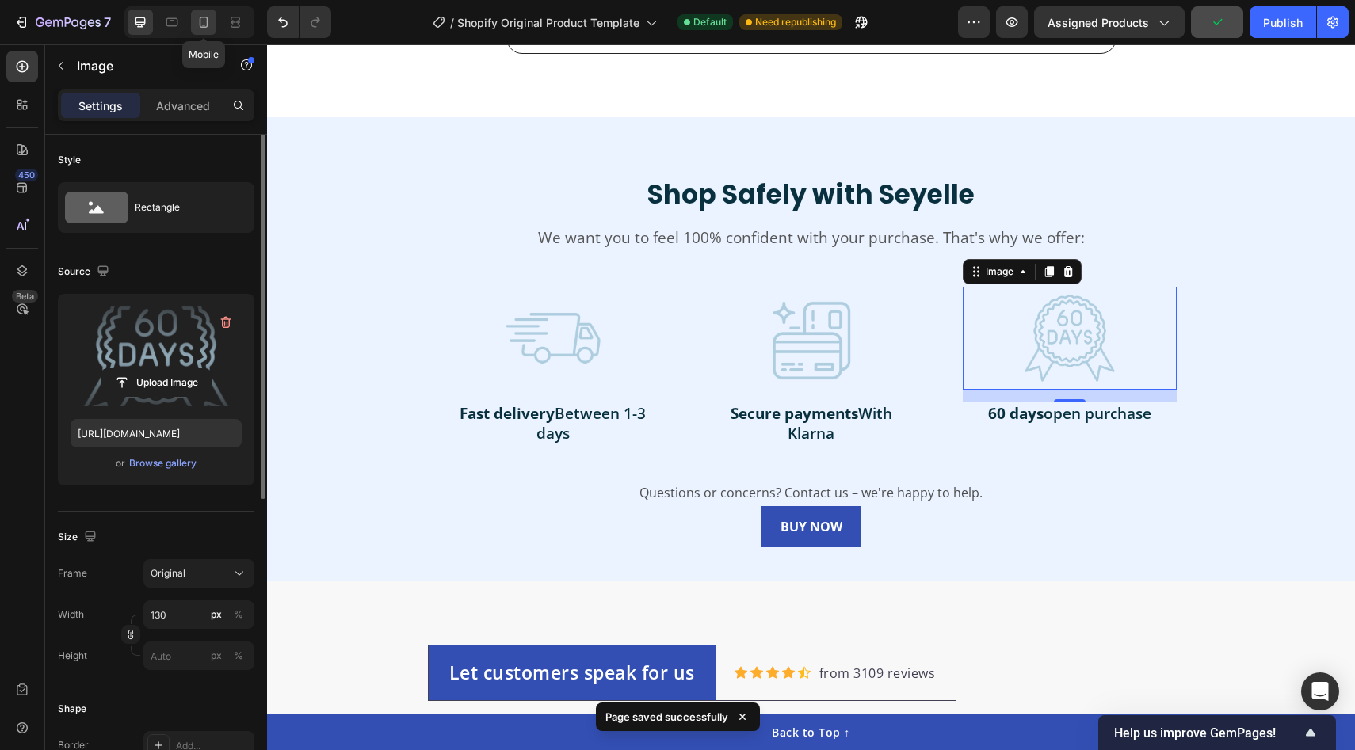
click at [199, 16] on icon at bounding box center [204, 22] width 16 height 16
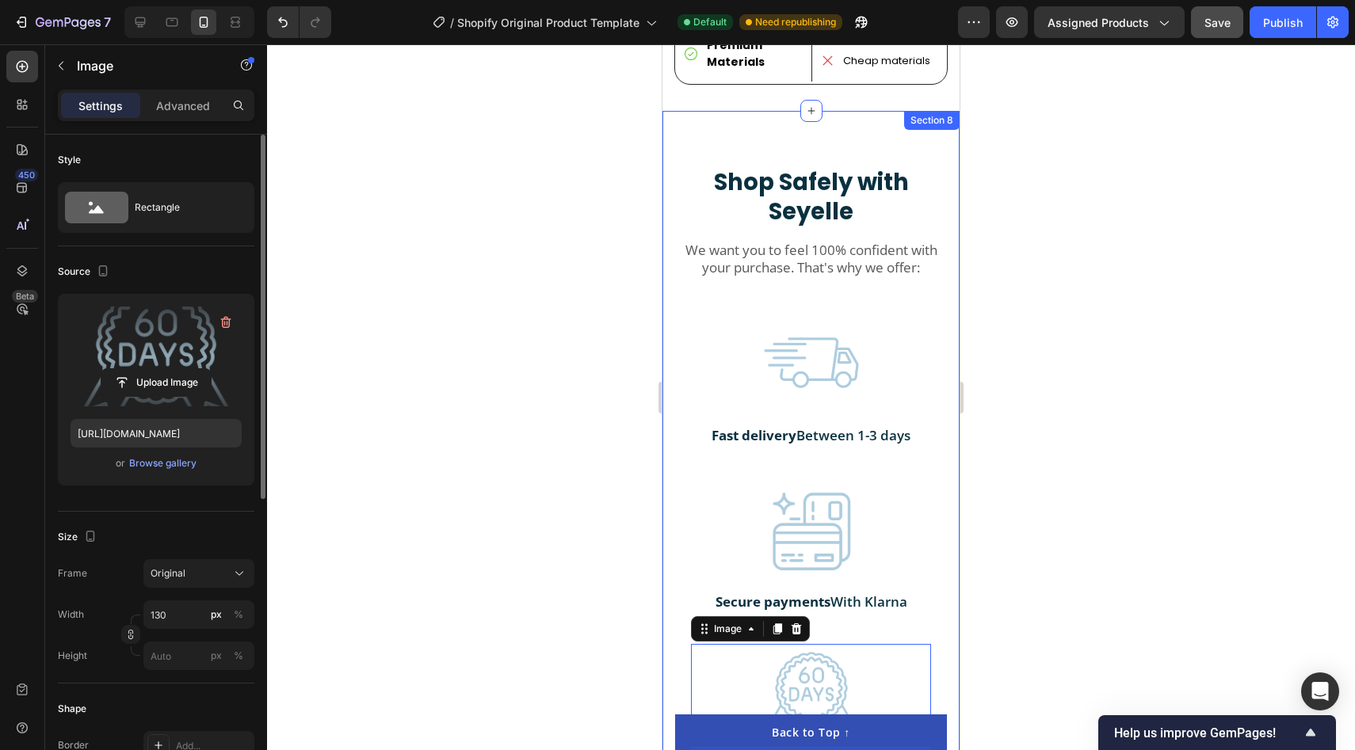
scroll to position [4257, 0]
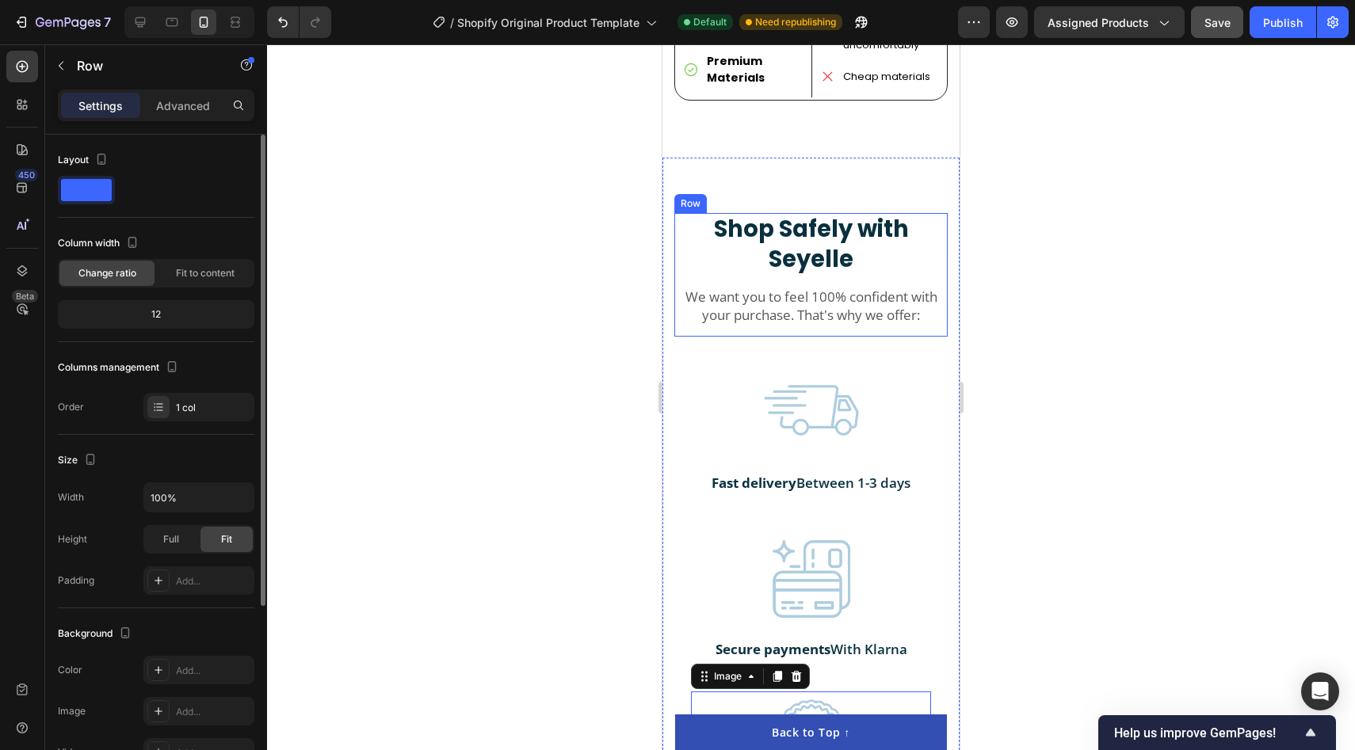
click at [685, 303] on div "Shop Safely with Seyelle Heading We want you to feel 100% confident with your p…" at bounding box center [810, 275] width 273 height 124
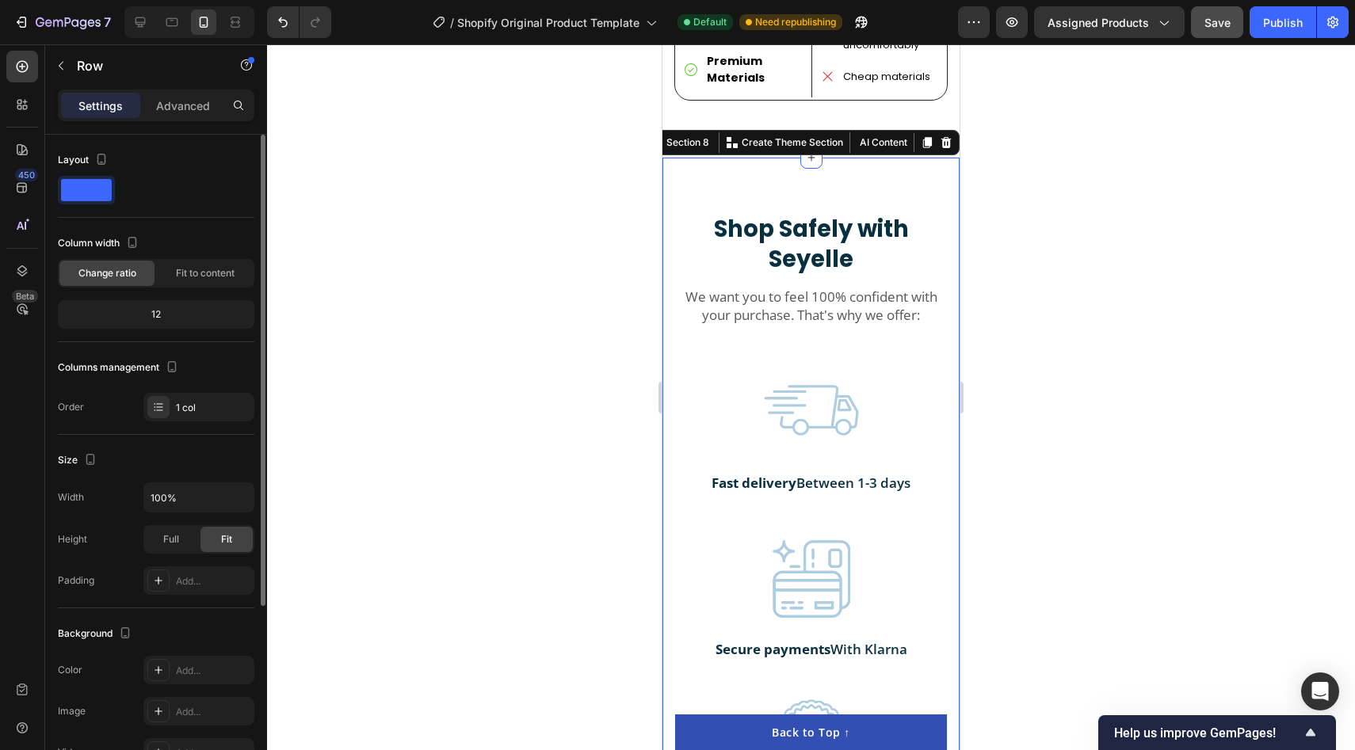
click at [696, 158] on div "Shop Safely with Seyelle Heading We want you to feel 100% confident with your p…" at bounding box center [810, 565] width 297 height 814
click at [151, 680] on div at bounding box center [158, 670] width 21 height 21
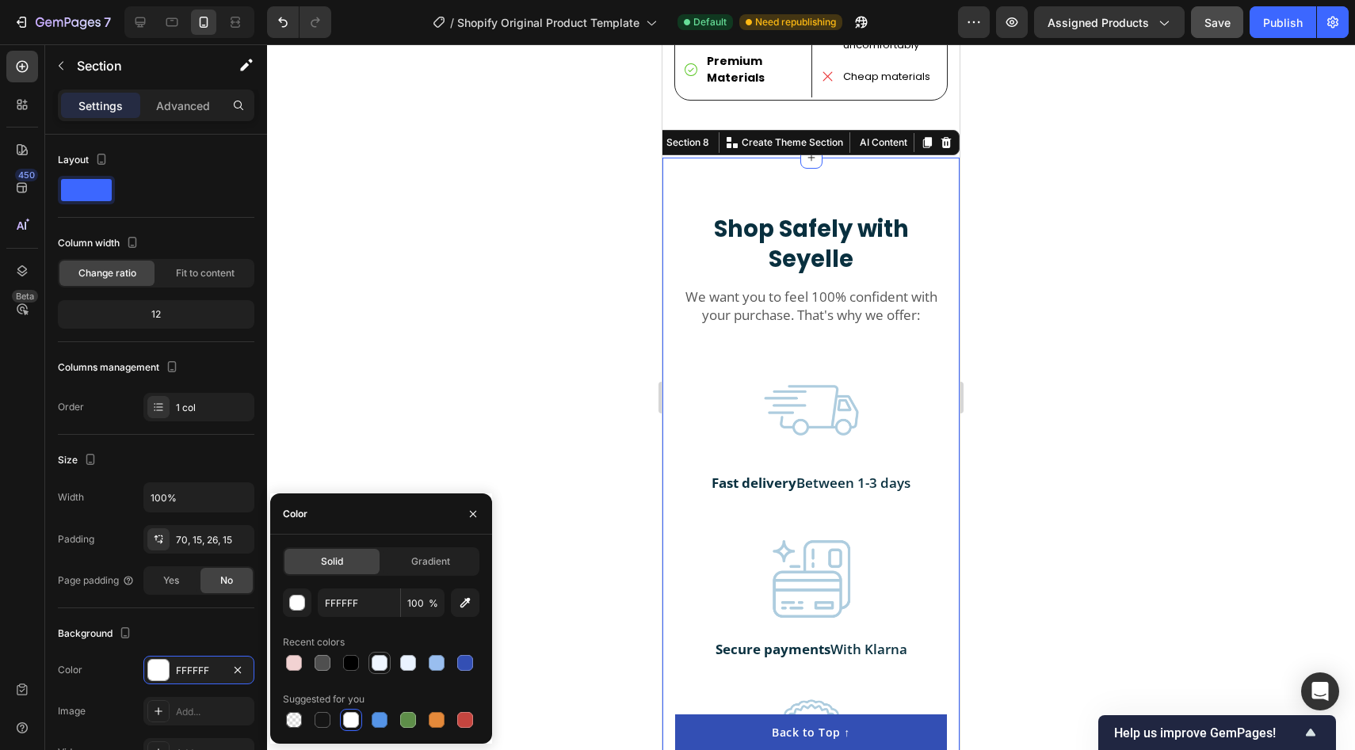
click at [381, 662] on div at bounding box center [380, 663] width 16 height 16
type input "EFF6FF"
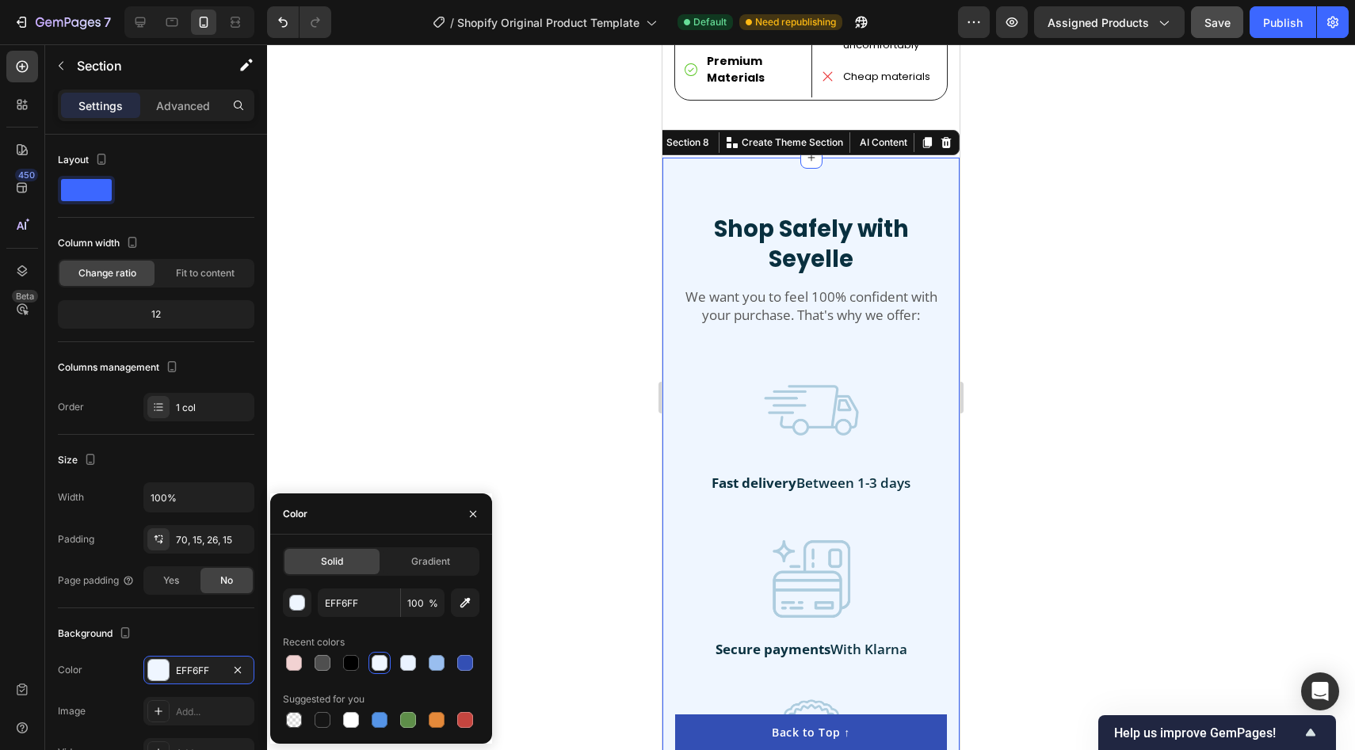
click at [409, 366] on div at bounding box center [811, 397] width 1088 height 706
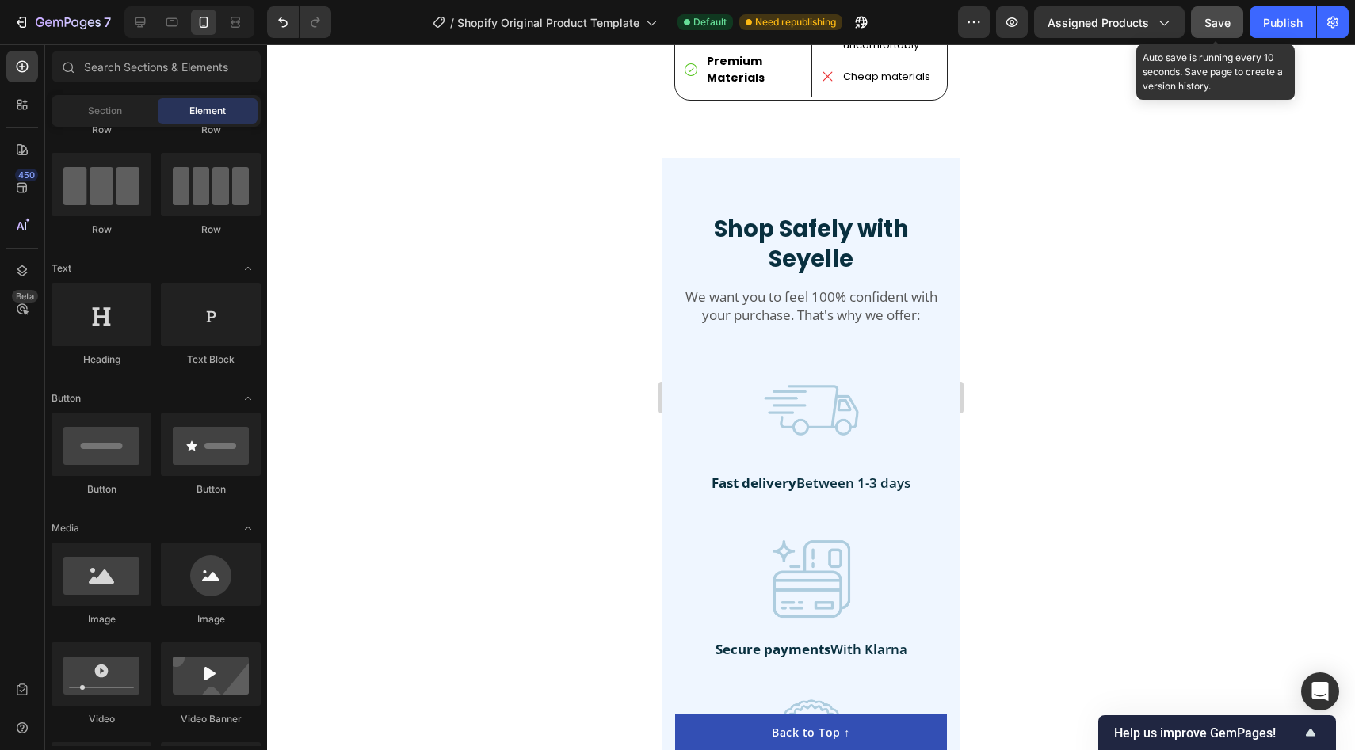
click at [1211, 25] on span "Save" at bounding box center [1217, 22] width 26 height 13
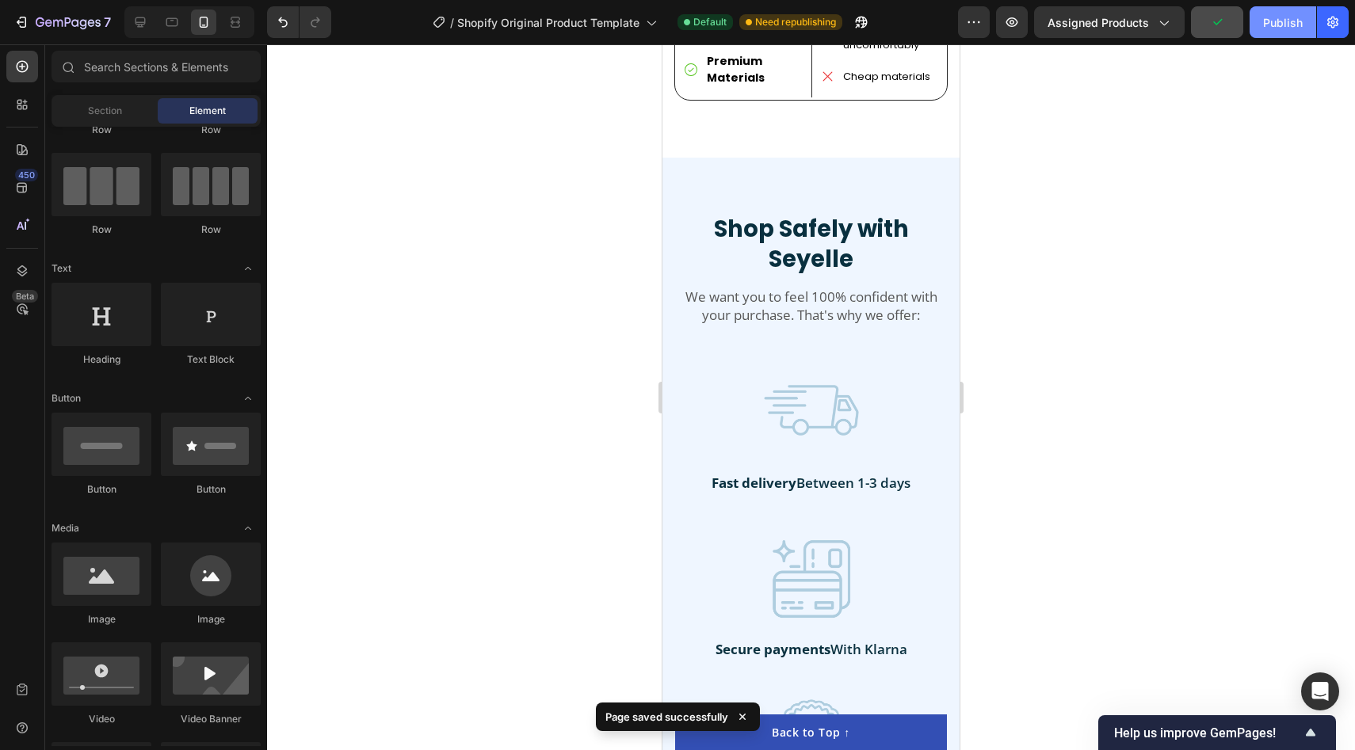
click at [1272, 26] on div "Publish" at bounding box center [1283, 22] width 40 height 17
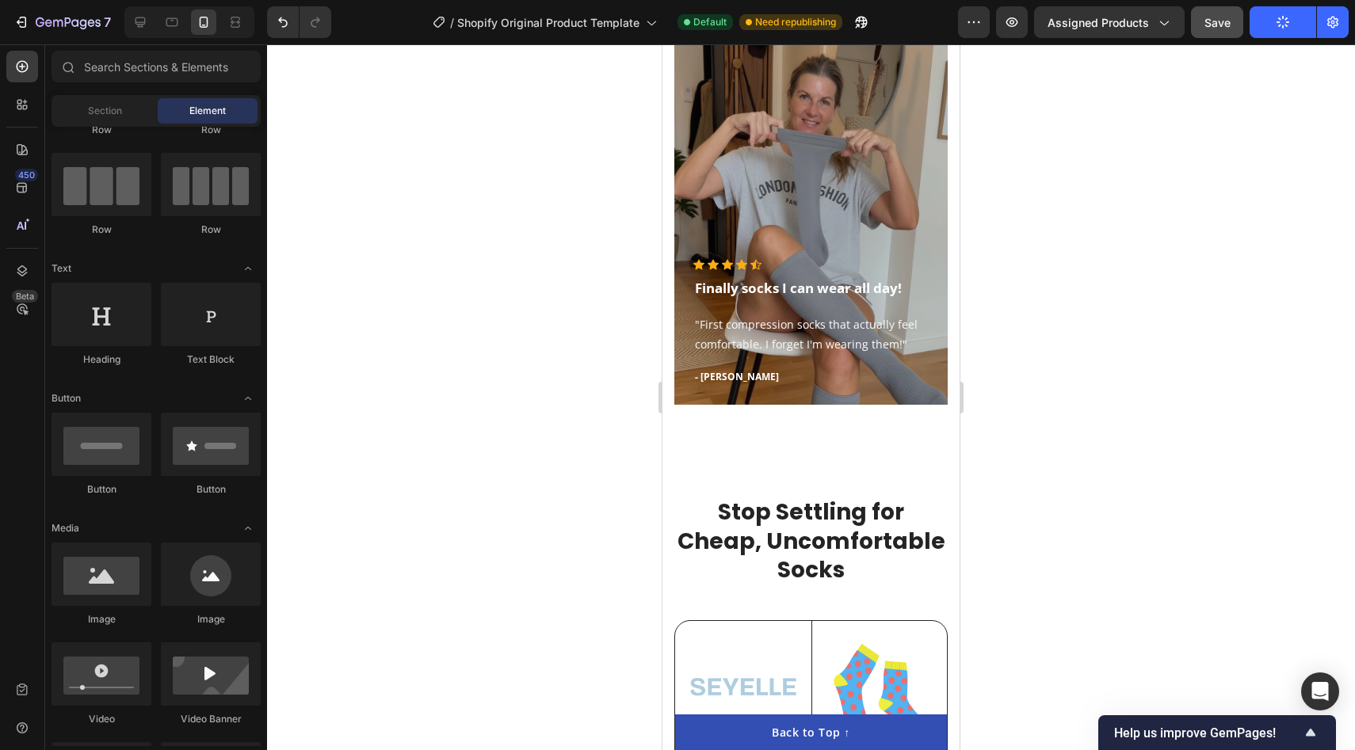
scroll to position [3270, 0]
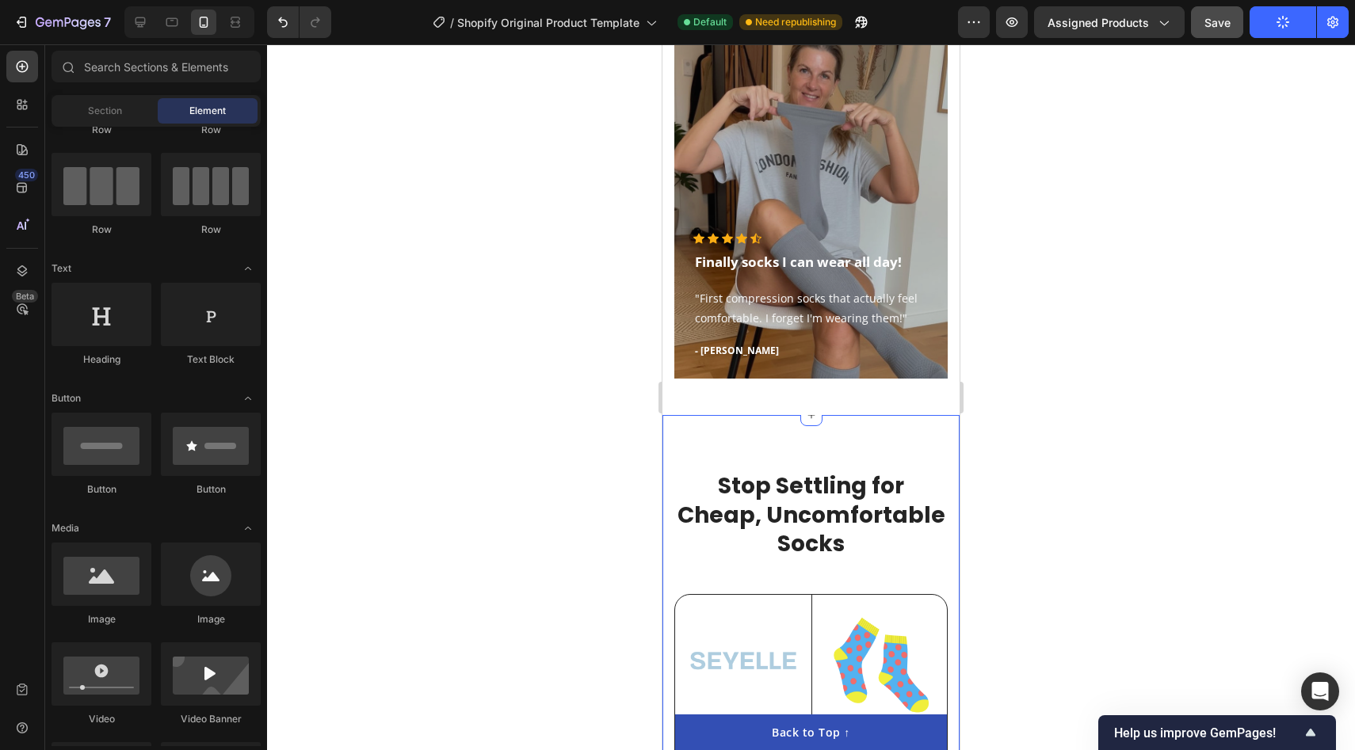
click at [768, 455] on div "Stop Settling for Cheap, Uncomfortable Socks Heading Image Seyelles compression…" at bounding box center [810, 755] width 297 height 681
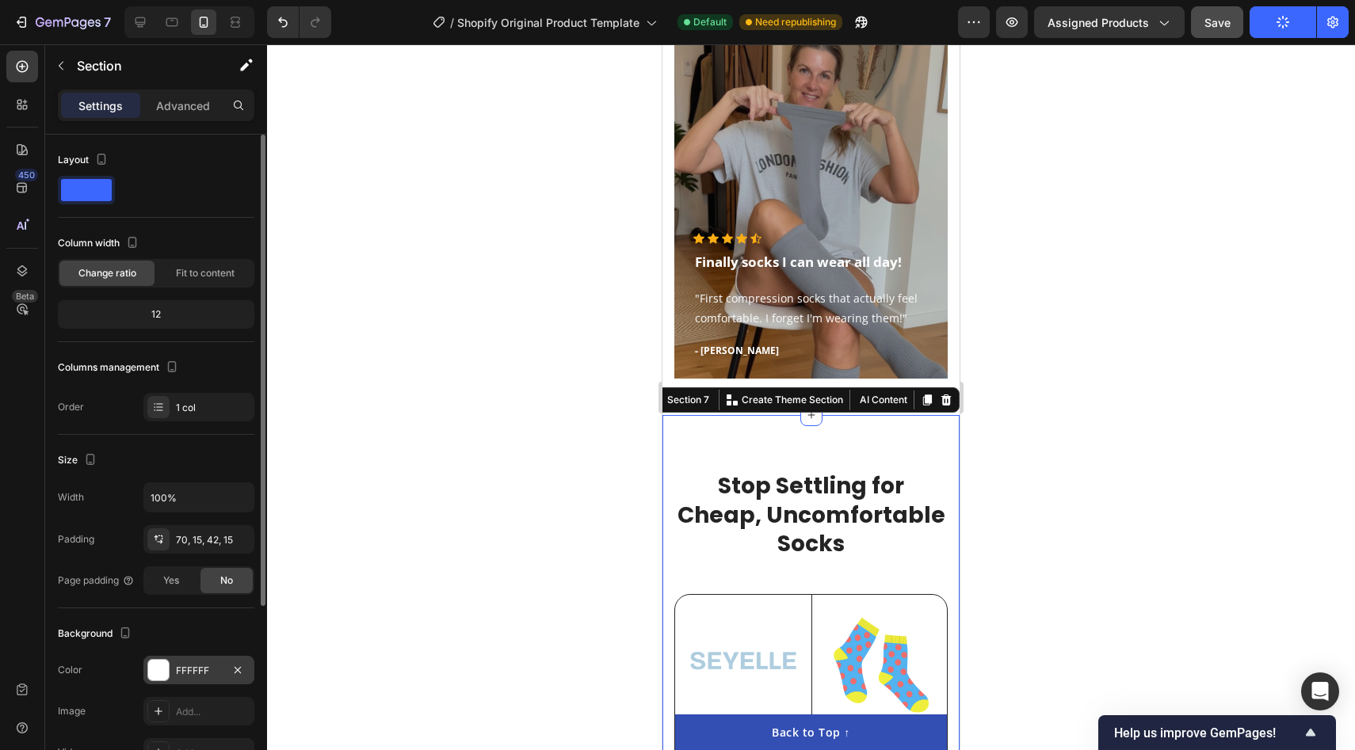
click at [148, 671] on div at bounding box center [158, 670] width 21 height 21
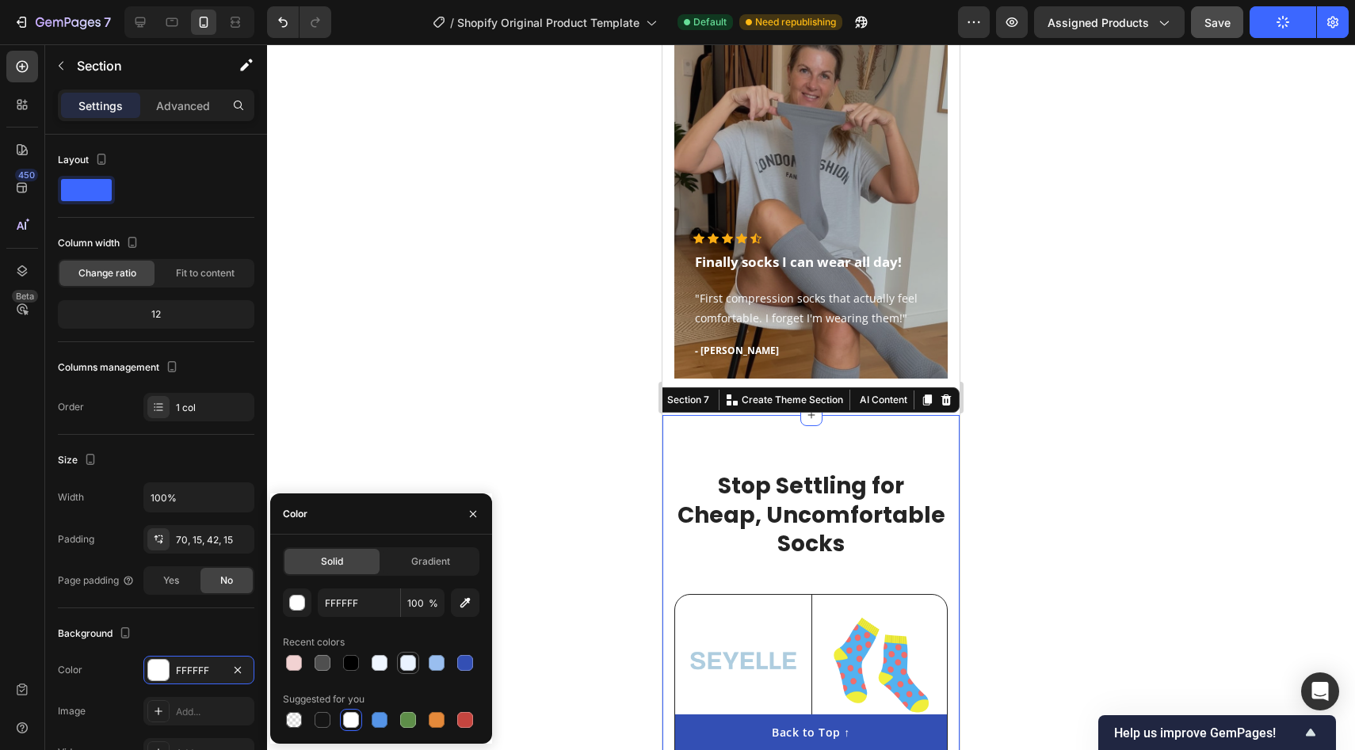
click at [402, 663] on div at bounding box center [408, 663] width 16 height 16
type input "EAF3FF"
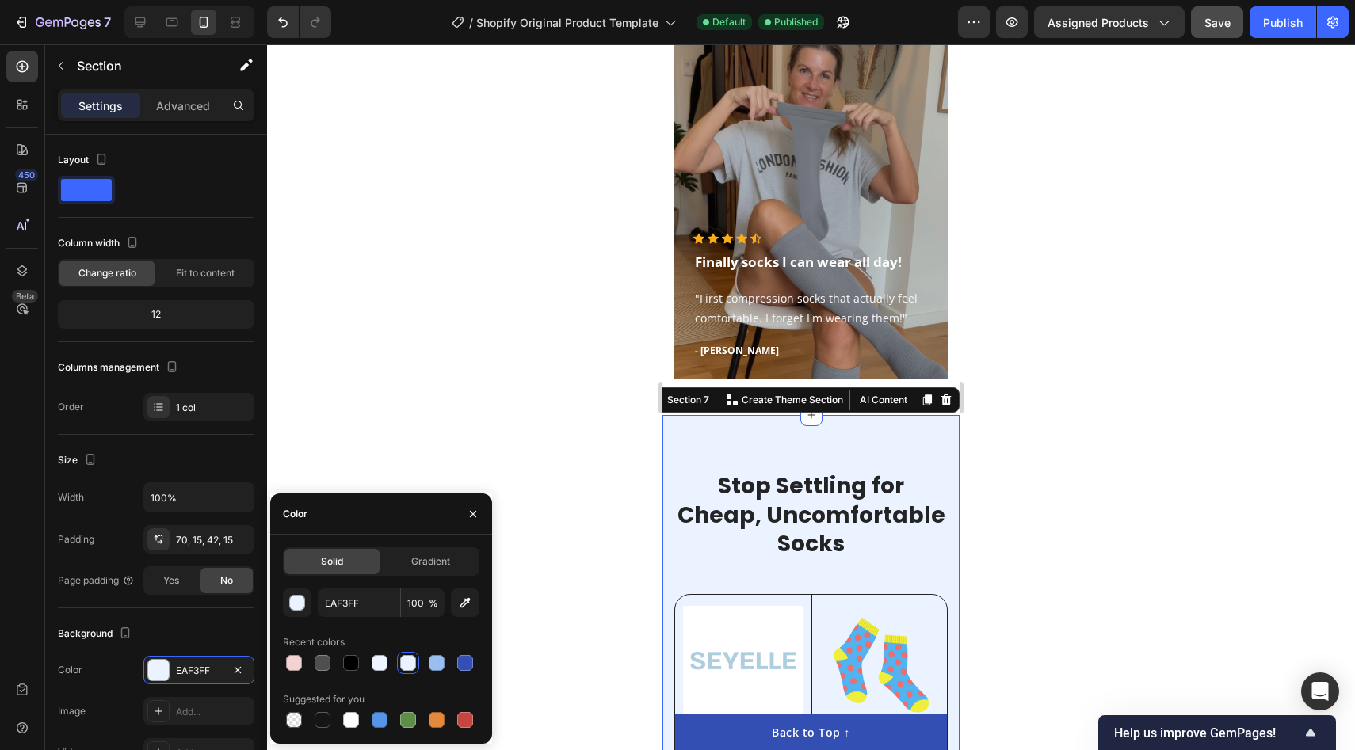
click at [461, 406] on div at bounding box center [811, 397] width 1088 height 706
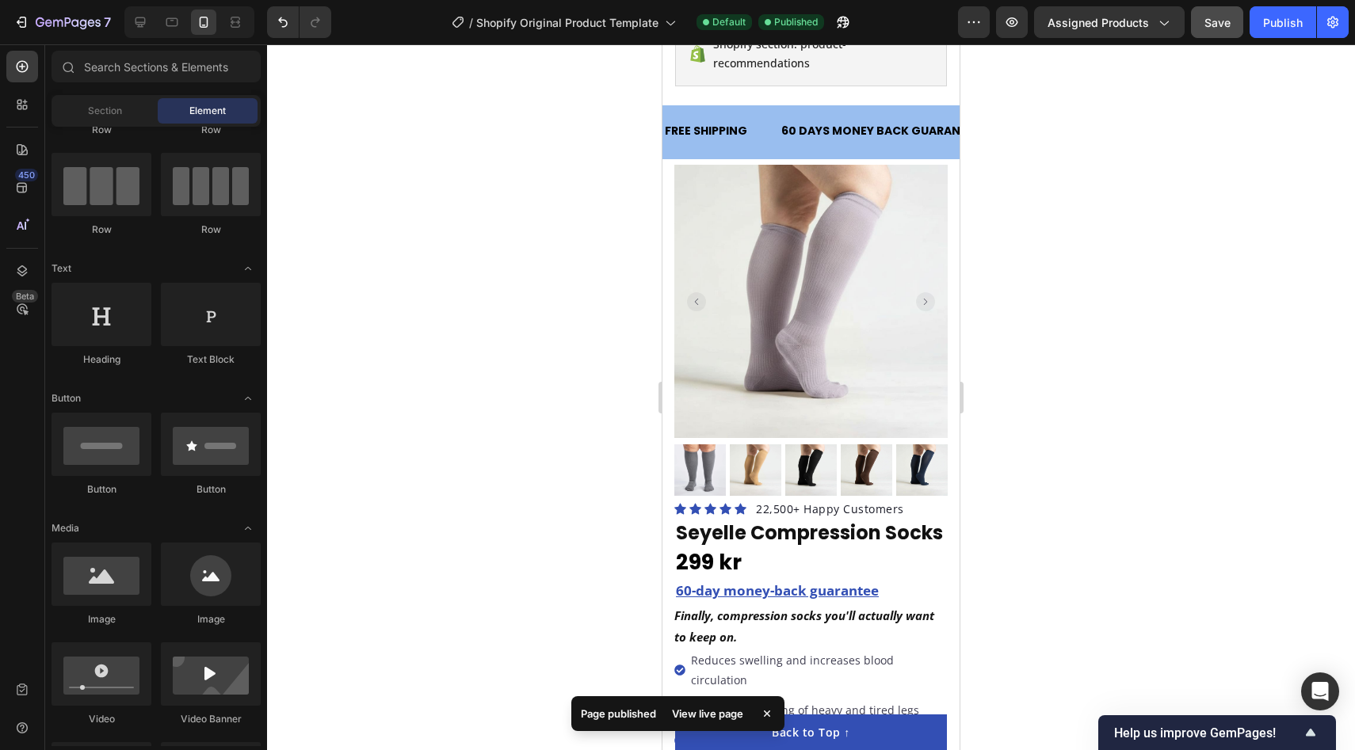
scroll to position [158, 0]
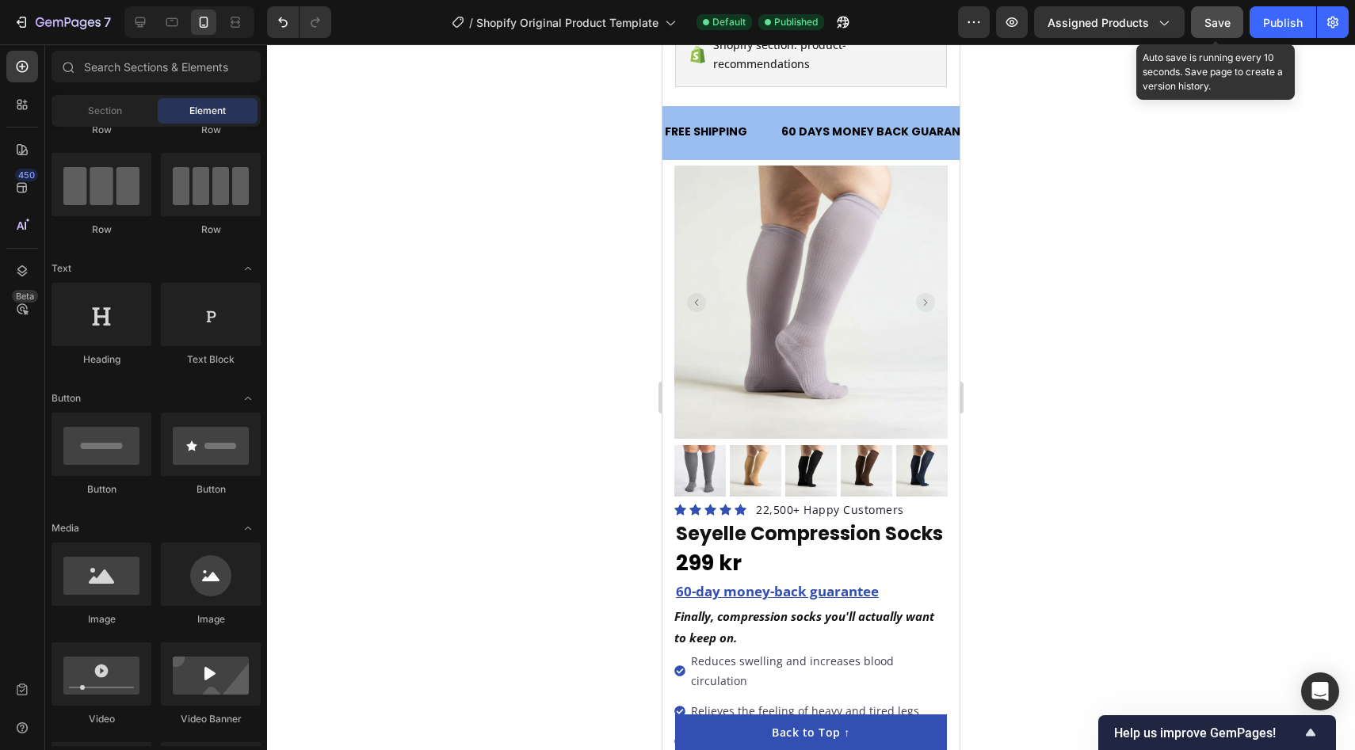
click at [1219, 21] on span "Save" at bounding box center [1217, 22] width 26 height 13
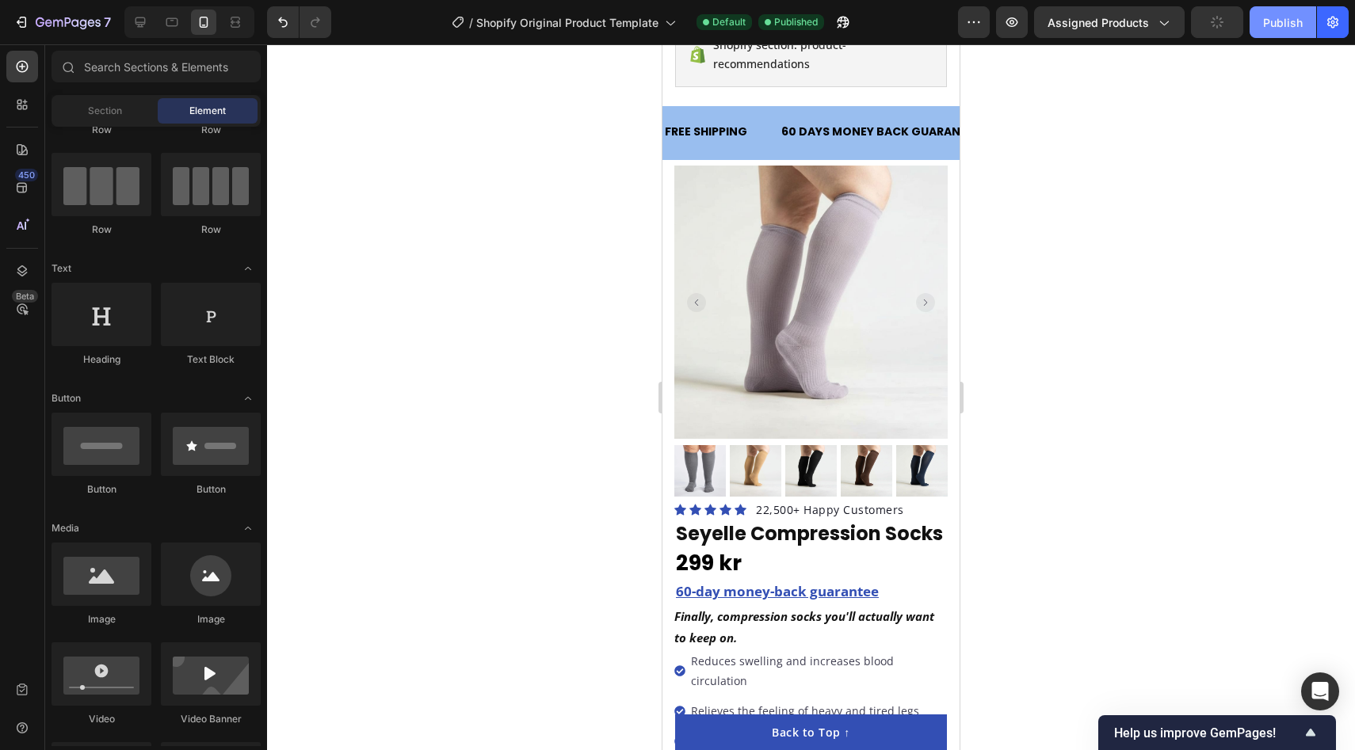
click at [1282, 29] on div "Publish" at bounding box center [1283, 22] width 40 height 17
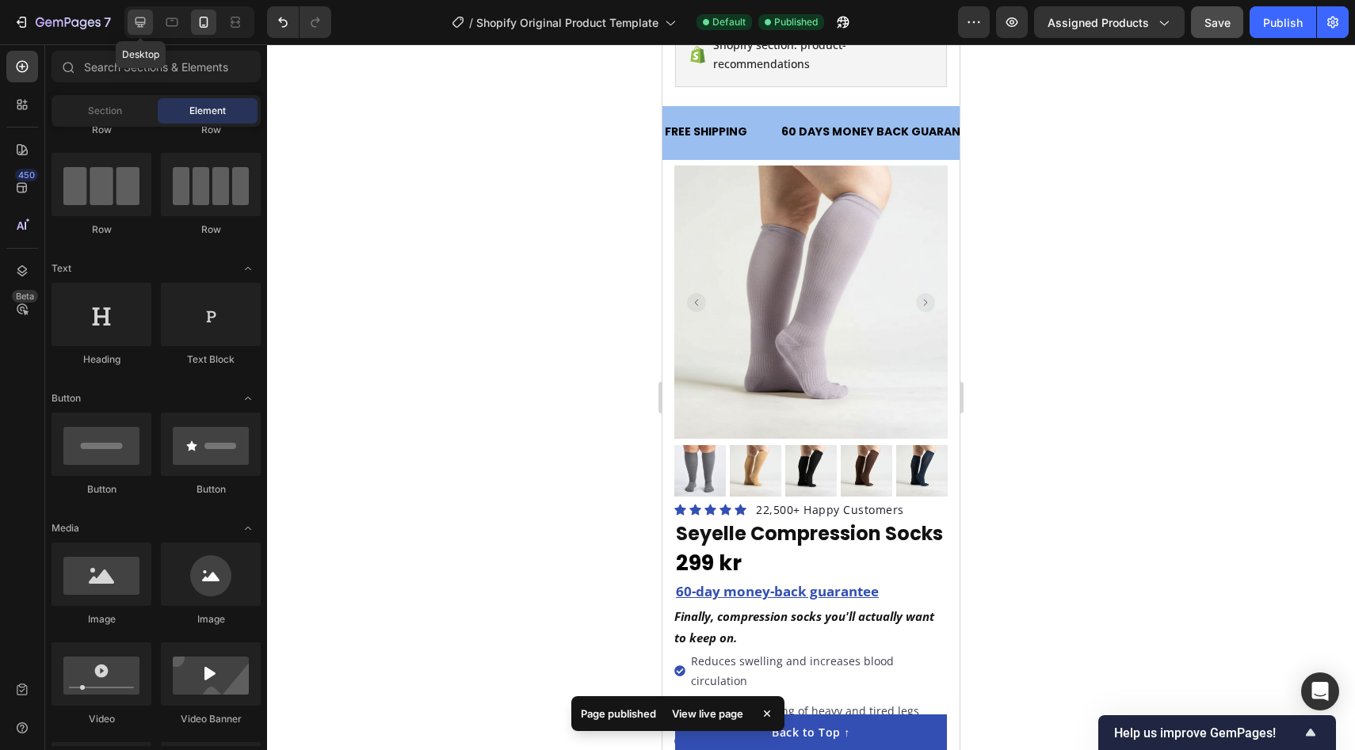
click at [139, 26] on icon at bounding box center [140, 22] width 10 height 10
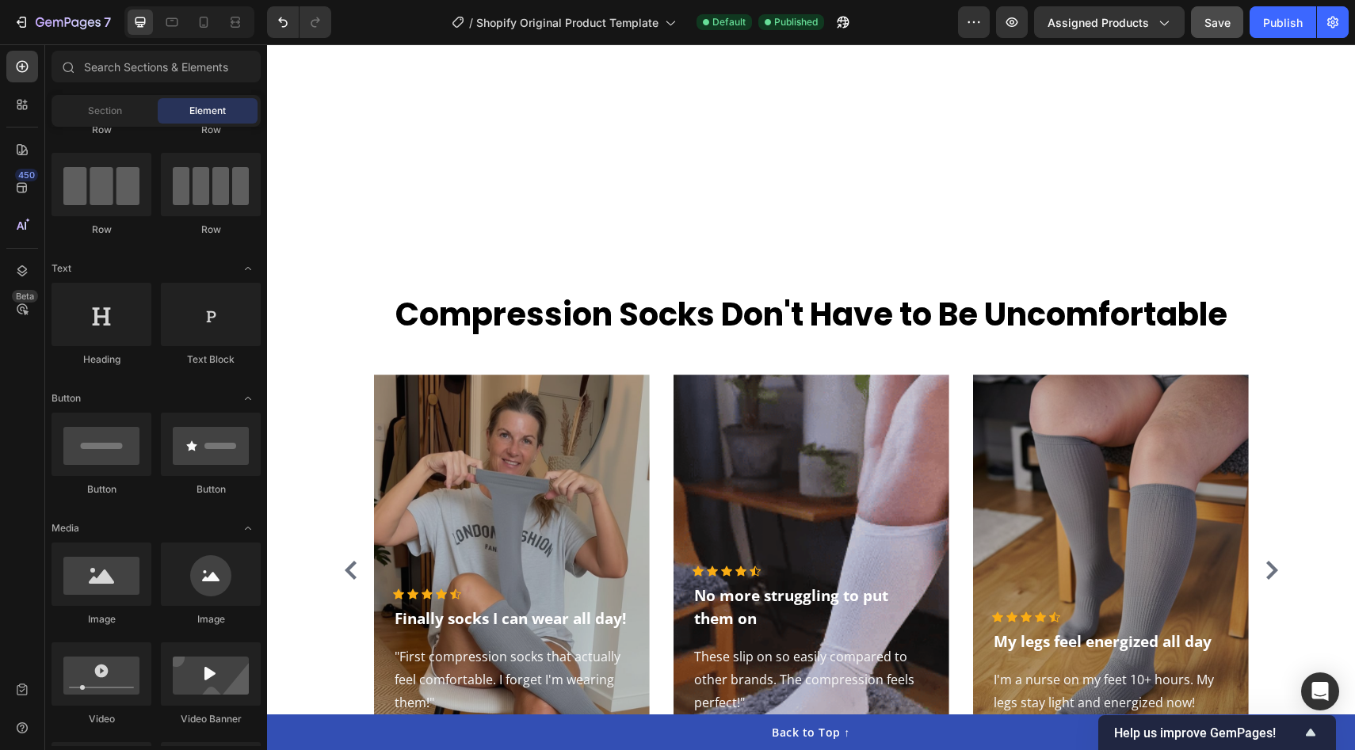
scroll to position [2934, 0]
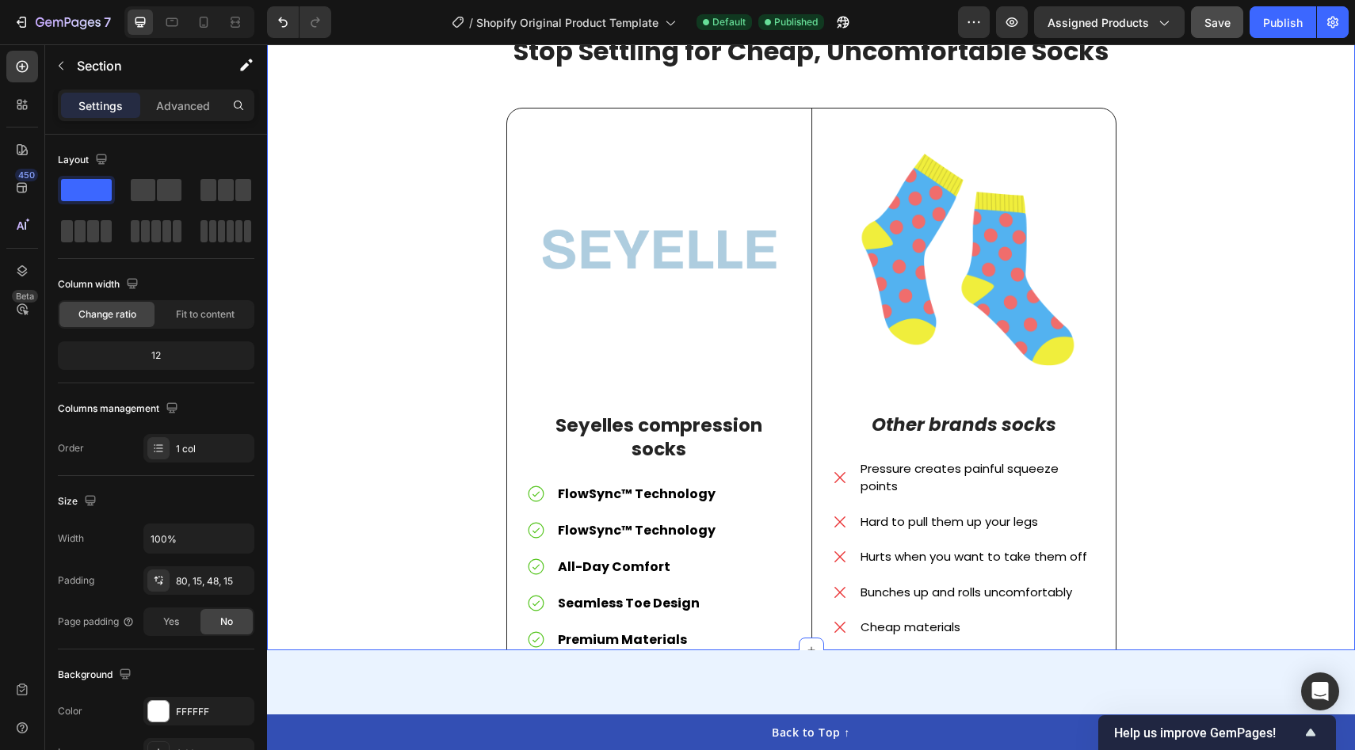
click at [376, 422] on div "Stop Settling for Cheap, Uncomfortable Socks Heading Image Seyelles compression…" at bounding box center [811, 364] width 1064 height 663
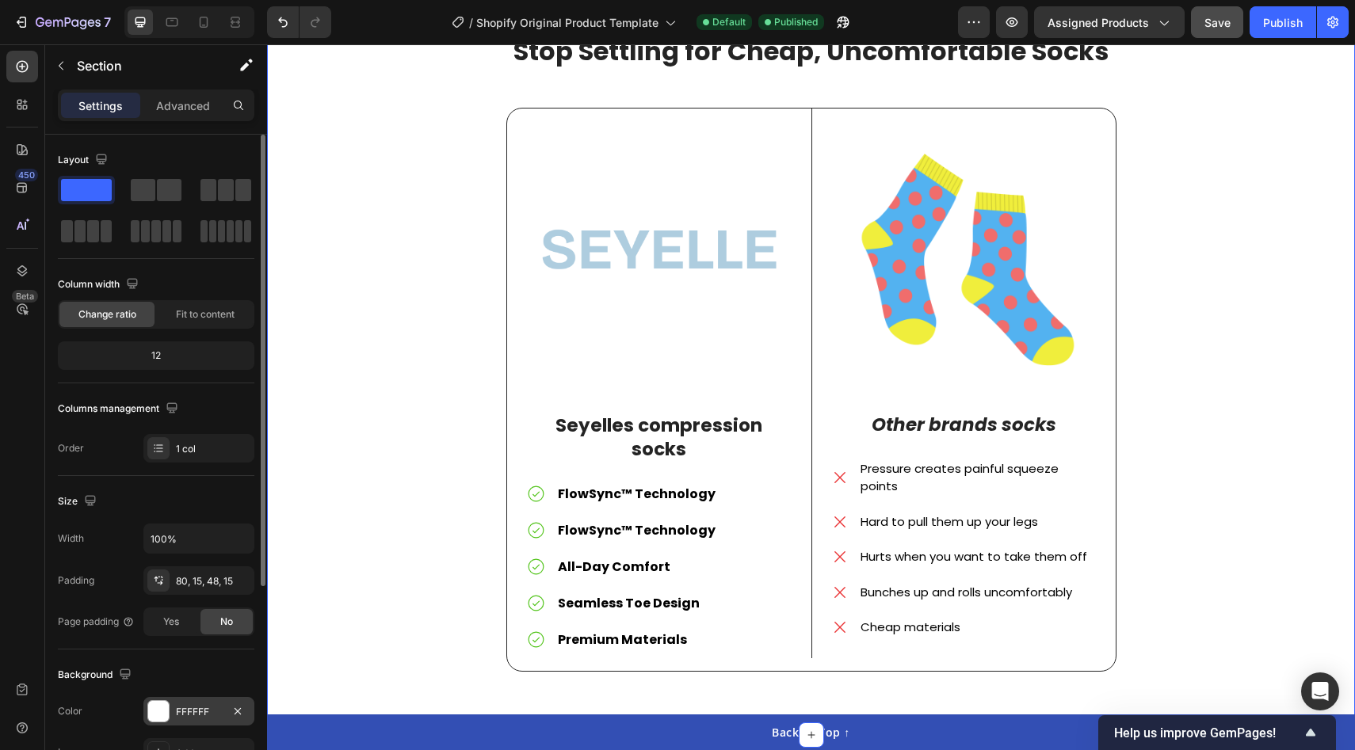
click at [162, 719] on div at bounding box center [158, 711] width 21 height 21
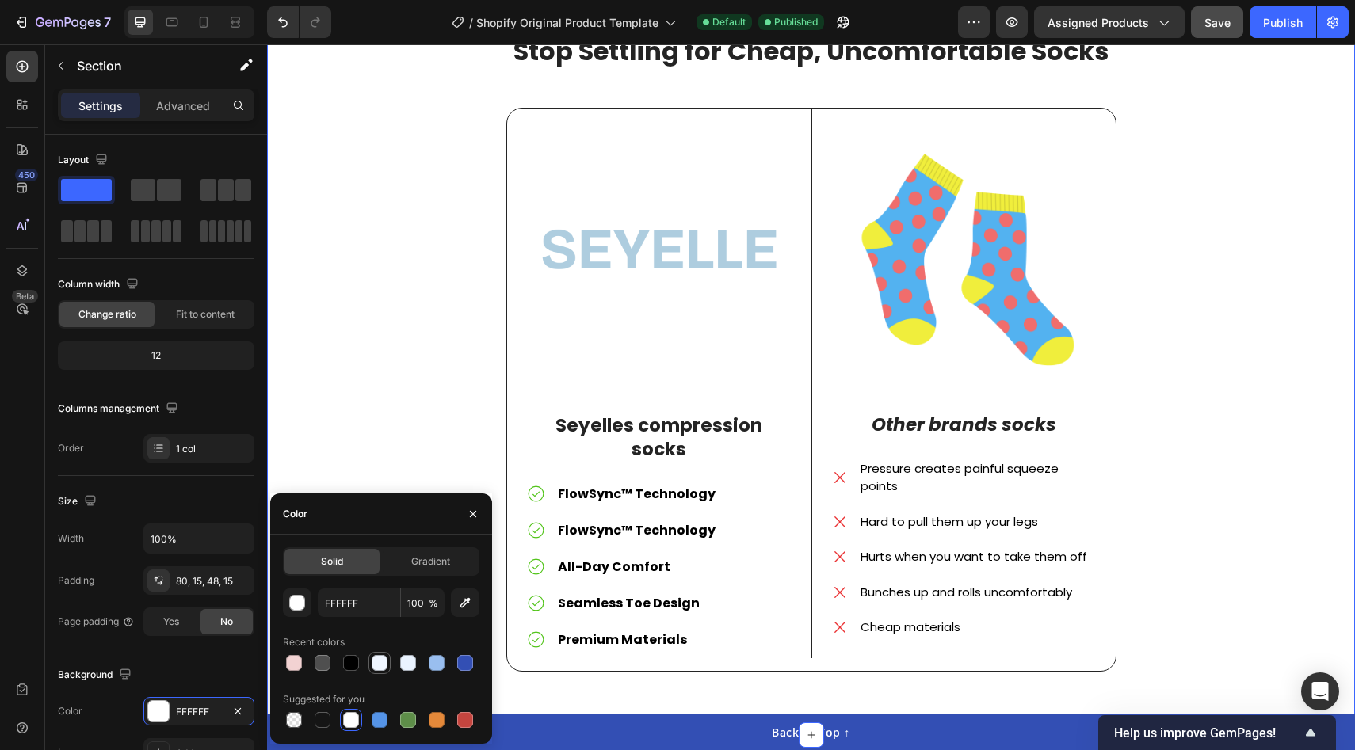
click at [376, 659] on div at bounding box center [380, 663] width 16 height 16
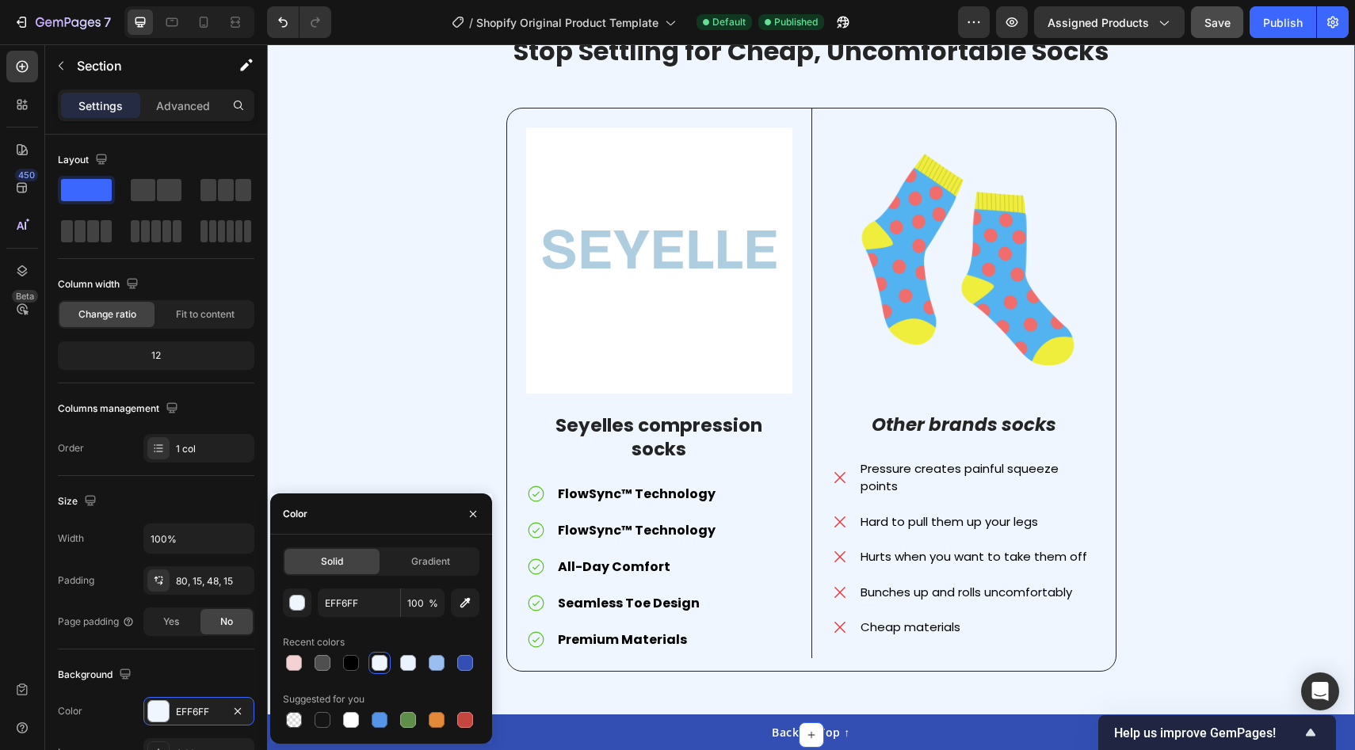
click at [416, 376] on div "Stop Settling for Cheap, Uncomfortable Socks Heading Image Seyelles compression…" at bounding box center [811, 364] width 1064 height 663
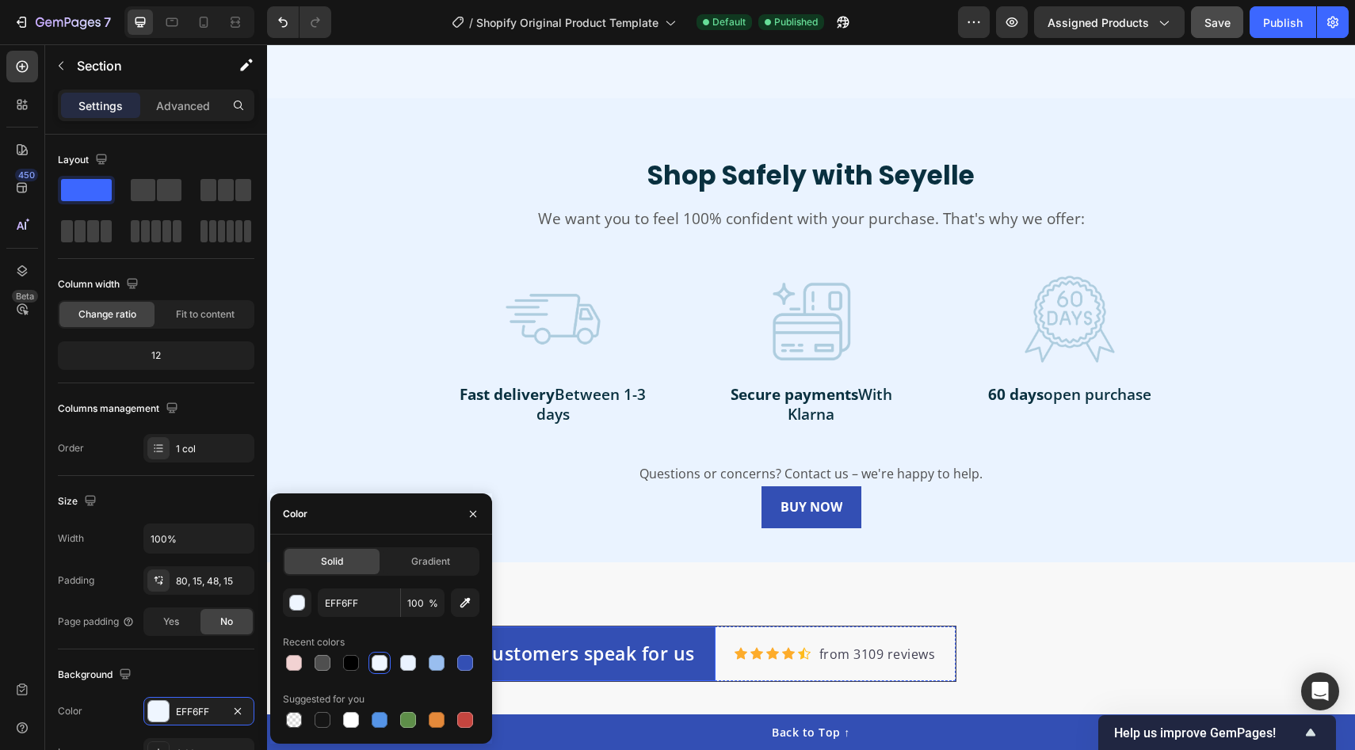
scroll to position [3209, 0]
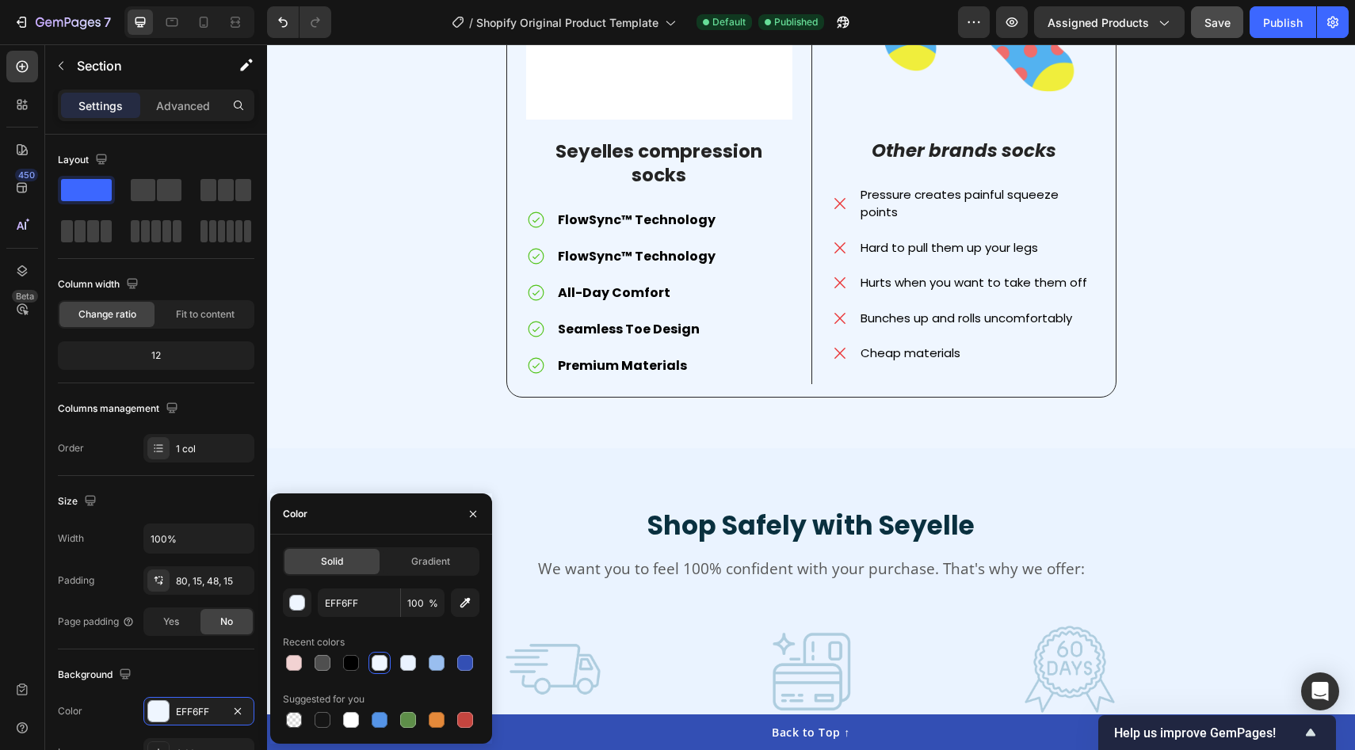
click at [740, 419] on div "Stop Settling for Cheap, Uncomfortable Socks Heading Image Seyelles compression…" at bounding box center [811, 72] width 1088 height 753
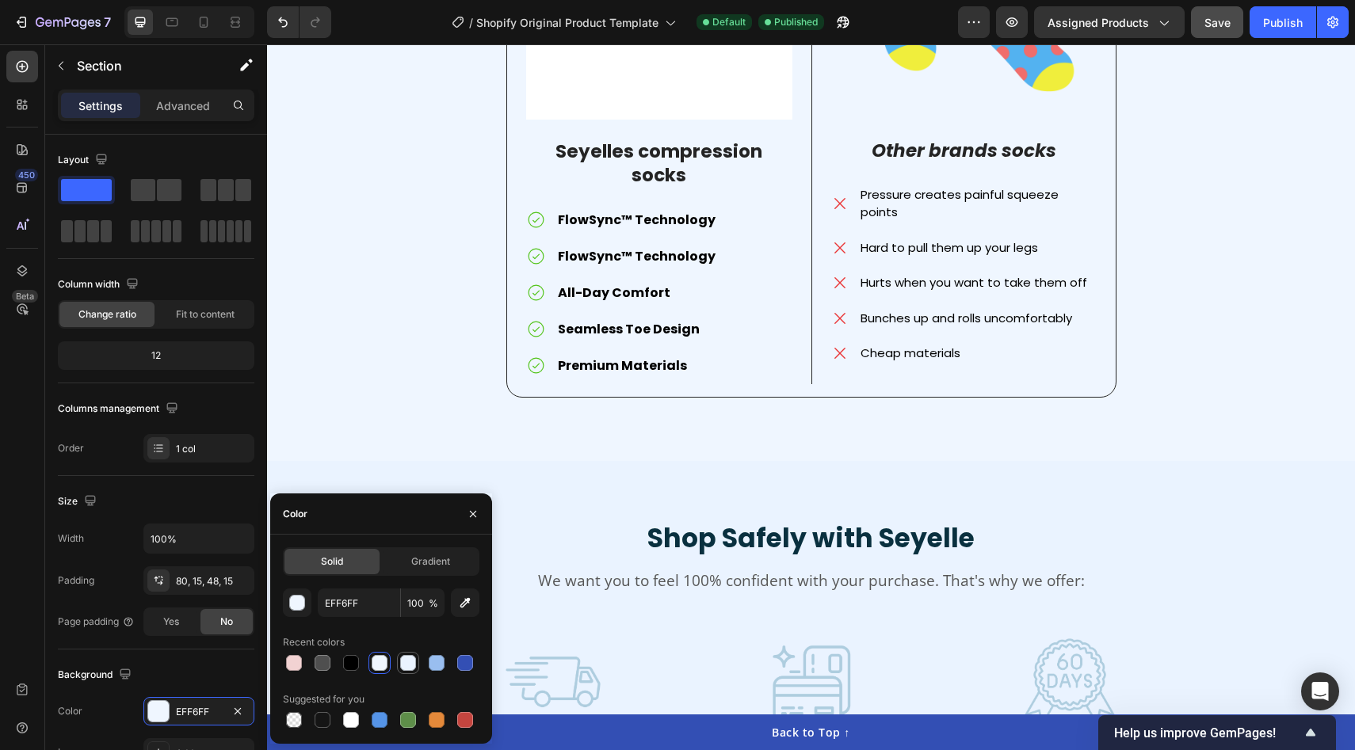
click at [398, 660] on div at bounding box center [407, 663] width 19 height 19
type input "EAF3FF"
click at [380, 334] on div "Stop Settling for Cheap, Uncomfortable Socks Heading Image Seyelles compression…" at bounding box center [811, 90] width 1064 height 663
click at [476, 509] on icon "button" at bounding box center [473, 514] width 13 height 13
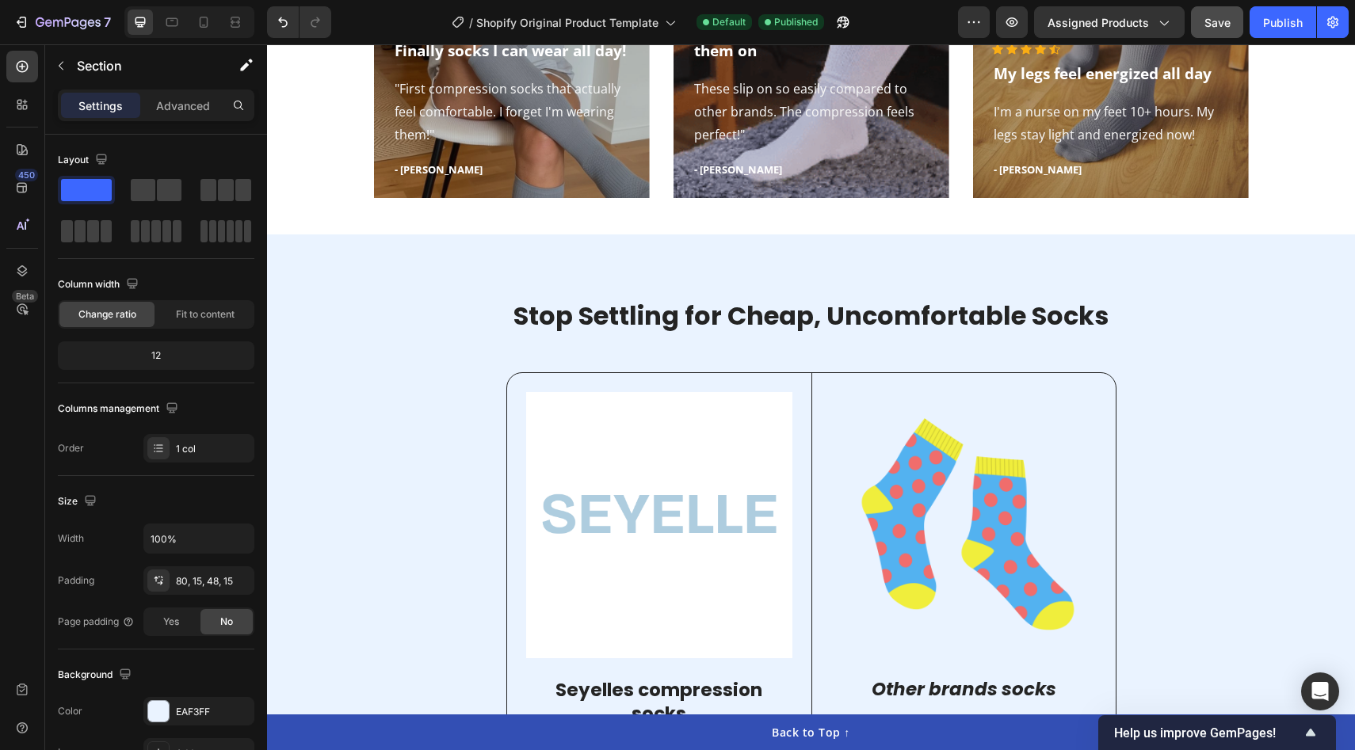
scroll to position [3388, 0]
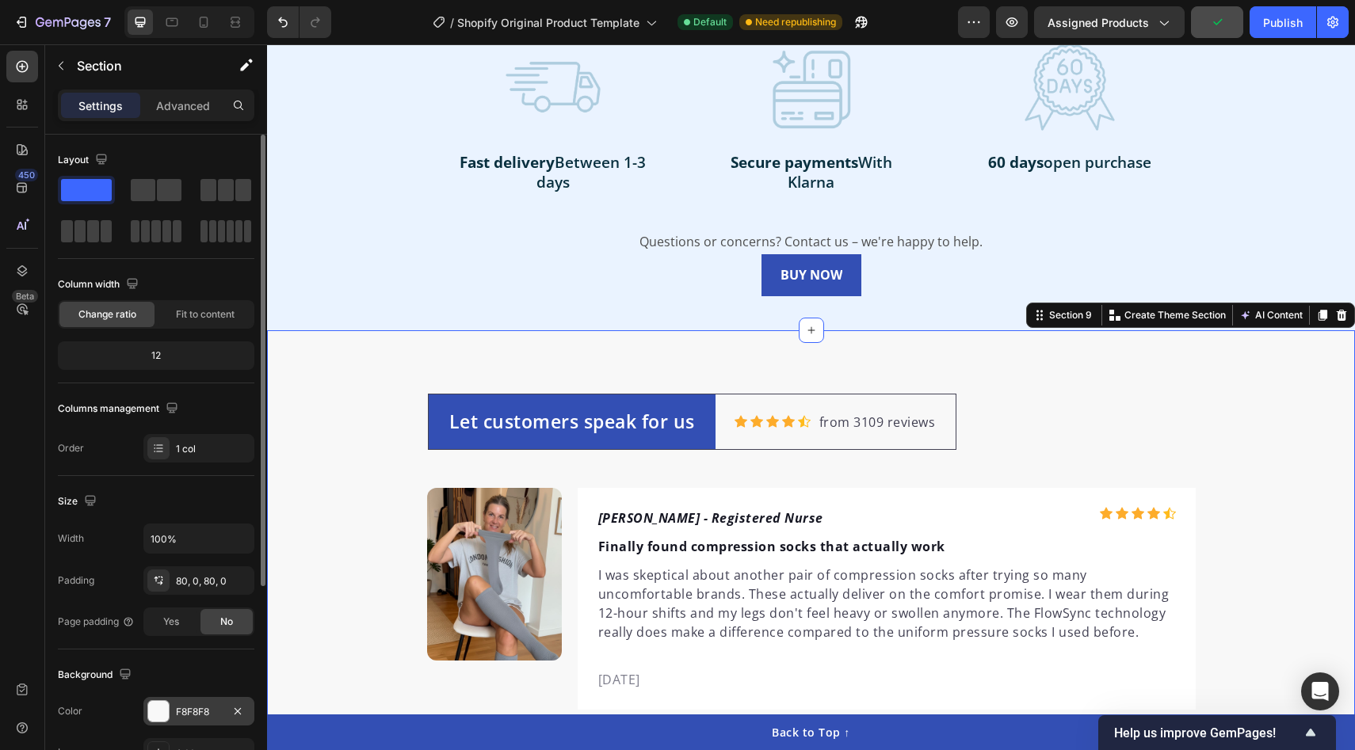
click at [153, 713] on div at bounding box center [158, 711] width 21 height 21
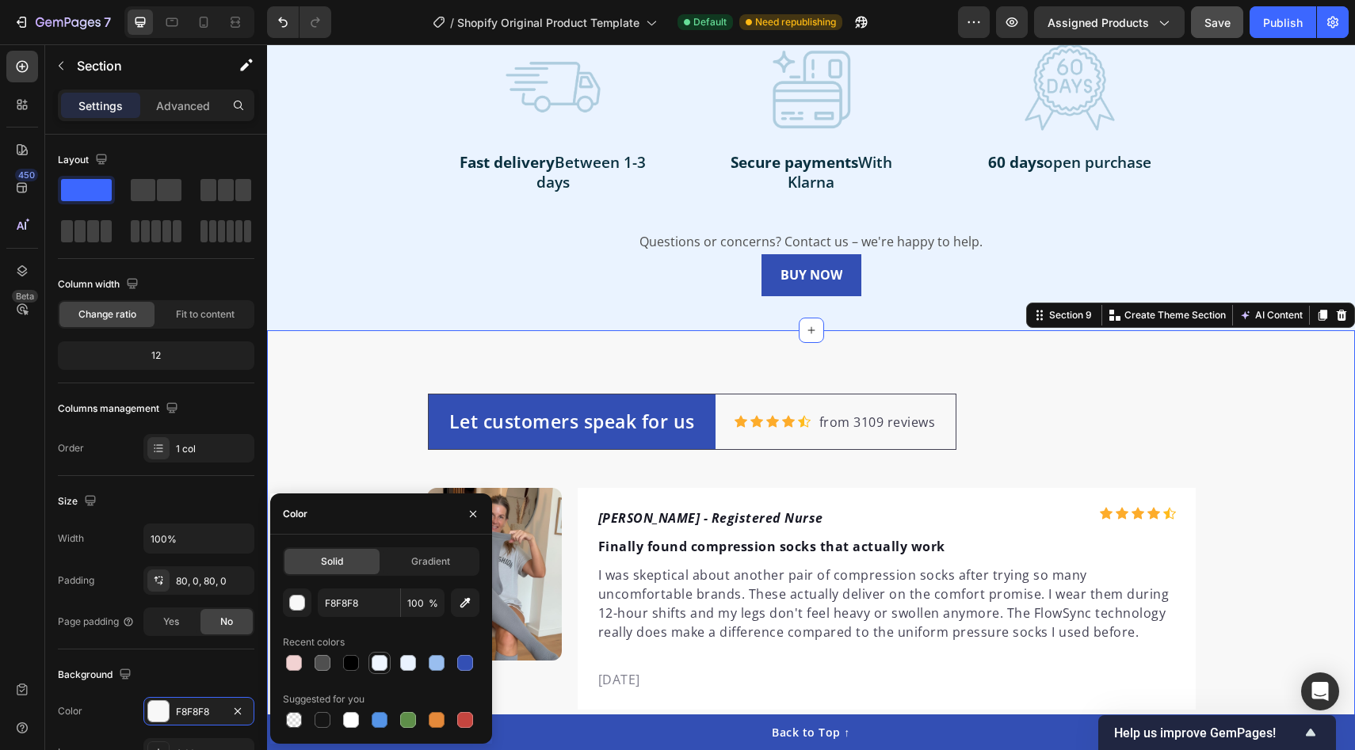
click at [379, 663] on div at bounding box center [380, 663] width 16 height 16
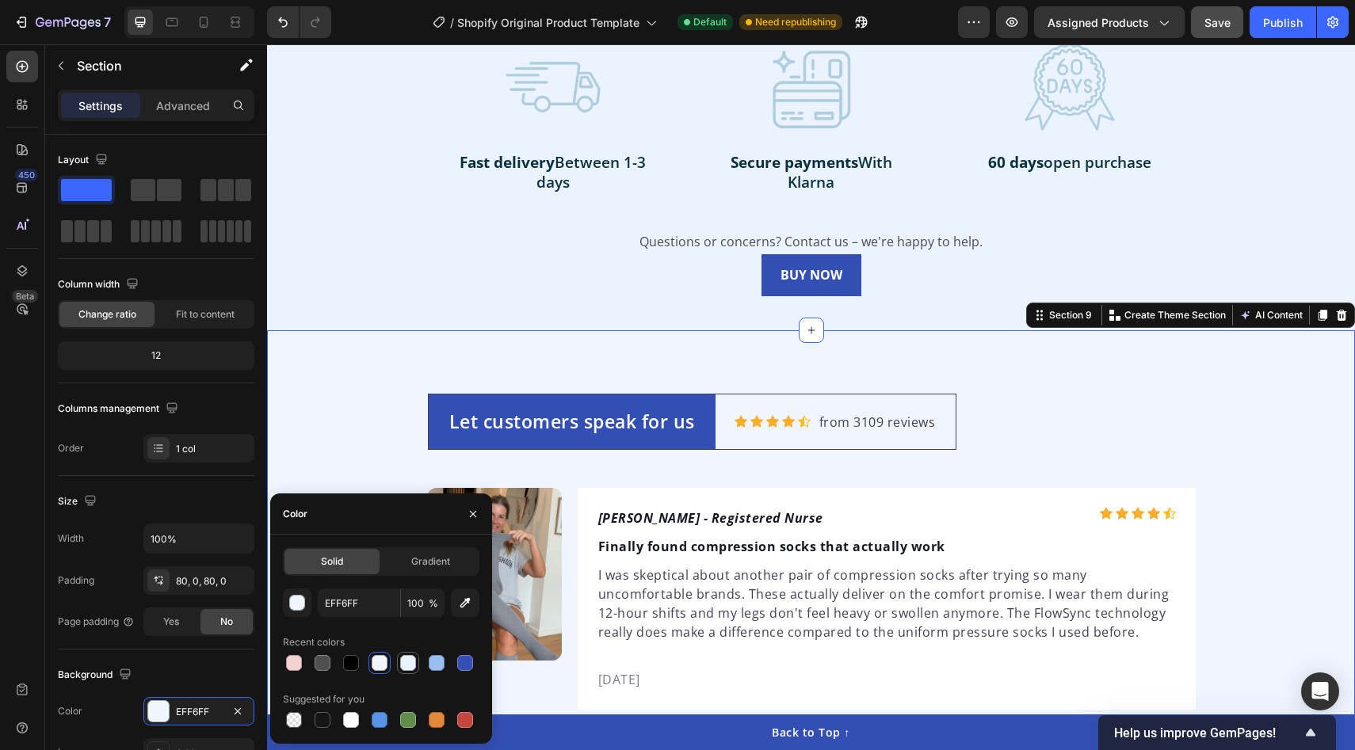
click at [406, 662] on div at bounding box center [408, 663] width 16 height 16
type input "EAF3FF"
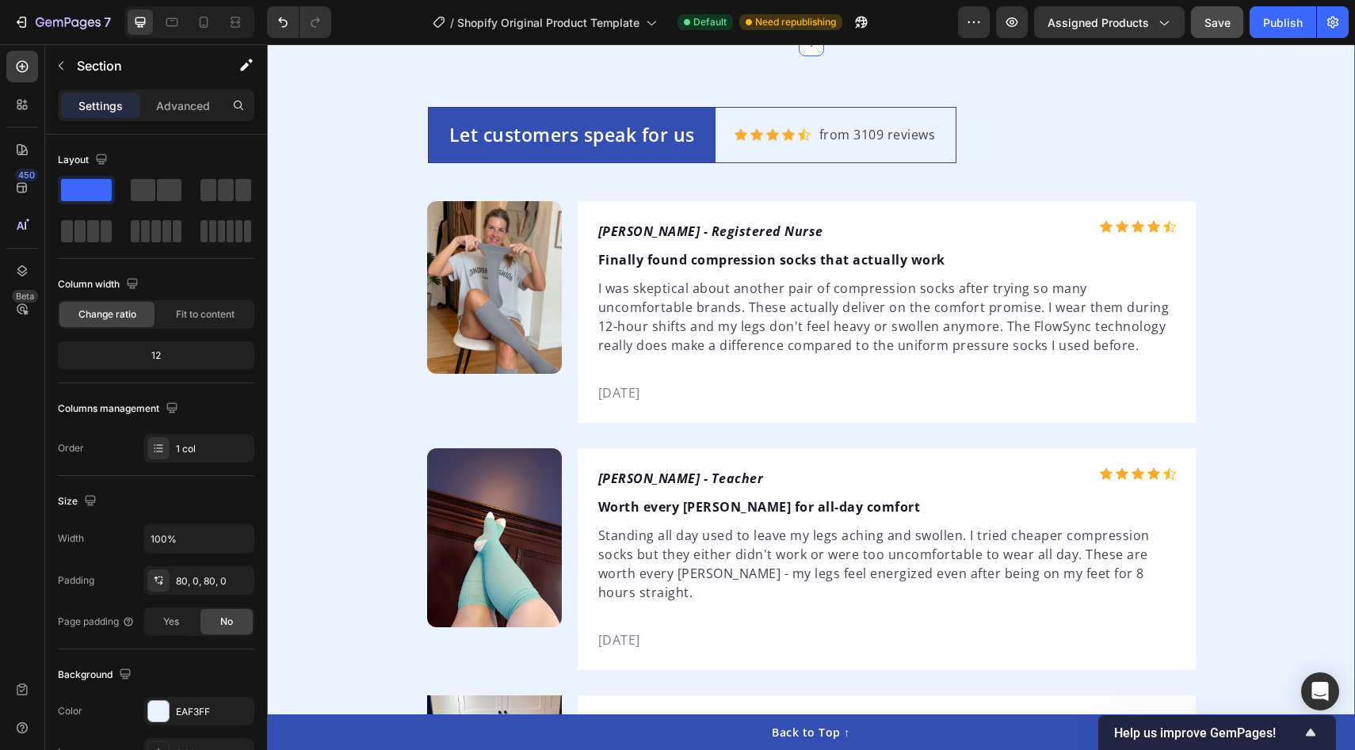
scroll to position [4310, 0]
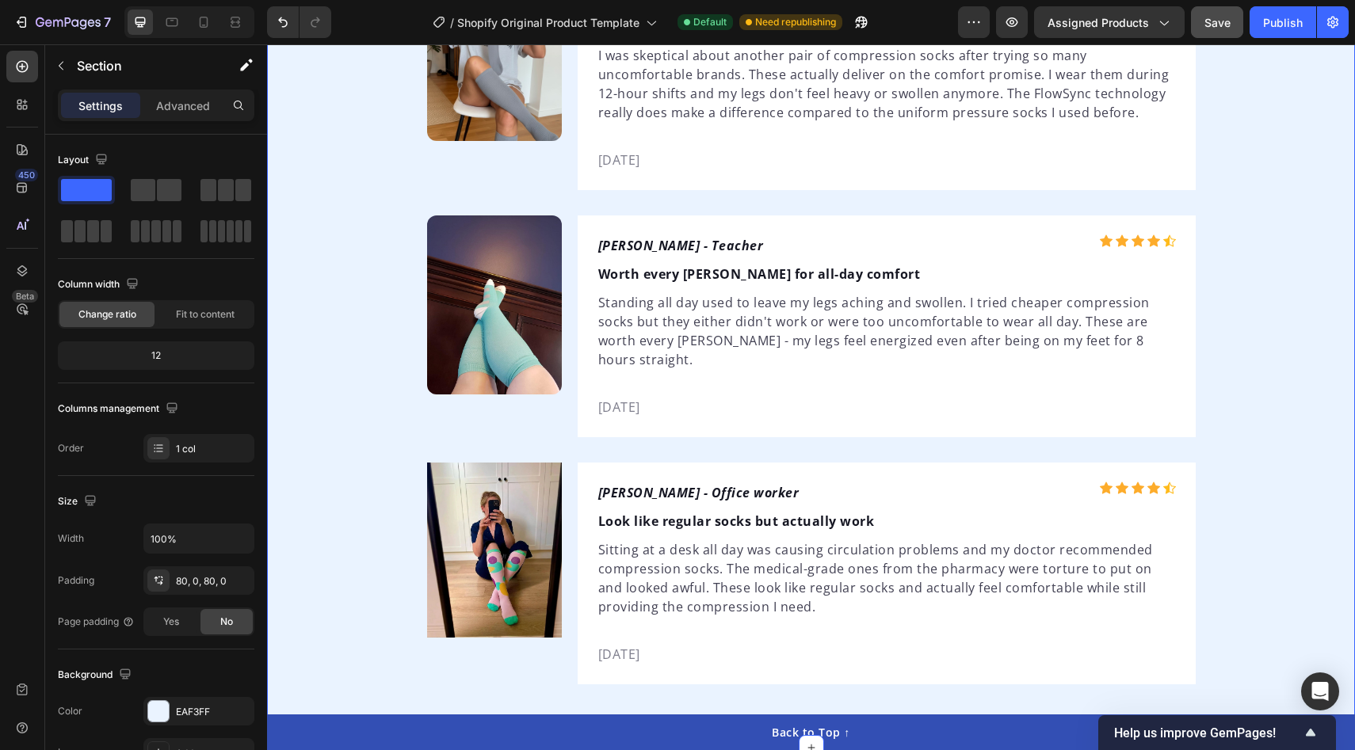
click at [333, 444] on div "Let customers speak for us Text block Row Icon Icon Icon Icon Icon Icon List Ho…" at bounding box center [811, 279] width 1088 height 810
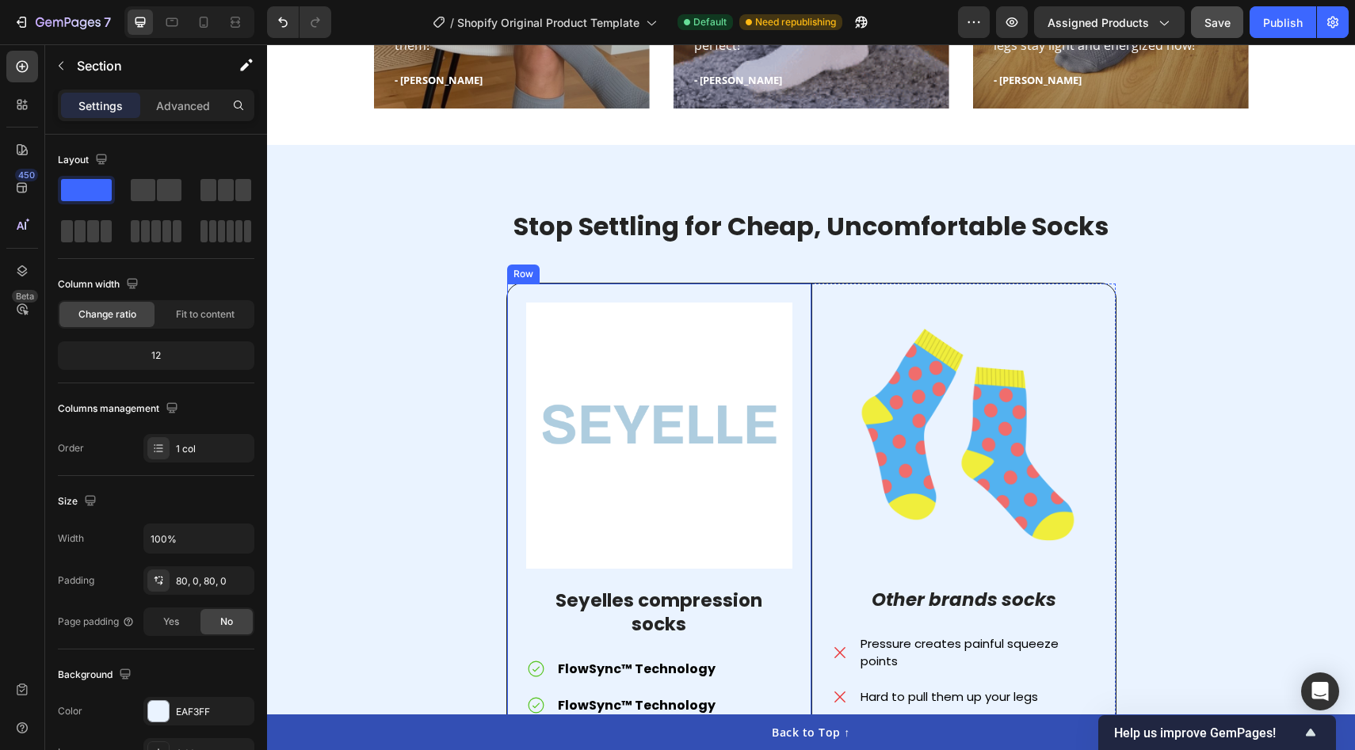
scroll to position [2758, 0]
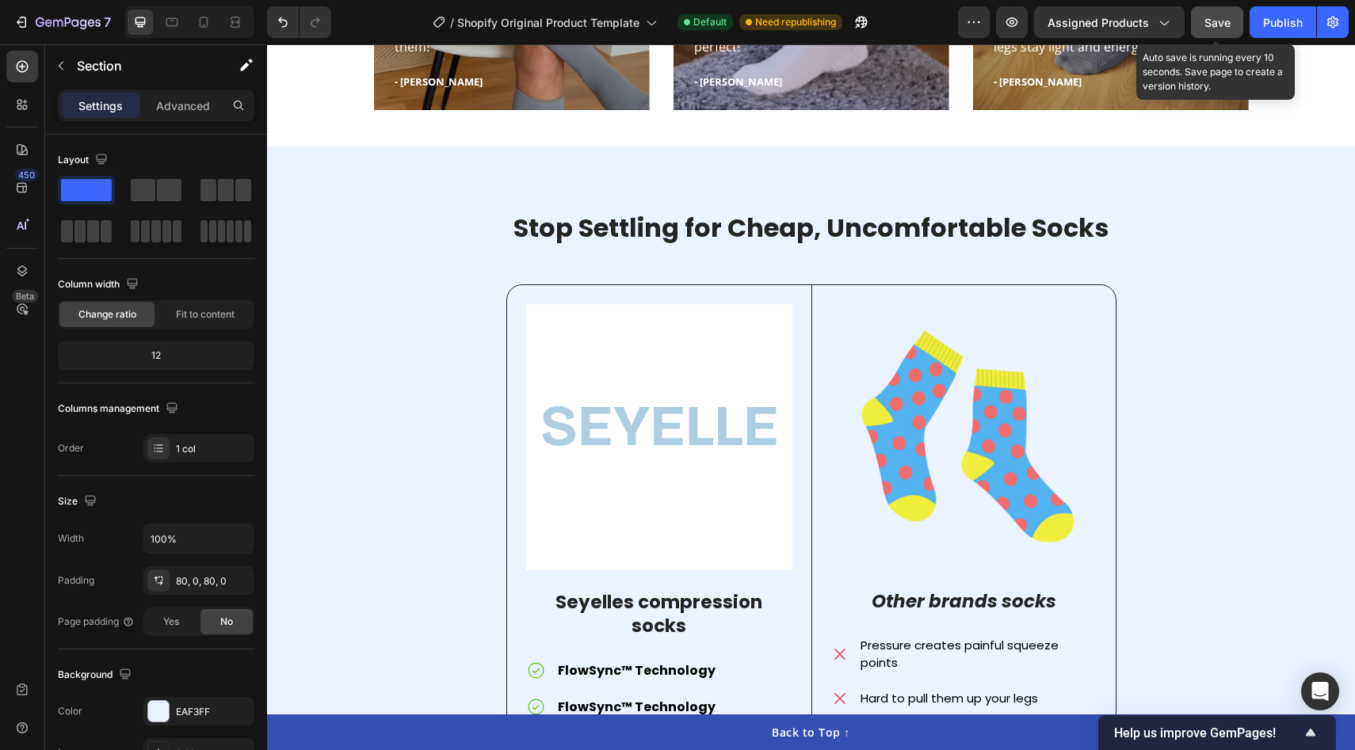
click at [1208, 28] on span "Save" at bounding box center [1217, 22] width 26 height 13
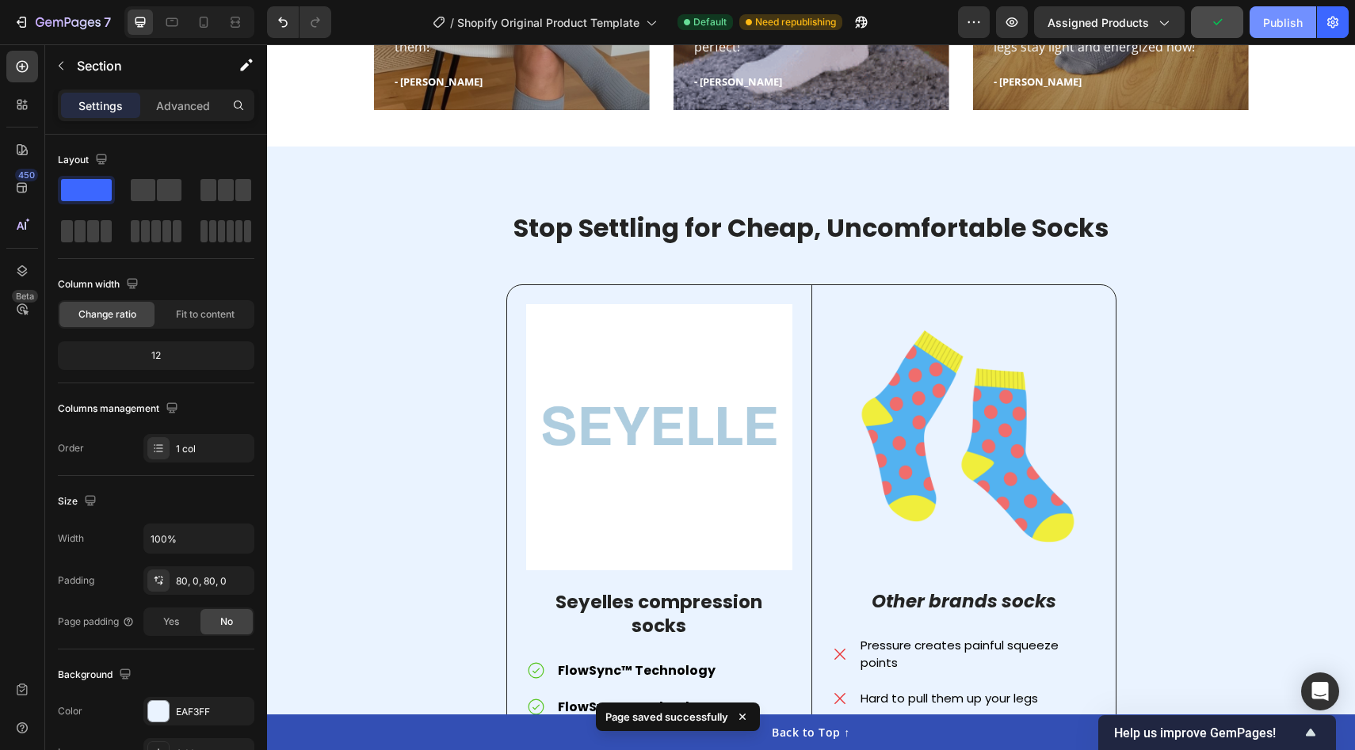
click at [1272, 19] on div "Publish" at bounding box center [1283, 22] width 40 height 17
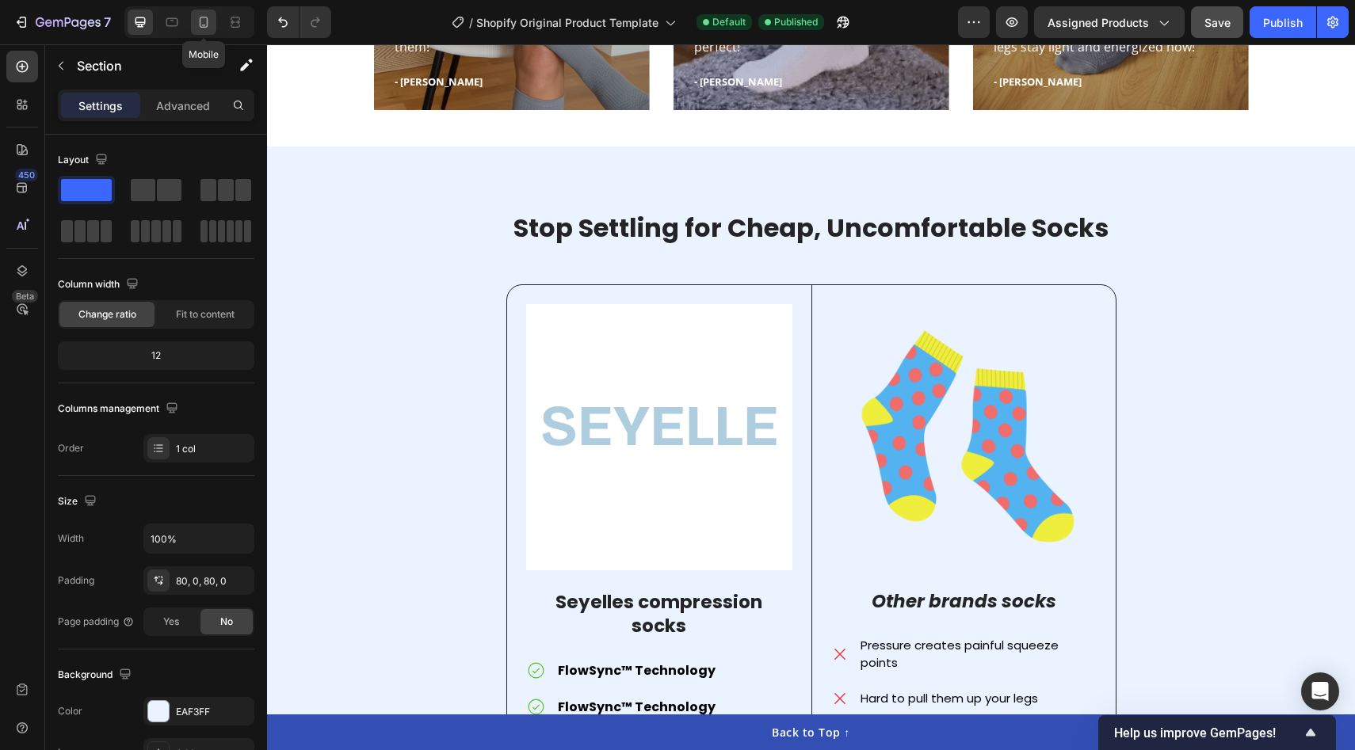
click at [195, 32] on div at bounding box center [203, 22] width 25 height 25
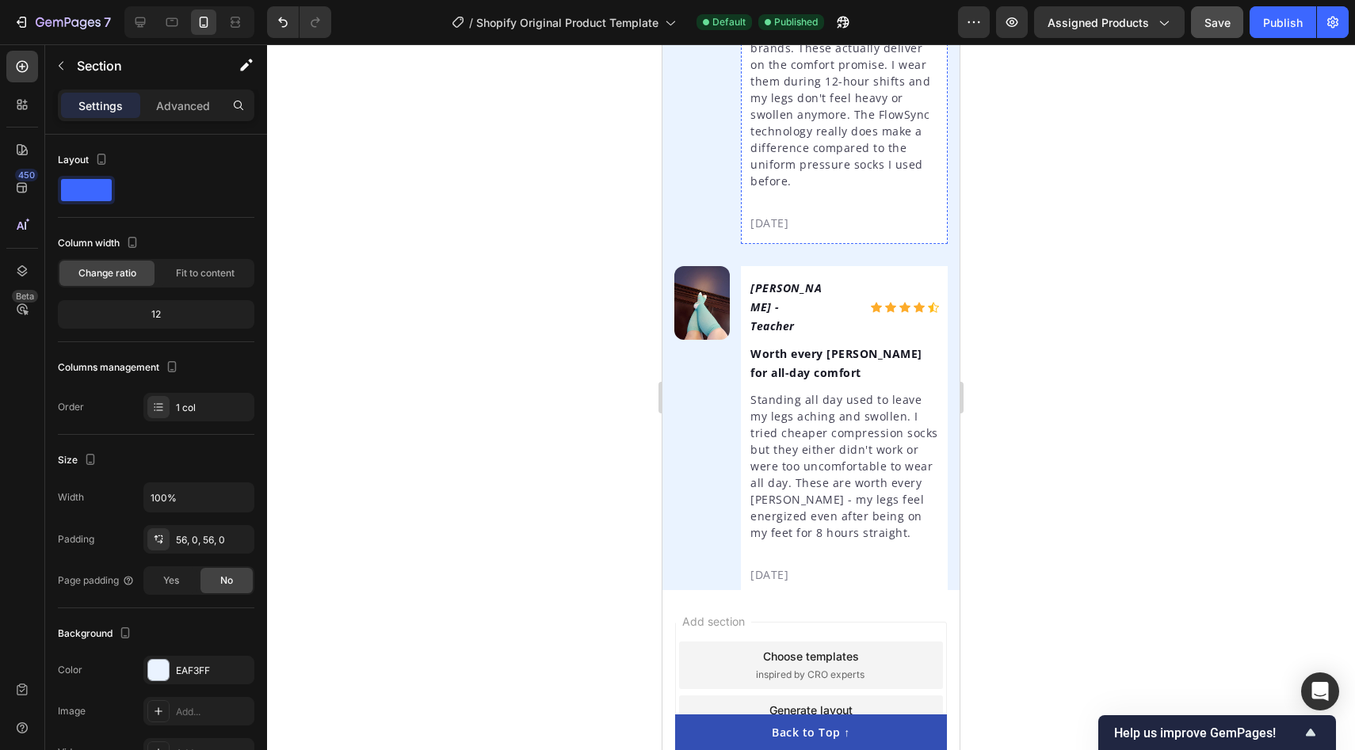
scroll to position [4498, 0]
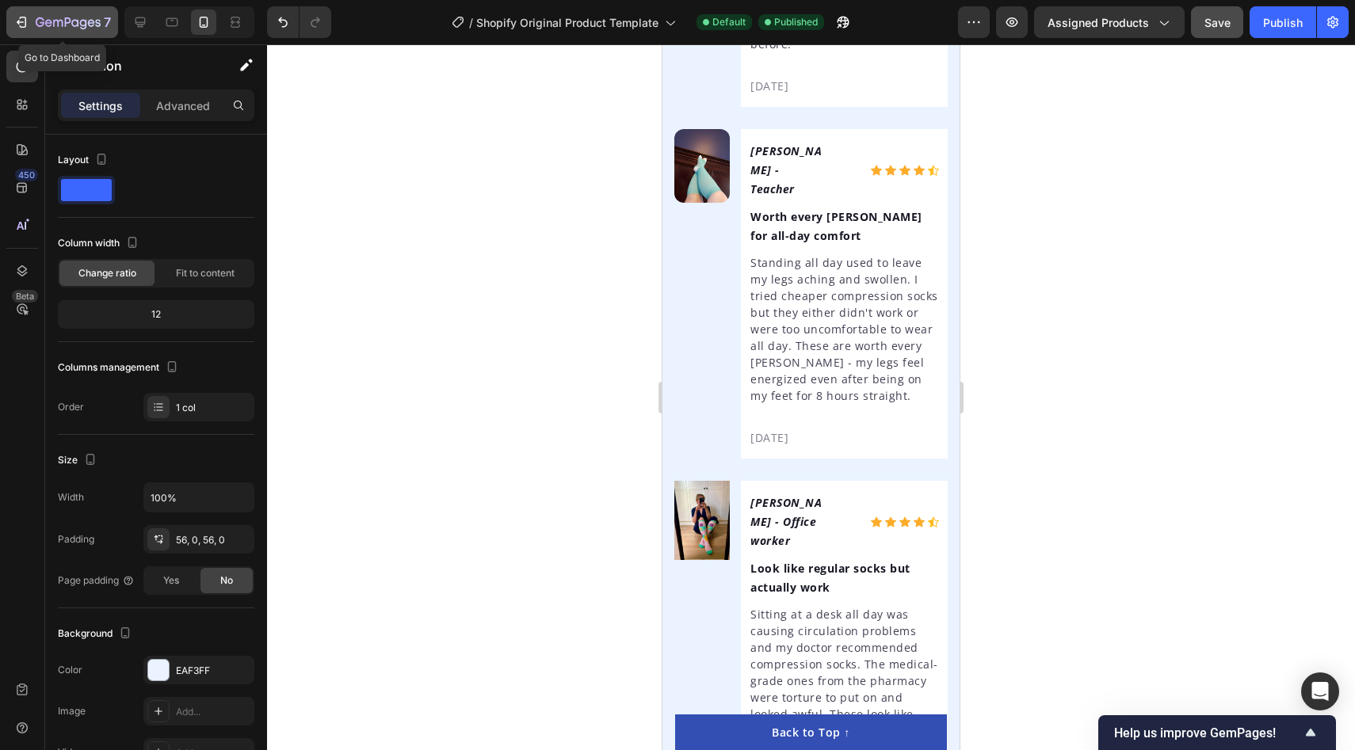
click at [13, 24] on button "7" at bounding box center [62, 22] width 112 height 32
